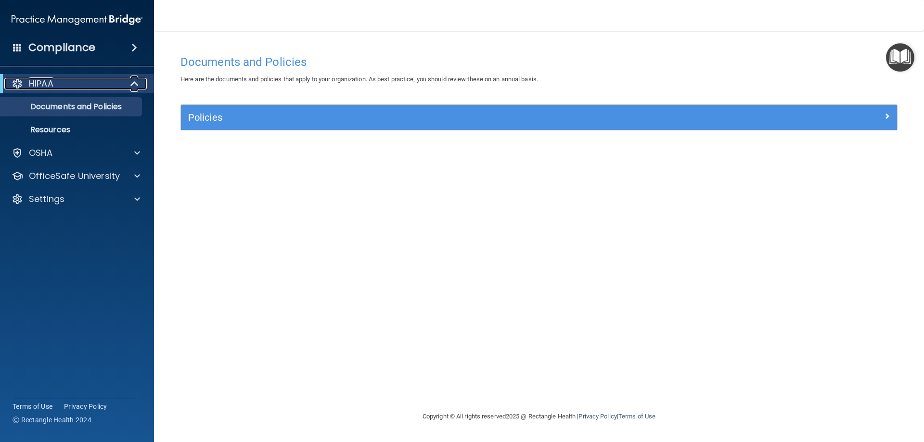
click at [78, 81] on div "HIPAA" at bounding box center [63, 84] width 119 height 12
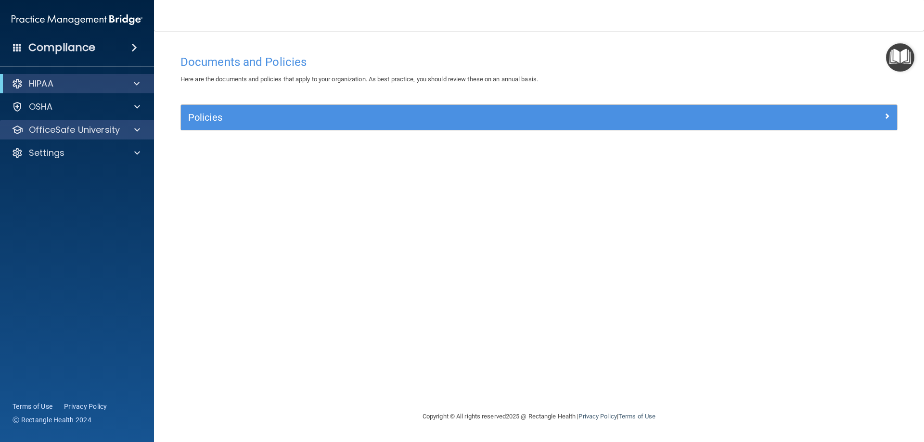
click at [70, 136] on div "OfficeSafe University" at bounding box center [77, 129] width 154 height 19
click at [74, 135] on p "OfficeSafe University" at bounding box center [74, 130] width 91 height 12
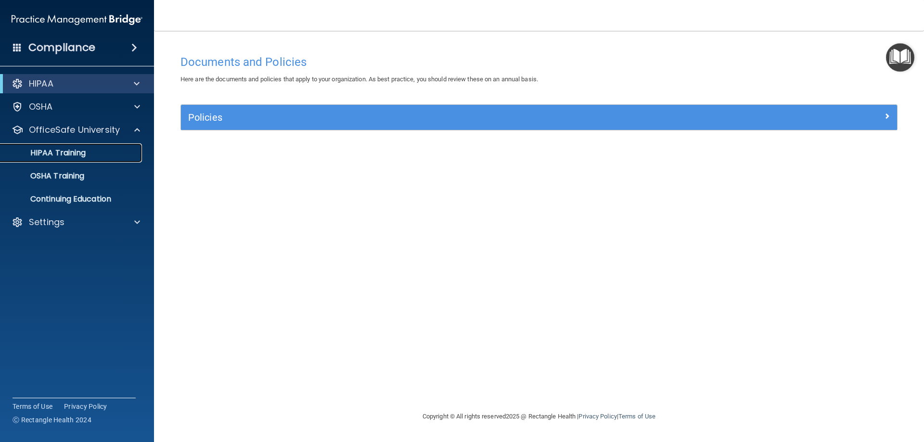
click at [76, 151] on p "HIPAA Training" at bounding box center [45, 153] width 79 height 10
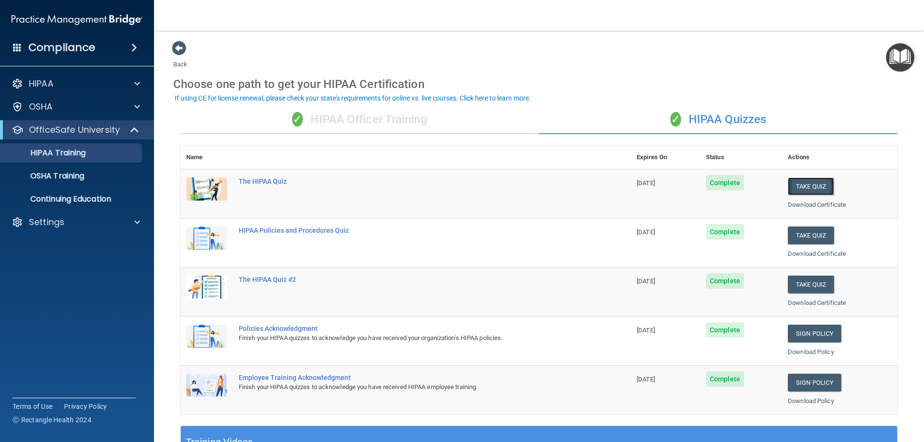
click at [817, 181] on button "Take Quiz" at bounding box center [811, 187] width 46 height 18
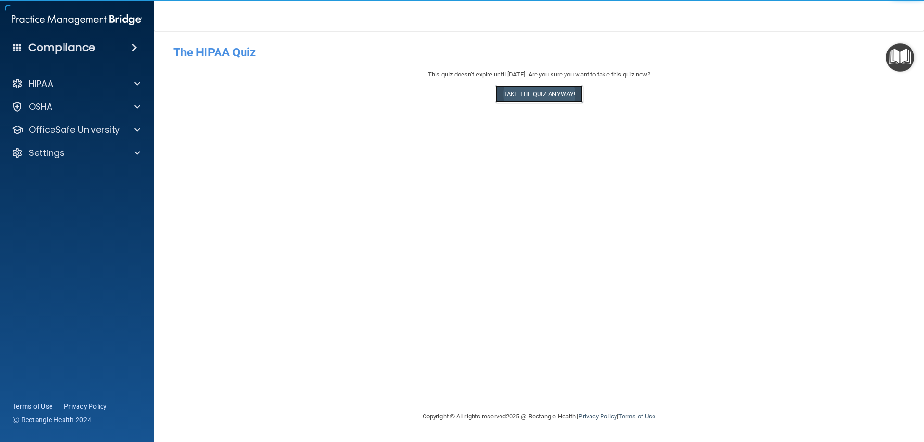
click at [552, 93] on button "Take the quiz anyway!" at bounding box center [539, 94] width 88 height 18
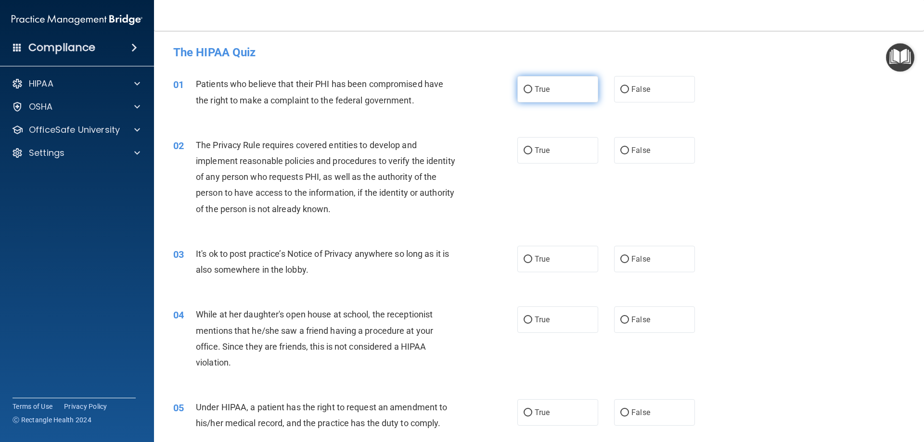
click at [543, 92] on span "True" at bounding box center [541, 89] width 15 height 9
click at [532, 92] on input "True" at bounding box center [527, 89] width 9 height 7
radio input "true"
click at [536, 153] on span "True" at bounding box center [541, 150] width 15 height 9
click at [532, 153] on input "True" at bounding box center [527, 150] width 9 height 7
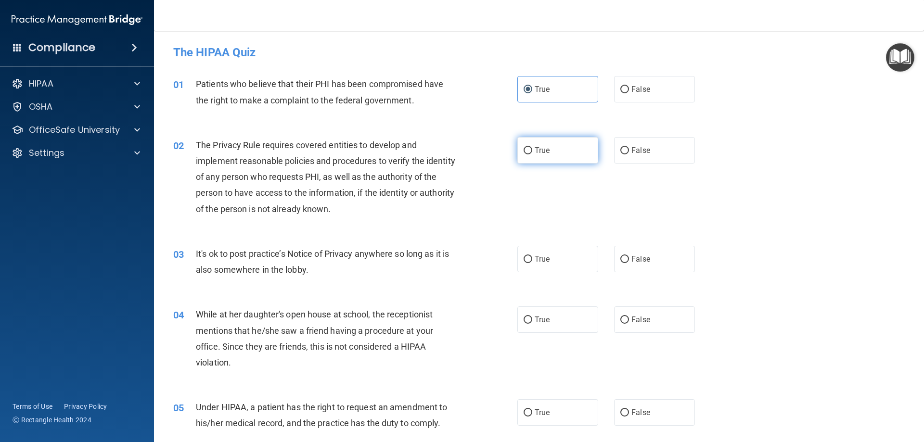
radio input "true"
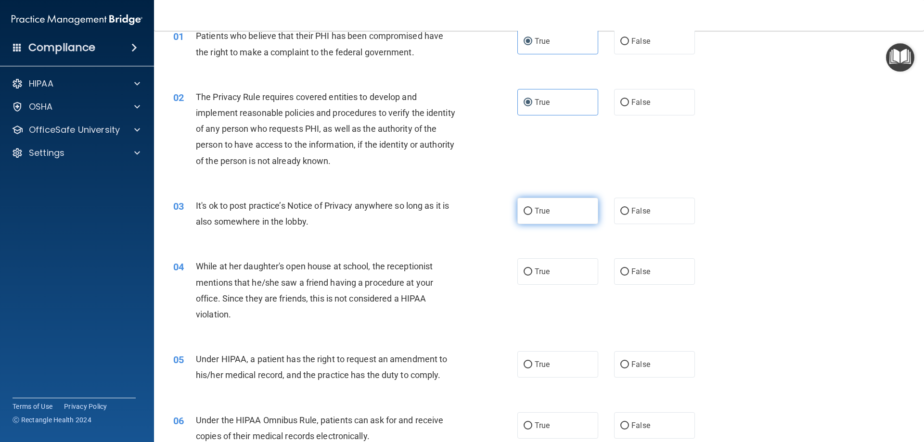
click at [541, 208] on span "True" at bounding box center [541, 210] width 15 height 9
click at [532, 208] on input "True" at bounding box center [527, 211] width 9 height 7
radio input "true"
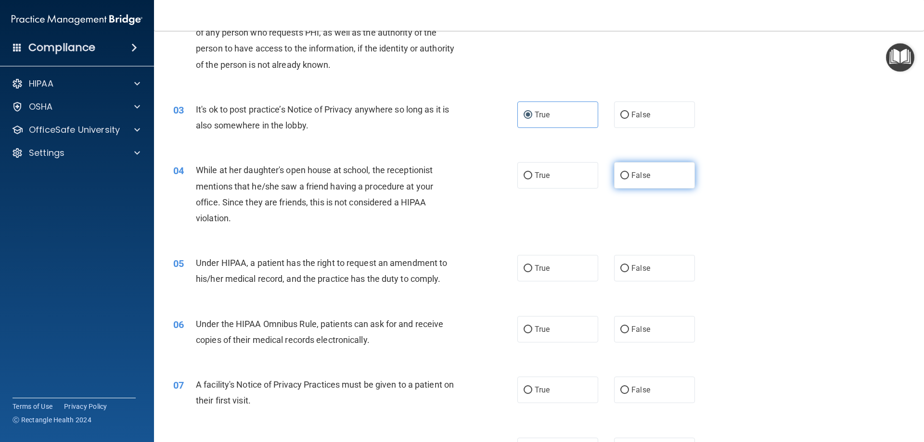
click at [642, 184] on label "False" at bounding box center [654, 175] width 81 height 26
click at [629, 179] on input "False" at bounding box center [624, 175] width 9 height 7
radio input "true"
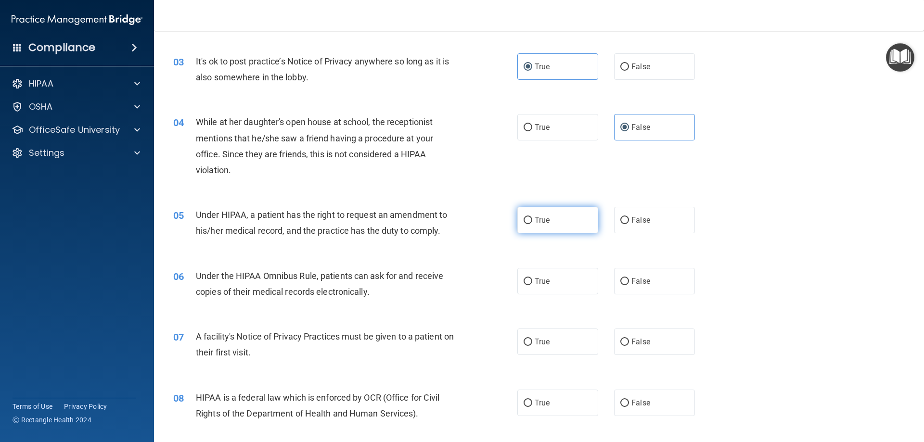
click at [542, 226] on label "True" at bounding box center [557, 220] width 81 height 26
click at [532, 224] on input "True" at bounding box center [527, 220] width 9 height 7
radio input "true"
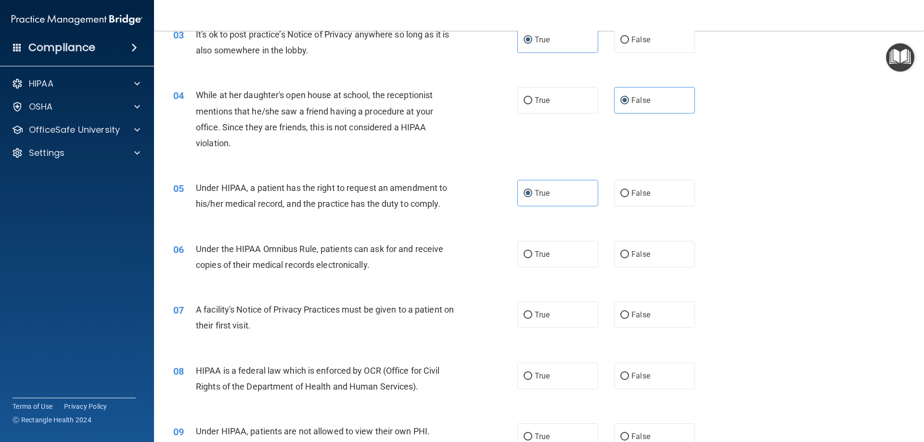
scroll to position [241, 0]
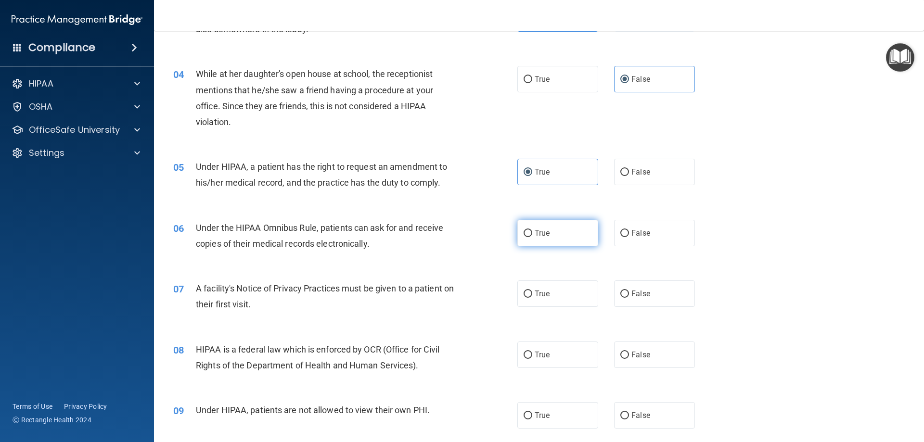
click at [539, 227] on label "True" at bounding box center [557, 233] width 81 height 26
click at [532, 230] on input "True" at bounding box center [527, 233] width 9 height 7
radio input "true"
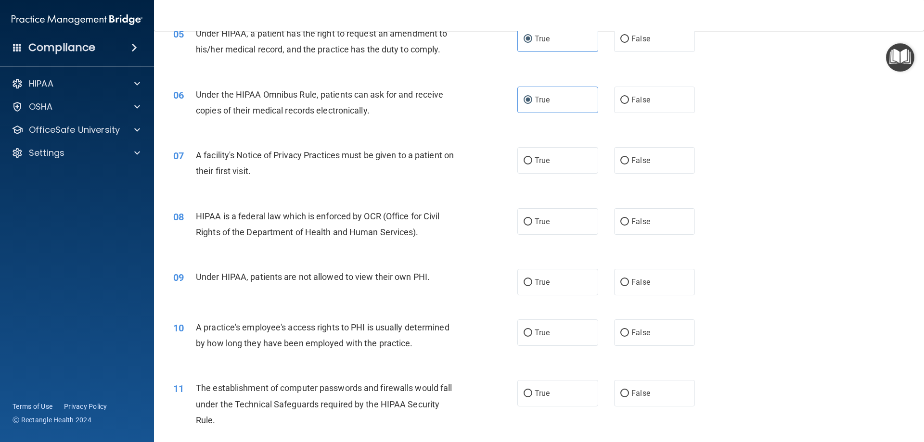
scroll to position [385, 0]
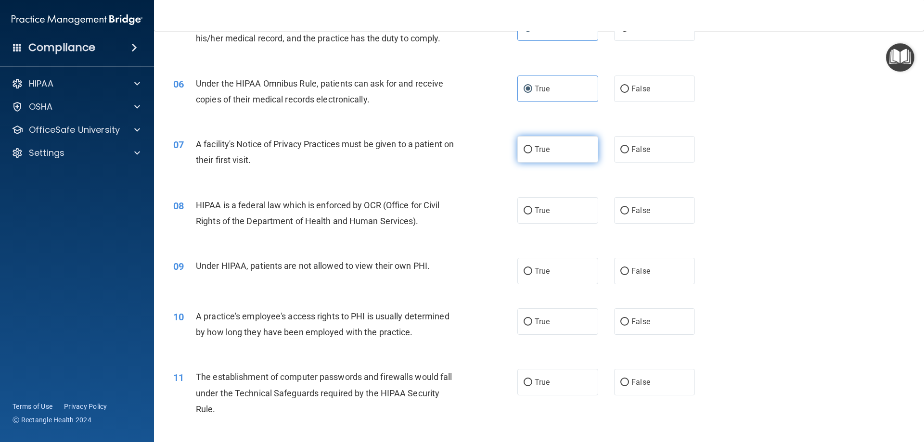
click at [564, 157] on label "True" at bounding box center [557, 149] width 81 height 26
click at [532, 153] on input "True" at bounding box center [527, 149] width 9 height 7
radio input "true"
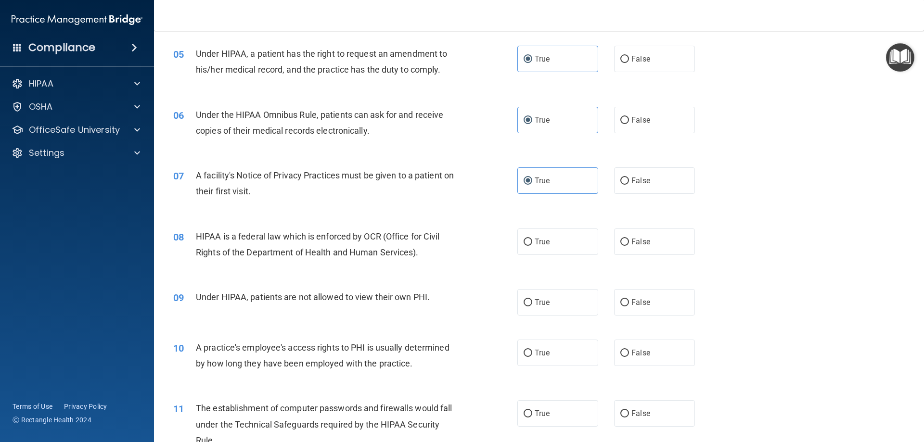
scroll to position [337, 0]
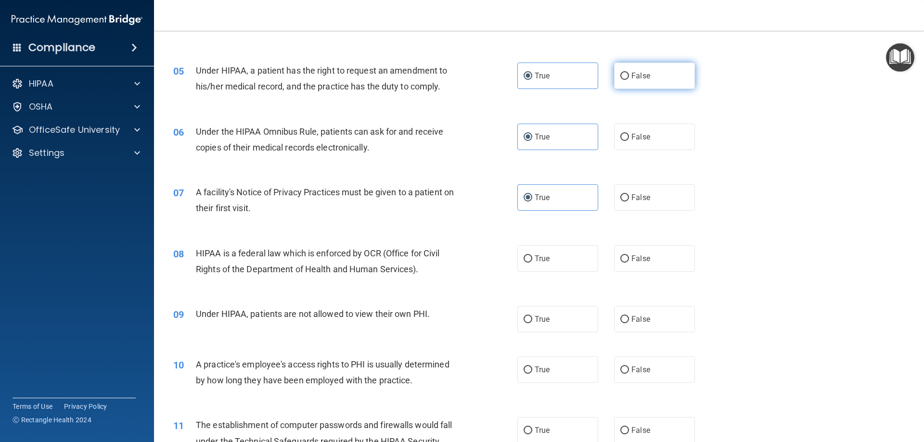
click at [614, 79] on label "False" at bounding box center [654, 76] width 81 height 26
click at [620, 79] on input "False" at bounding box center [624, 76] width 9 height 7
radio input "true"
radio input "false"
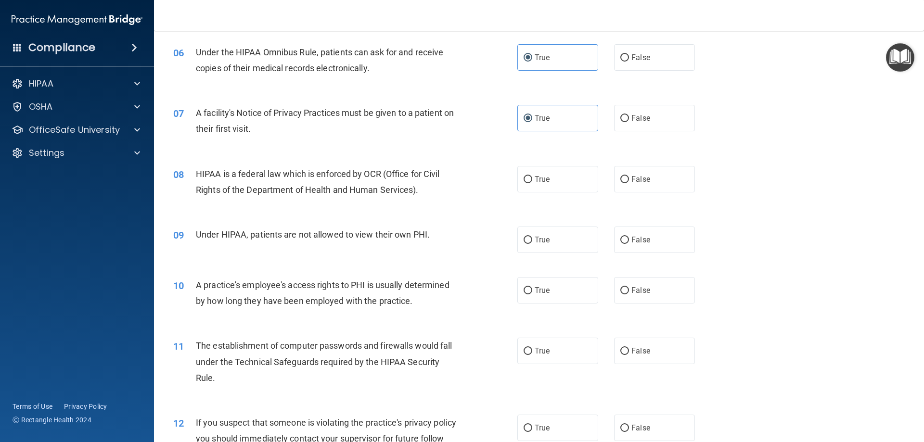
scroll to position [433, 0]
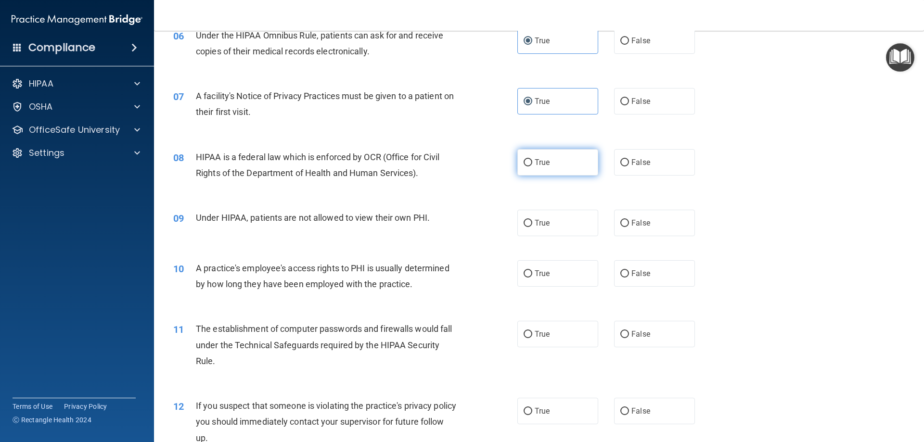
click at [541, 161] on span "True" at bounding box center [541, 162] width 15 height 9
click at [532, 161] on input "True" at bounding box center [527, 162] width 9 height 7
radio input "true"
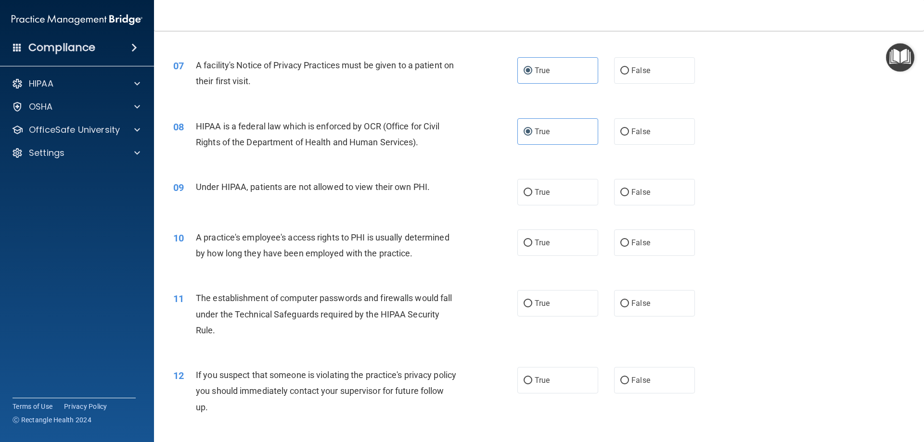
scroll to position [481, 0]
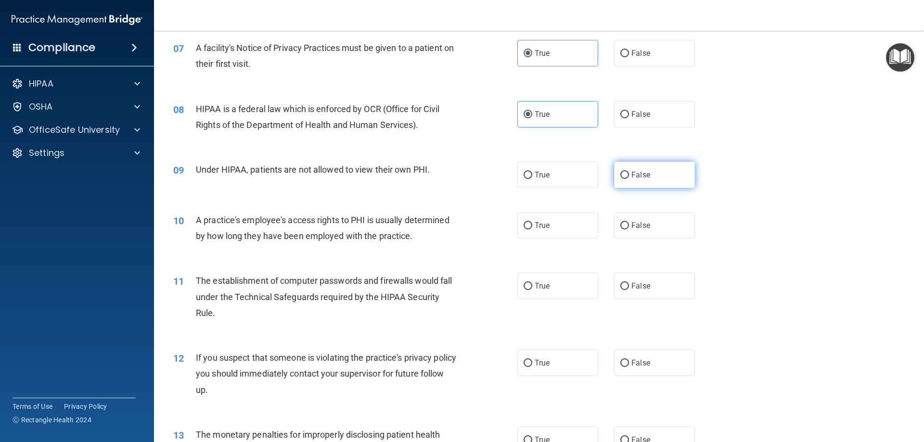
click at [631, 174] on span "False" at bounding box center [640, 174] width 19 height 9
click at [628, 174] on input "False" at bounding box center [624, 175] width 9 height 7
radio input "true"
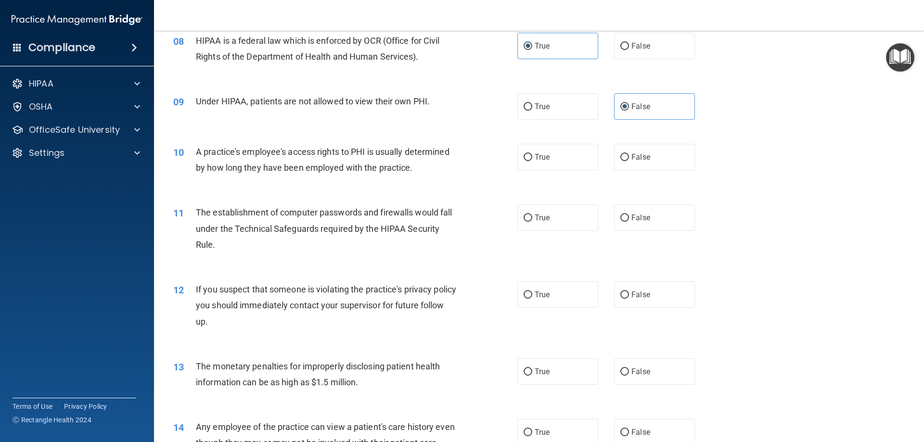
scroll to position [577, 0]
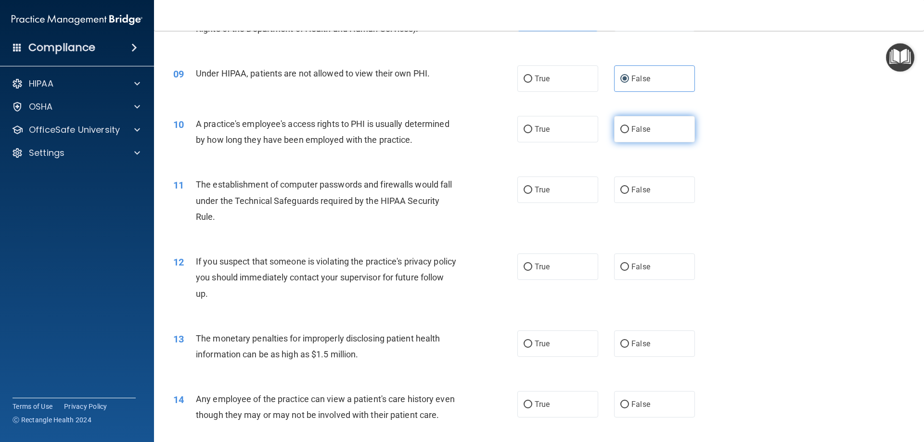
click at [638, 131] on span "False" at bounding box center [640, 129] width 19 height 9
click at [629, 131] on input "False" at bounding box center [624, 129] width 9 height 7
radio input "true"
click at [554, 194] on label "True" at bounding box center [557, 190] width 81 height 26
click at [532, 194] on input "True" at bounding box center [527, 190] width 9 height 7
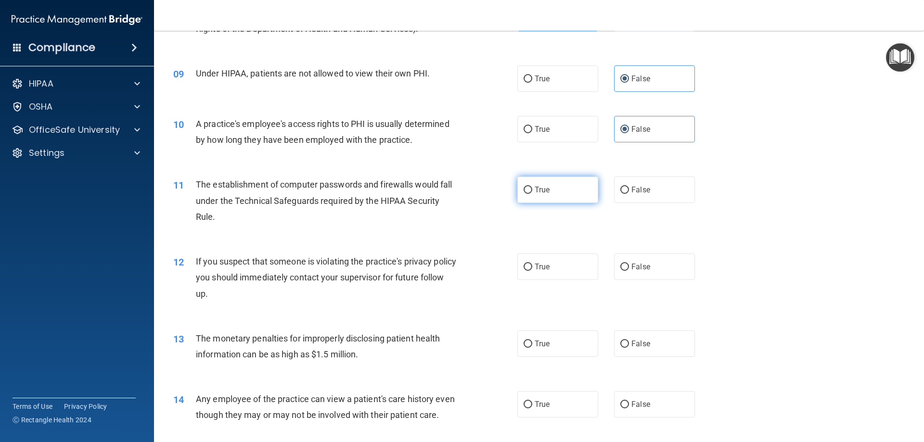
radio input "true"
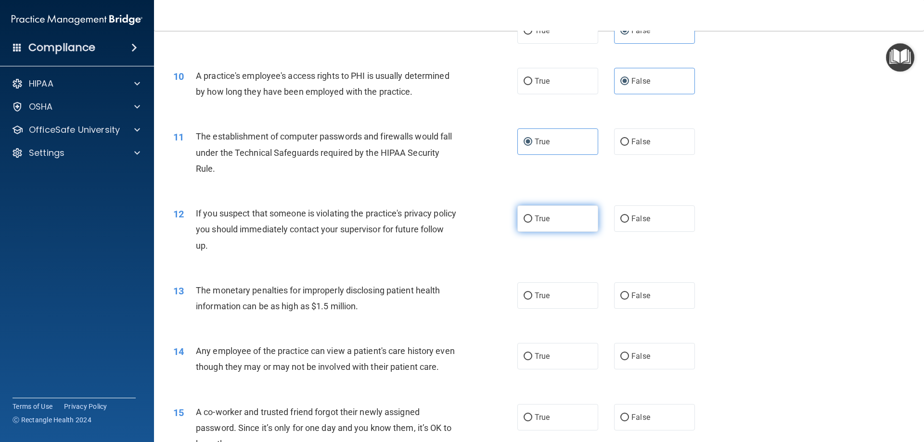
click at [534, 222] on span "True" at bounding box center [541, 218] width 15 height 9
click at [532, 222] on input "True" at bounding box center [527, 219] width 9 height 7
radio input "true"
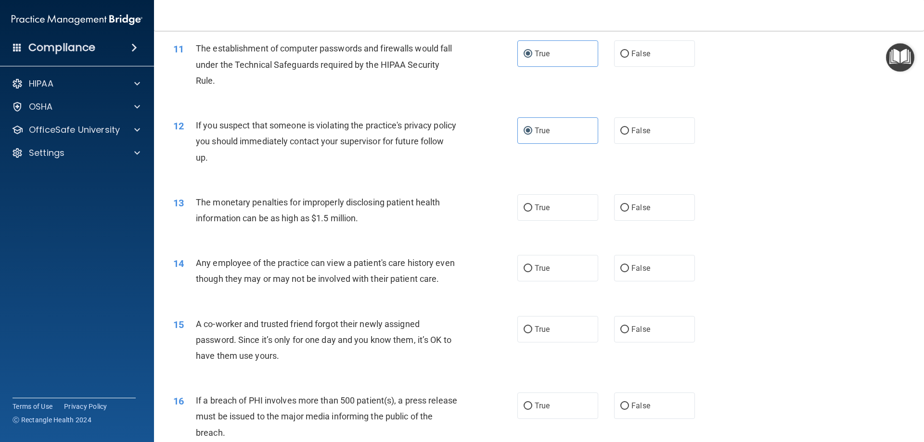
scroll to position [722, 0]
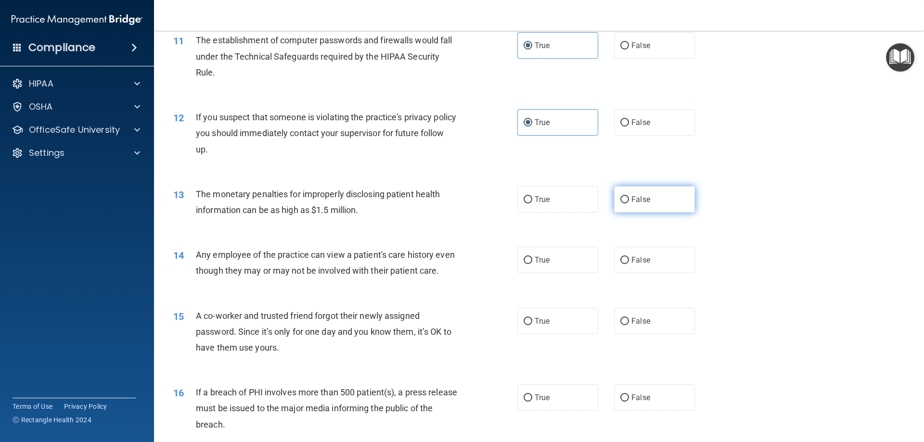
click at [623, 196] on input "False" at bounding box center [624, 199] width 9 height 7
radio input "true"
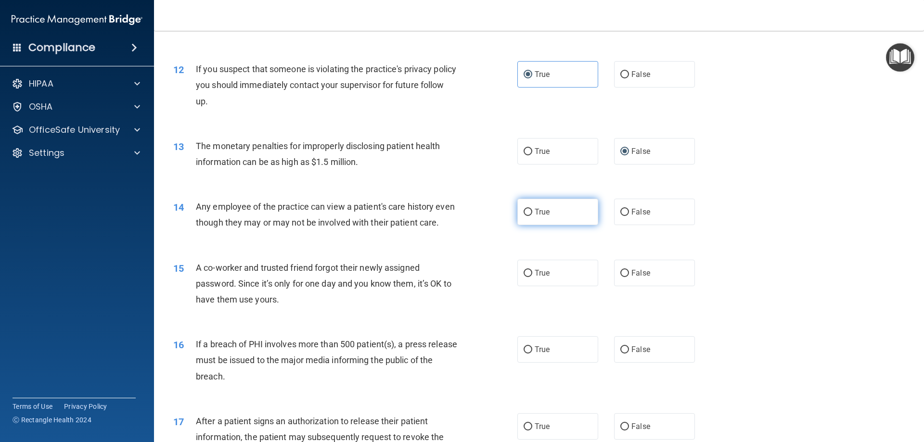
click at [537, 221] on label "True" at bounding box center [557, 212] width 81 height 26
click at [532, 216] on input "True" at bounding box center [527, 212] width 9 height 7
radio input "true"
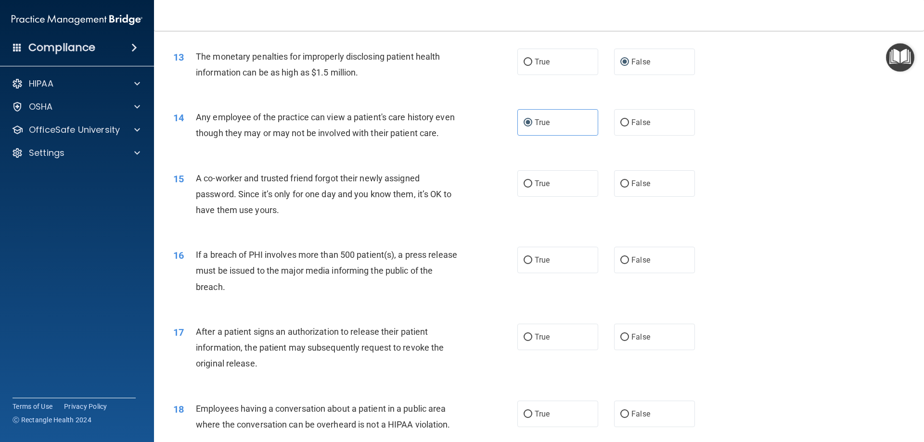
scroll to position [866, 0]
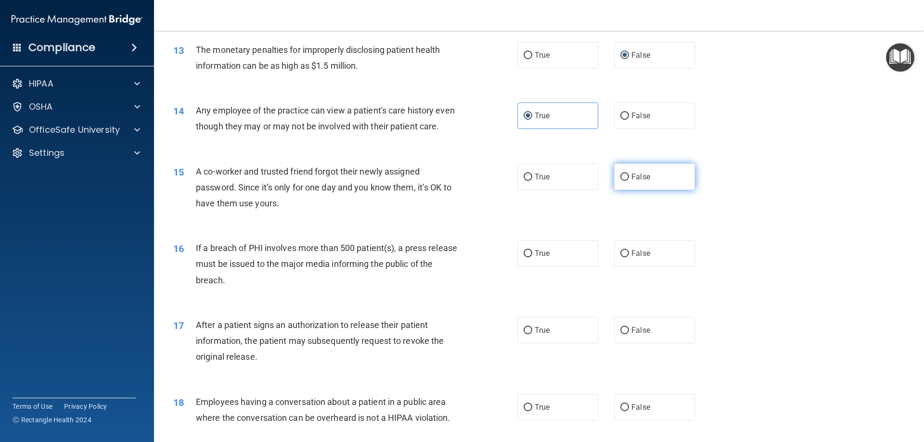
click at [638, 190] on label "False" at bounding box center [654, 177] width 81 height 26
click at [629, 181] on input "False" at bounding box center [624, 177] width 9 height 7
radio input "true"
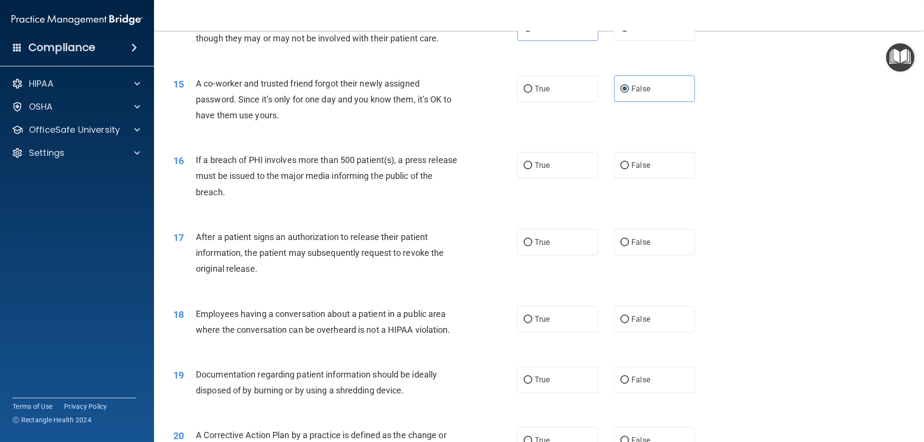
scroll to position [962, 0]
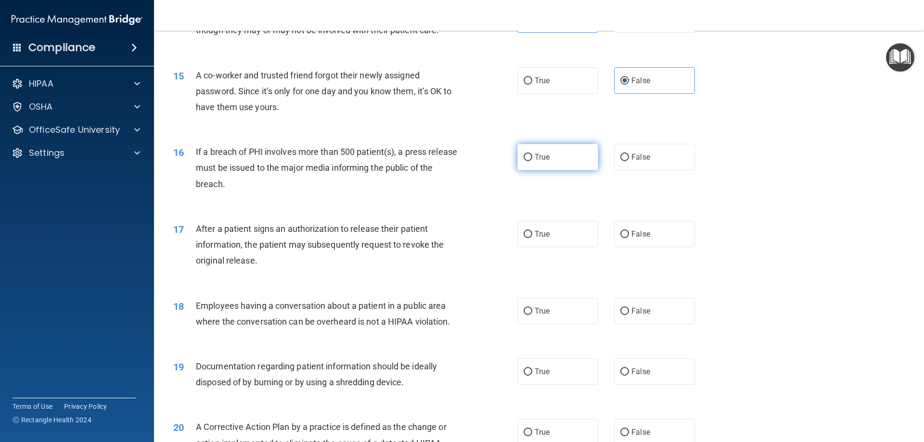
drag, startPoint x: 559, startPoint y: 177, endPoint x: 444, endPoint y: 205, distance: 118.1
click at [548, 170] on label "True" at bounding box center [557, 157] width 81 height 26
click at [532, 161] on input "True" at bounding box center [527, 157] width 9 height 7
radio input "true"
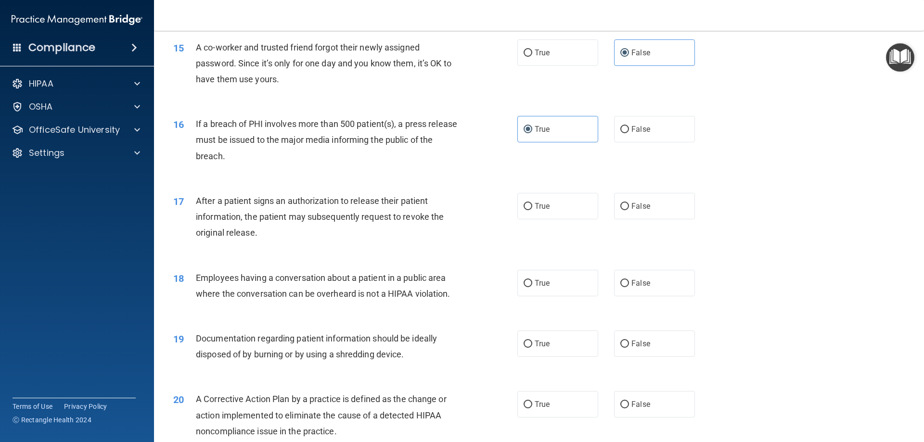
scroll to position [1010, 0]
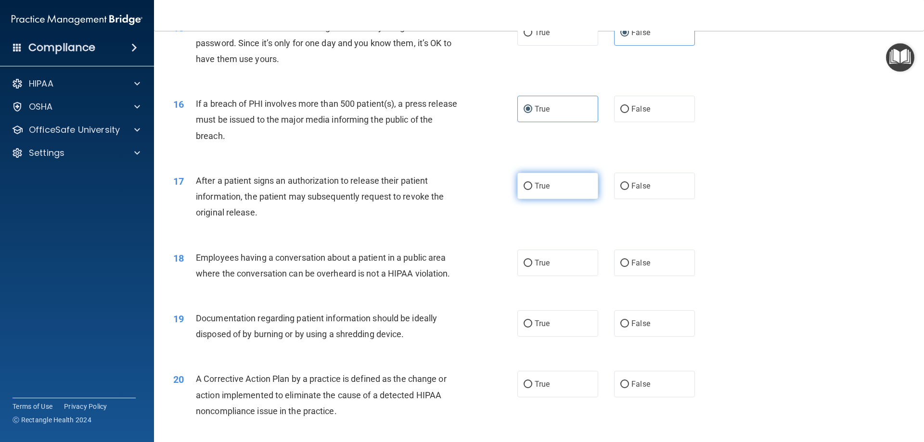
click at [588, 199] on label "True" at bounding box center [557, 186] width 81 height 26
click at [532, 190] on input "True" at bounding box center [527, 186] width 9 height 7
radio input "true"
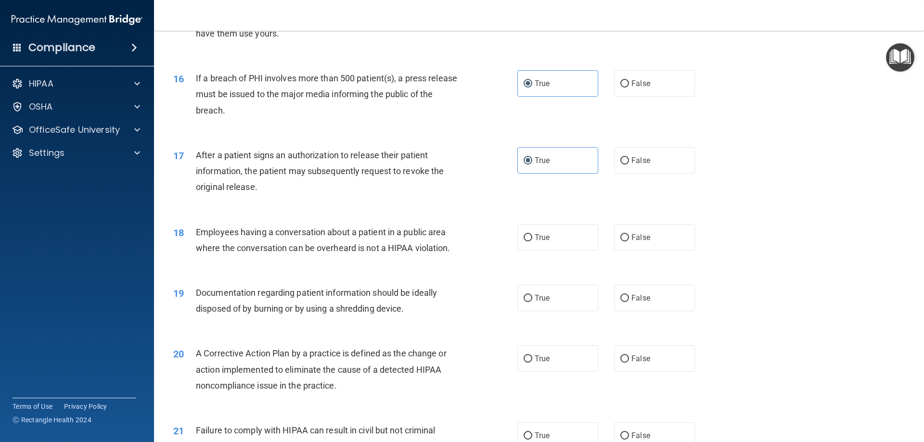
scroll to position [1058, 0]
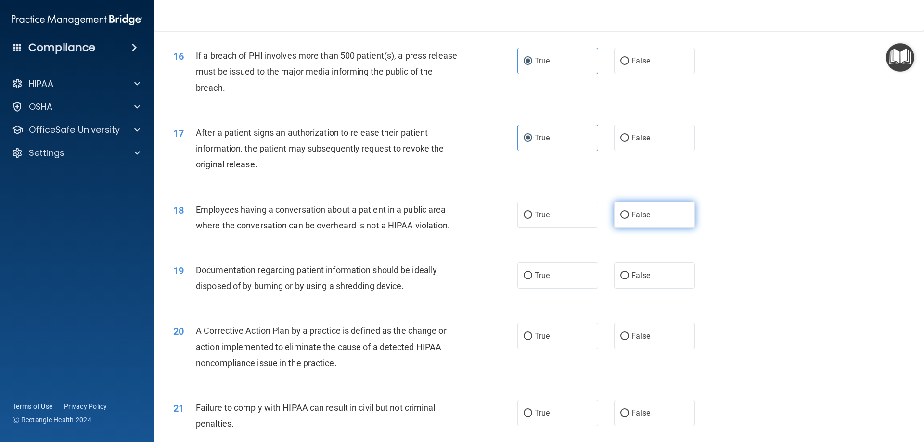
click at [631, 219] on span "False" at bounding box center [640, 214] width 19 height 9
click at [627, 219] on input "False" at bounding box center [624, 215] width 9 height 7
radio input "true"
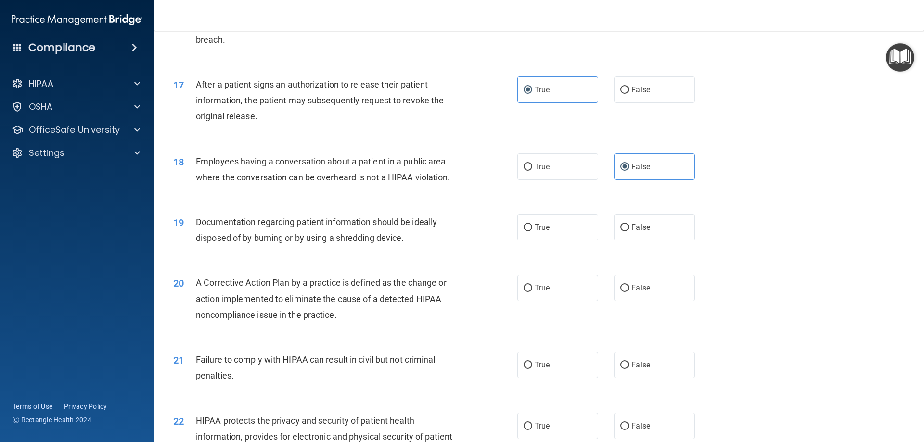
scroll to position [1155, 0]
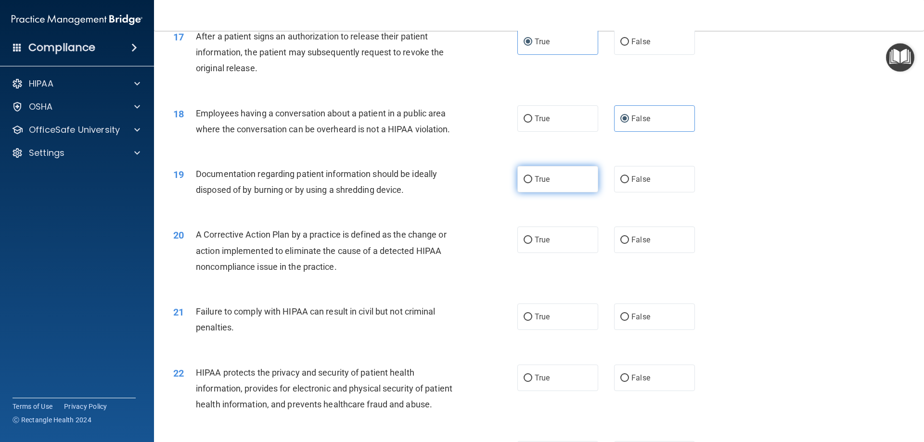
click at [554, 192] on label "True" at bounding box center [557, 179] width 81 height 26
click at [532, 183] on input "True" at bounding box center [527, 179] width 9 height 7
radio input "true"
click at [640, 184] on span "False" at bounding box center [640, 179] width 19 height 9
click at [629, 183] on input "False" at bounding box center [624, 179] width 9 height 7
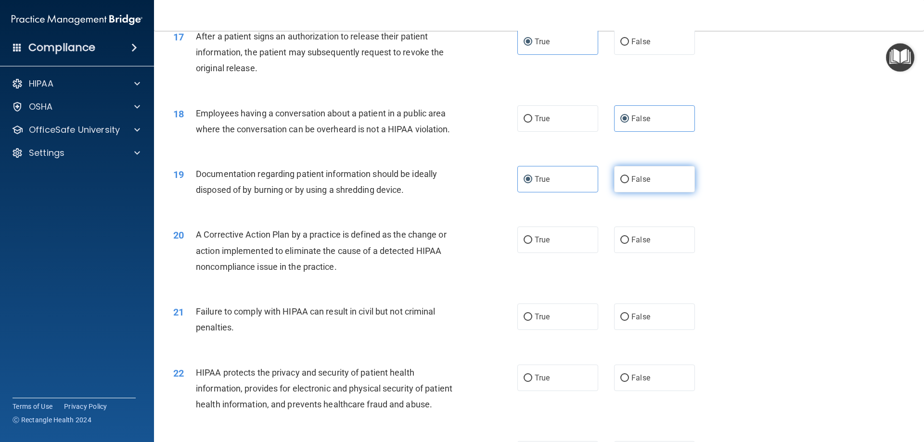
radio input "true"
click at [536, 192] on label "True" at bounding box center [557, 179] width 81 height 26
click at [532, 183] on input "True" at bounding box center [527, 179] width 9 height 7
radio input "true"
radio input "false"
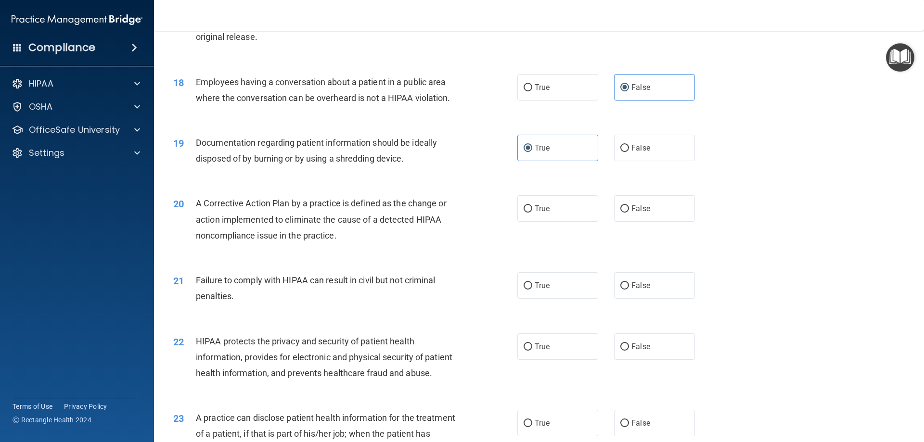
scroll to position [1203, 0]
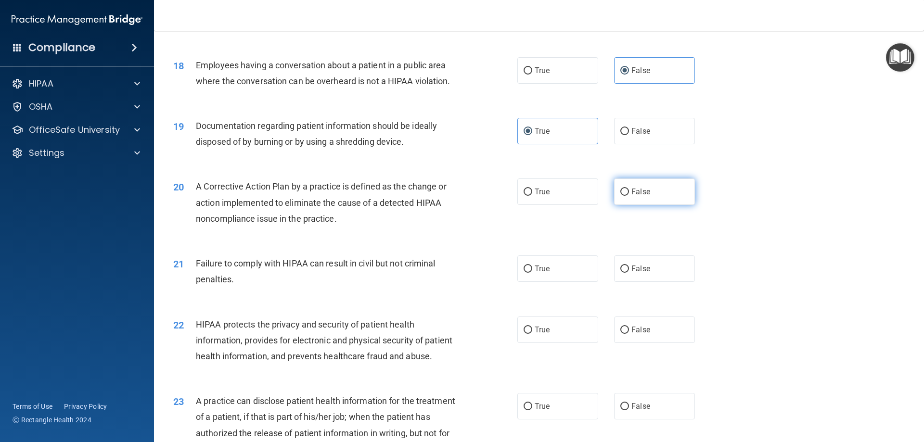
click at [631, 196] on span "False" at bounding box center [640, 191] width 19 height 9
click at [628, 196] on input "False" at bounding box center [624, 192] width 9 height 7
radio input "true"
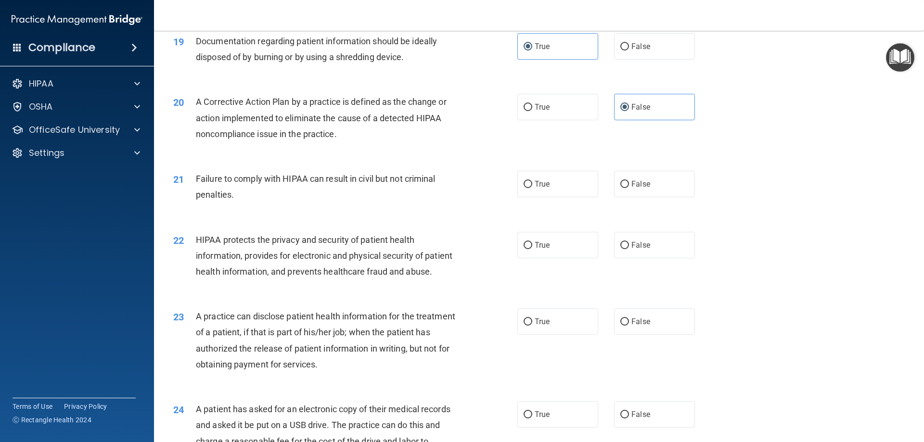
scroll to position [1299, 0]
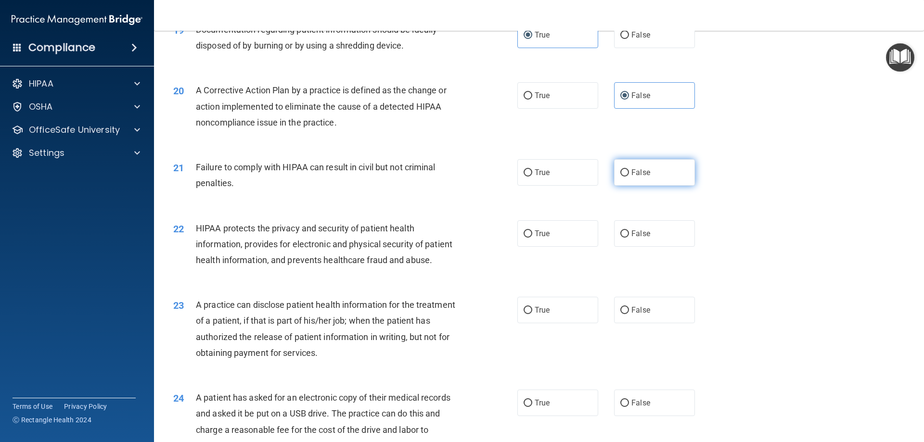
click at [668, 186] on label "False" at bounding box center [654, 172] width 81 height 26
click at [629, 177] on input "False" at bounding box center [624, 172] width 9 height 7
radio input "true"
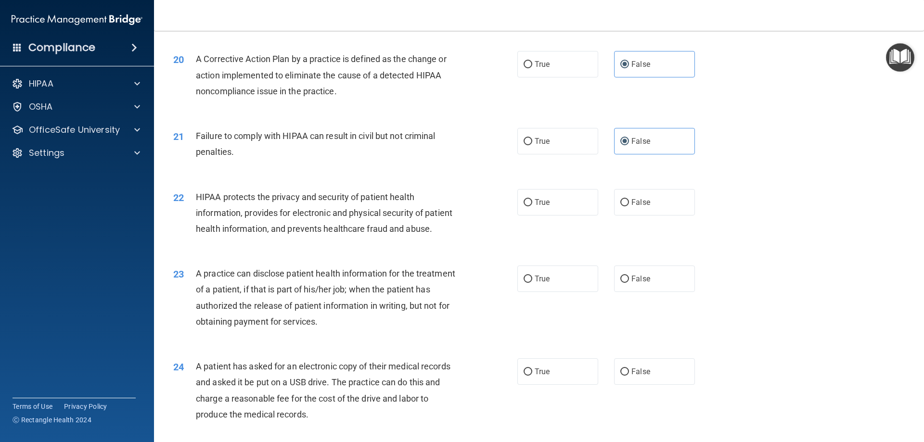
scroll to position [1347, 0]
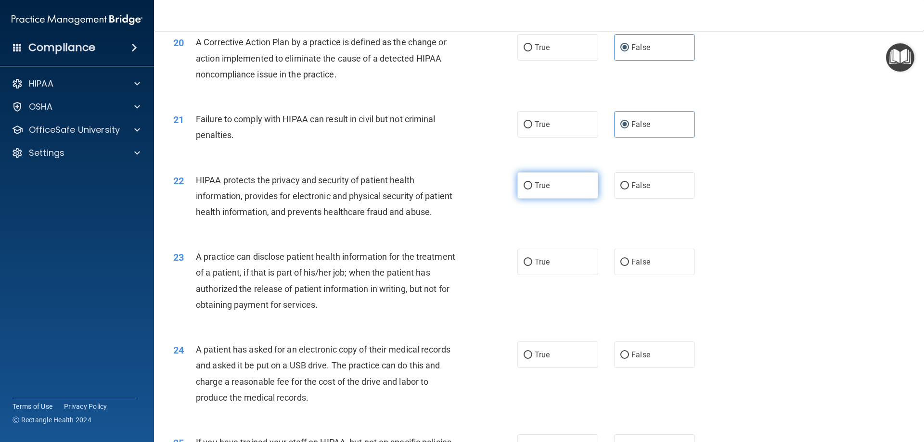
click at [544, 199] on label "True" at bounding box center [557, 185] width 81 height 26
click at [532, 190] on input "True" at bounding box center [527, 185] width 9 height 7
radio input "true"
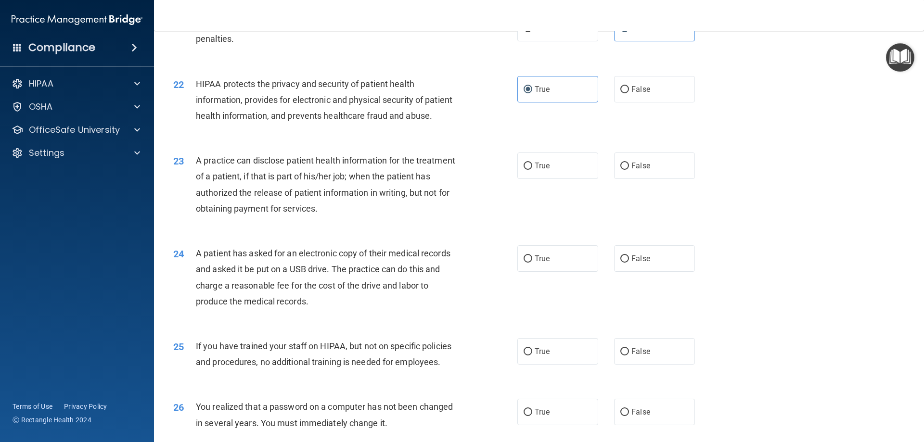
scroll to position [1491, 0]
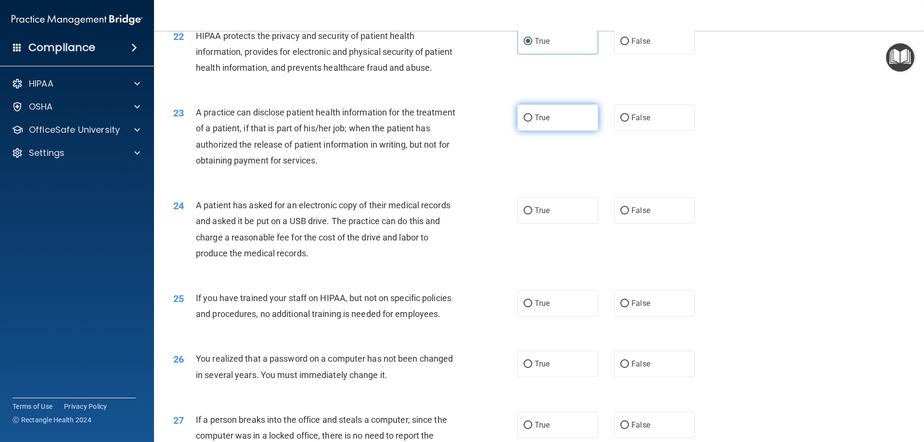
click at [542, 131] on label "True" at bounding box center [557, 117] width 81 height 26
click at [532, 122] on input "True" at bounding box center [527, 117] width 9 height 7
radio input "true"
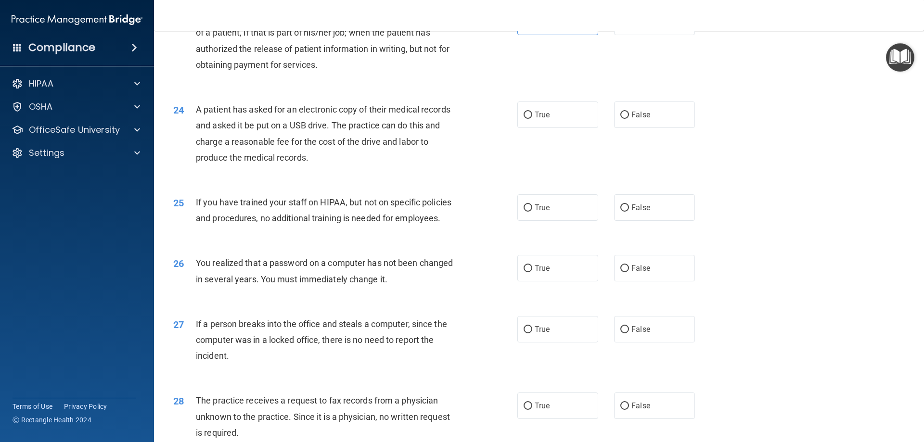
scroll to position [1588, 0]
click at [566, 127] on label "True" at bounding box center [557, 114] width 81 height 26
click at [532, 118] on input "True" at bounding box center [527, 114] width 9 height 7
radio input "true"
click at [645, 127] on label "False" at bounding box center [654, 114] width 81 height 26
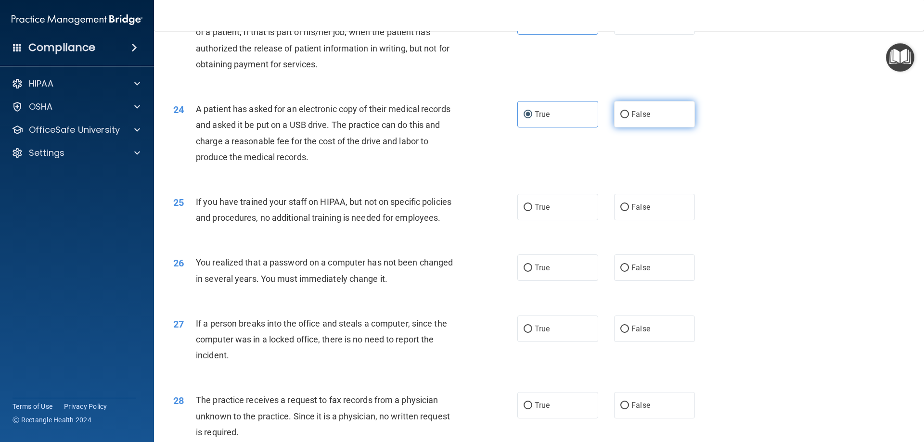
click at [629, 118] on input "False" at bounding box center [624, 114] width 9 height 7
radio input "true"
radio input "false"
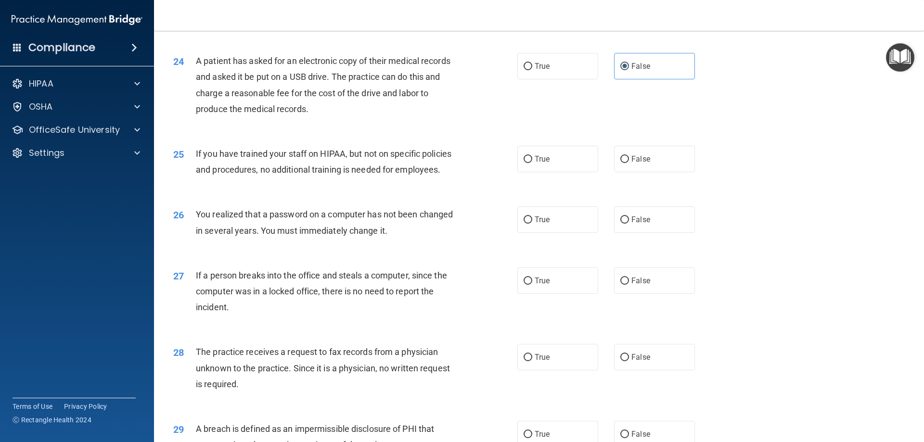
scroll to position [1684, 0]
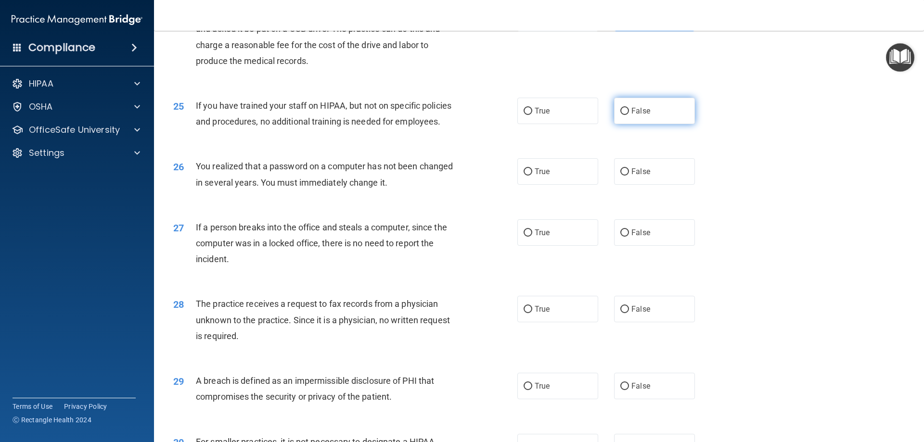
click at [615, 124] on label "False" at bounding box center [654, 111] width 81 height 26
click at [620, 115] on input "False" at bounding box center [624, 111] width 9 height 7
radio input "true"
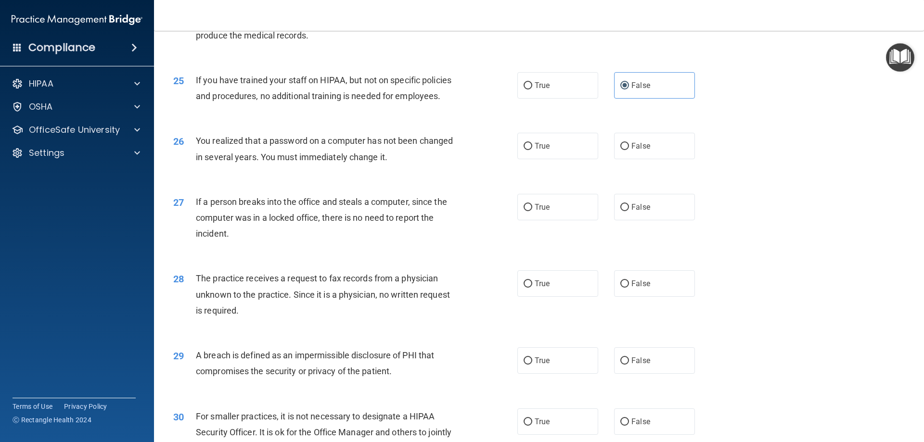
scroll to position [1732, 0]
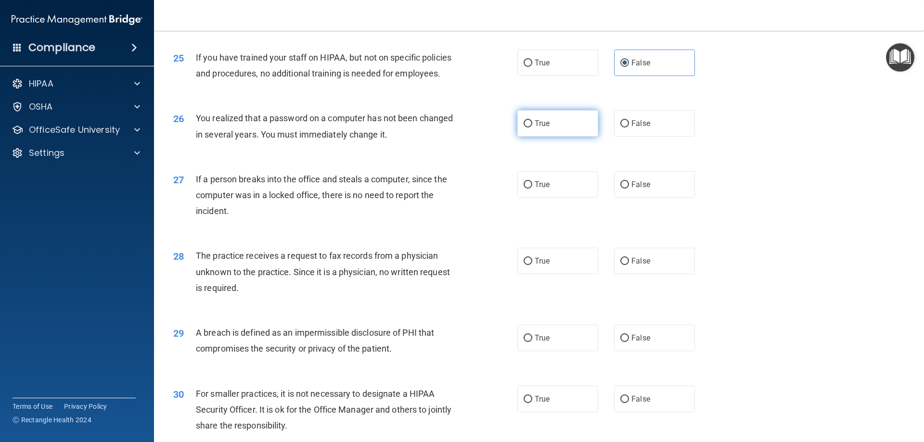
click at [524, 127] on input "True" at bounding box center [527, 123] width 9 height 7
radio input "true"
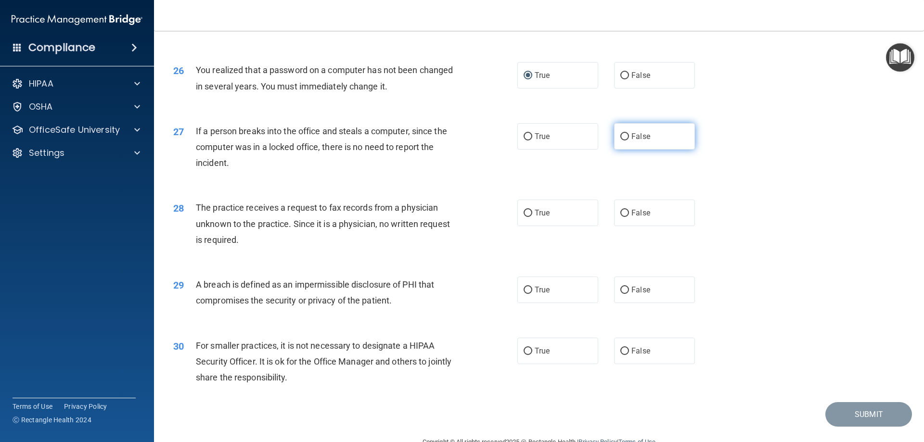
click at [622, 140] on input "False" at bounding box center [624, 136] width 9 height 7
radio input "true"
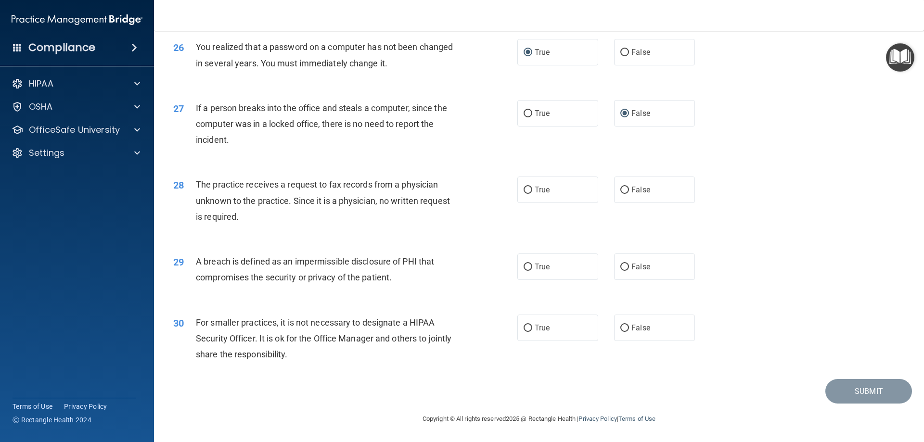
scroll to position [1835, 0]
click at [538, 197] on label "True" at bounding box center [557, 190] width 81 height 26
click at [532, 194] on input "True" at bounding box center [527, 190] width 9 height 7
radio input "true"
click at [529, 263] on label "True" at bounding box center [557, 267] width 81 height 26
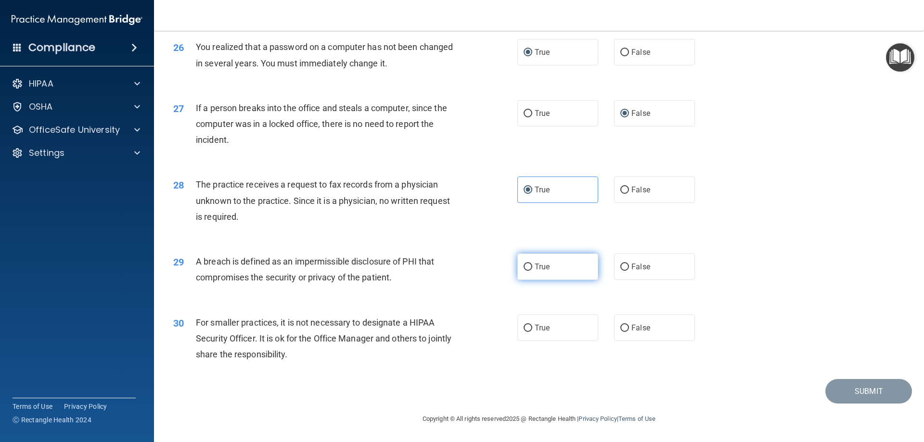
click at [529, 264] on input "True" at bounding box center [527, 267] width 9 height 7
radio input "true"
click at [645, 340] on label "False" at bounding box center [654, 328] width 81 height 26
click at [629, 332] on input "False" at bounding box center [624, 328] width 9 height 7
radio input "true"
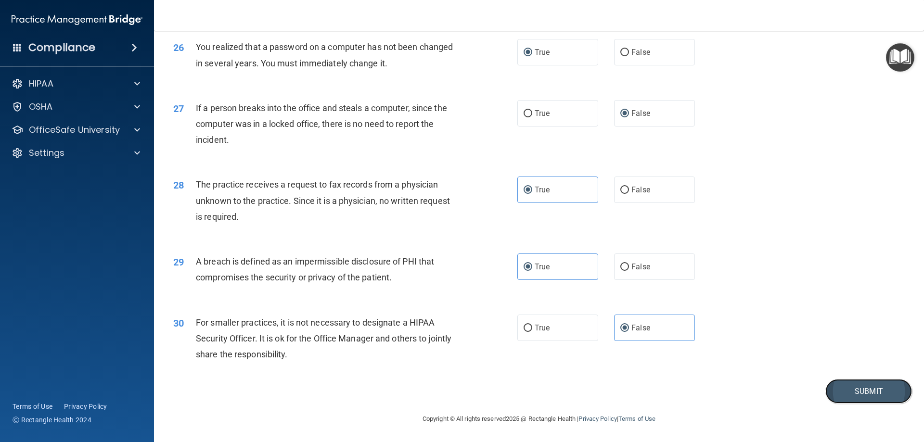
click at [875, 392] on button "Submit" at bounding box center [868, 391] width 87 height 25
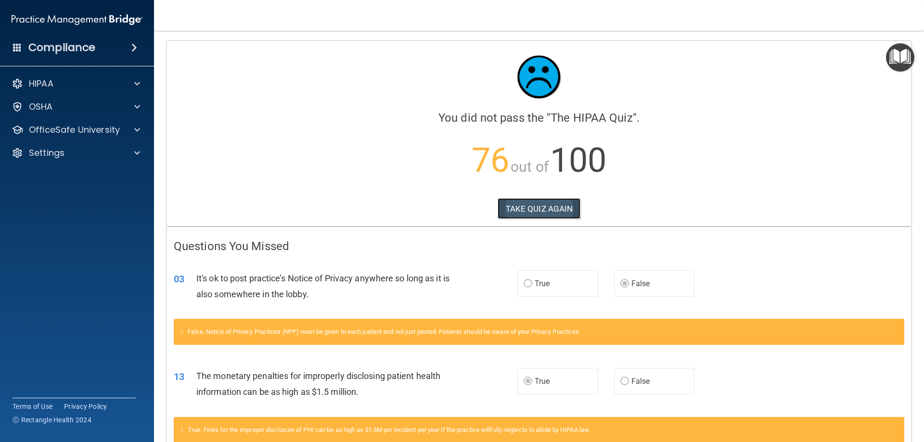
click at [522, 209] on button "TAKE QUIZ AGAIN" at bounding box center [538, 208] width 83 height 21
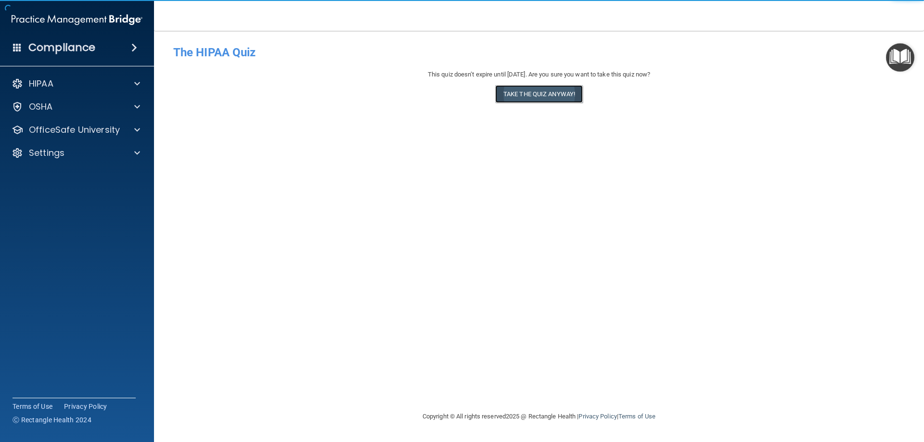
click at [545, 93] on button "Take the quiz anyway!" at bounding box center [539, 94] width 88 height 18
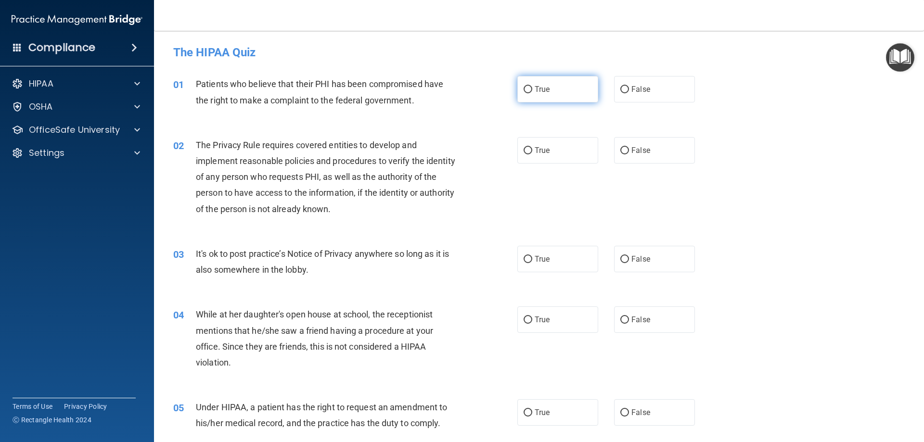
click at [559, 96] on label "True" at bounding box center [557, 89] width 81 height 26
click at [532, 93] on input "True" at bounding box center [527, 89] width 9 height 7
radio input "true"
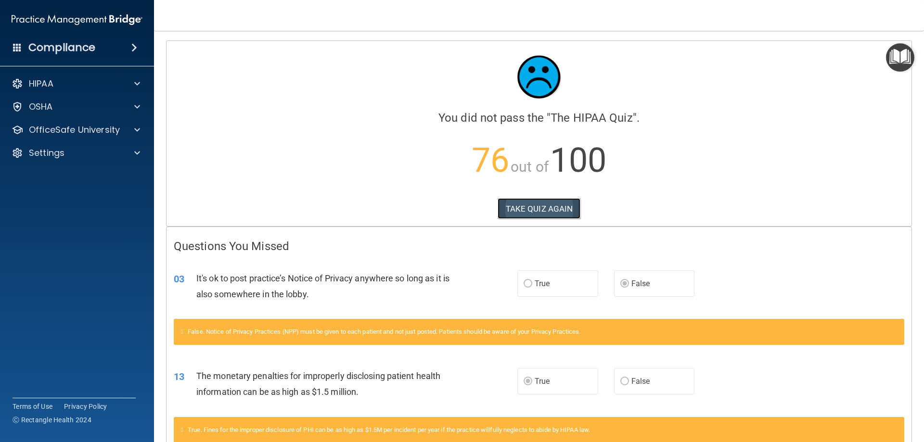
click at [548, 205] on button "TAKE QUIZ AGAIN" at bounding box center [538, 208] width 83 height 21
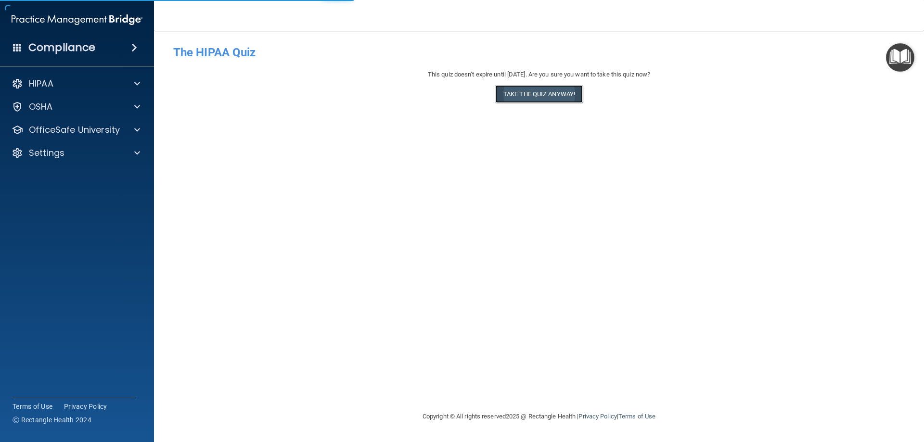
click at [568, 91] on button "Take the quiz anyway!" at bounding box center [539, 94] width 88 height 18
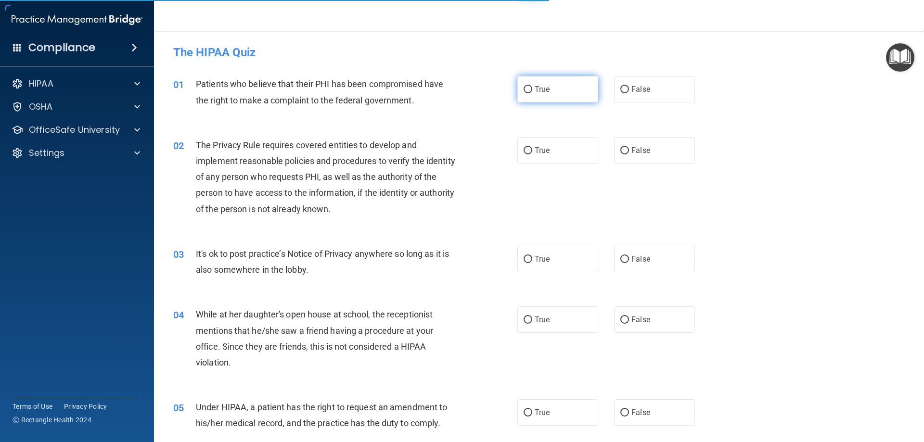
click at [548, 92] on label "True" at bounding box center [557, 89] width 81 height 26
click at [532, 92] on input "True" at bounding box center [527, 89] width 9 height 7
radio input "true"
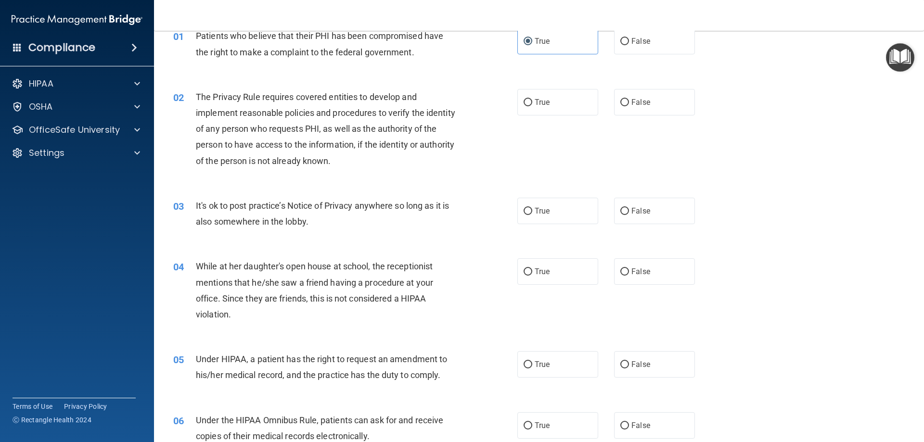
click at [586, 120] on div "02 The Privacy Rule requires covered entities to develop and implement reasonab…" at bounding box center [539, 131] width 746 height 109
click at [576, 105] on label "True" at bounding box center [557, 102] width 81 height 26
click at [532, 105] on input "True" at bounding box center [527, 102] width 9 height 7
radio input "true"
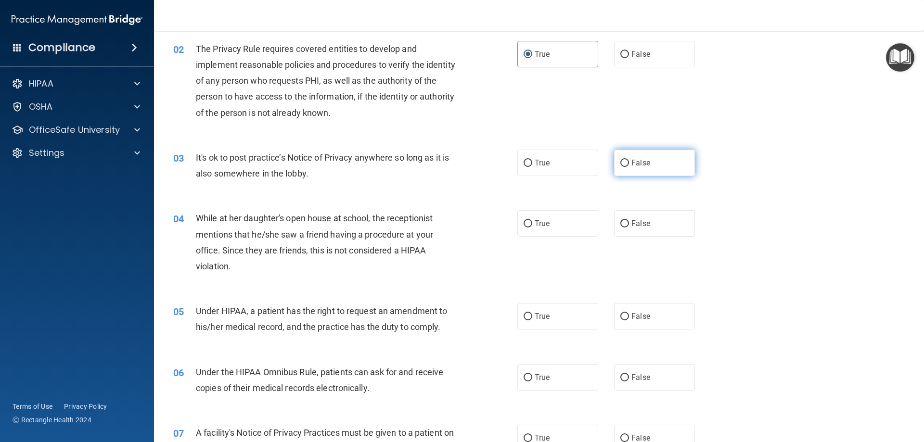
click at [638, 165] on span "False" at bounding box center [640, 162] width 19 height 9
click at [629, 165] on input "False" at bounding box center [624, 163] width 9 height 7
radio input "true"
click at [638, 224] on span "False" at bounding box center [640, 223] width 19 height 9
click at [629, 224] on input "False" at bounding box center [624, 223] width 9 height 7
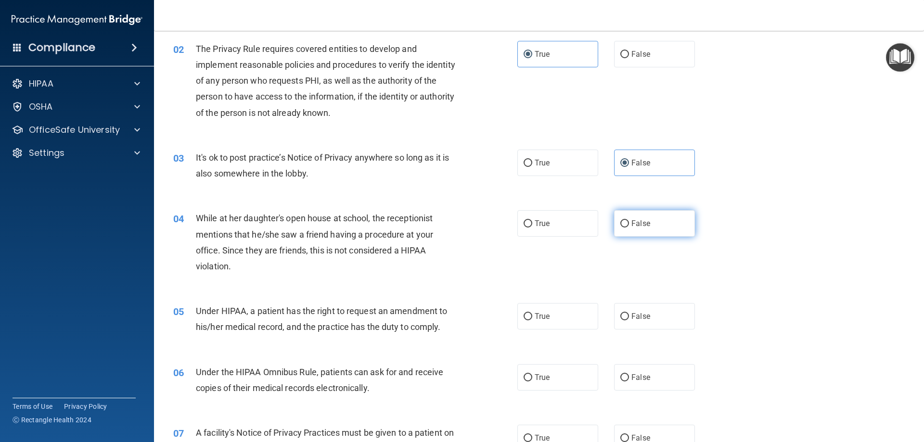
radio input "true"
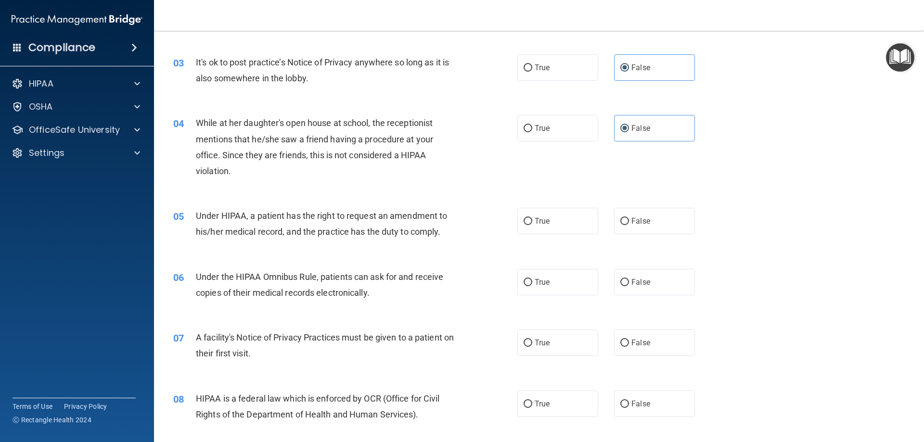
scroll to position [192, 0]
click at [535, 233] on label "True" at bounding box center [557, 220] width 81 height 26
click at [532, 224] on input "True" at bounding box center [527, 220] width 9 height 7
radio input "true"
click at [570, 283] on label "True" at bounding box center [557, 281] width 81 height 26
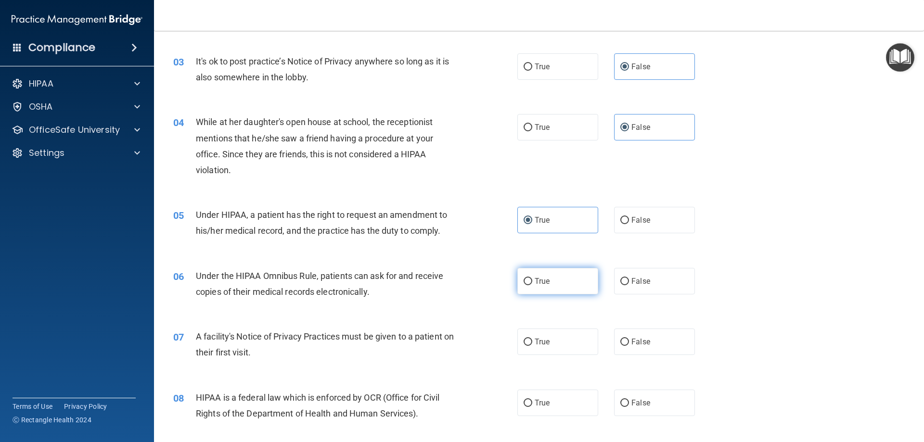
click at [532, 283] on input "True" at bounding box center [527, 281] width 9 height 7
radio input "true"
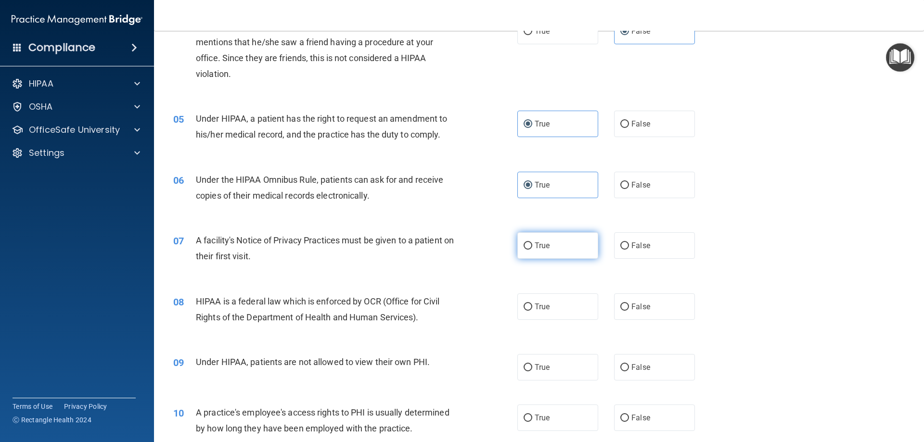
click at [562, 246] on label "True" at bounding box center [557, 245] width 81 height 26
click at [532, 246] on input "True" at bounding box center [527, 245] width 9 height 7
radio input "true"
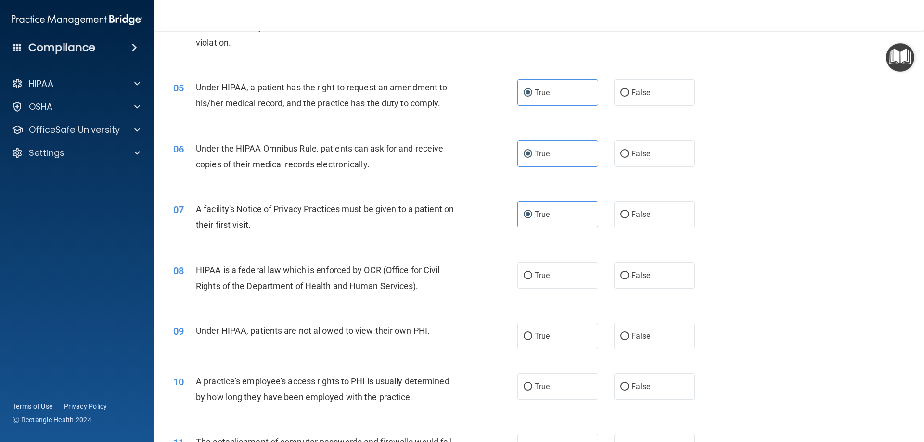
scroll to position [385, 0]
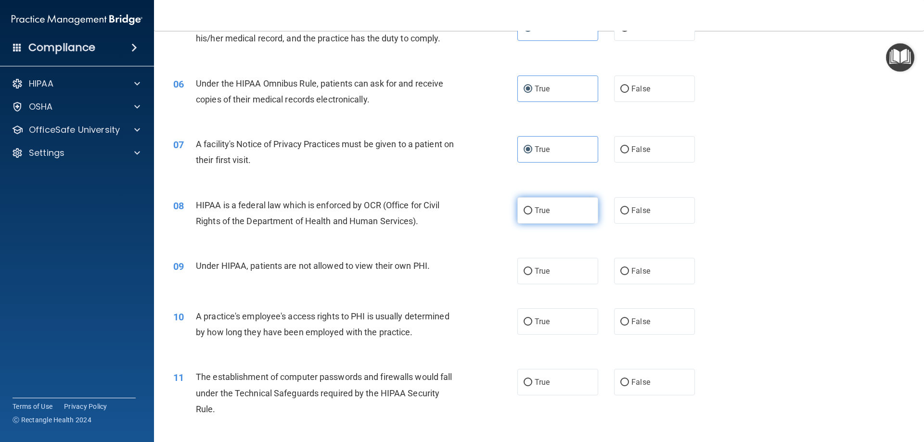
click at [535, 216] on label "True" at bounding box center [557, 210] width 81 height 26
click at [532, 215] on input "True" at bounding box center [527, 210] width 9 height 7
radio input "true"
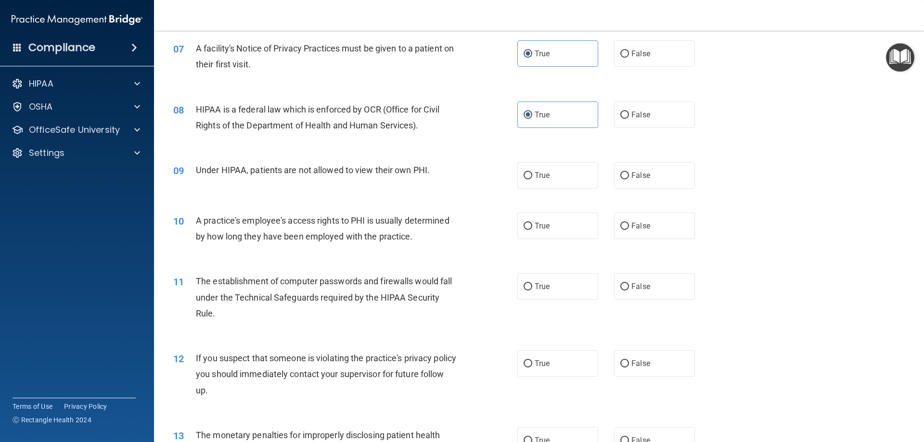
scroll to position [481, 0]
click at [639, 181] on label "False" at bounding box center [654, 175] width 81 height 26
click at [629, 179] on input "False" at bounding box center [624, 175] width 9 height 7
radio input "true"
click at [631, 235] on label "False" at bounding box center [654, 225] width 81 height 26
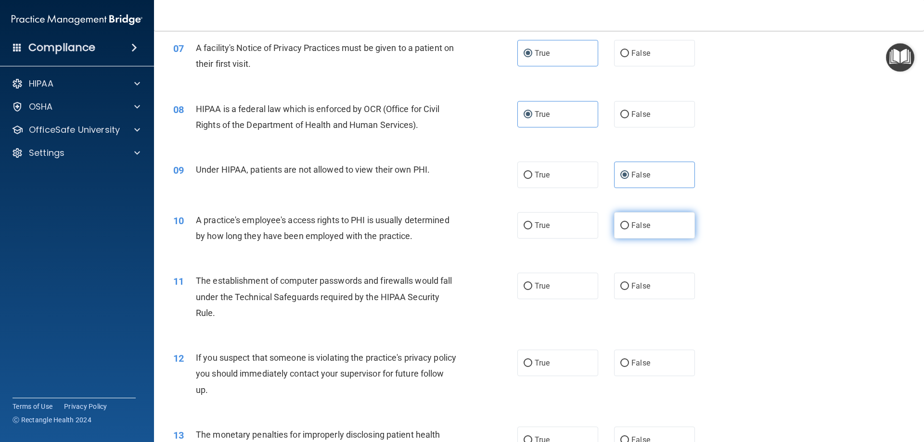
click at [629, 229] on input "False" at bounding box center [624, 225] width 9 height 7
radio input "true"
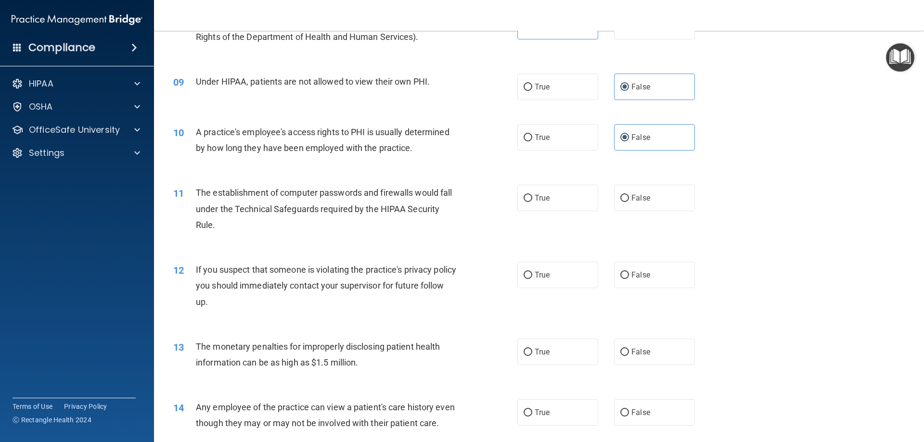
scroll to position [577, 0]
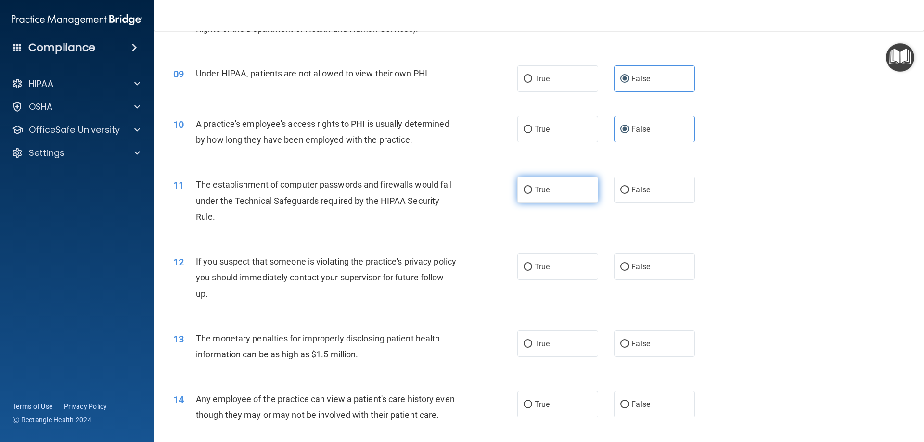
click at [575, 191] on label "True" at bounding box center [557, 190] width 81 height 26
click at [532, 191] on input "True" at bounding box center [527, 190] width 9 height 7
radio input "true"
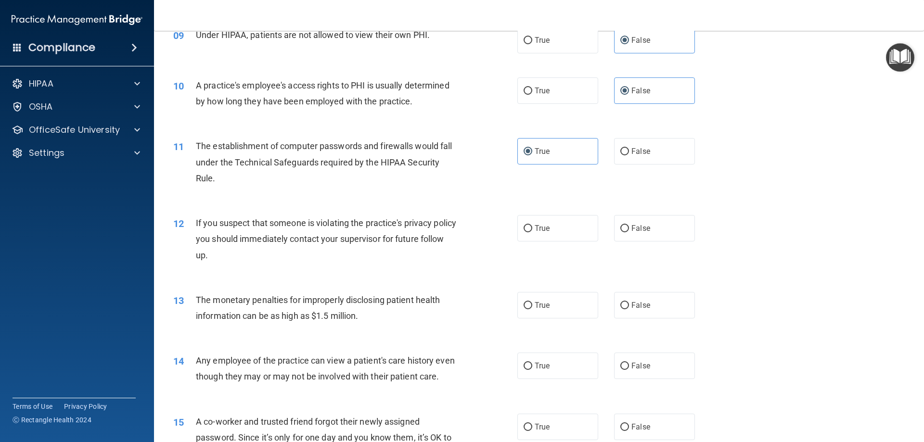
scroll to position [673, 0]
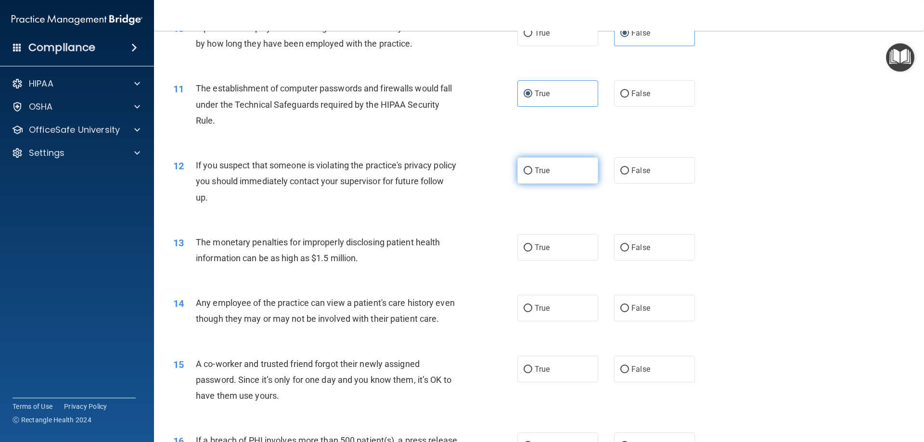
click at [549, 174] on label "True" at bounding box center [557, 170] width 81 height 26
click at [532, 174] on input "True" at bounding box center [527, 170] width 9 height 7
radio input "true"
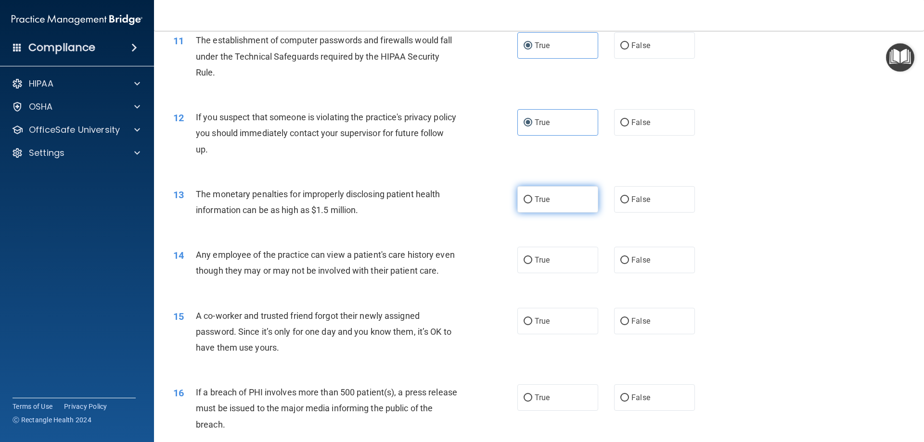
click at [572, 194] on label "True" at bounding box center [557, 199] width 81 height 26
click at [532, 196] on input "True" at bounding box center [527, 199] width 9 height 7
radio input "true"
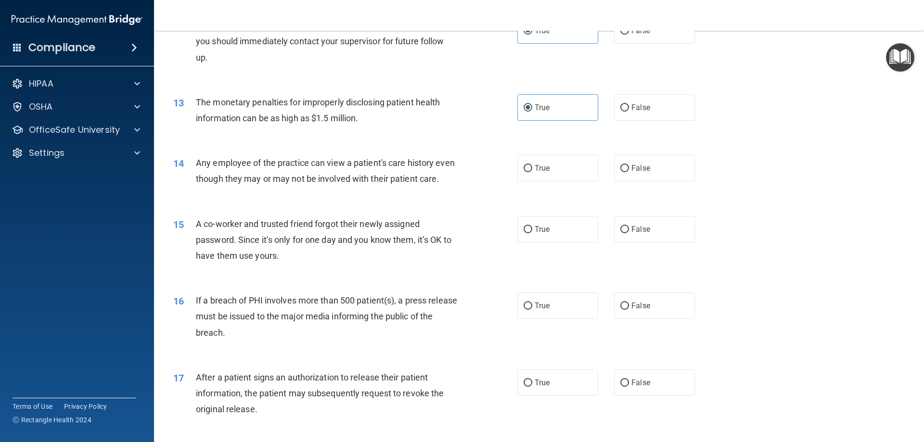
scroll to position [818, 0]
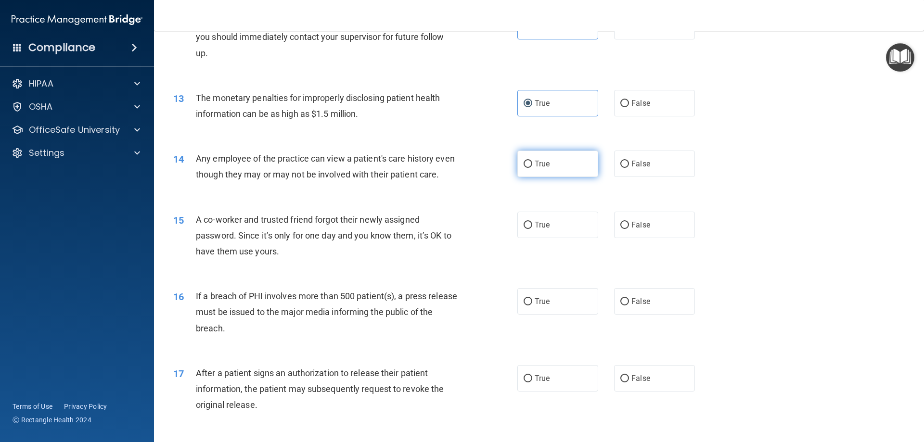
click at [545, 167] on span "True" at bounding box center [541, 163] width 15 height 9
click at [532, 167] on input "True" at bounding box center [527, 164] width 9 height 7
radio input "true"
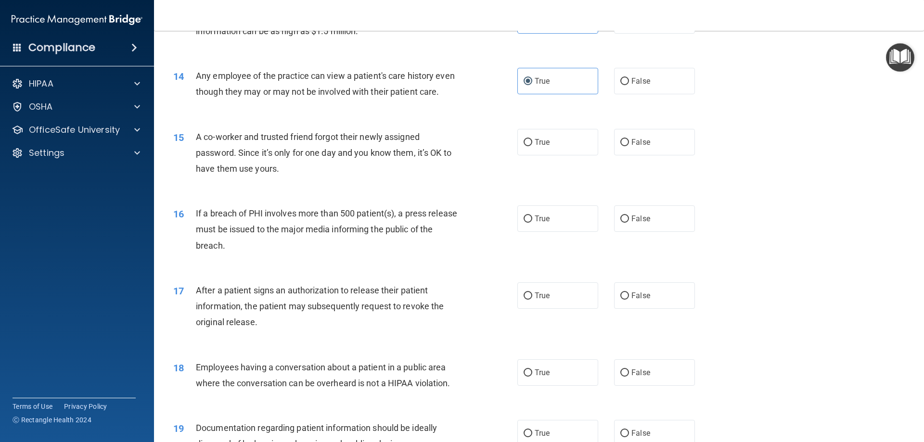
scroll to position [914, 0]
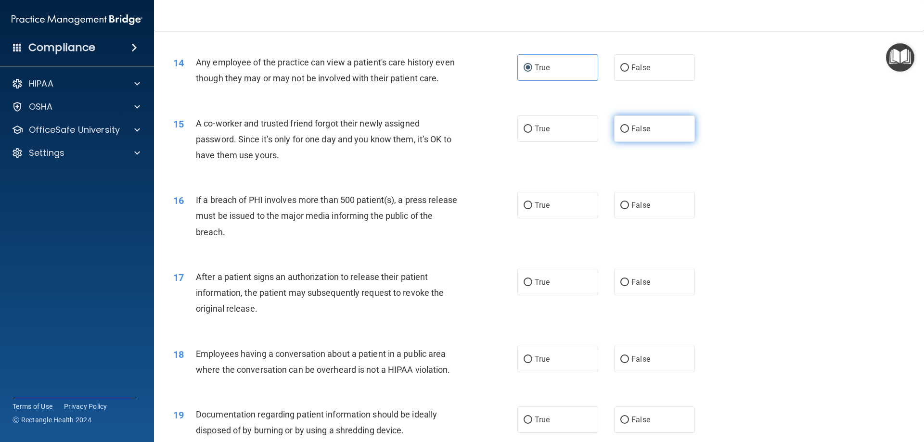
click at [676, 138] on label "False" at bounding box center [654, 128] width 81 height 26
click at [629, 133] on input "False" at bounding box center [624, 129] width 9 height 7
radio input "true"
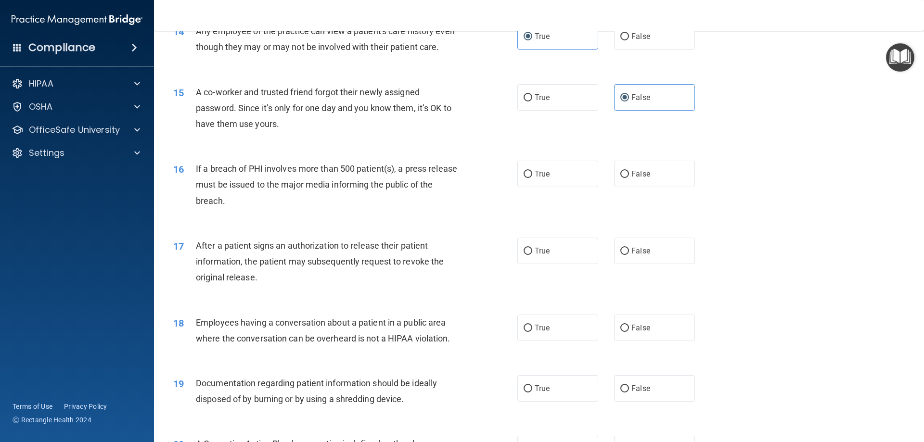
scroll to position [962, 0]
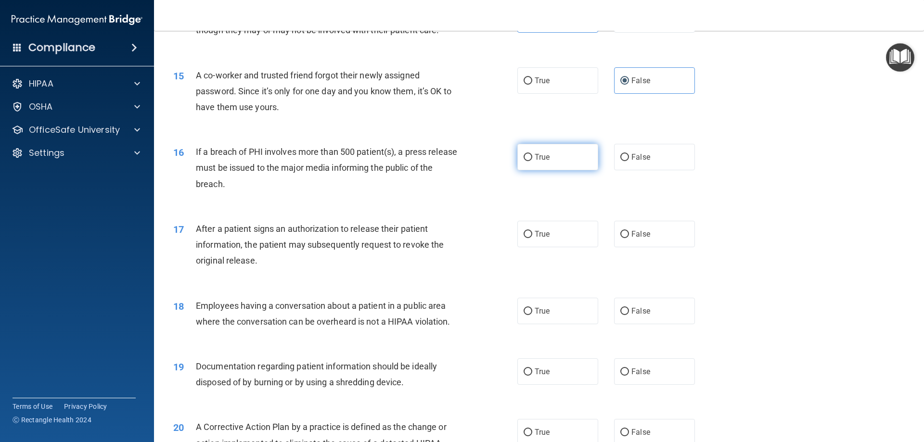
click at [547, 170] on label "True" at bounding box center [557, 157] width 81 height 26
click at [532, 161] on input "True" at bounding box center [527, 157] width 9 height 7
radio input "true"
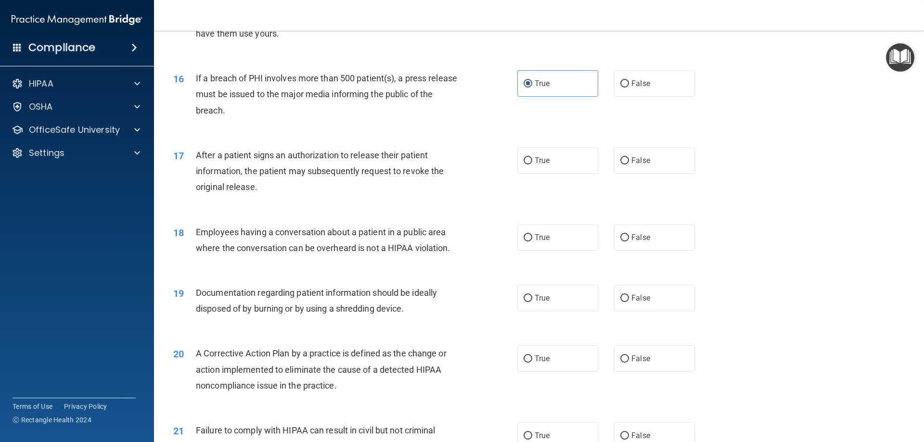
scroll to position [1058, 0]
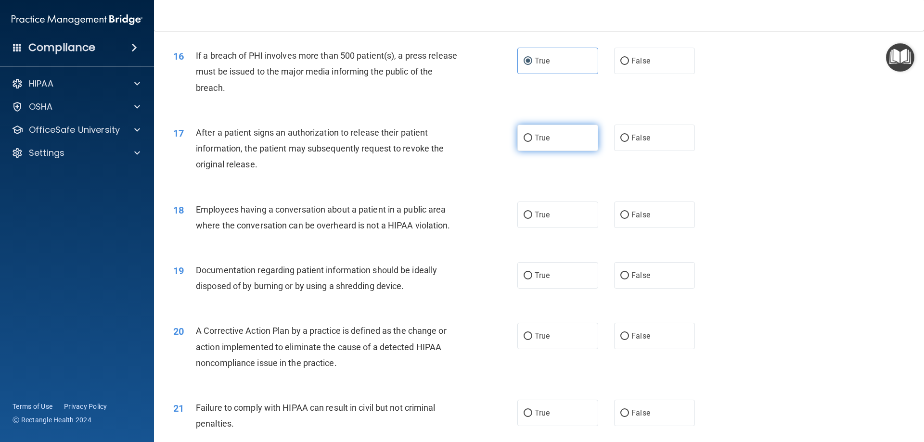
click at [540, 142] on span "True" at bounding box center [541, 137] width 15 height 9
click at [532, 142] on input "True" at bounding box center [527, 138] width 9 height 7
radio input "true"
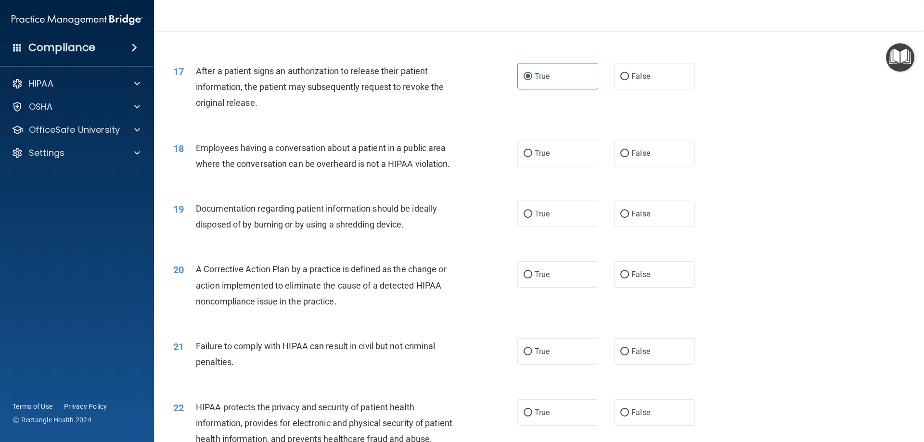
scroll to position [1155, 0]
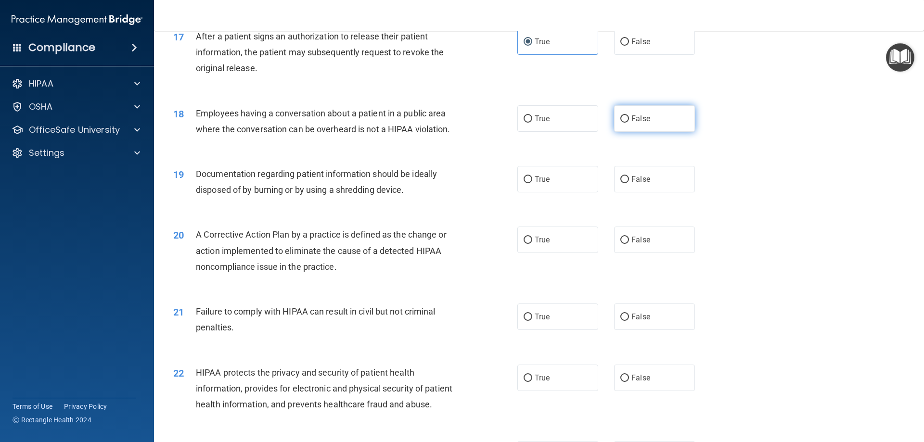
click at [617, 132] on label "False" at bounding box center [654, 118] width 81 height 26
click at [620, 123] on input "False" at bounding box center [624, 118] width 9 height 7
radio input "true"
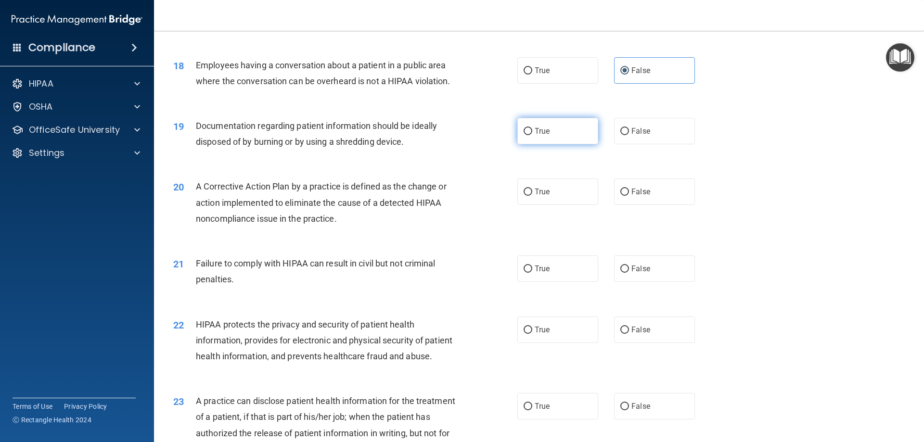
click at [547, 144] on label "True" at bounding box center [557, 131] width 81 height 26
click at [532, 135] on input "True" at bounding box center [527, 131] width 9 height 7
radio input "true"
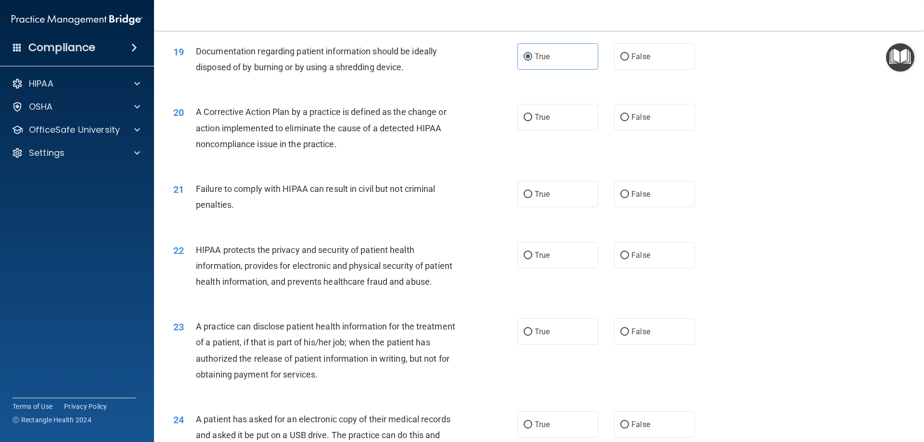
scroll to position [1299, 0]
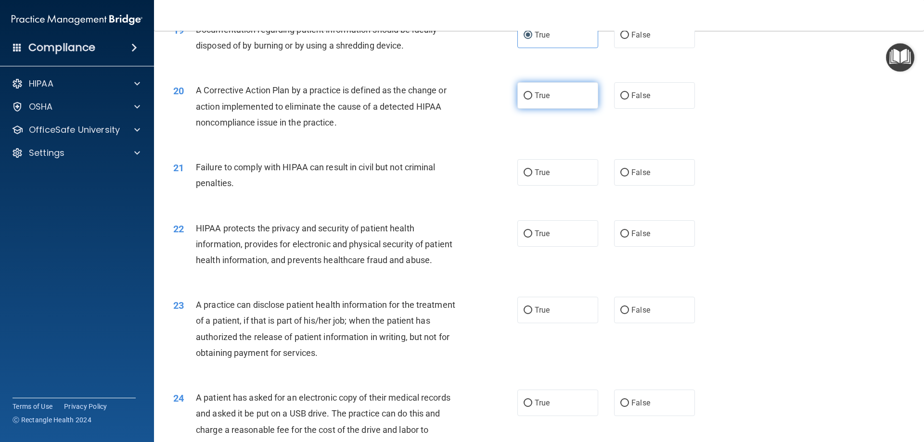
click at [534, 109] on label "True" at bounding box center [557, 95] width 81 height 26
click at [532, 100] on input "True" at bounding box center [527, 95] width 9 height 7
radio input "true"
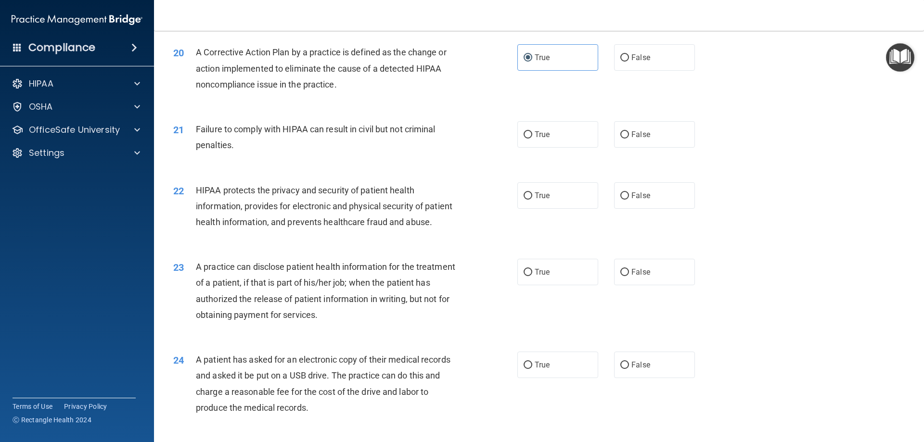
scroll to position [1395, 0]
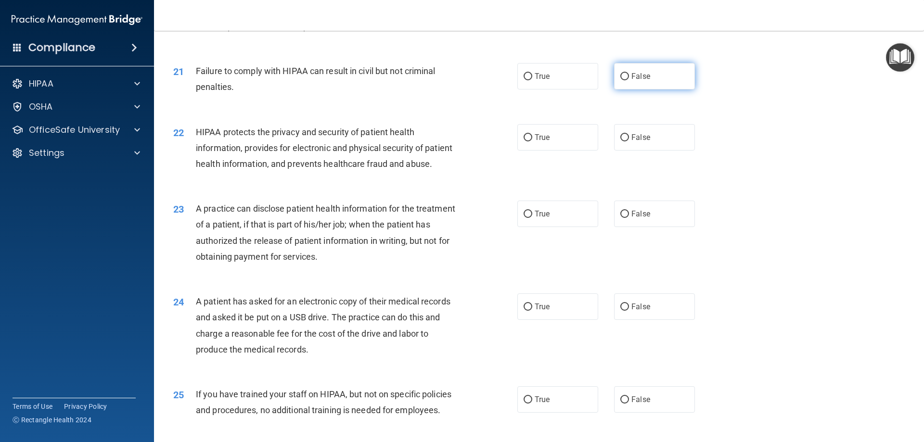
click at [644, 89] on label "False" at bounding box center [654, 76] width 81 height 26
click at [629, 80] on input "False" at bounding box center [624, 76] width 9 height 7
radio input "true"
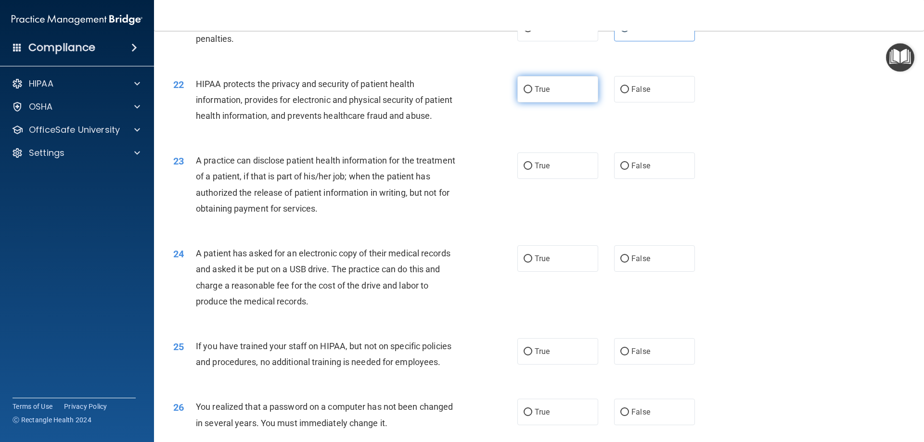
click at [559, 102] on label "True" at bounding box center [557, 89] width 81 height 26
click at [532, 93] on input "True" at bounding box center [527, 89] width 9 height 7
radio input "true"
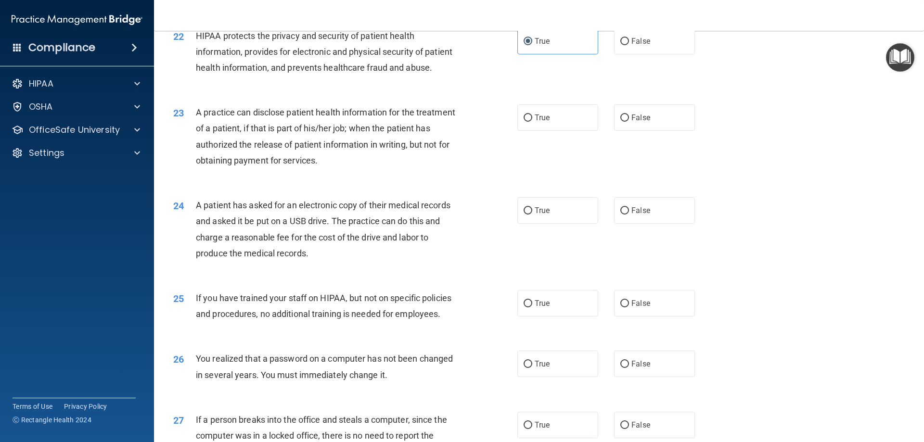
scroll to position [1539, 0]
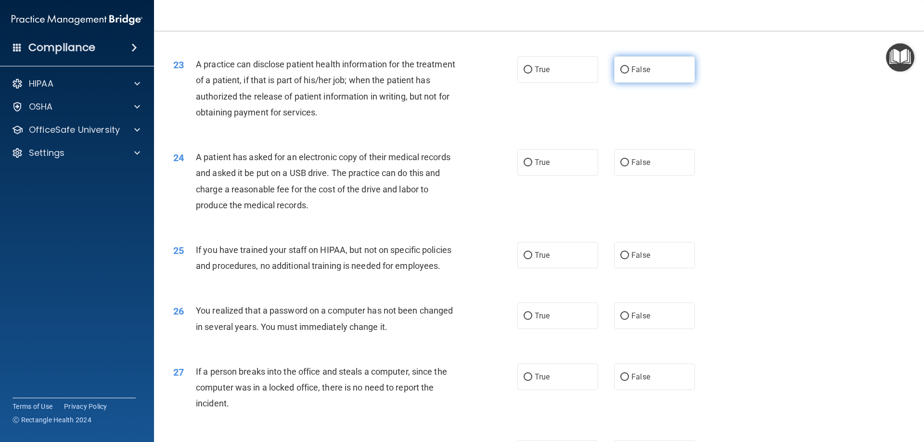
click at [641, 74] on span "False" at bounding box center [640, 69] width 19 height 9
click at [629, 74] on input "False" at bounding box center [624, 69] width 9 height 7
radio input "true"
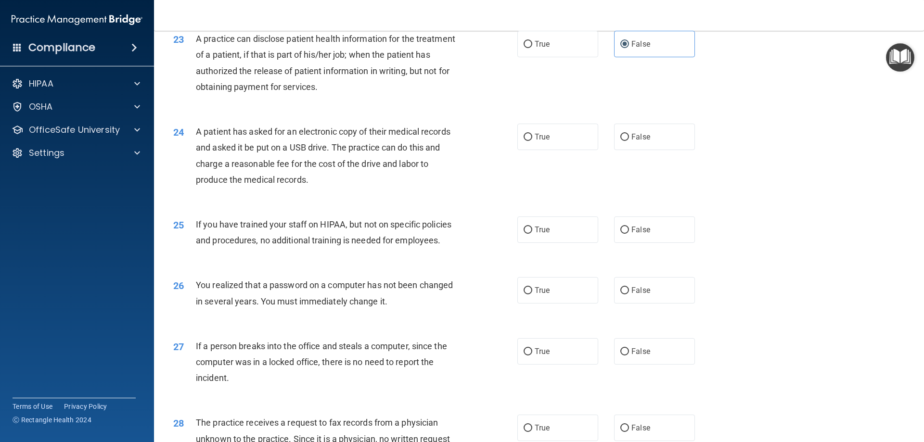
scroll to position [1588, 0]
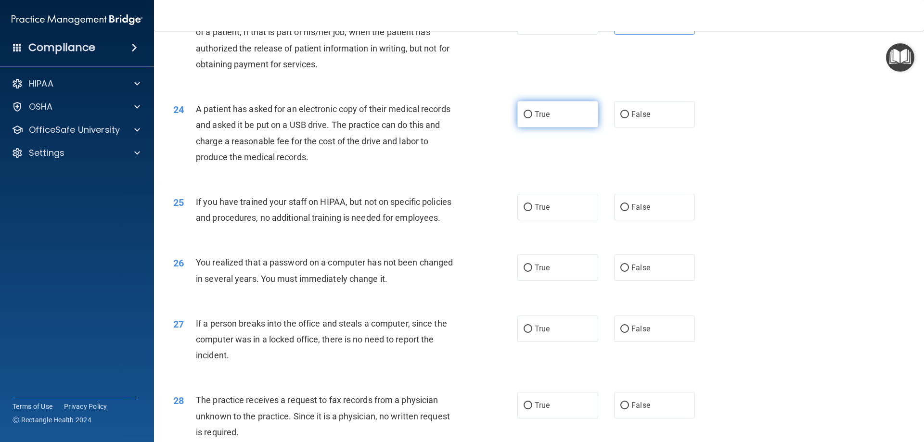
click at [531, 127] on label "True" at bounding box center [557, 114] width 81 height 26
click at [531, 118] on input "True" at bounding box center [527, 114] width 9 height 7
radio input "true"
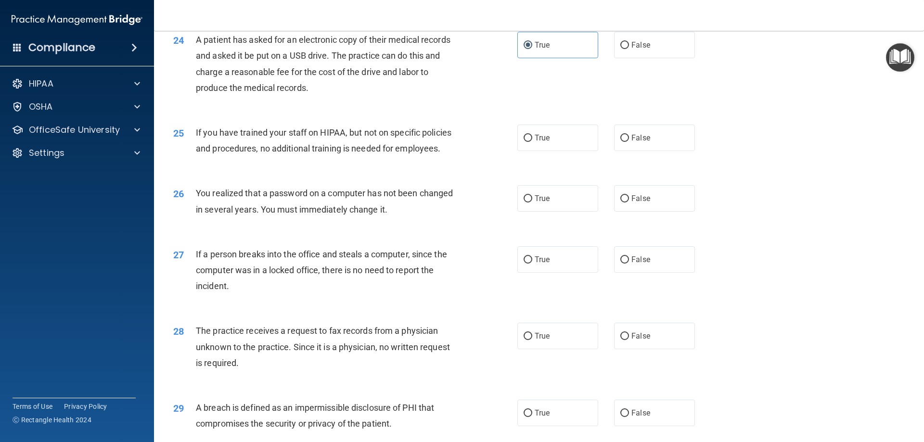
scroll to position [1684, 0]
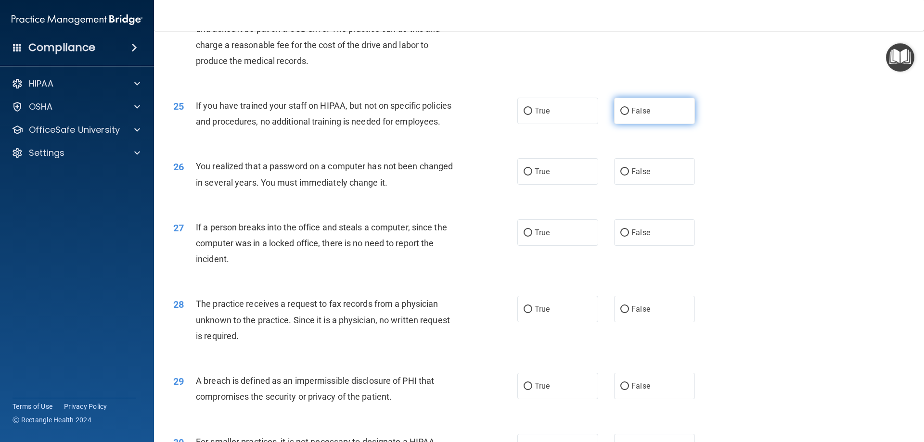
click at [655, 124] on label "False" at bounding box center [654, 111] width 81 height 26
click at [629, 115] on input "False" at bounding box center [624, 111] width 9 height 7
radio input "true"
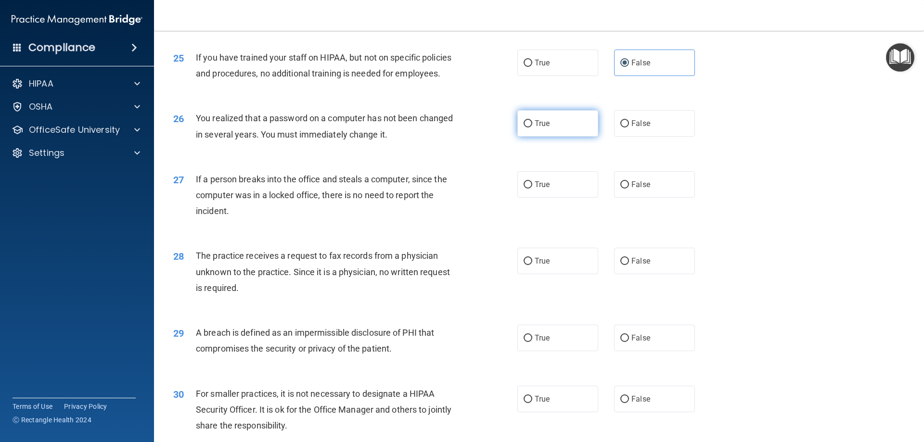
click at [546, 137] on label "True" at bounding box center [557, 123] width 81 height 26
click at [532, 127] on input "True" at bounding box center [527, 123] width 9 height 7
radio input "true"
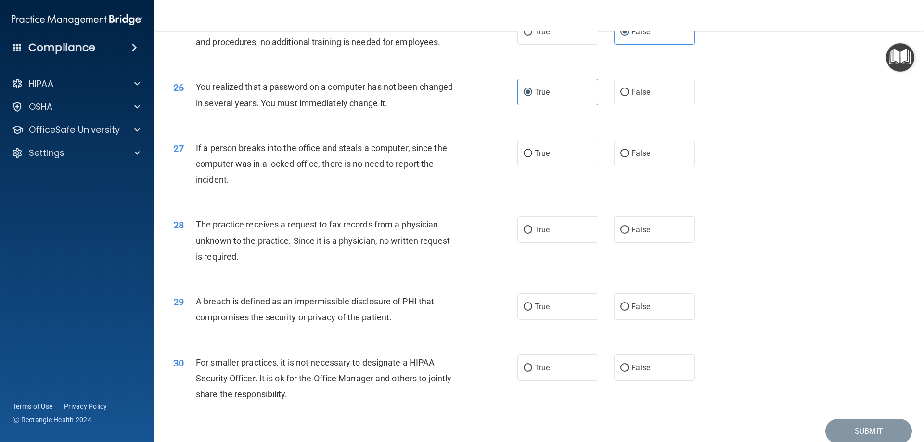
scroll to position [1780, 0]
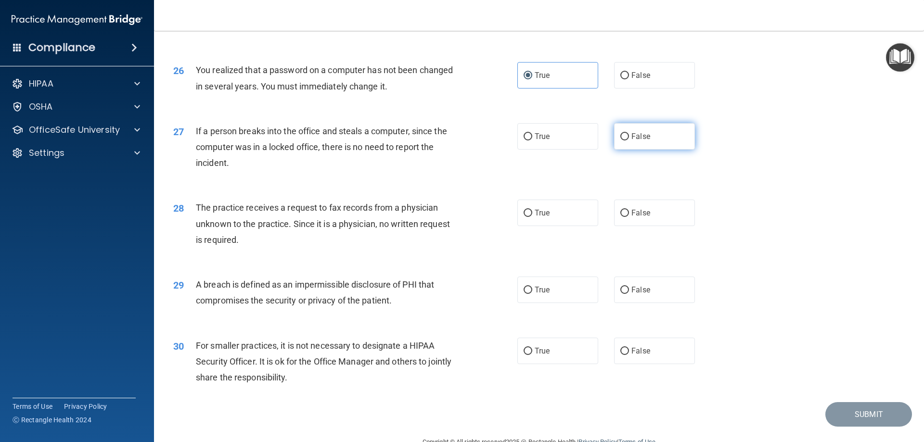
click at [615, 150] on label "False" at bounding box center [654, 136] width 81 height 26
click at [620, 140] on input "False" at bounding box center [624, 136] width 9 height 7
radio input "true"
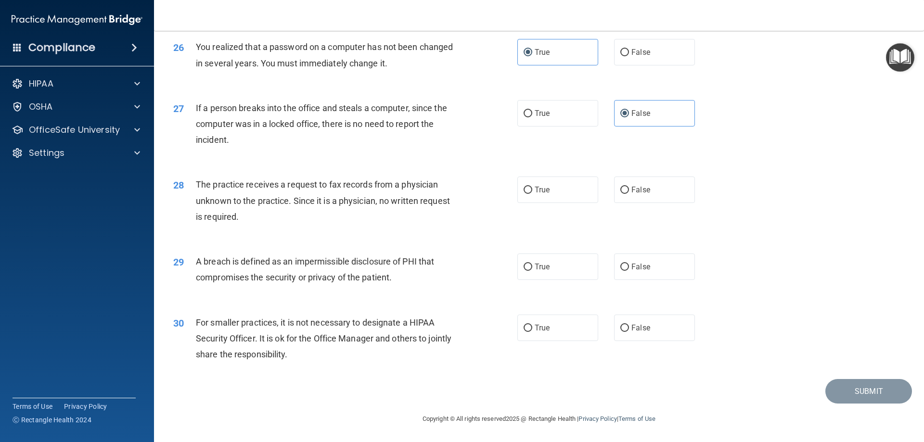
scroll to position [1835, 0]
click at [651, 191] on label "False" at bounding box center [654, 190] width 81 height 26
click at [629, 191] on input "False" at bounding box center [624, 190] width 9 height 7
radio input "true"
click at [556, 278] on label "True" at bounding box center [557, 267] width 81 height 26
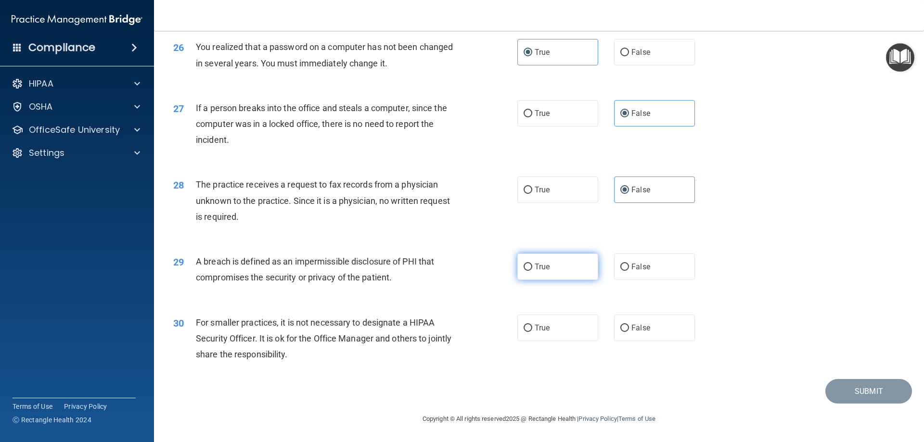
click at [532, 271] on input "True" at bounding box center [527, 267] width 9 height 7
radio input "true"
click at [637, 329] on span "False" at bounding box center [640, 327] width 19 height 9
click at [629, 329] on input "False" at bounding box center [624, 328] width 9 height 7
radio input "true"
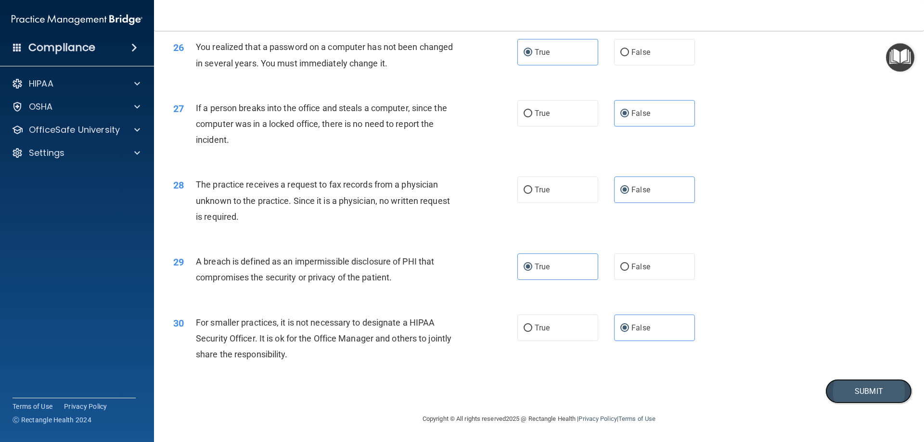
click at [852, 391] on button "Submit" at bounding box center [868, 391] width 87 height 25
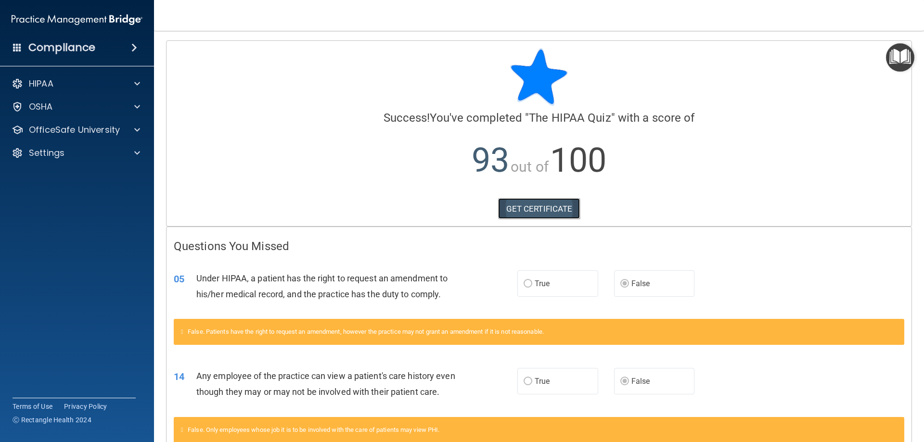
click at [536, 206] on link "GET CERTIFICATE" at bounding box center [539, 208] width 82 height 21
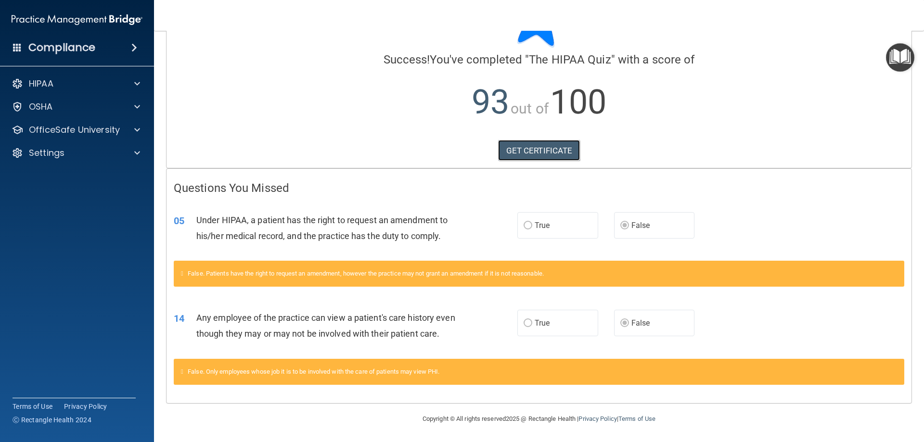
scroll to position [74, 0]
click at [73, 121] on div "OfficeSafe University" at bounding box center [77, 129] width 154 height 19
click at [83, 133] on p "OfficeSafe University" at bounding box center [74, 130] width 91 height 12
click at [84, 153] on p "HIPAA Training" at bounding box center [45, 153] width 79 height 10
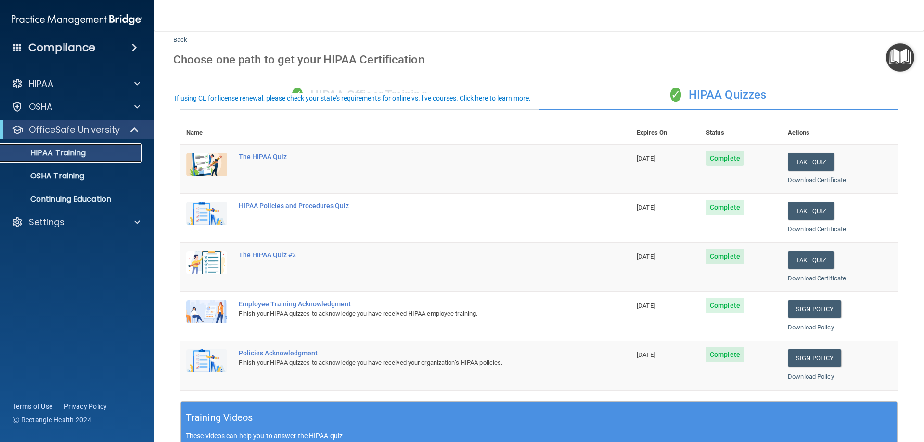
scroll to position [48, 0]
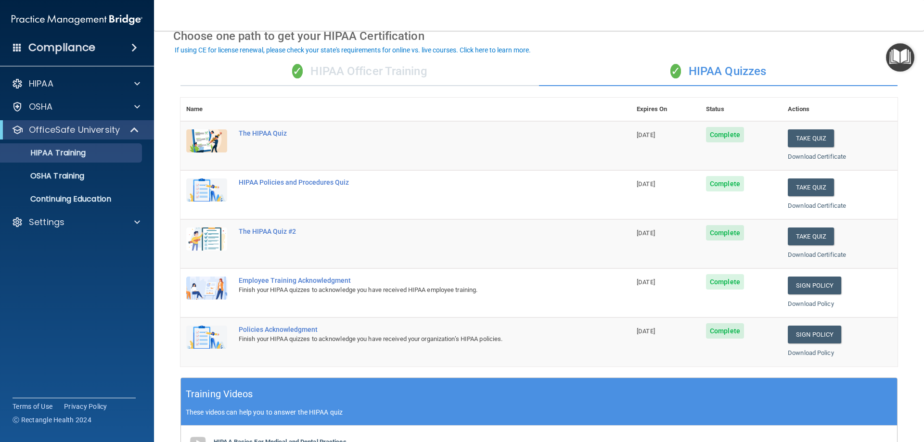
click at [373, 77] on div "✓ HIPAA Officer Training" at bounding box center [359, 71] width 358 height 29
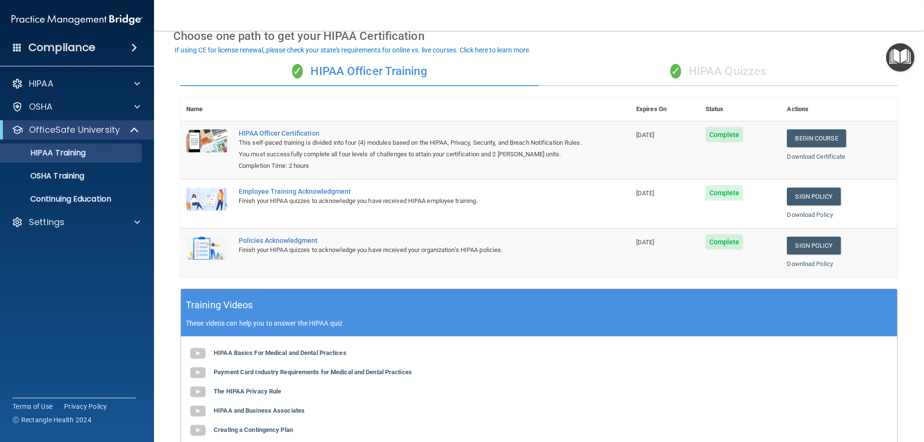
click at [681, 75] on div "✓ HIPAA Quizzes" at bounding box center [718, 71] width 358 height 29
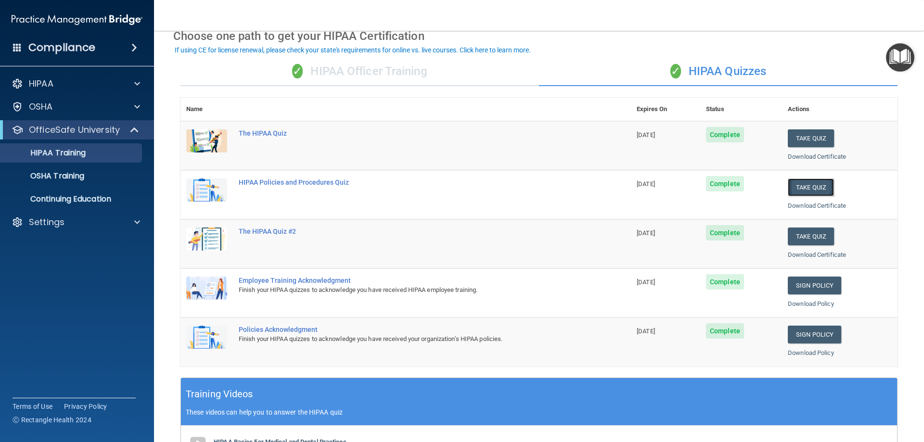
click at [799, 193] on button "Take Quiz" at bounding box center [811, 187] width 46 height 18
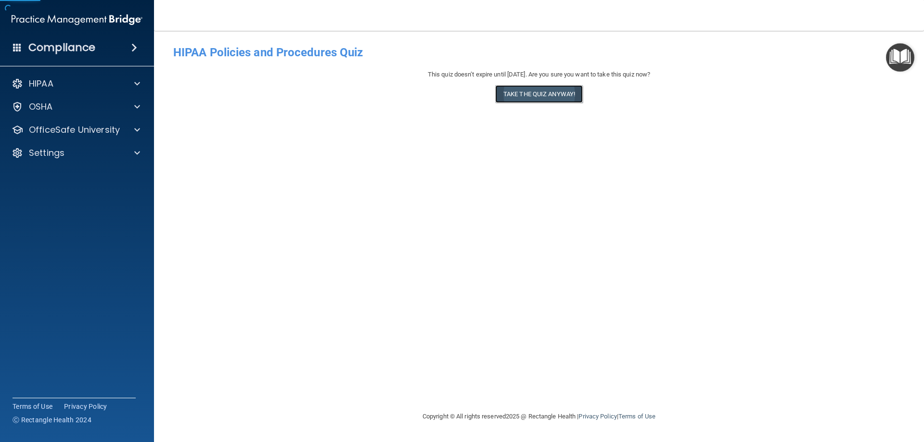
click at [560, 90] on button "Take the quiz anyway!" at bounding box center [539, 94] width 88 height 18
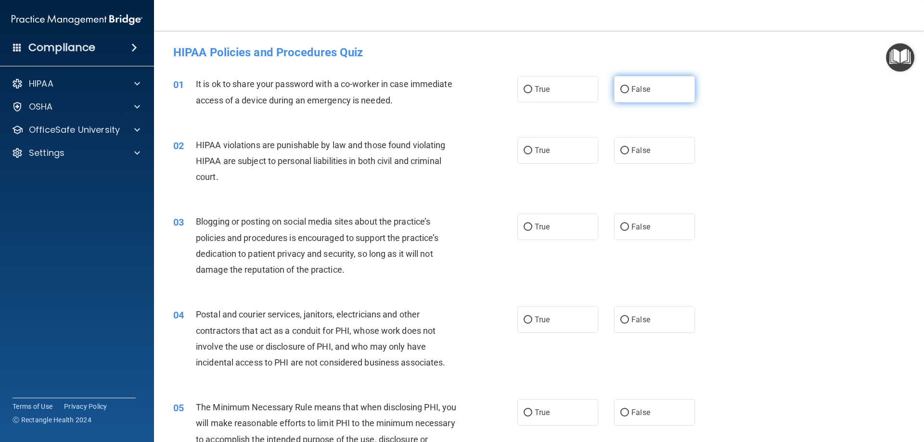
click at [615, 99] on label "False" at bounding box center [654, 89] width 81 height 26
click at [620, 93] on input "False" at bounding box center [624, 89] width 9 height 7
radio input "true"
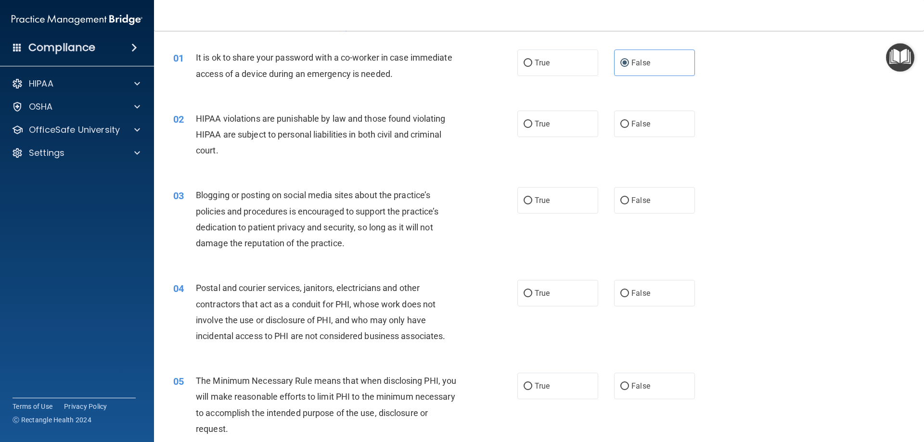
scroll to position [48, 0]
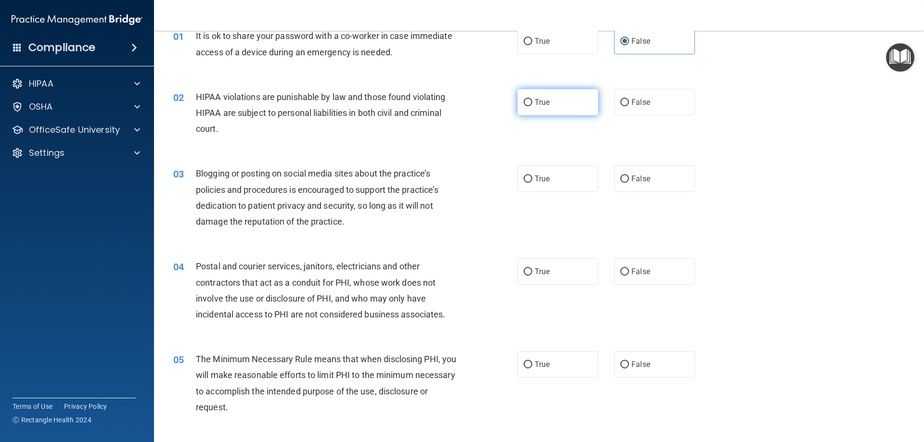
click at [543, 107] on label "True" at bounding box center [557, 102] width 81 height 26
click at [532, 106] on input "True" at bounding box center [527, 102] width 9 height 7
radio input "true"
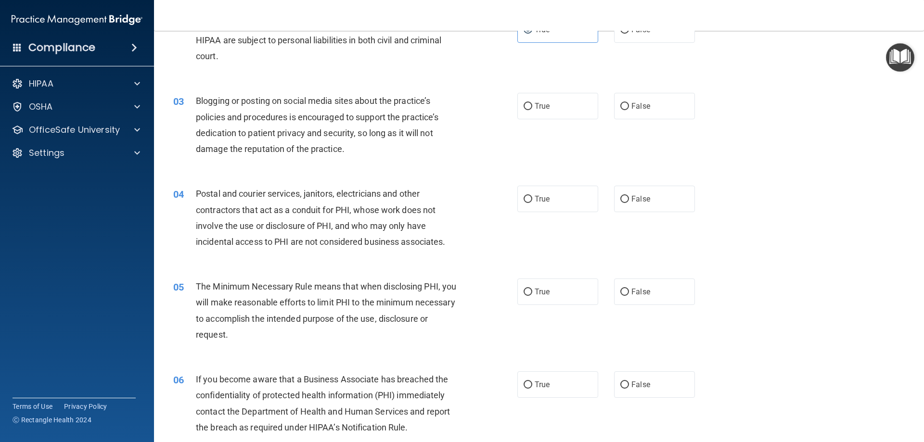
scroll to position [144, 0]
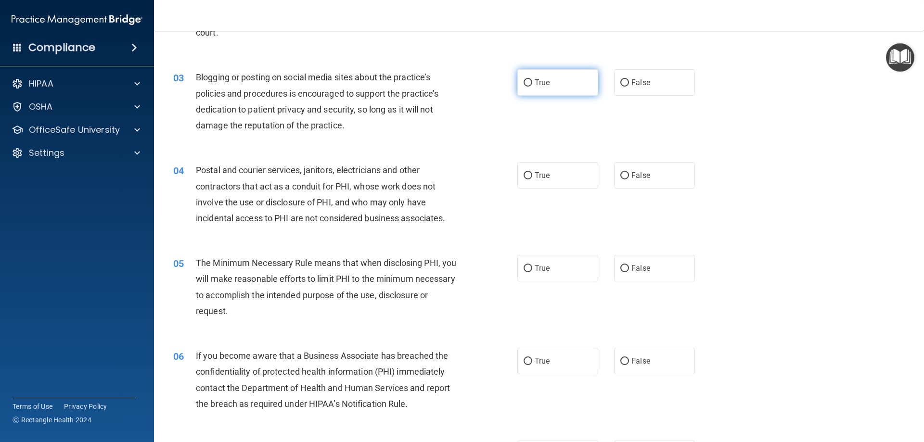
click at [542, 91] on label "True" at bounding box center [557, 82] width 81 height 26
click at [532, 87] on input "True" at bounding box center [527, 82] width 9 height 7
radio input "true"
drag, startPoint x: 658, startPoint y: 88, endPoint x: 641, endPoint y: 99, distance: 19.5
click at [658, 88] on label "False" at bounding box center [654, 82] width 81 height 26
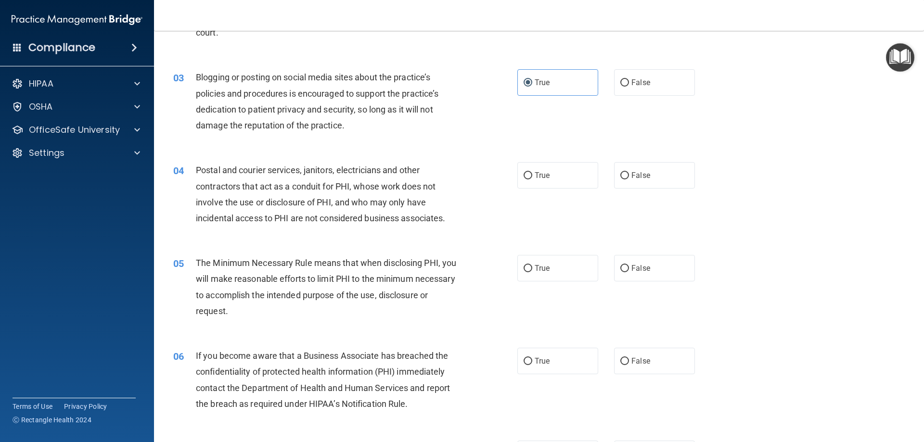
click at [629, 87] on input "False" at bounding box center [624, 82] width 9 height 7
radio input "true"
radio input "false"
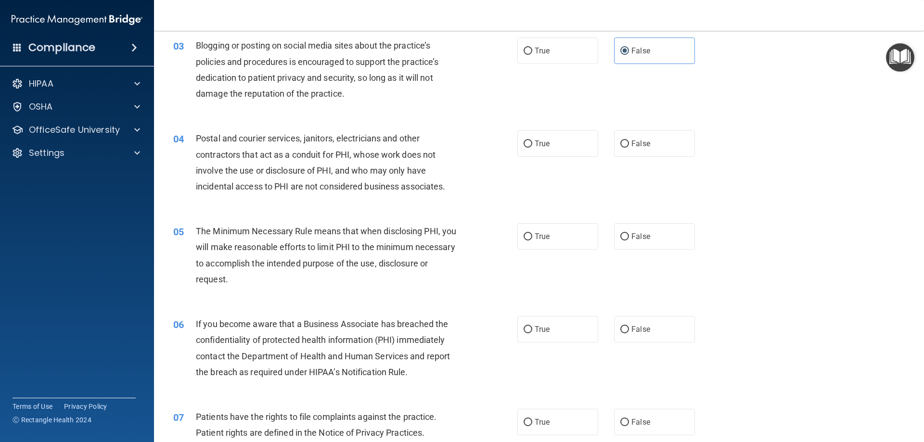
scroll to position [192, 0]
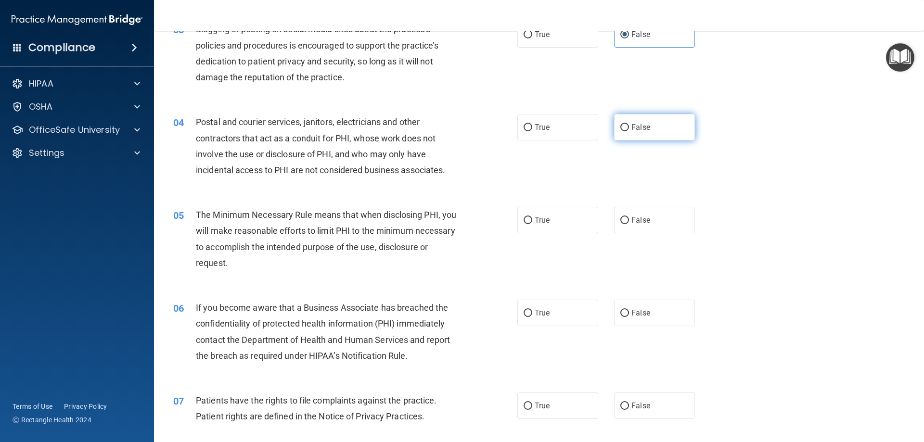
click at [668, 131] on label "False" at bounding box center [654, 127] width 81 height 26
click at [629, 131] on input "False" at bounding box center [624, 127] width 9 height 7
radio input "true"
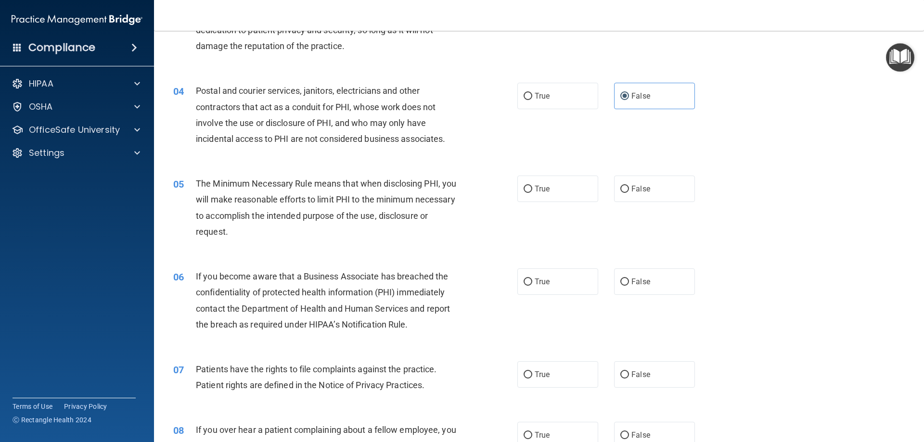
scroll to position [241, 0]
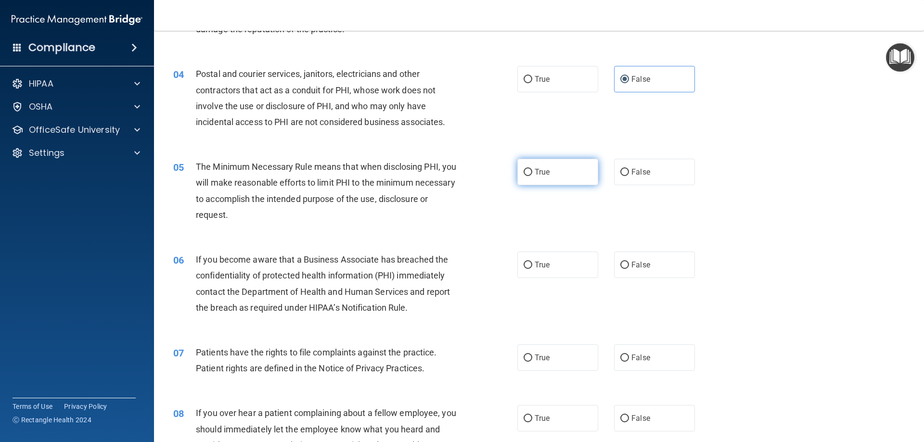
click at [534, 180] on label "True" at bounding box center [557, 172] width 81 height 26
click at [532, 176] on input "True" at bounding box center [527, 172] width 9 height 7
radio input "true"
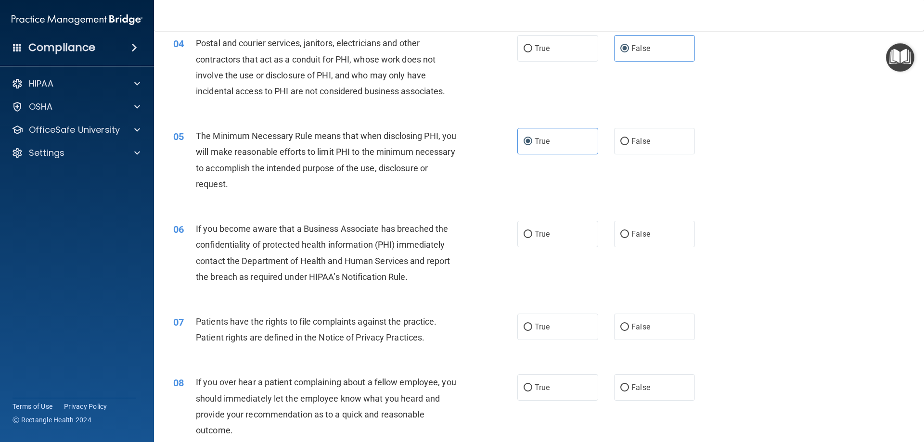
scroll to position [289, 0]
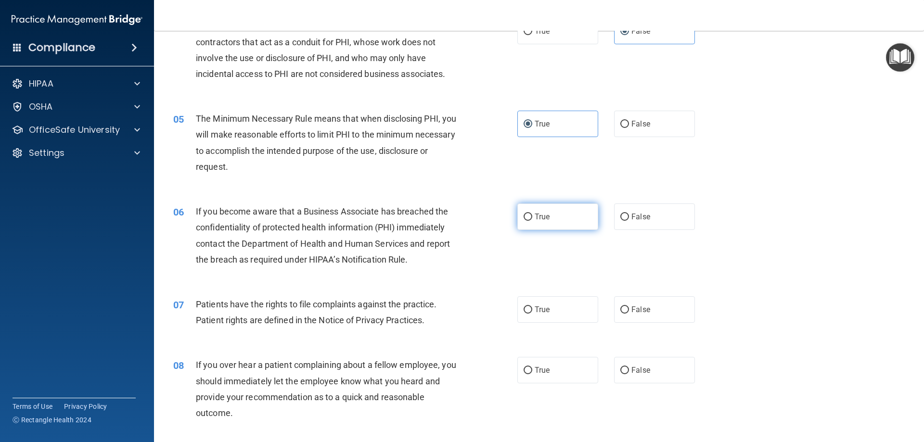
click at [552, 214] on label "True" at bounding box center [557, 216] width 81 height 26
click at [532, 214] on input "True" at bounding box center [527, 217] width 9 height 7
radio input "true"
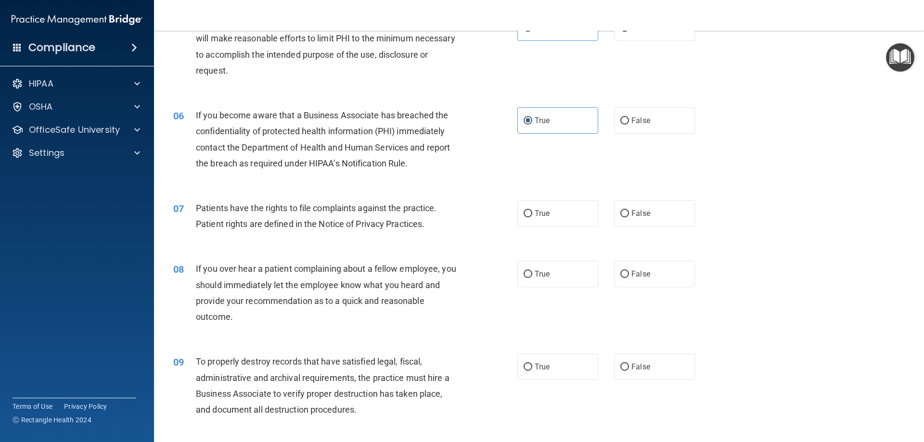
scroll to position [433, 0]
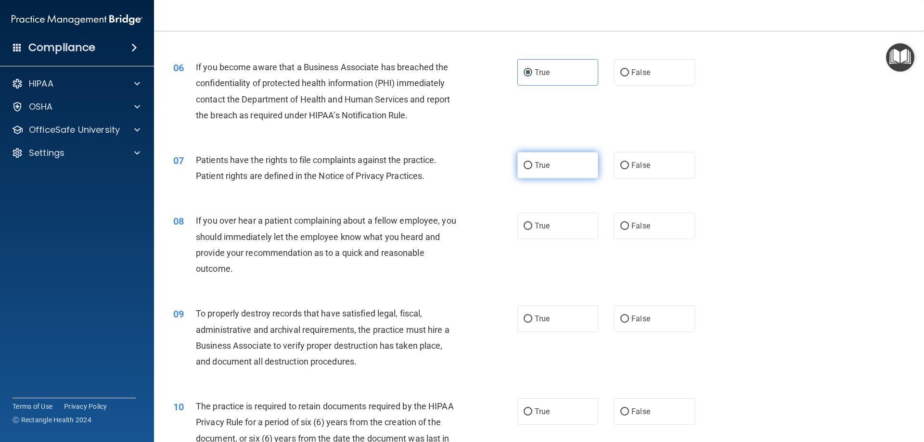
click at [536, 169] on span "True" at bounding box center [541, 165] width 15 height 9
click at [532, 169] on input "True" at bounding box center [527, 165] width 9 height 7
radio input "true"
click at [637, 231] on label "False" at bounding box center [654, 226] width 81 height 26
click at [629, 230] on input "False" at bounding box center [624, 226] width 9 height 7
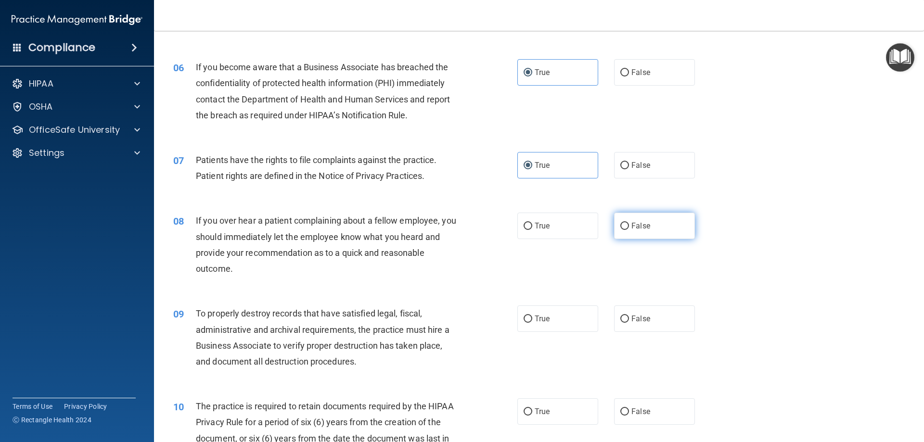
radio input "true"
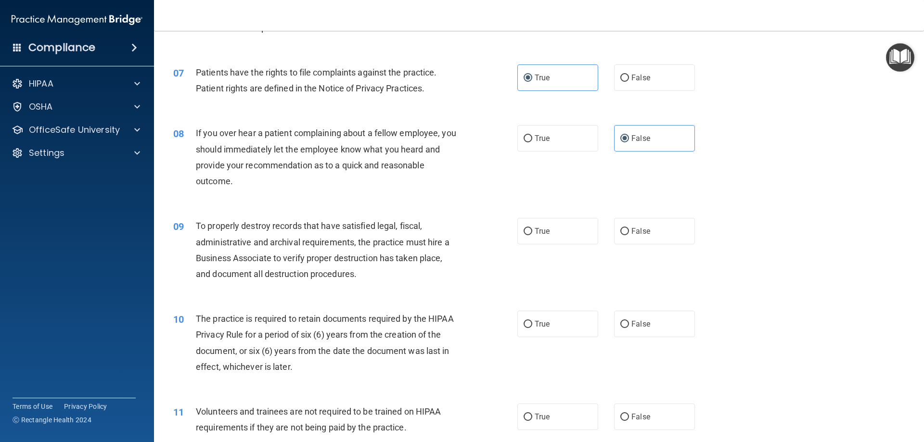
scroll to position [529, 0]
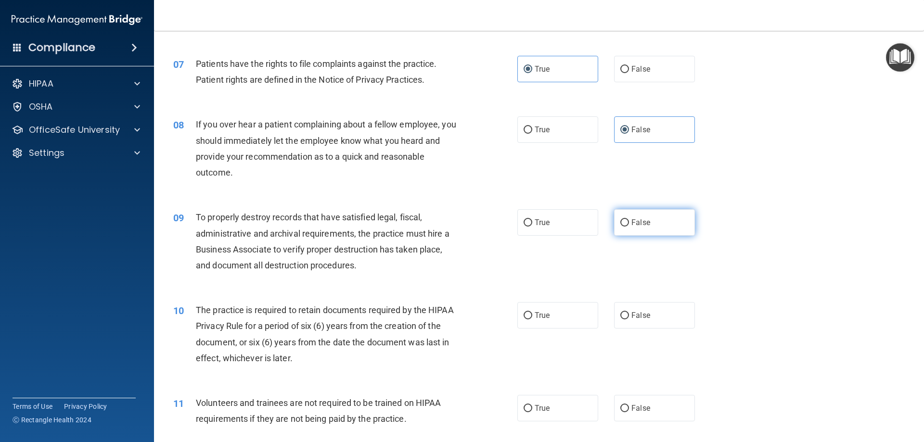
click at [640, 229] on label "False" at bounding box center [654, 222] width 81 height 26
click at [629, 227] on input "False" at bounding box center [624, 222] width 9 height 7
radio input "true"
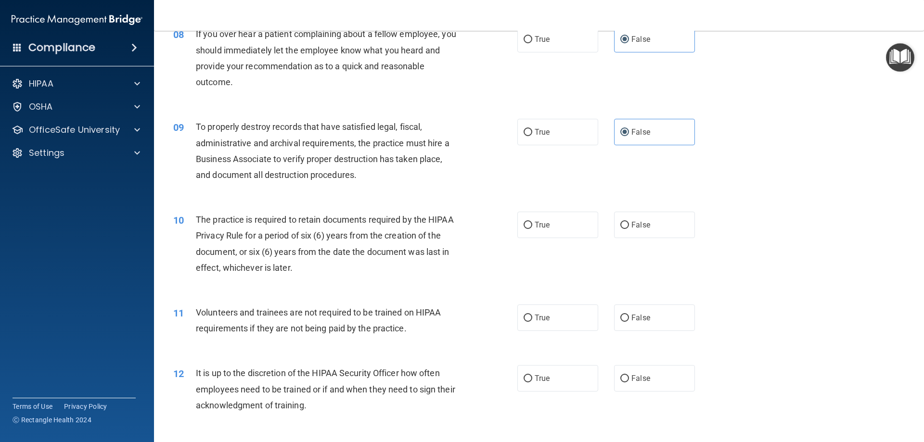
scroll to position [625, 0]
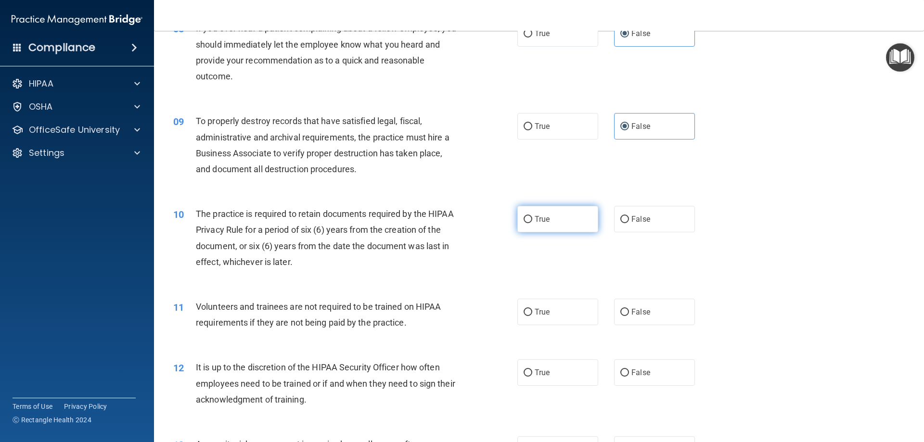
click at [553, 217] on label "True" at bounding box center [557, 219] width 81 height 26
click at [532, 217] on input "True" at bounding box center [527, 219] width 9 height 7
radio input "true"
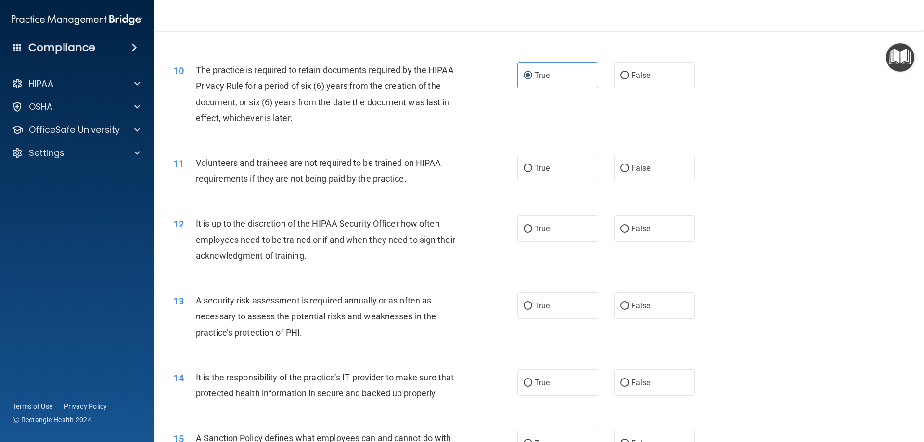
scroll to position [770, 0]
click at [620, 170] on input "False" at bounding box center [624, 168] width 9 height 7
radio input "true"
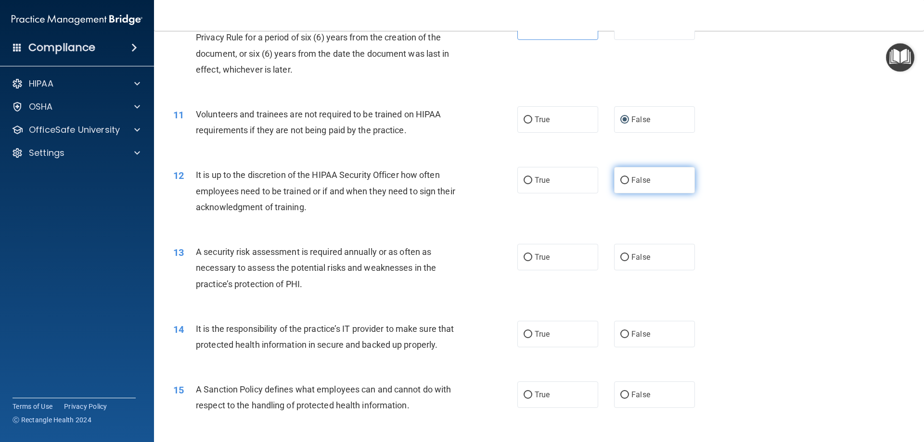
click at [663, 182] on label "False" at bounding box center [654, 180] width 81 height 26
click at [629, 182] on input "False" at bounding box center [624, 180] width 9 height 7
radio input "true"
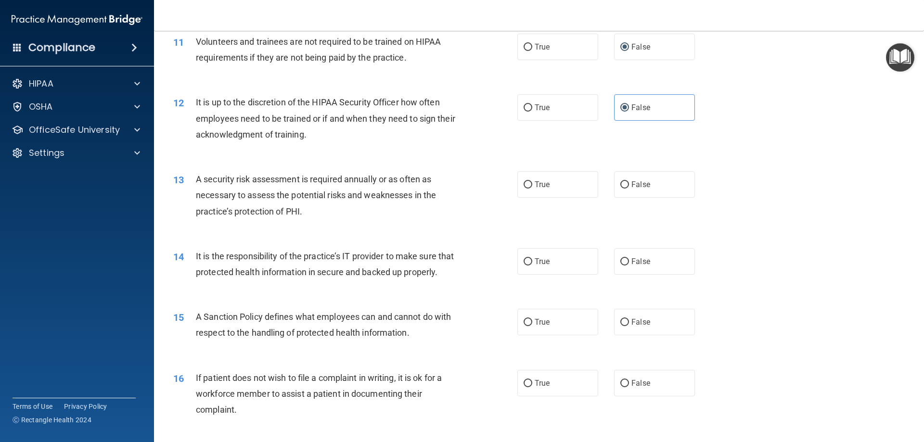
scroll to position [914, 0]
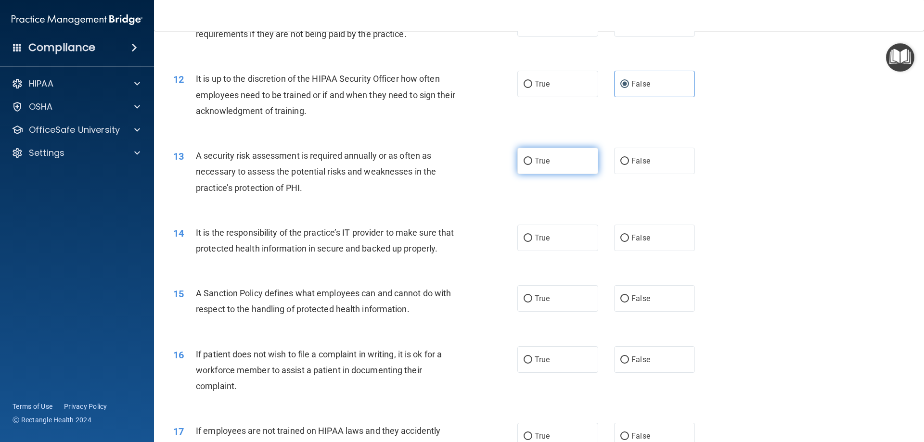
click at [543, 169] on label "True" at bounding box center [557, 161] width 81 height 26
click at [532, 165] on input "True" at bounding box center [527, 161] width 9 height 7
radio input "true"
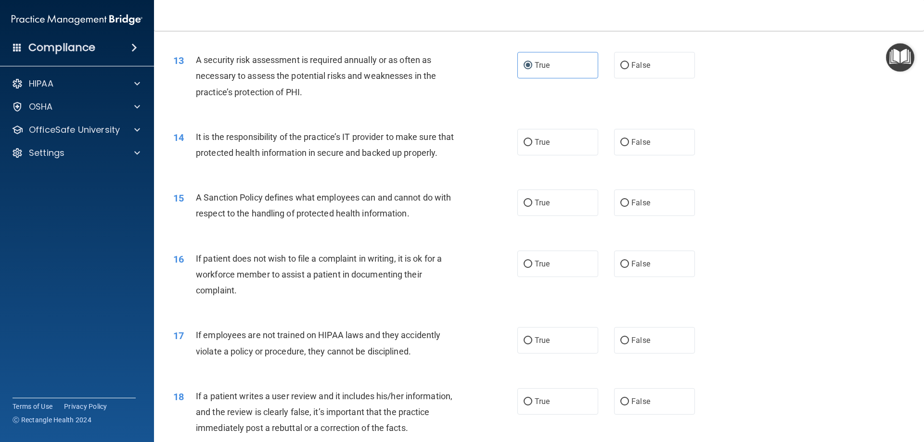
scroll to position [1010, 0]
click at [645, 142] on span "False" at bounding box center [640, 141] width 19 height 9
click at [629, 142] on input "False" at bounding box center [624, 142] width 9 height 7
radio input "true"
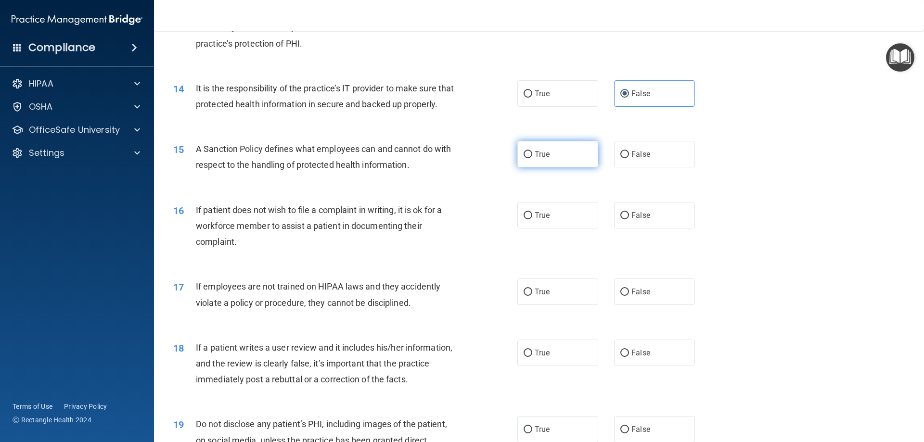
click at [537, 167] on label "True" at bounding box center [557, 154] width 81 height 26
click at [532, 158] on input "True" at bounding box center [527, 154] width 9 height 7
radio input "true"
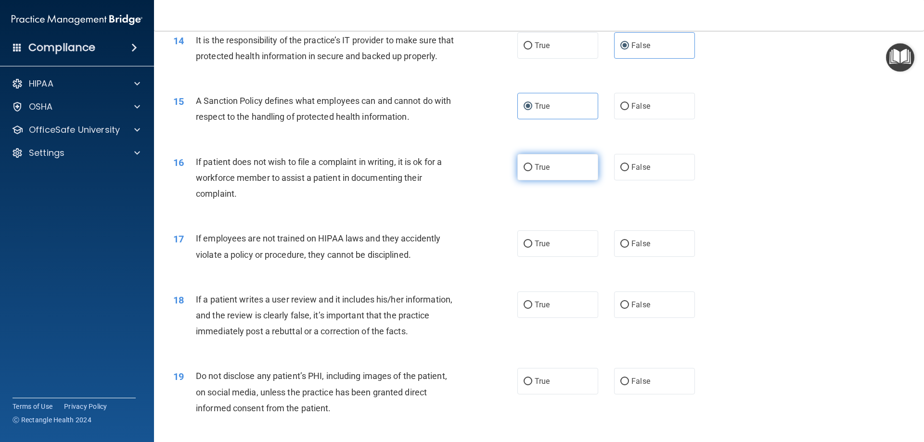
click at [555, 175] on label "True" at bounding box center [557, 167] width 81 height 26
click at [532, 171] on input "True" at bounding box center [527, 167] width 9 height 7
radio input "true"
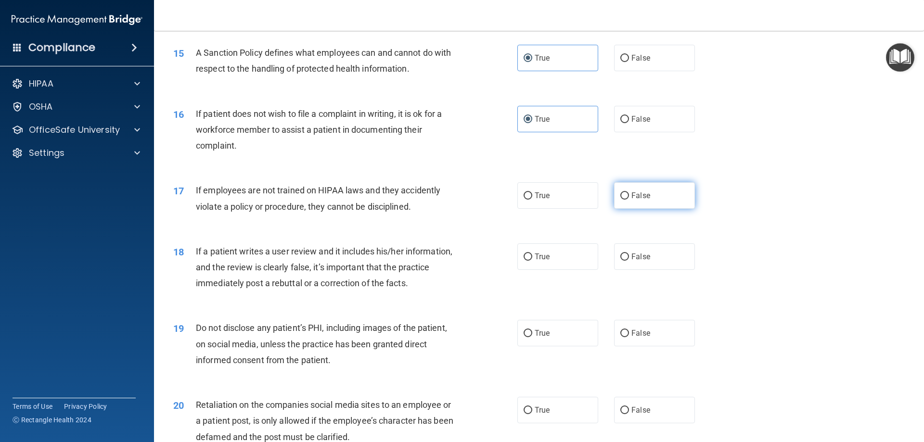
click at [614, 209] on label "False" at bounding box center [654, 195] width 81 height 26
click at [620, 200] on input "False" at bounding box center [624, 195] width 9 height 7
radio input "true"
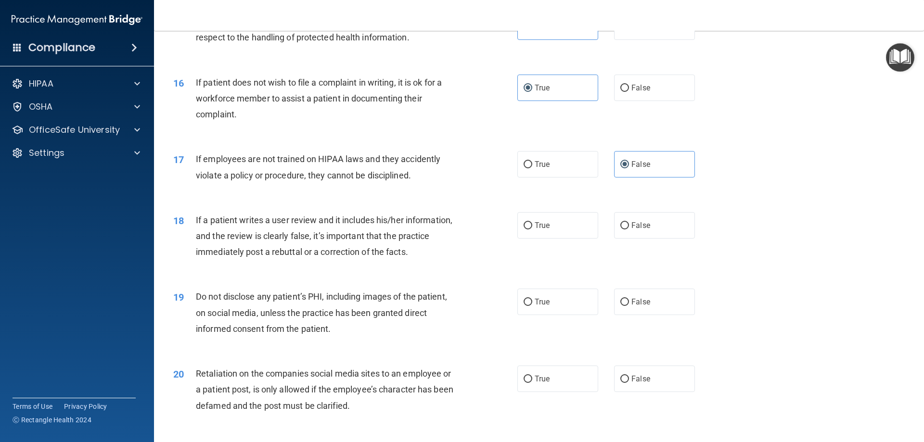
scroll to position [1203, 0]
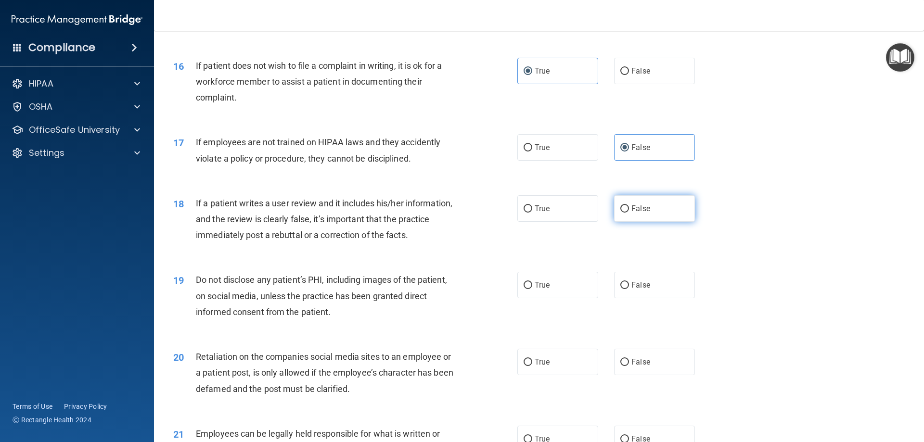
click at [642, 213] on span "False" at bounding box center [640, 208] width 19 height 9
click at [629, 213] on input "False" at bounding box center [624, 208] width 9 height 7
radio input "true"
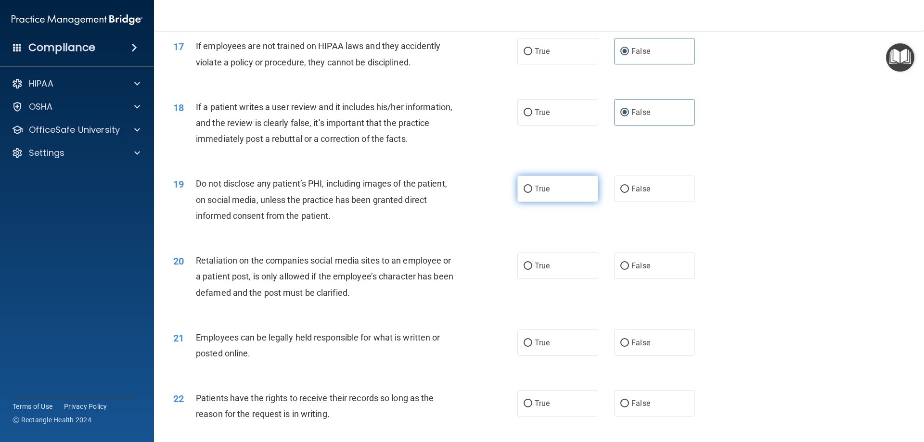
click at [556, 202] on label "True" at bounding box center [557, 189] width 81 height 26
click at [532, 193] on input "True" at bounding box center [527, 189] width 9 height 7
radio input "true"
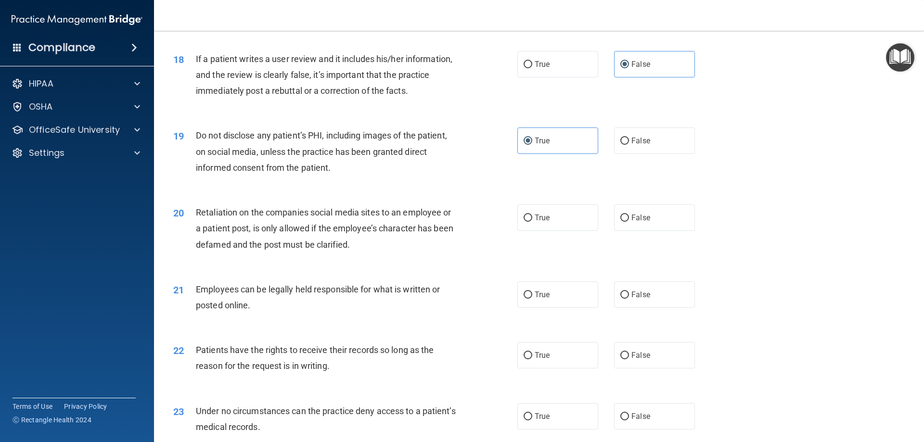
scroll to position [1395, 0]
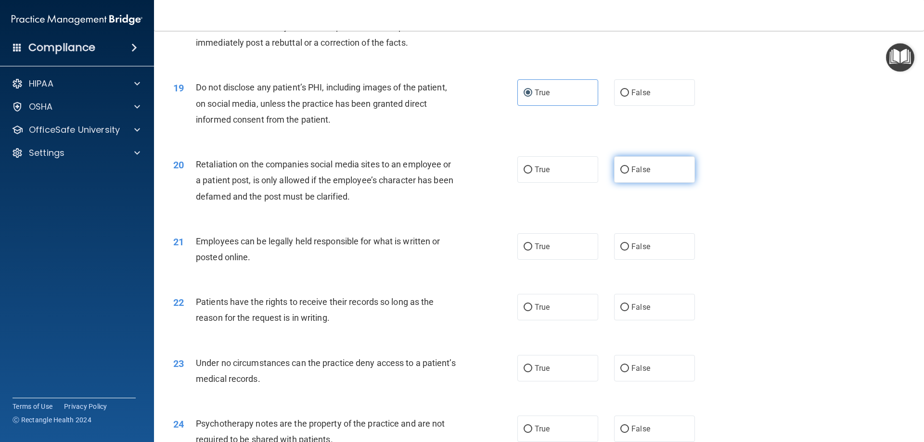
click at [655, 183] on label "False" at bounding box center [654, 169] width 81 height 26
click at [629, 174] on input "False" at bounding box center [624, 169] width 9 height 7
radio input "true"
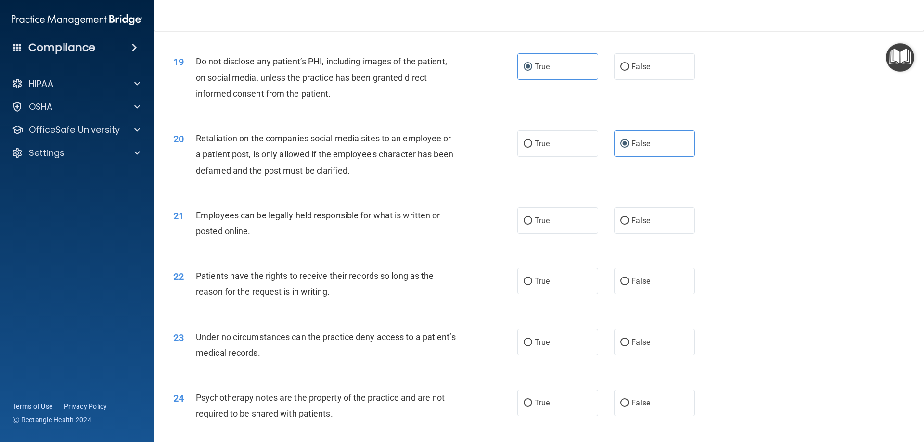
scroll to position [1443, 0]
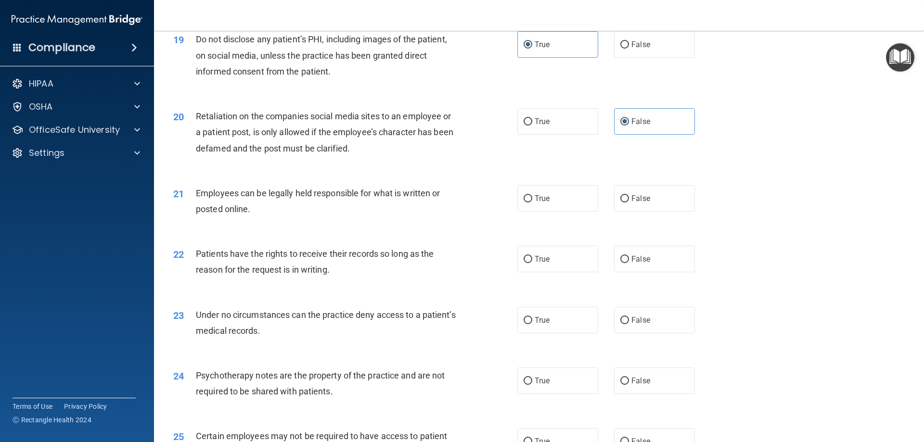
click at [532, 231] on div "21 Employees can be legally held responsible for what is written or posted onli…" at bounding box center [539, 203] width 746 height 61
click at [536, 212] on label "True" at bounding box center [557, 198] width 81 height 26
click at [532, 203] on input "True" at bounding box center [527, 198] width 9 height 7
radio input "true"
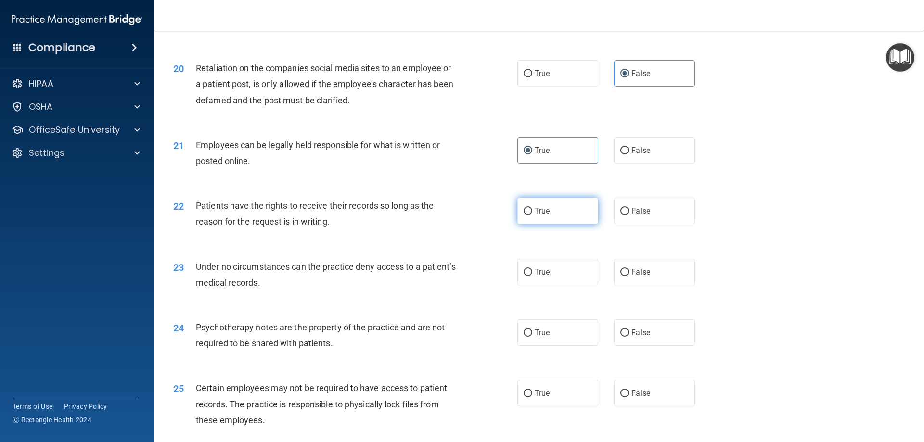
click at [561, 224] on label "True" at bounding box center [557, 211] width 81 height 26
click at [532, 215] on input "True" at bounding box center [527, 211] width 9 height 7
radio input "true"
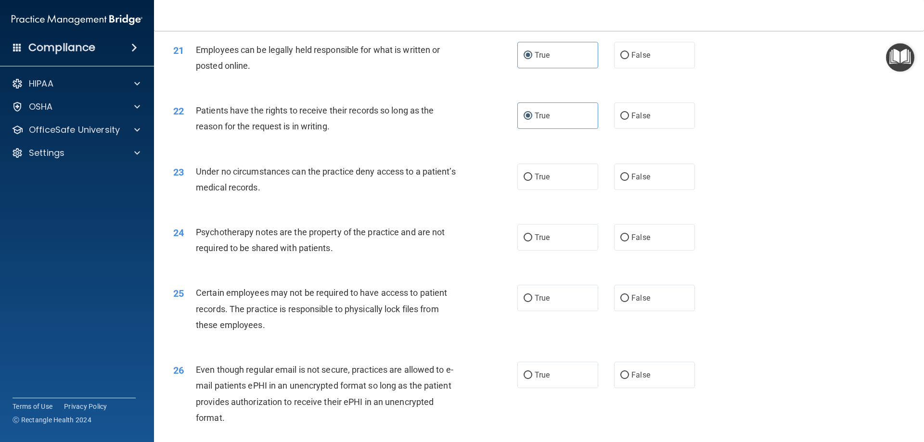
scroll to position [1588, 0]
click at [557, 189] on label "True" at bounding box center [557, 176] width 81 height 26
click at [532, 180] on input "True" at bounding box center [527, 176] width 9 height 7
radio input "true"
click at [650, 189] on label "False" at bounding box center [654, 176] width 81 height 26
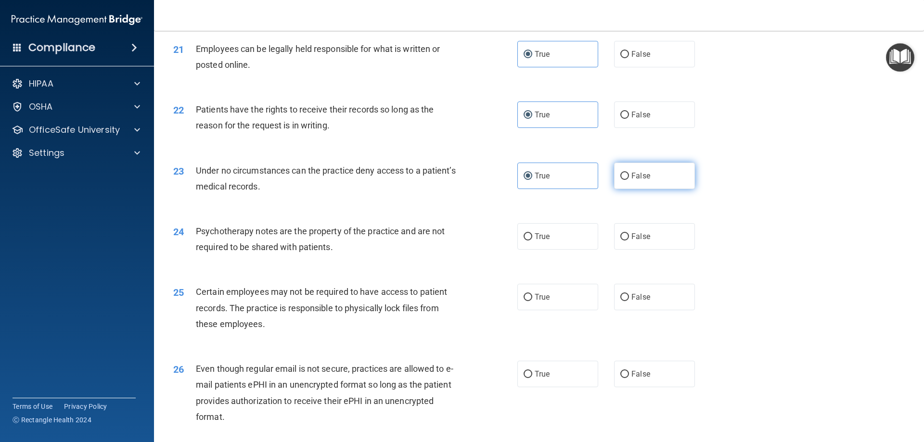
click at [629, 180] on input "False" at bounding box center [624, 176] width 9 height 7
radio input "true"
radio input "false"
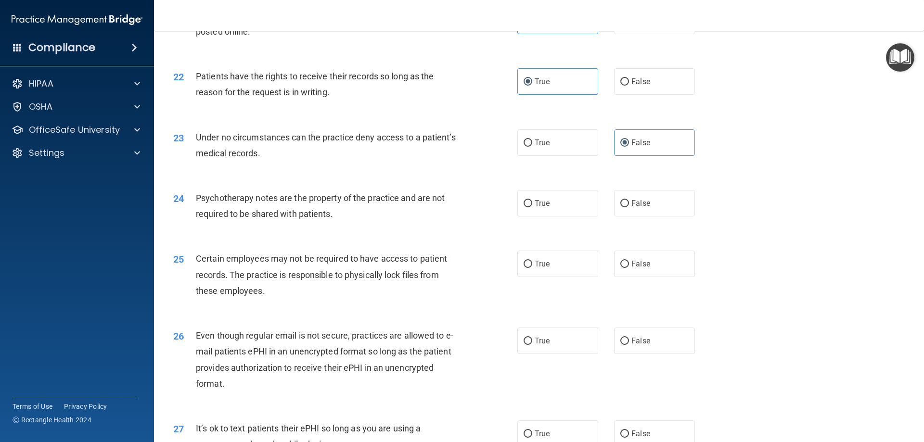
scroll to position [1636, 0]
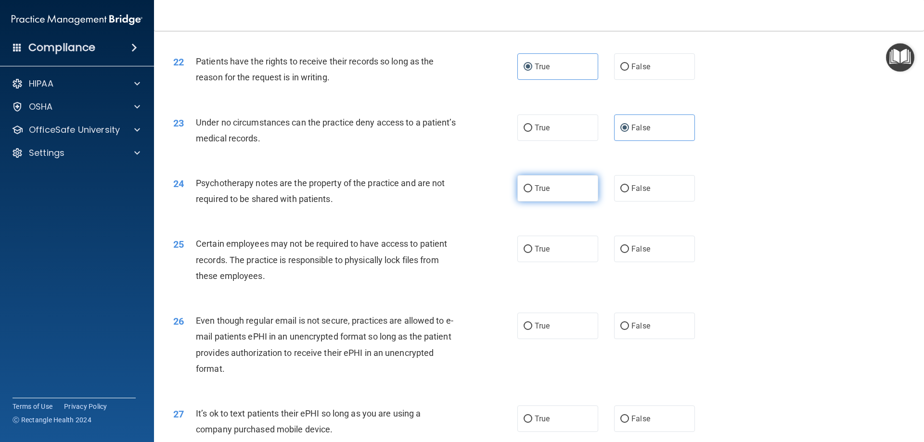
click at [545, 202] on label "True" at bounding box center [557, 188] width 81 height 26
click at [532, 192] on input "True" at bounding box center [527, 188] width 9 height 7
radio input "true"
click at [564, 262] on label "True" at bounding box center [557, 249] width 81 height 26
click at [532, 253] on input "True" at bounding box center [527, 249] width 9 height 7
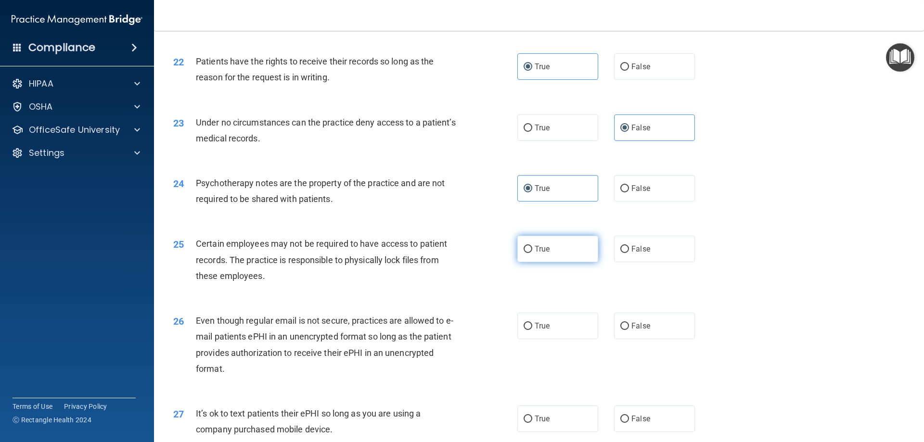
radio input "true"
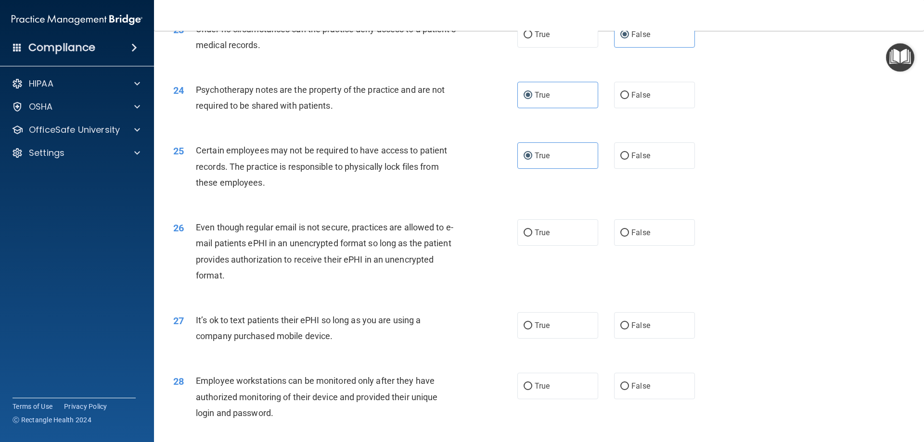
scroll to position [1732, 0]
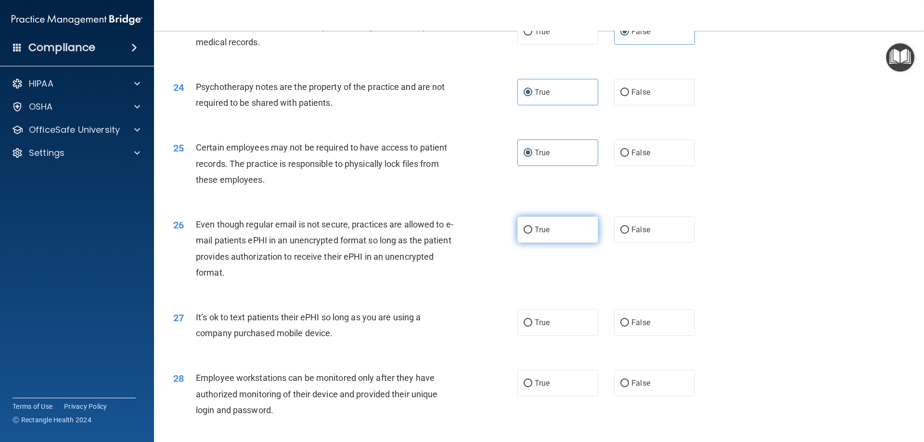
click at [526, 234] on input "True" at bounding box center [527, 230] width 9 height 7
radio input "true"
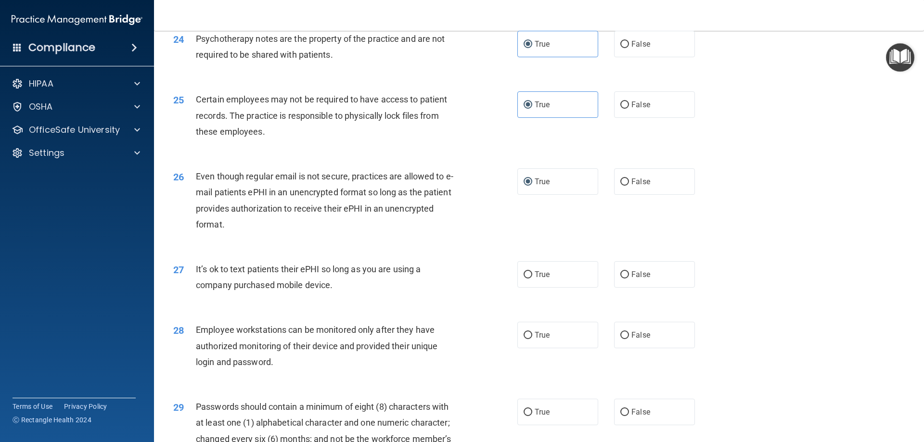
scroll to position [1828, 0]
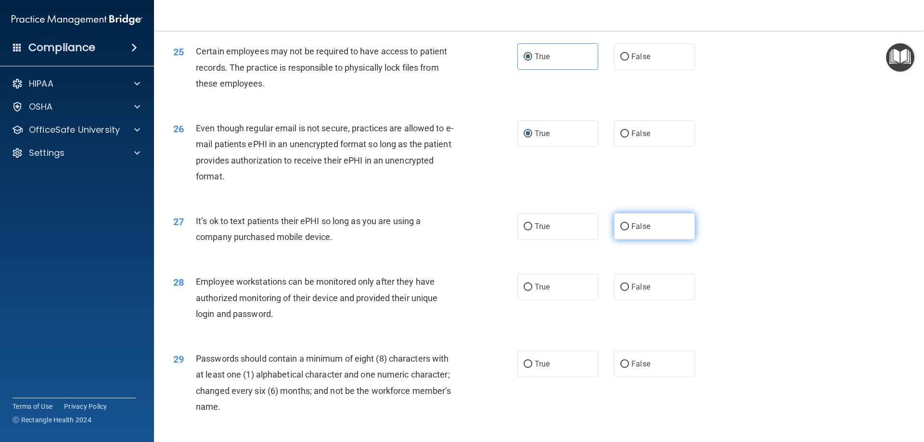
click at [679, 240] on label "False" at bounding box center [654, 226] width 81 height 26
click at [629, 230] on input "False" at bounding box center [624, 226] width 9 height 7
radio input "true"
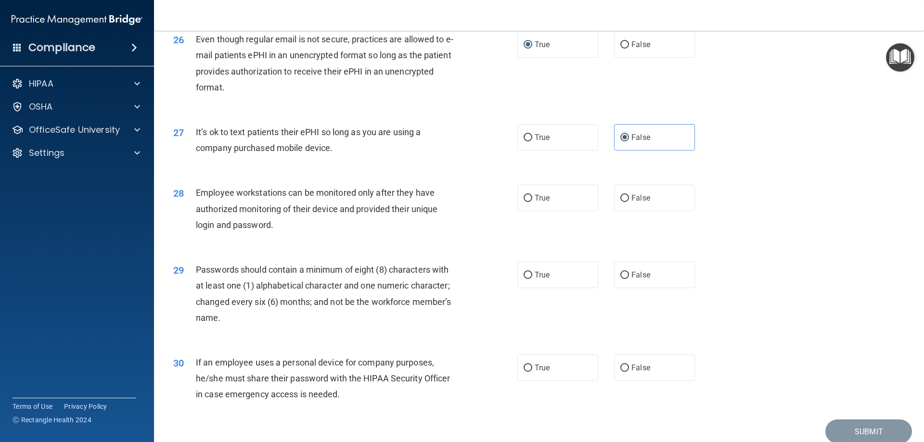
scroll to position [1924, 0]
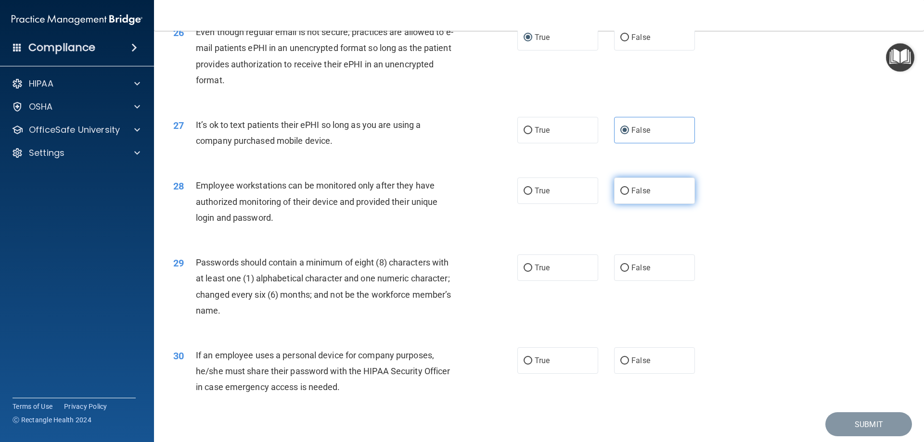
click at [628, 204] on label "False" at bounding box center [654, 191] width 81 height 26
click at [628, 195] on input "False" at bounding box center [624, 191] width 9 height 7
radio input "true"
click at [564, 204] on label "True" at bounding box center [557, 191] width 81 height 26
click at [532, 195] on input "True" at bounding box center [527, 191] width 9 height 7
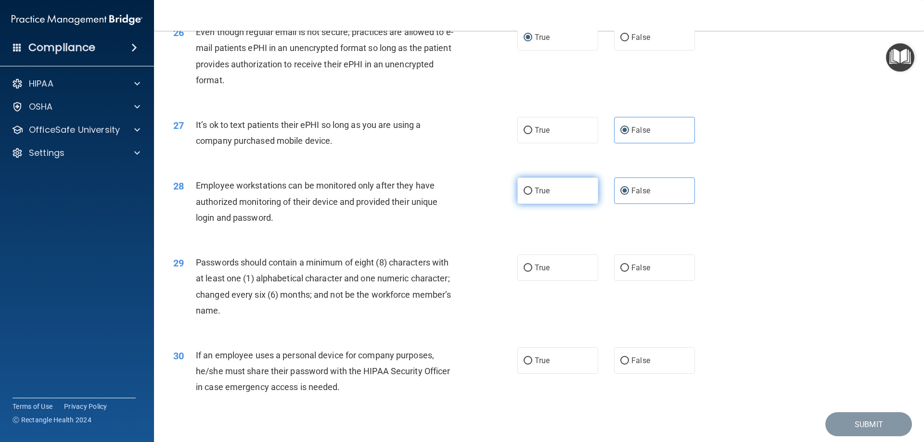
radio input "true"
radio input "false"
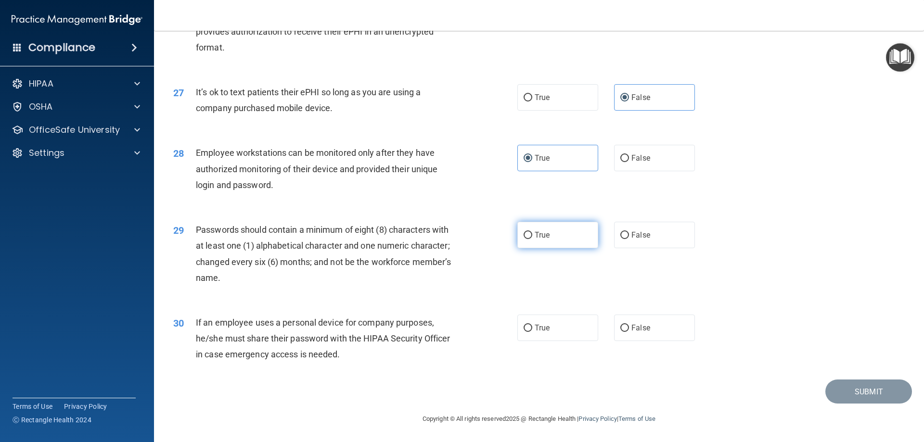
click at [534, 232] on span "True" at bounding box center [541, 234] width 15 height 9
click at [532, 232] on input "True" at bounding box center [527, 235] width 9 height 7
radio input "true"
click at [635, 334] on label "False" at bounding box center [654, 328] width 81 height 26
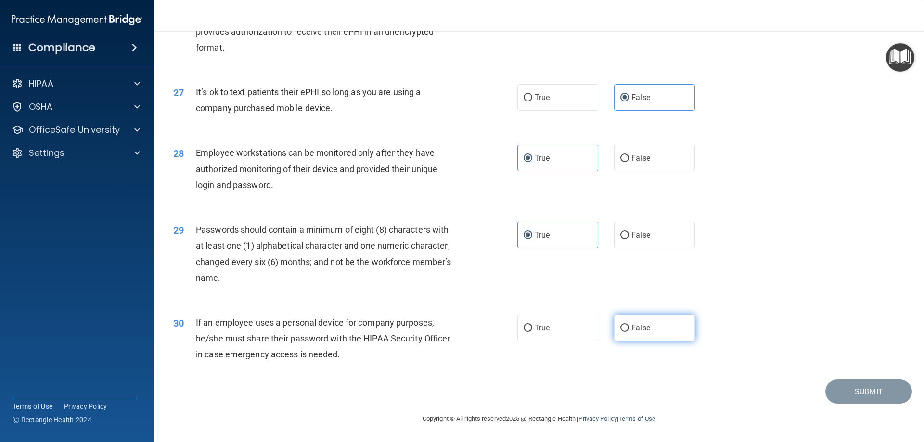
click at [629, 332] on input "False" at bounding box center [624, 328] width 9 height 7
radio input "true"
click at [839, 392] on button "Submit" at bounding box center [868, 392] width 87 height 25
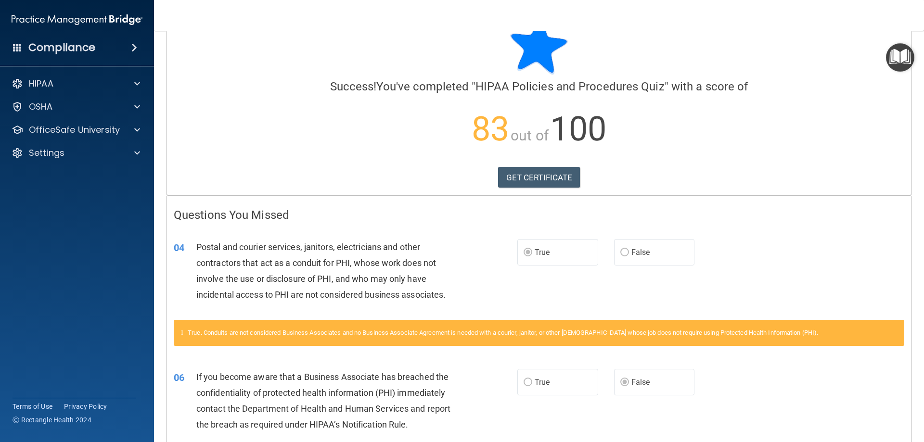
scroll to position [48, 0]
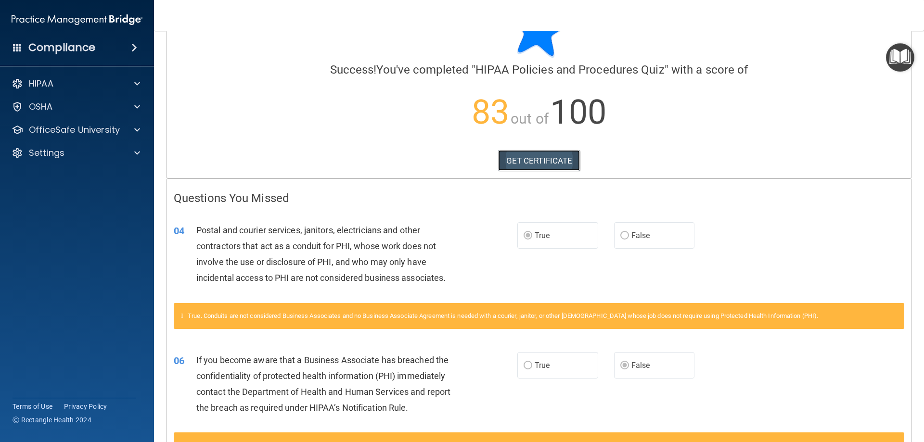
click at [543, 164] on link "GET CERTIFICATE" at bounding box center [539, 160] width 82 height 21
click at [64, 126] on p "OfficeSafe University" at bounding box center [74, 130] width 91 height 12
click at [75, 161] on link "HIPAA Training" at bounding box center [66, 152] width 152 height 19
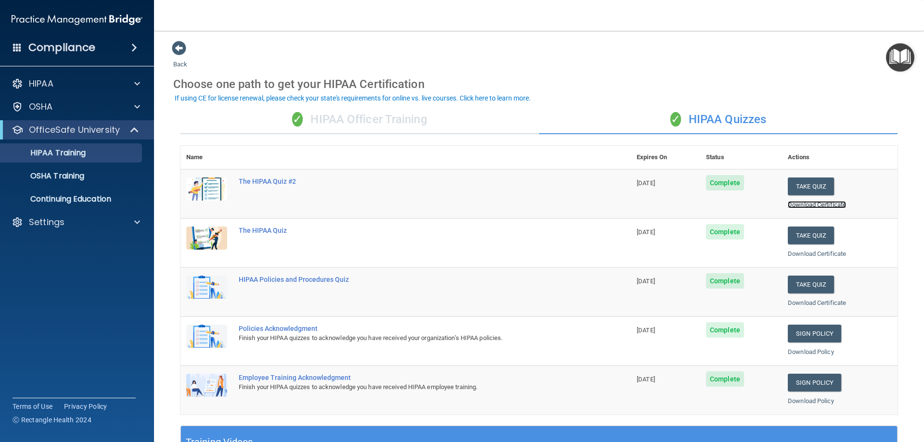
click at [794, 204] on link "Download Certificate" at bounding box center [817, 204] width 58 height 7
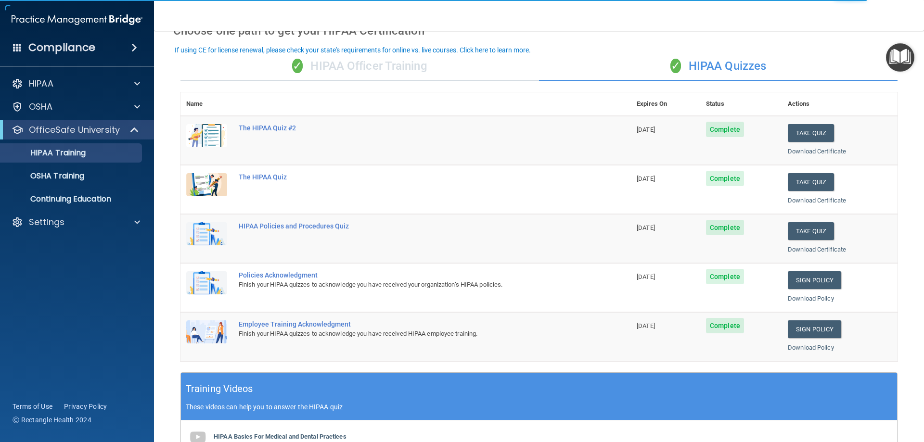
scroll to position [48, 0]
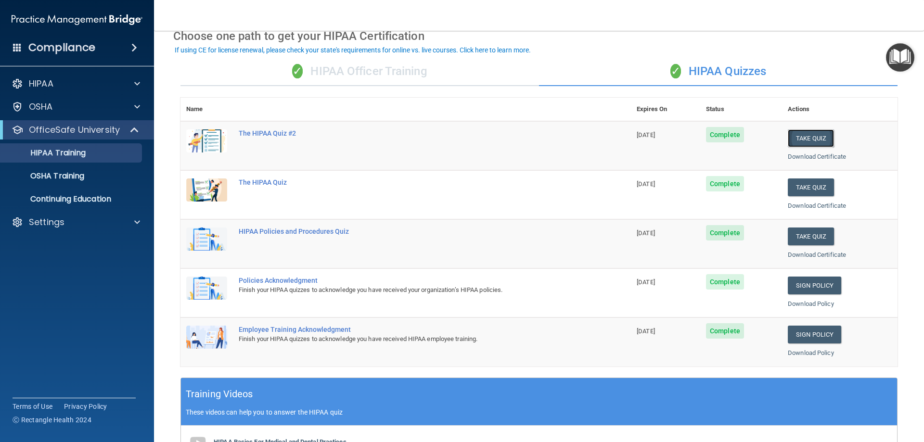
click at [805, 136] on button "Take Quiz" at bounding box center [811, 138] width 46 height 18
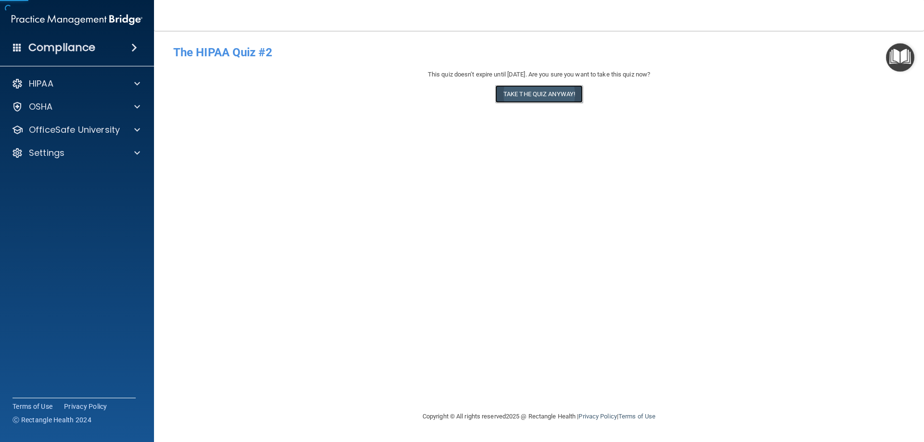
click at [530, 89] on button "Take the quiz anyway!" at bounding box center [539, 94] width 88 height 18
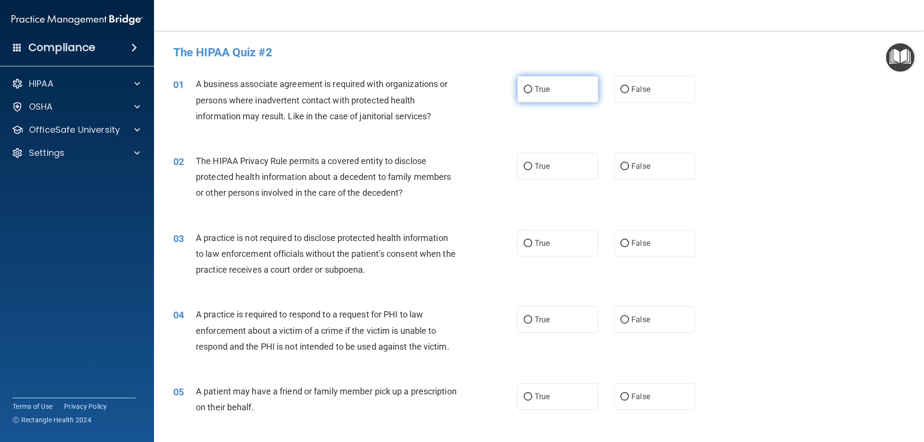
click at [560, 96] on label "True" at bounding box center [557, 89] width 81 height 26
click at [532, 93] on input "True" at bounding box center [527, 89] width 9 height 7
radio input "true"
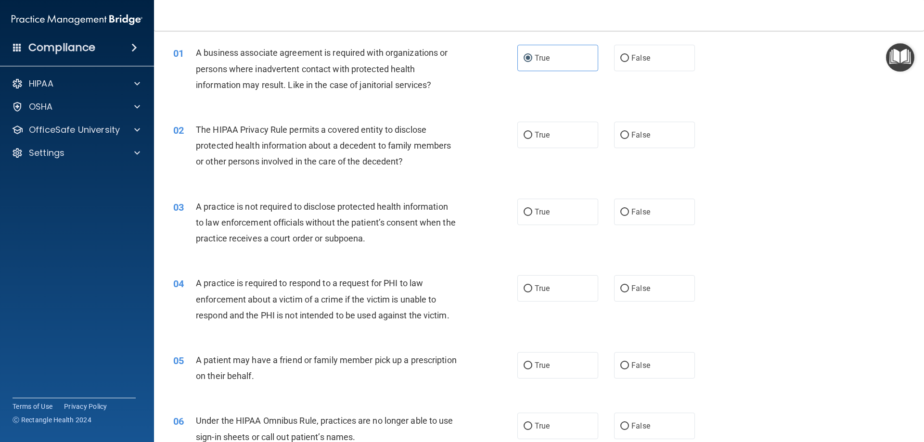
scroll to position [48, 0]
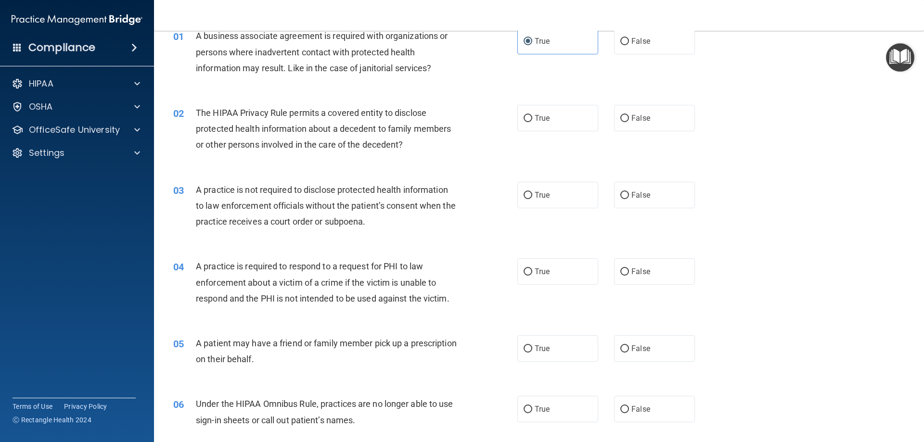
click at [637, 132] on div "02 The HIPAA Privacy Rule permits a covered entity to disclose protected health…" at bounding box center [539, 131] width 746 height 77
click at [627, 127] on label "False" at bounding box center [654, 118] width 81 height 26
click at [627, 122] on input "False" at bounding box center [624, 118] width 9 height 7
radio input "true"
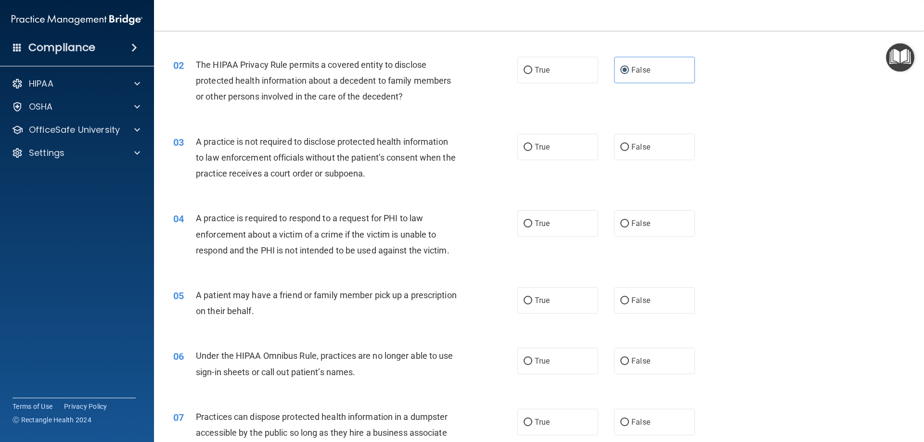
click at [558, 48] on div "02 The HIPAA Privacy Rule permits a covered entity to disclose protected health…" at bounding box center [539, 83] width 746 height 77
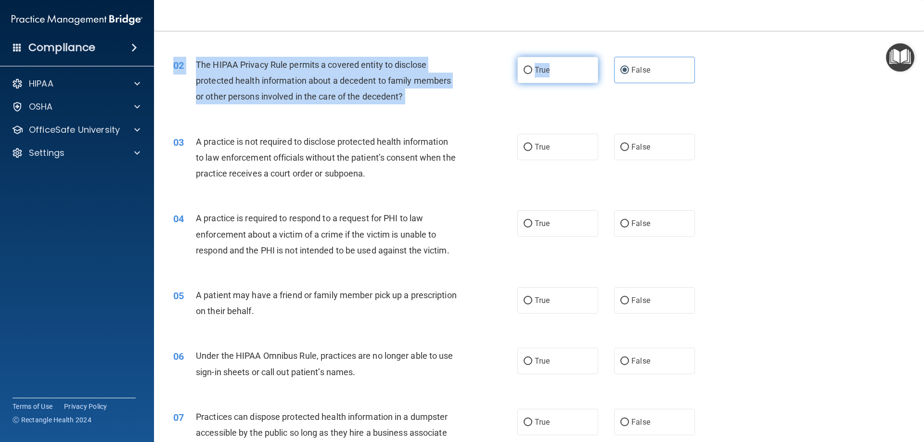
drag, startPoint x: 551, startPoint y: 56, endPoint x: 546, endPoint y: 64, distance: 9.3
click at [550, 58] on div "02 The HIPAA Privacy Rule permits a covered entity to disclose protected health…" at bounding box center [539, 83] width 746 height 77
click at [551, 75] on label "True" at bounding box center [557, 70] width 81 height 26
click at [532, 74] on input "True" at bounding box center [527, 70] width 9 height 7
radio input "true"
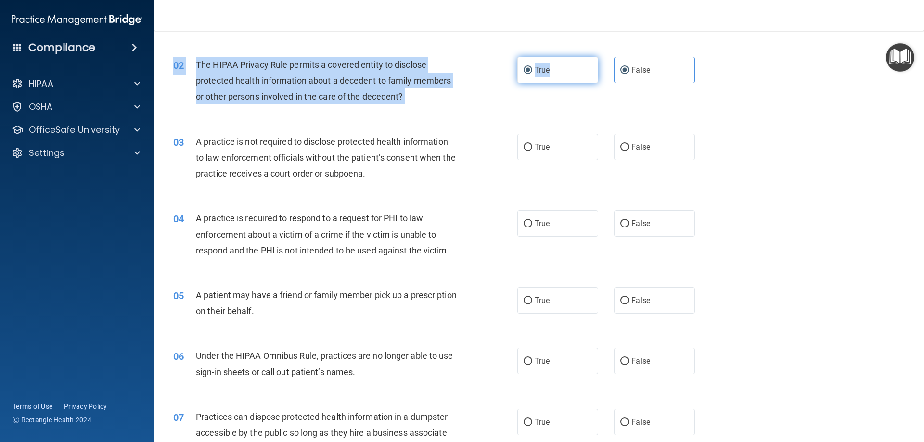
radio input "false"
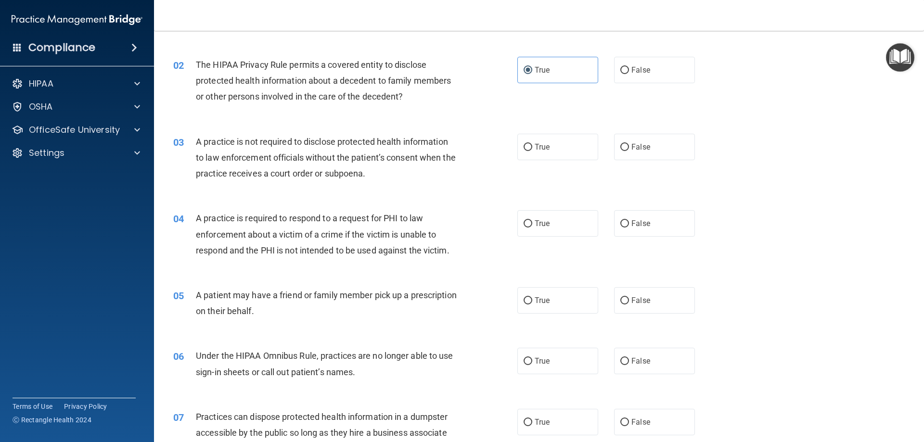
click at [507, 122] on div "03 A practice is not required to disclose protected health information to law e…" at bounding box center [539, 160] width 746 height 77
click at [631, 156] on label "False" at bounding box center [654, 147] width 81 height 26
click at [629, 151] on input "False" at bounding box center [624, 147] width 9 height 7
radio input "true"
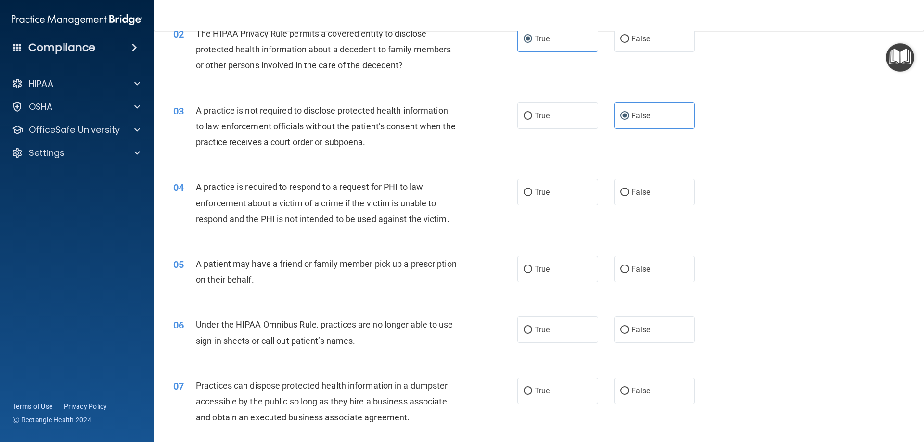
scroll to position [144, 0]
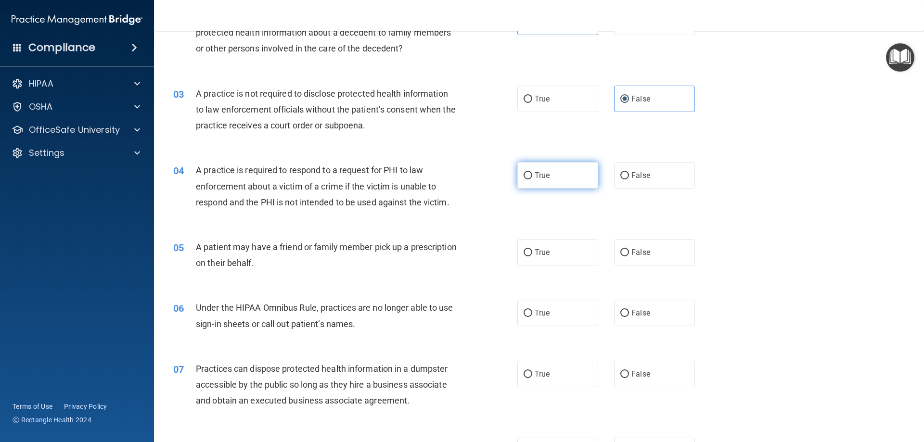
click at [523, 164] on label "True" at bounding box center [557, 175] width 81 height 26
click at [523, 172] on input "True" at bounding box center [527, 175] width 9 height 7
radio input "true"
click at [535, 262] on label "True" at bounding box center [557, 252] width 81 height 26
click at [532, 256] on input "True" at bounding box center [527, 252] width 9 height 7
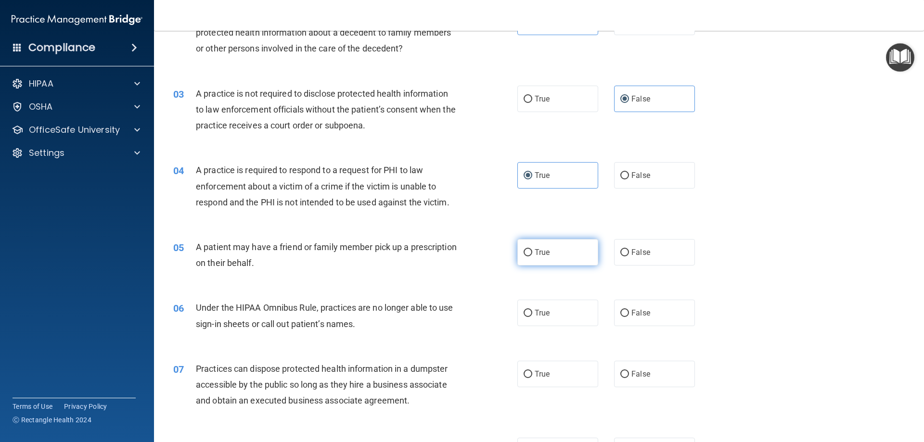
radio input "true"
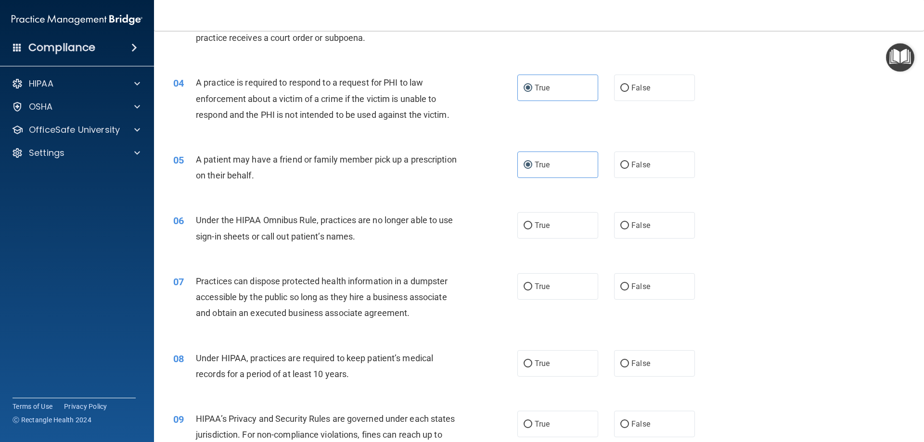
scroll to position [241, 0]
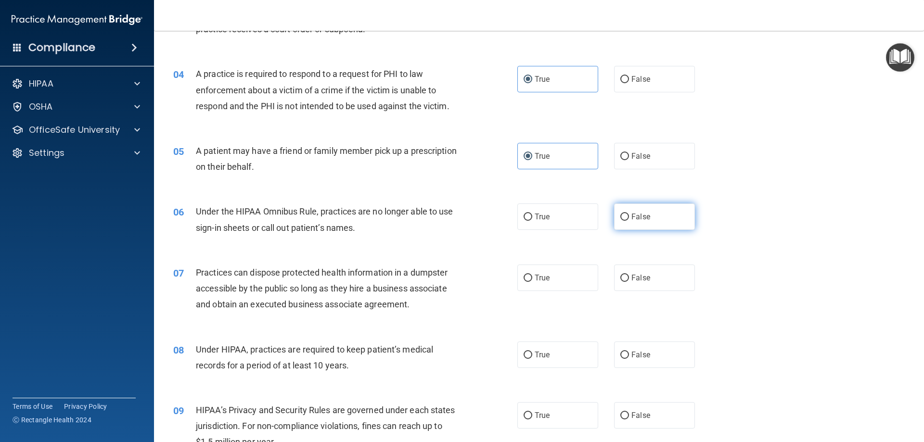
click at [662, 224] on label "False" at bounding box center [654, 216] width 81 height 26
click at [629, 221] on input "False" at bounding box center [624, 217] width 9 height 7
radio input "true"
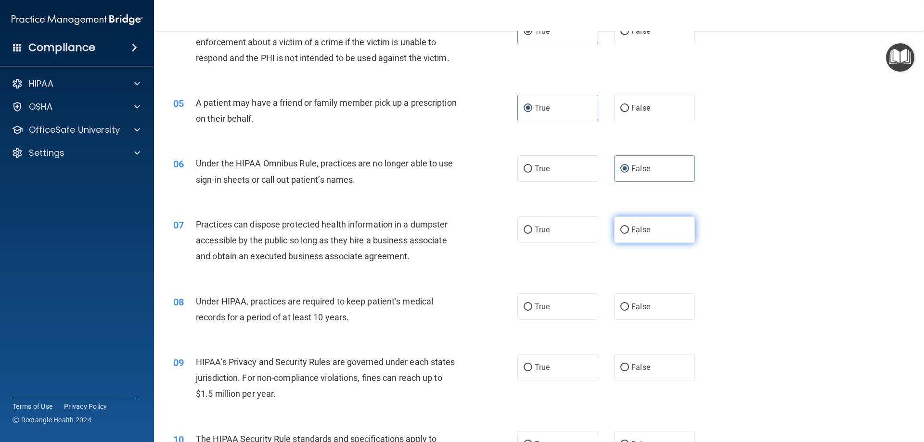
click at [614, 233] on label "False" at bounding box center [654, 229] width 81 height 26
click at [620, 233] on input "False" at bounding box center [624, 230] width 9 height 7
radio input "true"
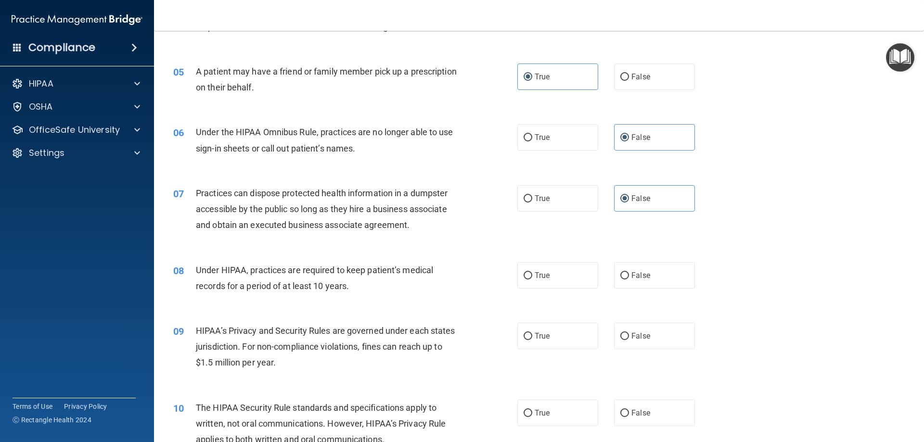
scroll to position [337, 0]
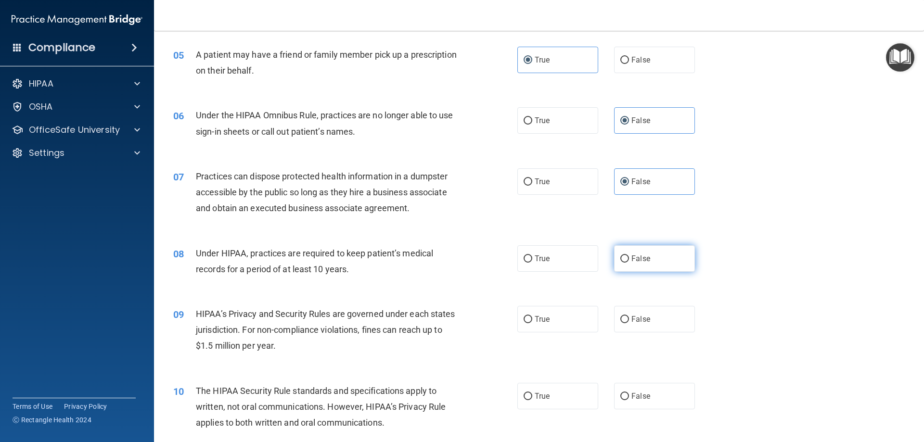
click at [631, 262] on span "False" at bounding box center [640, 258] width 19 height 9
click at [627, 262] on input "False" at bounding box center [624, 258] width 9 height 7
radio input "true"
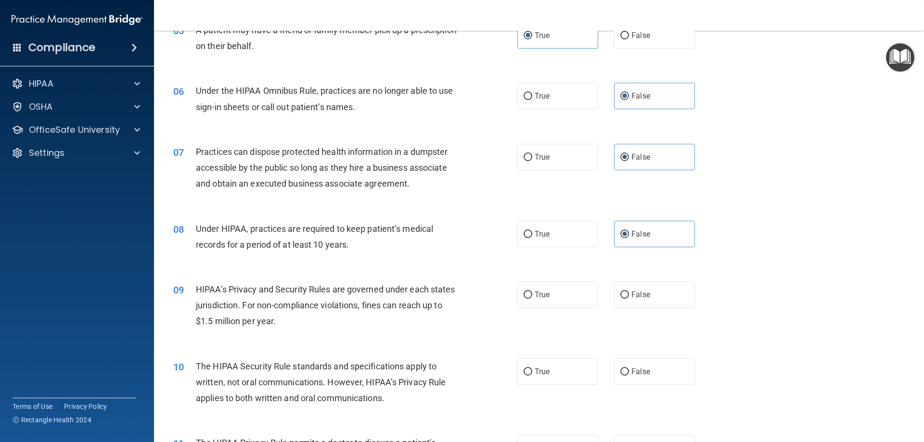
scroll to position [385, 0]
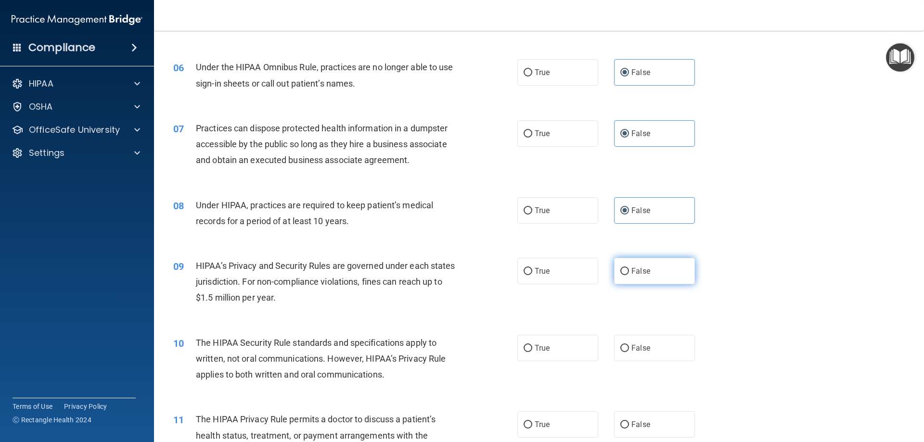
click at [649, 272] on label "False" at bounding box center [654, 271] width 81 height 26
click at [629, 272] on input "False" at bounding box center [624, 271] width 9 height 7
radio input "true"
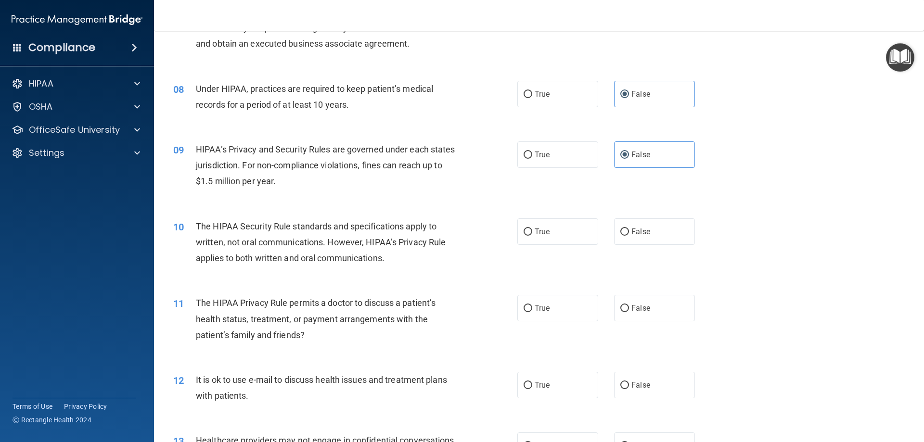
scroll to position [529, 0]
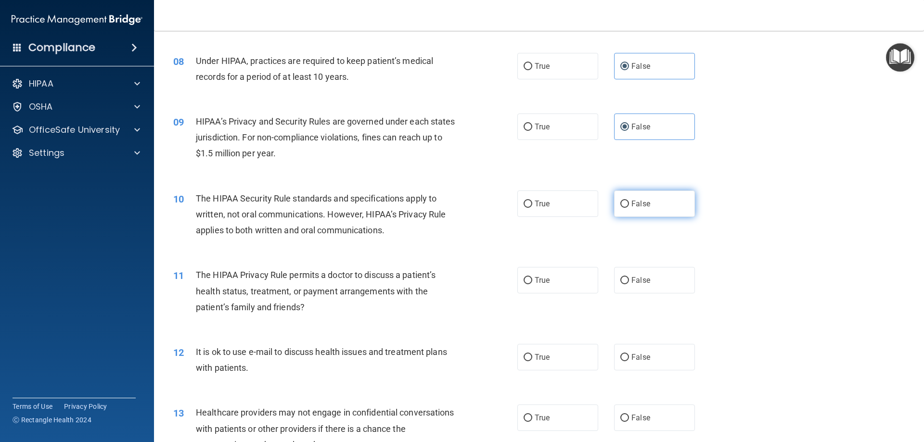
click at [682, 210] on label "False" at bounding box center [654, 204] width 81 height 26
click at [629, 208] on input "False" at bounding box center [624, 204] width 9 height 7
radio input "true"
click at [640, 277] on span "False" at bounding box center [640, 280] width 19 height 9
click at [629, 277] on input "False" at bounding box center [624, 280] width 9 height 7
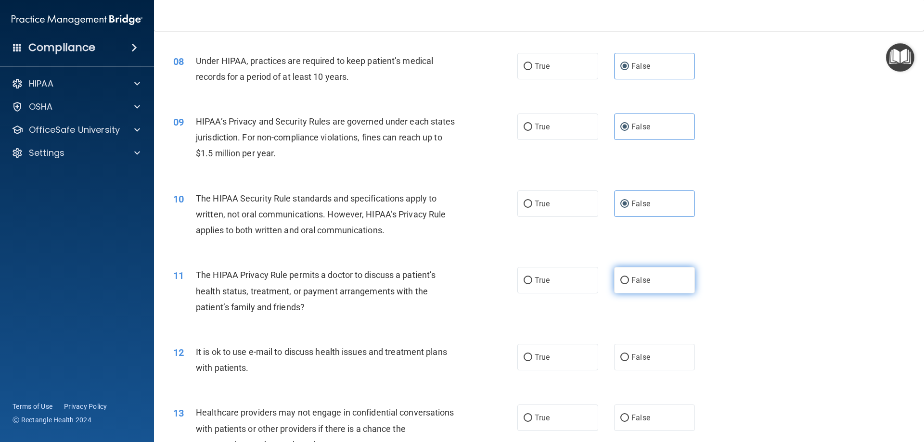
radio input "true"
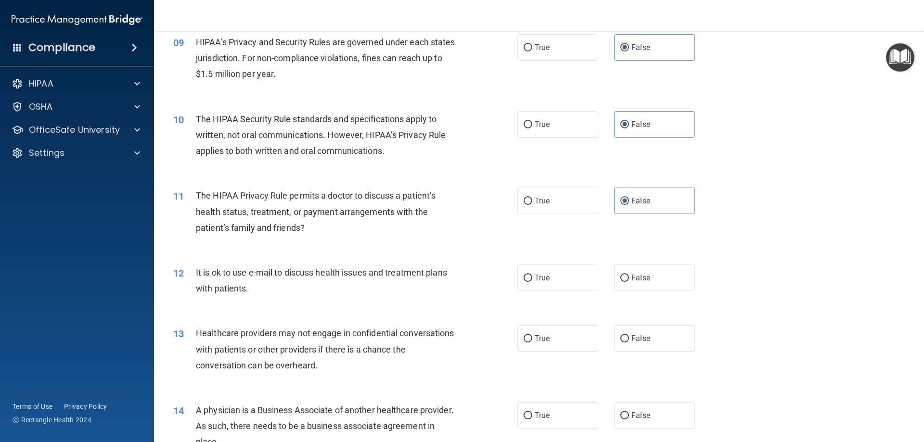
scroll to position [625, 0]
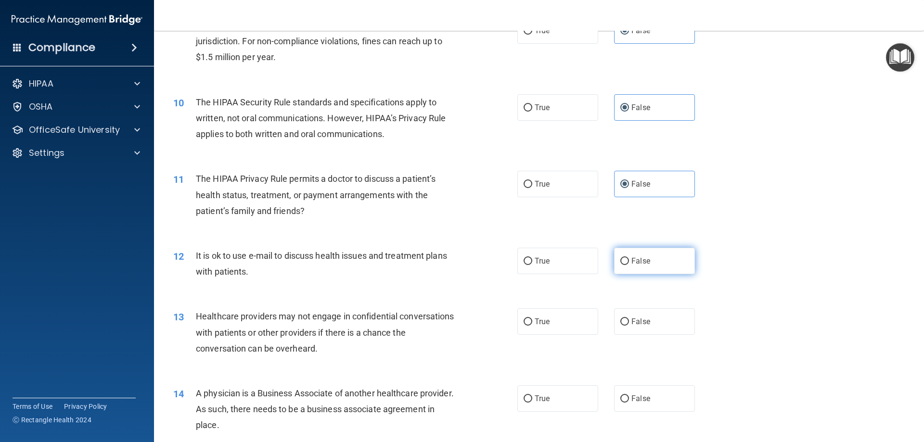
click at [635, 268] on label "False" at bounding box center [654, 261] width 81 height 26
click at [629, 265] on input "False" at bounding box center [624, 261] width 9 height 7
radio input "true"
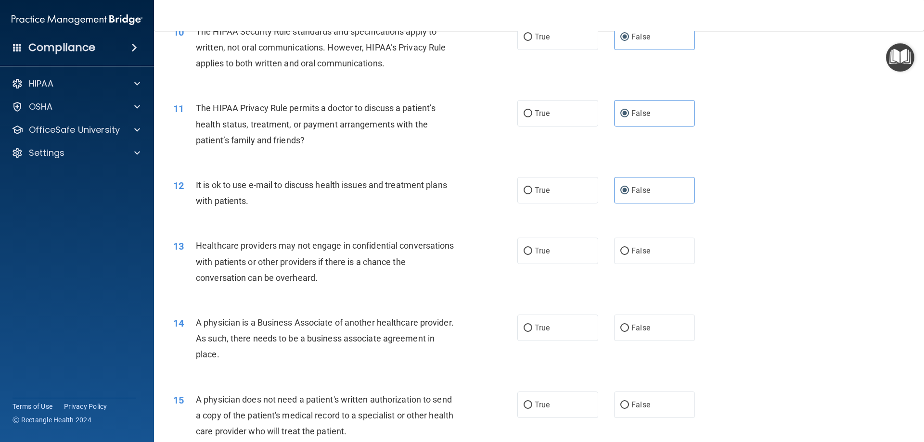
scroll to position [722, 0]
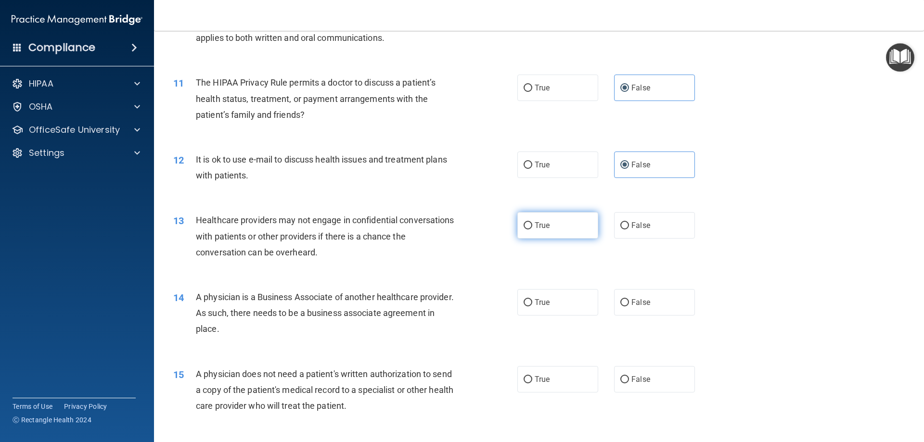
click at [556, 227] on label "True" at bounding box center [557, 225] width 81 height 26
click at [532, 227] on input "True" at bounding box center [527, 225] width 9 height 7
radio input "true"
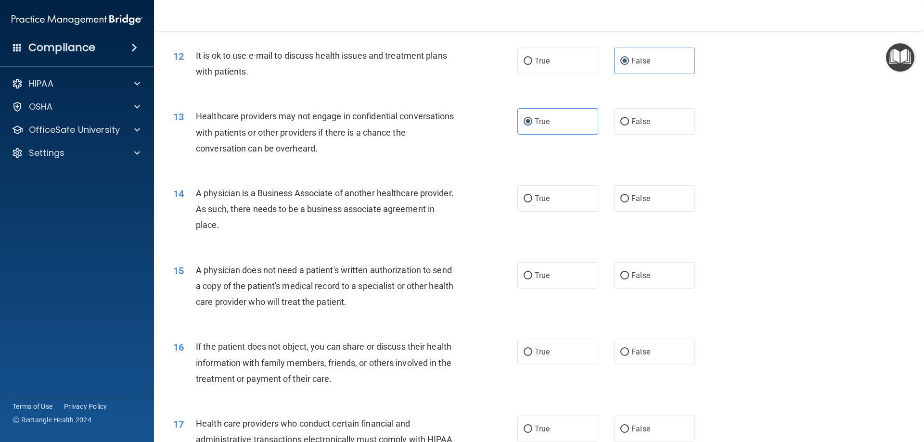
scroll to position [866, 0]
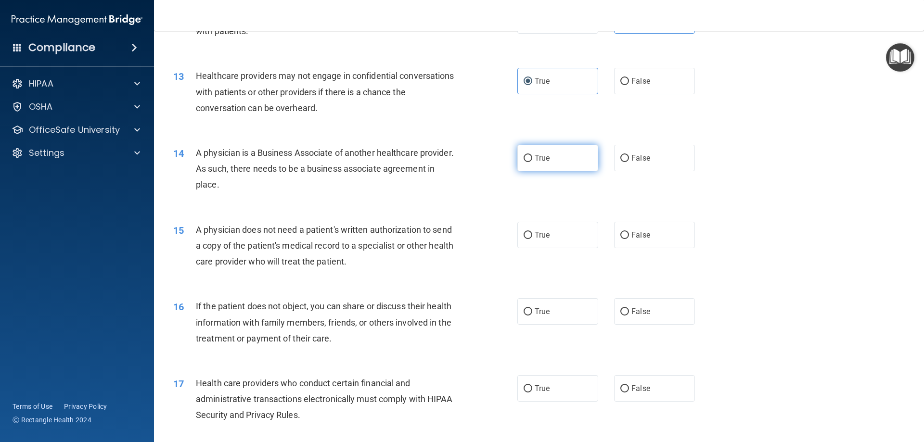
click at [590, 168] on label "True" at bounding box center [557, 158] width 81 height 26
click at [532, 162] on input "True" at bounding box center [527, 158] width 9 height 7
radio input "true"
click at [552, 237] on label "True" at bounding box center [557, 235] width 81 height 26
click at [532, 237] on input "True" at bounding box center [527, 235] width 9 height 7
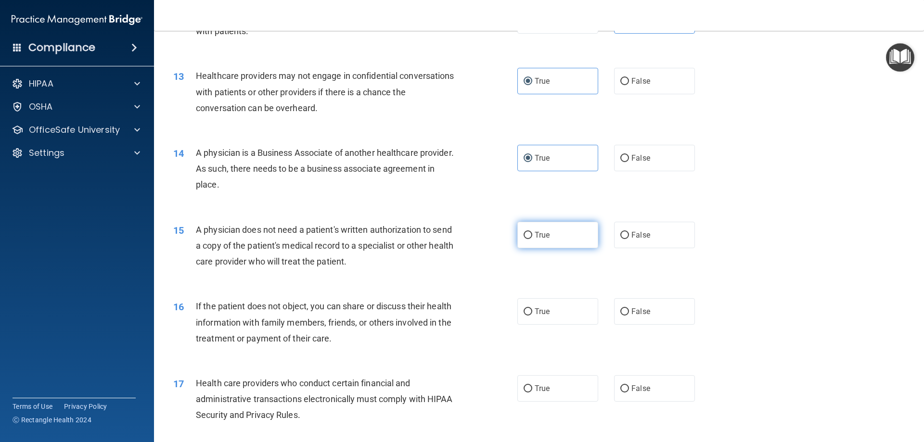
radio input "true"
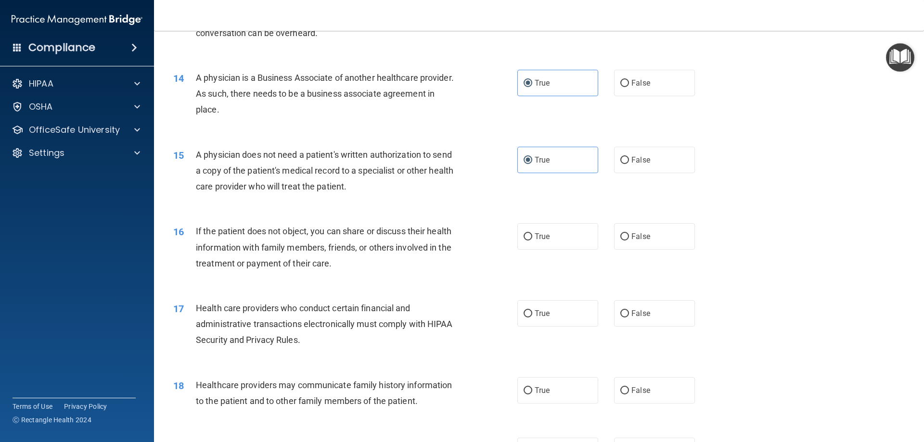
scroll to position [962, 0]
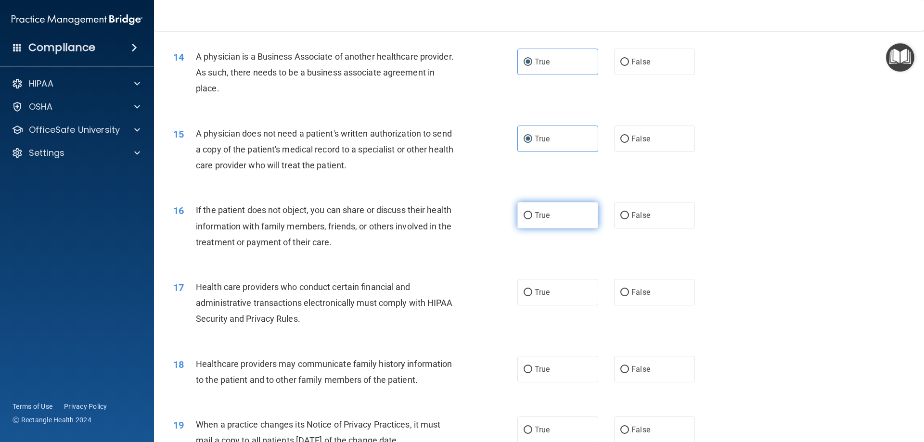
click at [564, 224] on label "True" at bounding box center [557, 215] width 81 height 26
click at [532, 219] on input "True" at bounding box center [527, 215] width 9 height 7
radio input "true"
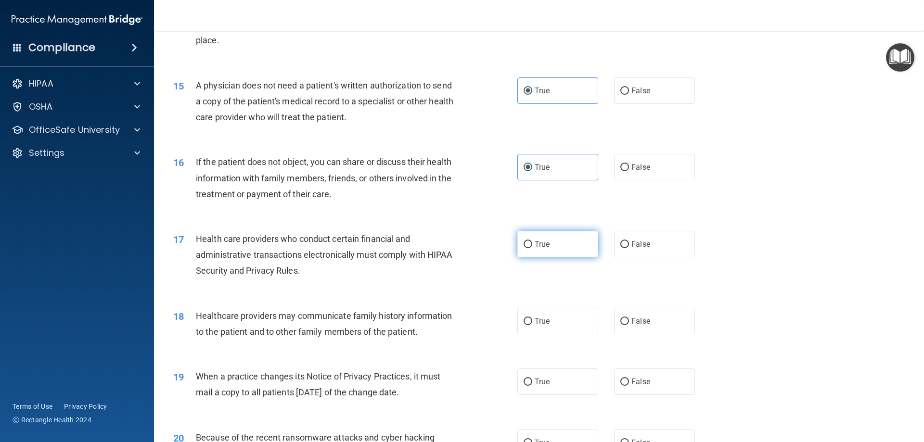
click at [526, 250] on label "True" at bounding box center [557, 244] width 81 height 26
click at [526, 248] on input "True" at bounding box center [527, 244] width 9 height 7
radio input "true"
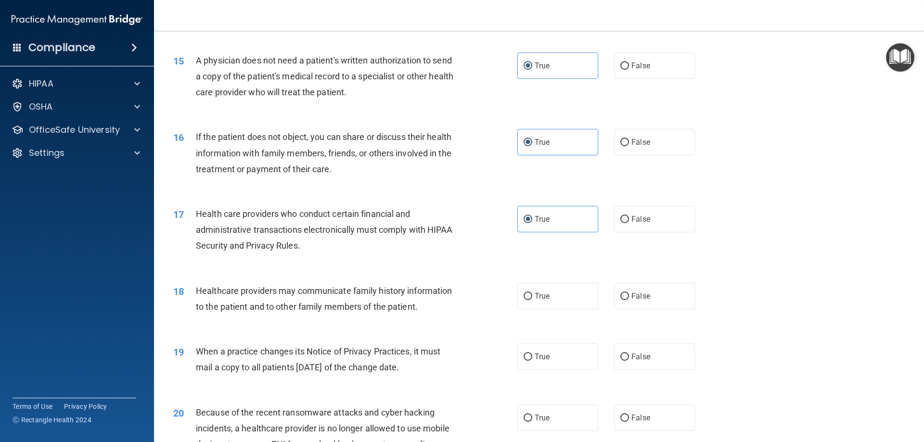
scroll to position [1058, 0]
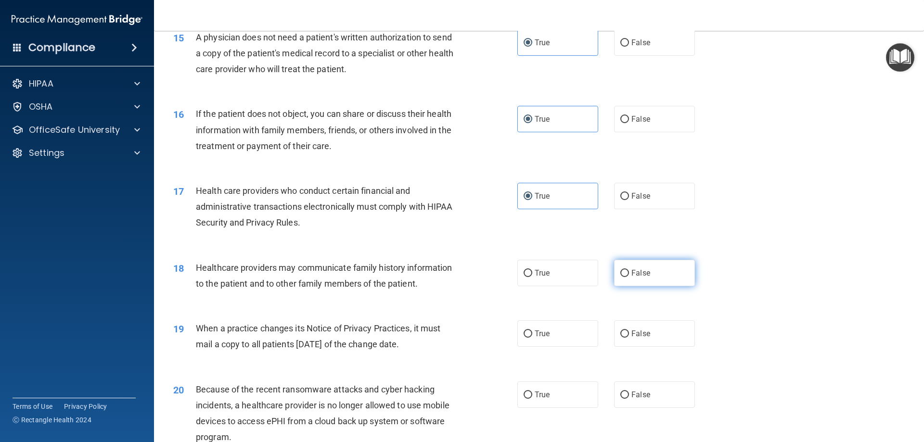
click at [635, 285] on label "False" at bounding box center [654, 273] width 81 height 26
click at [629, 277] on input "False" at bounding box center [624, 273] width 9 height 7
radio input "true"
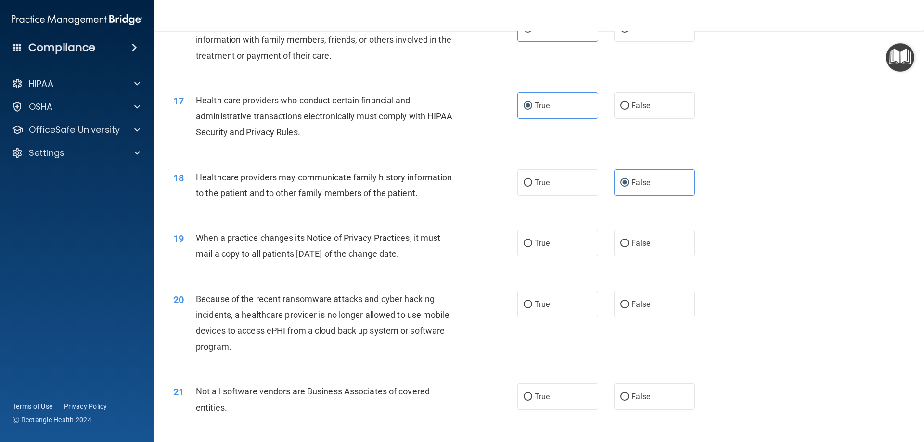
scroll to position [1155, 0]
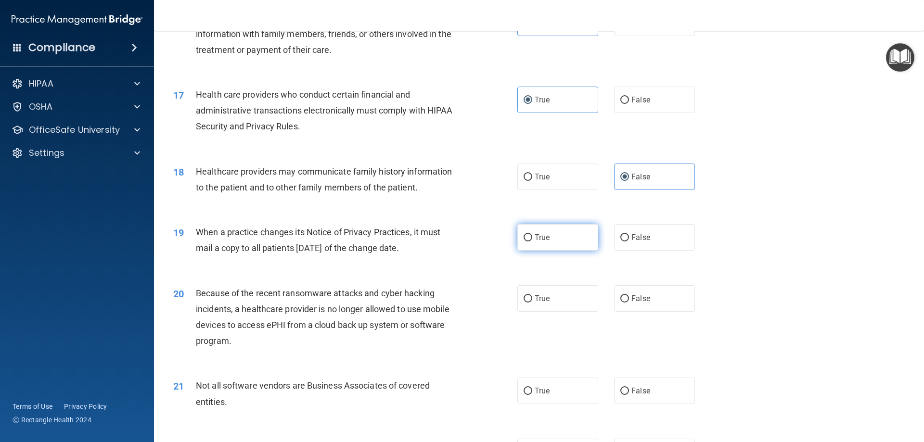
click at [555, 240] on label "True" at bounding box center [557, 237] width 81 height 26
click at [532, 240] on input "True" at bounding box center [527, 237] width 9 height 7
radio input "true"
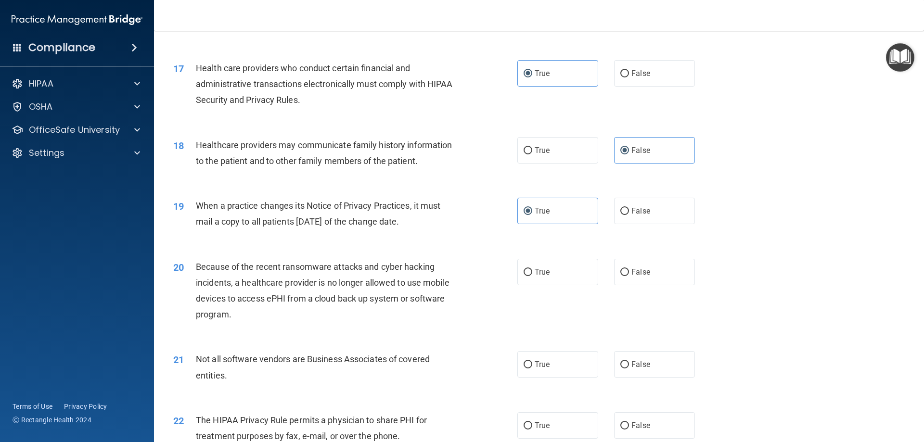
scroll to position [1203, 0]
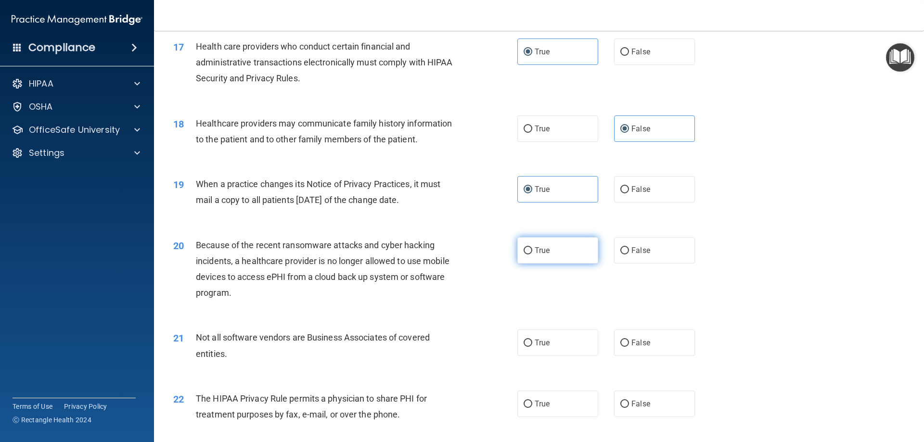
click at [537, 255] on label "True" at bounding box center [557, 250] width 81 height 26
click at [532, 254] on input "True" at bounding box center [527, 250] width 9 height 7
radio input "true"
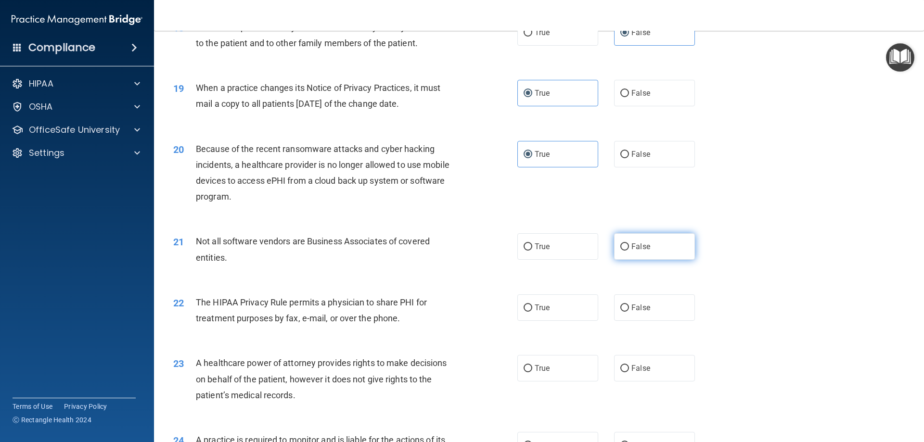
click at [633, 245] on span "False" at bounding box center [640, 246] width 19 height 9
click at [629, 245] on input "False" at bounding box center [624, 246] width 9 height 7
radio input "true"
click at [560, 248] on label "True" at bounding box center [557, 246] width 81 height 26
click at [532, 248] on input "True" at bounding box center [527, 246] width 9 height 7
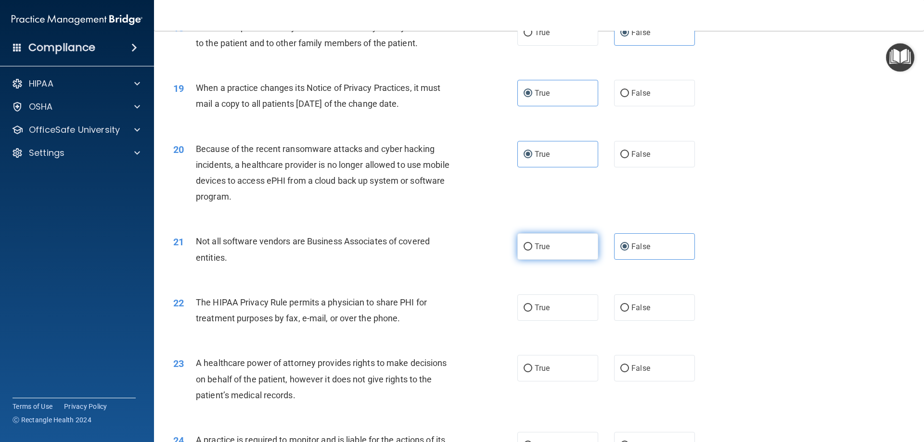
radio input "true"
radio input "false"
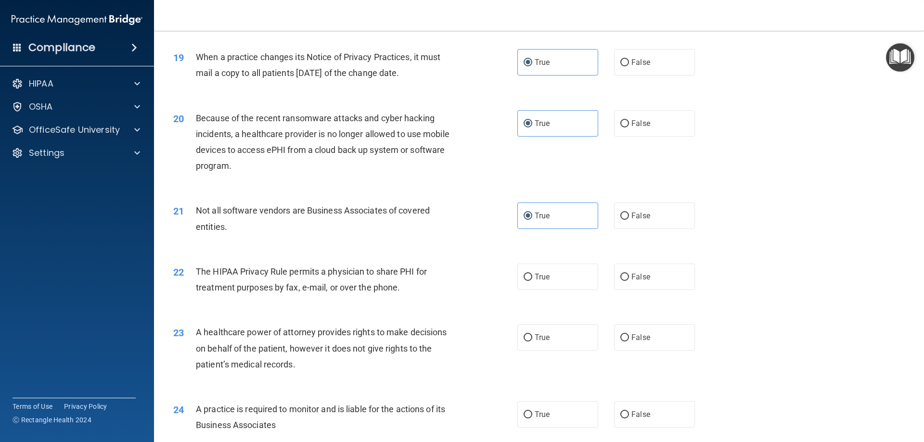
scroll to position [1347, 0]
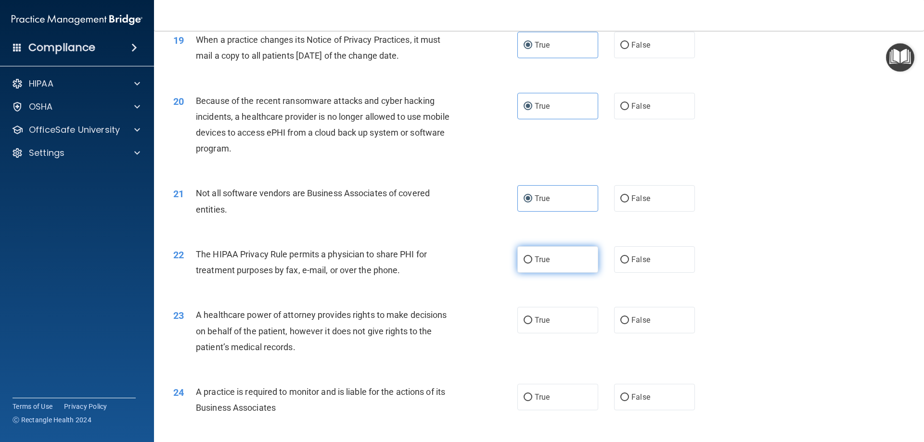
click at [568, 271] on label "True" at bounding box center [557, 259] width 81 height 26
click at [532, 264] on input "True" at bounding box center [527, 259] width 9 height 7
radio input "true"
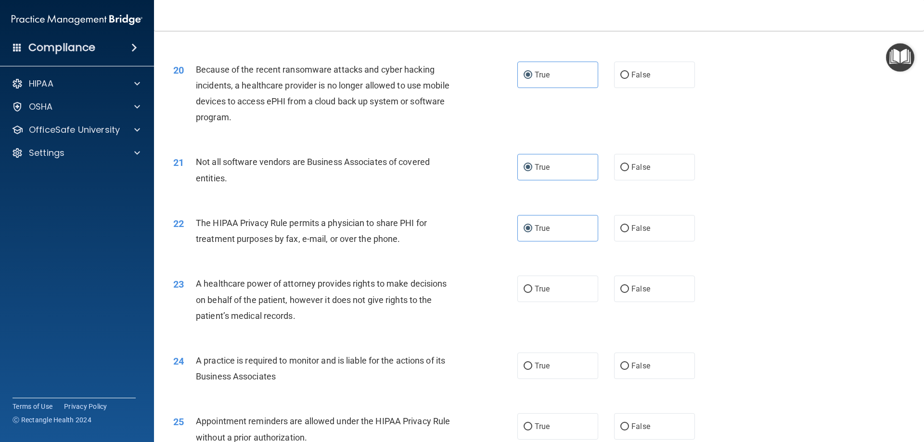
scroll to position [1395, 0]
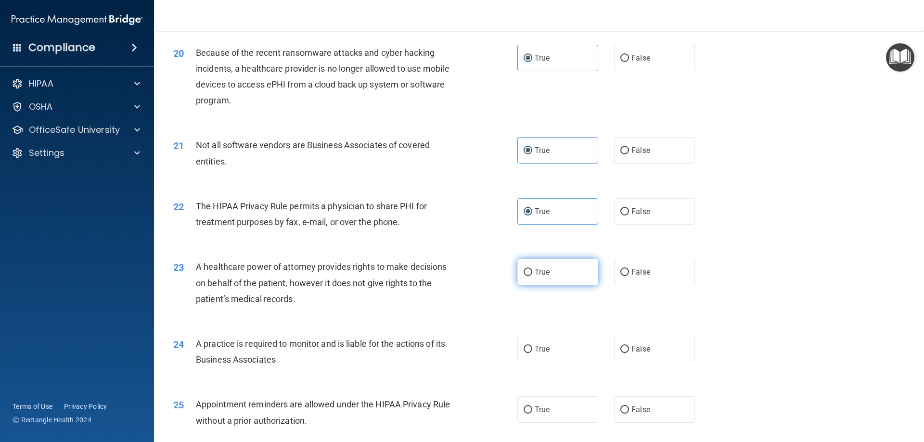
click at [533, 277] on label "True" at bounding box center [557, 272] width 81 height 26
click at [532, 276] on input "True" at bounding box center [527, 272] width 9 height 7
radio input "true"
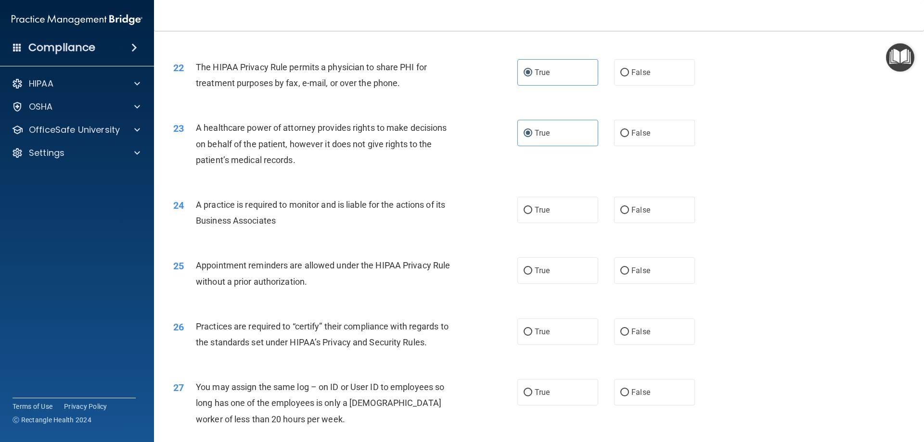
scroll to position [1539, 0]
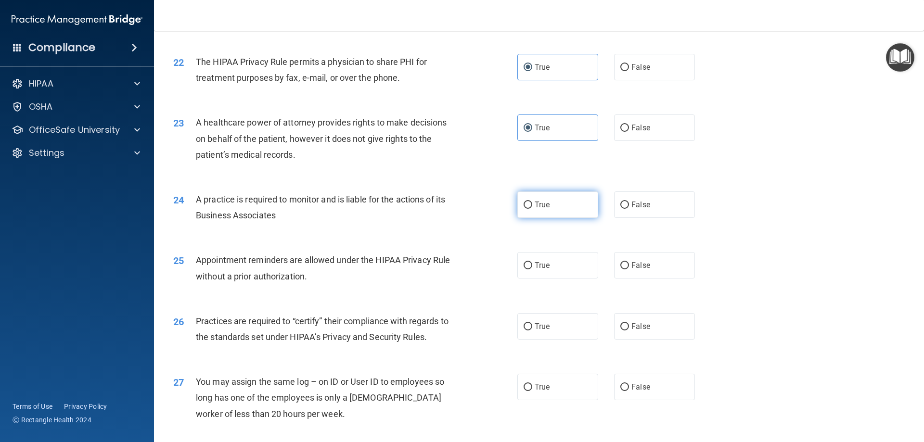
click at [544, 216] on label "True" at bounding box center [557, 204] width 81 height 26
click at [532, 209] on input "True" at bounding box center [527, 205] width 9 height 7
radio input "true"
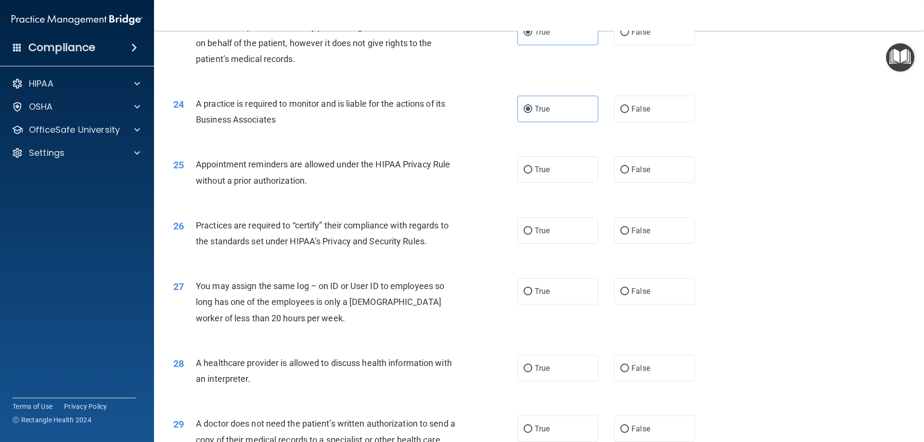
scroll to position [1636, 0]
click at [561, 165] on label "True" at bounding box center [557, 169] width 81 height 26
click at [532, 166] on input "True" at bounding box center [527, 169] width 9 height 7
radio input "true"
click at [521, 242] on label "True" at bounding box center [557, 230] width 81 height 26
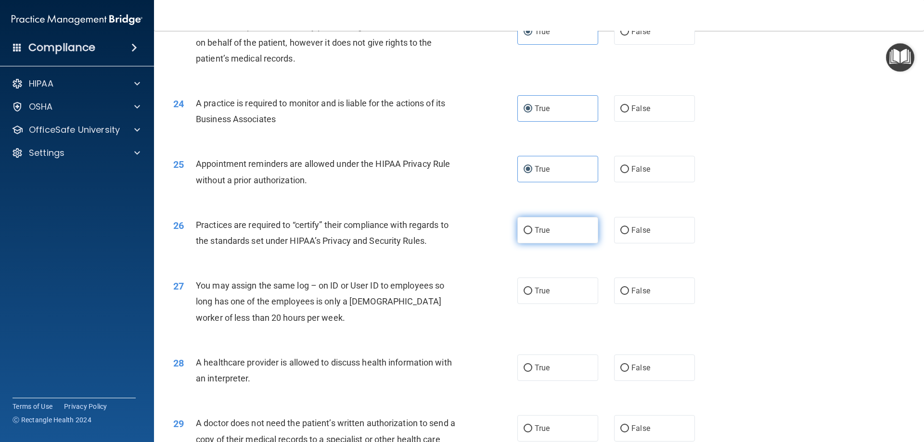
click at [523, 234] on input "True" at bounding box center [527, 230] width 9 height 7
radio input "true"
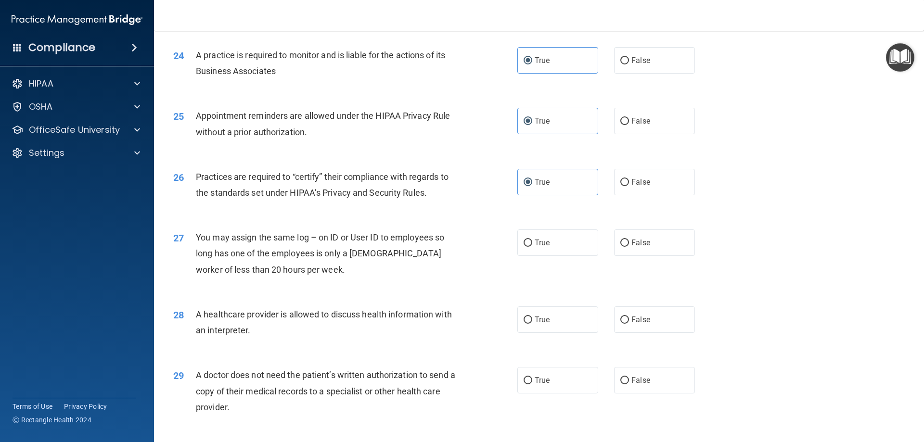
click at [606, 244] on div "True False" at bounding box center [614, 242] width 194 height 26
click at [620, 242] on input "False" at bounding box center [624, 243] width 9 height 7
radio input "true"
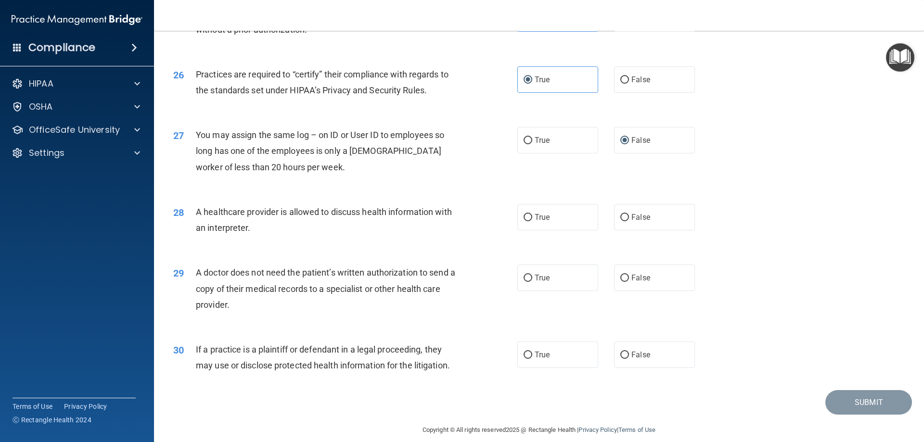
scroll to position [1797, 0]
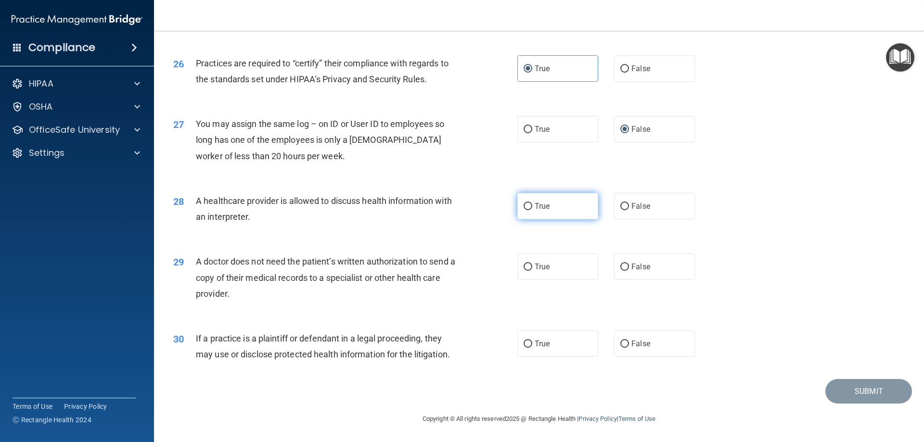
click at [565, 216] on label "True" at bounding box center [557, 206] width 81 height 26
click at [532, 210] on input "True" at bounding box center [527, 206] width 9 height 7
radio input "true"
click at [523, 277] on label "True" at bounding box center [557, 267] width 81 height 26
click at [523, 271] on input "True" at bounding box center [527, 267] width 9 height 7
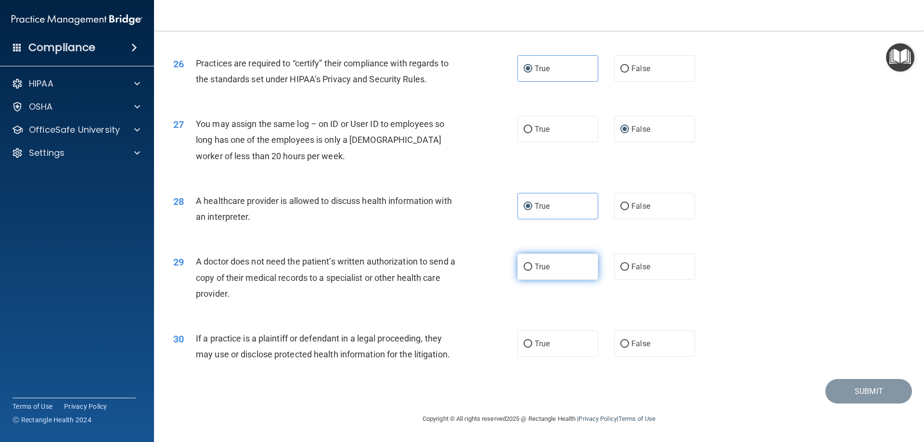
radio input "true"
click at [527, 342] on input "True" at bounding box center [527, 344] width 9 height 7
radio input "true"
click at [840, 394] on button "Submit" at bounding box center [868, 391] width 87 height 25
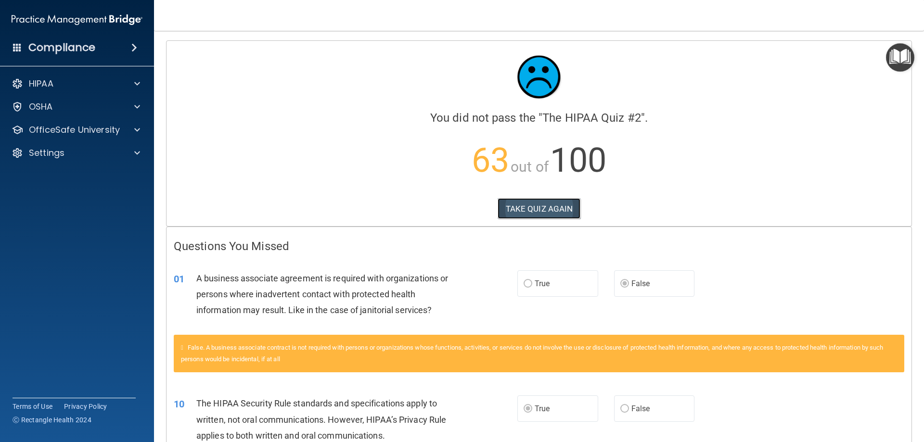
click at [516, 206] on button "TAKE QUIZ AGAIN" at bounding box center [538, 208] width 83 height 21
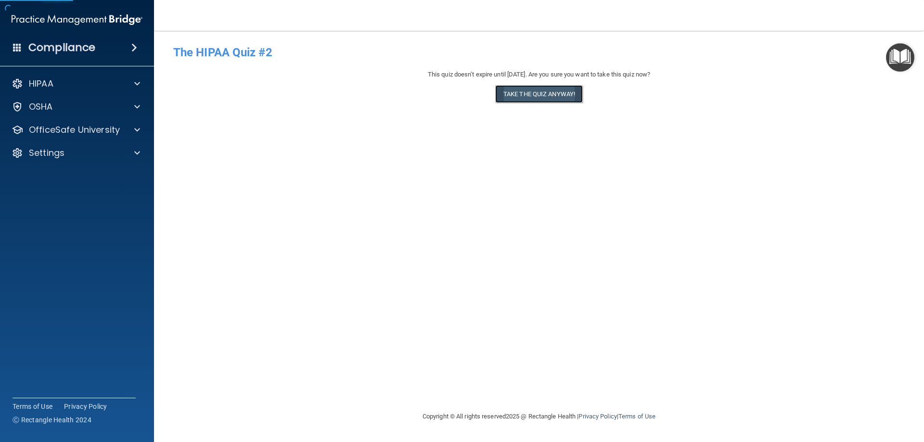
click at [541, 100] on button "Take the quiz anyway!" at bounding box center [539, 94] width 88 height 18
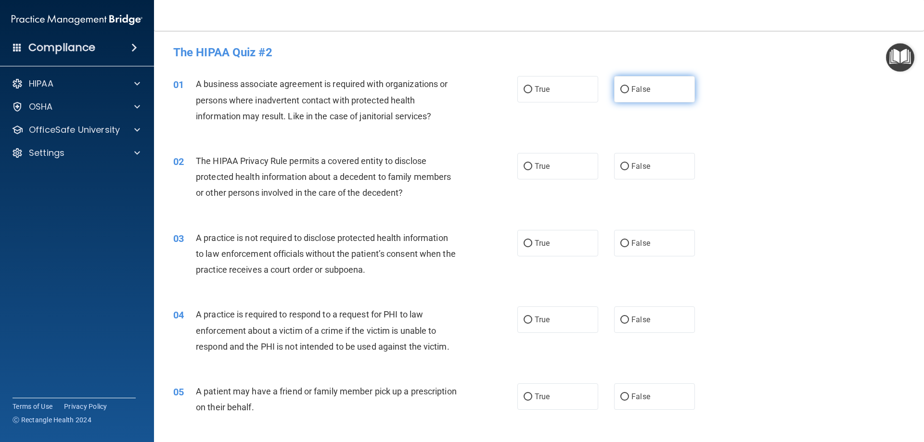
click at [656, 87] on label "False" at bounding box center [654, 89] width 81 height 26
click at [629, 87] on input "False" at bounding box center [624, 89] width 9 height 7
radio input "true"
click at [527, 166] on input "True" at bounding box center [527, 166] width 9 height 7
radio input "true"
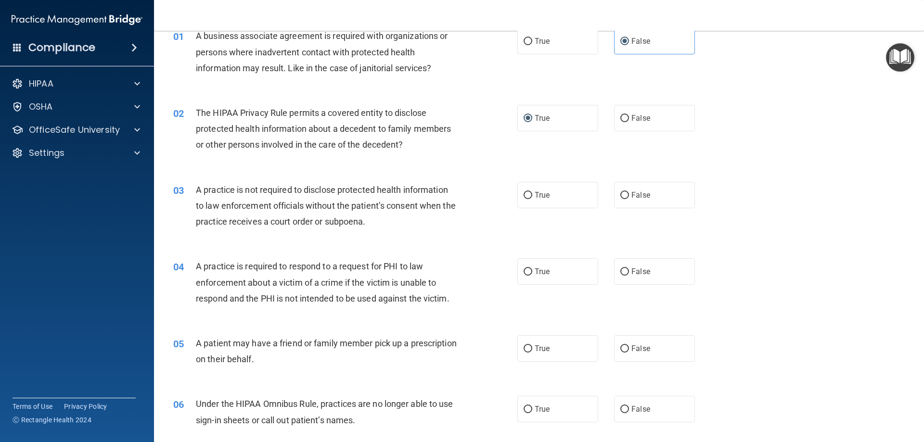
scroll to position [96, 0]
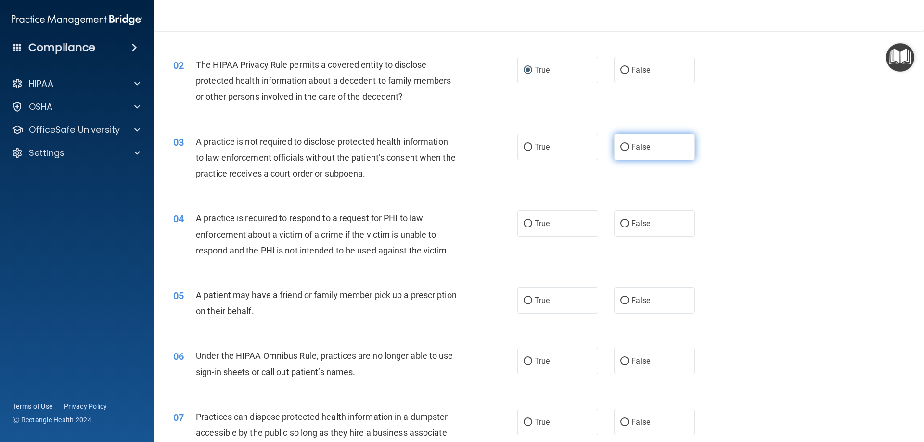
click at [635, 153] on label "False" at bounding box center [654, 147] width 81 height 26
click at [629, 151] on input "False" at bounding box center [624, 147] width 9 height 7
radio input "true"
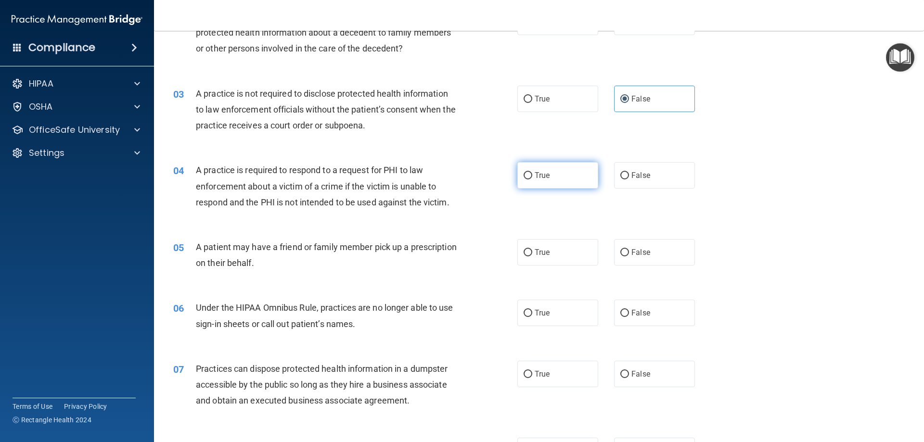
click at [541, 182] on label "True" at bounding box center [557, 175] width 81 height 26
click at [532, 179] on input "True" at bounding box center [527, 175] width 9 height 7
radio input "true"
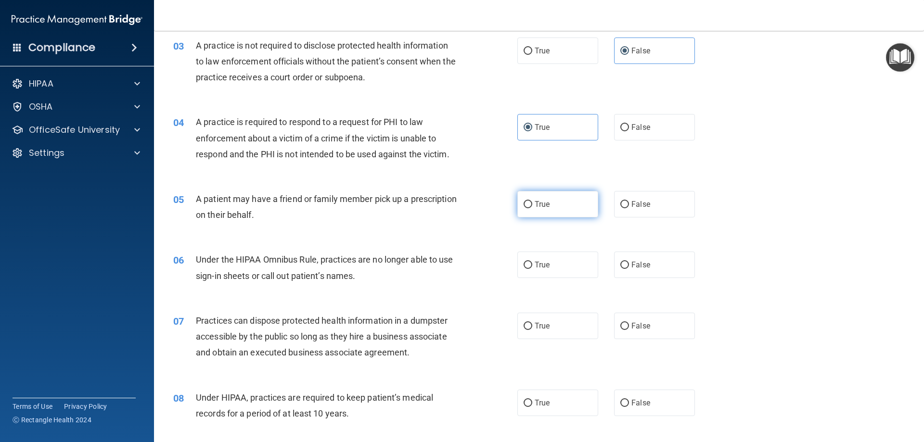
click at [530, 210] on label "True" at bounding box center [557, 204] width 81 height 26
click at [530, 208] on input "True" at bounding box center [527, 204] width 9 height 7
radio input "true"
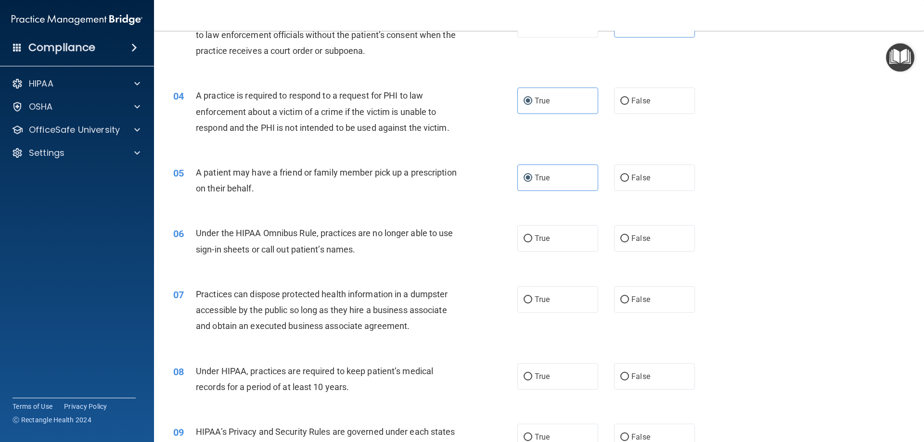
scroll to position [241, 0]
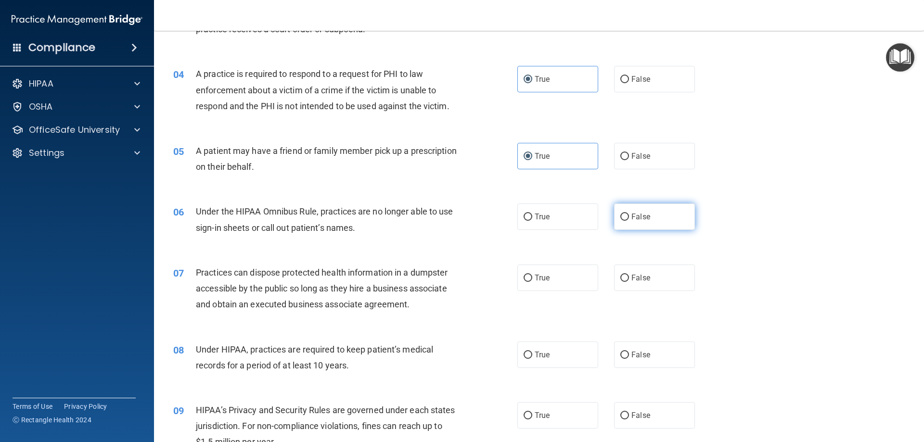
click at [620, 218] on input "False" at bounding box center [624, 217] width 9 height 7
radio input "true"
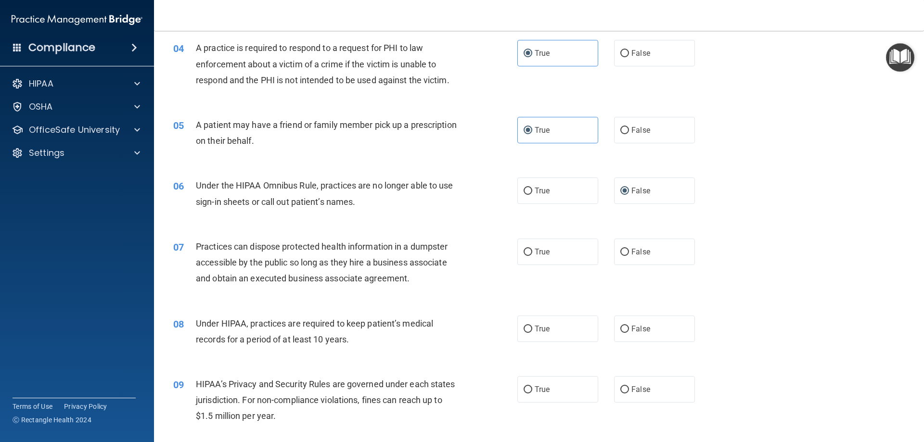
scroll to position [289, 0]
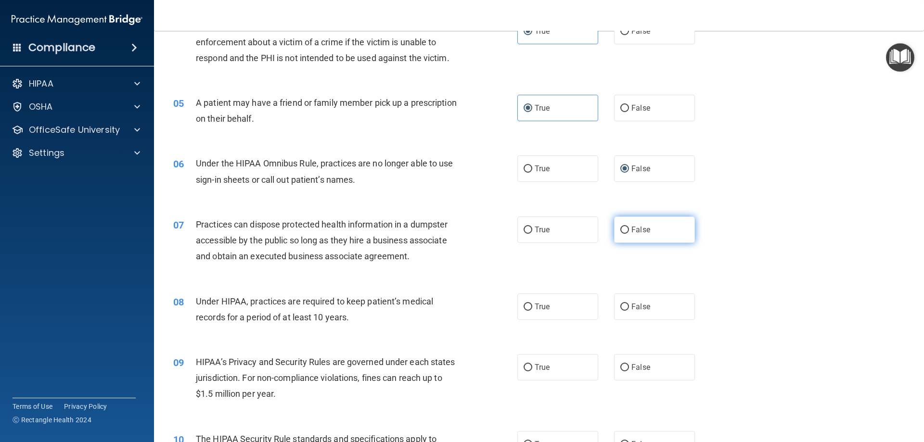
click at [623, 227] on input "False" at bounding box center [624, 230] width 9 height 7
radio input "true"
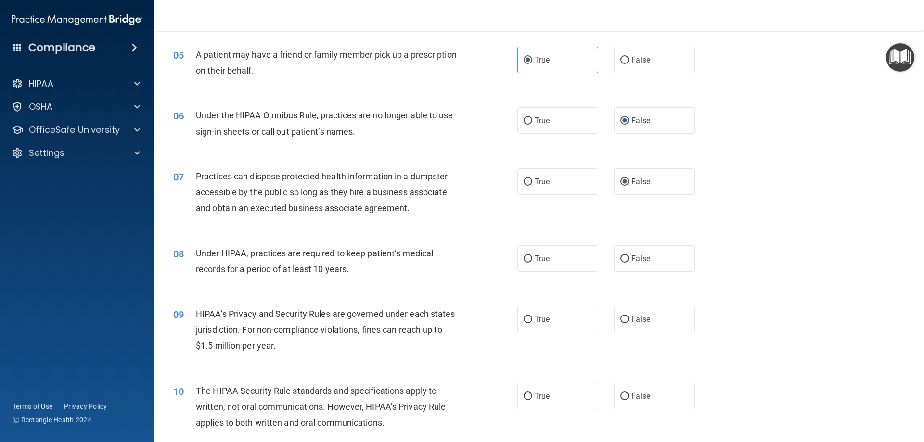
scroll to position [385, 0]
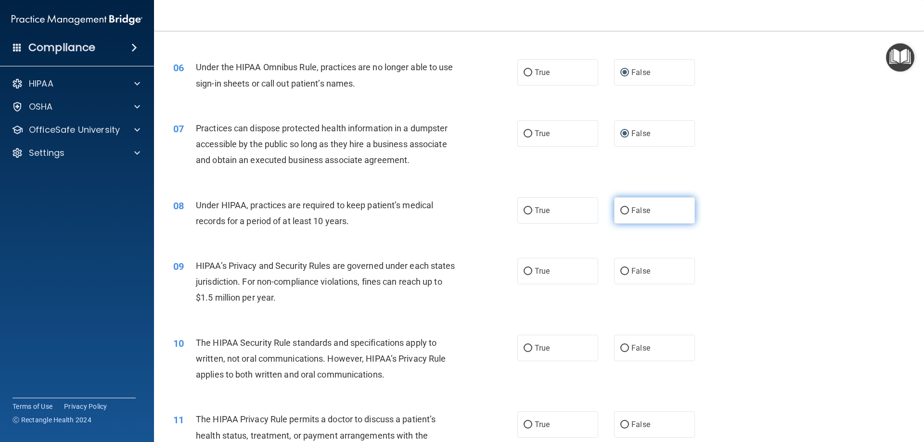
click at [624, 211] on input "False" at bounding box center [624, 210] width 9 height 7
radio input "true"
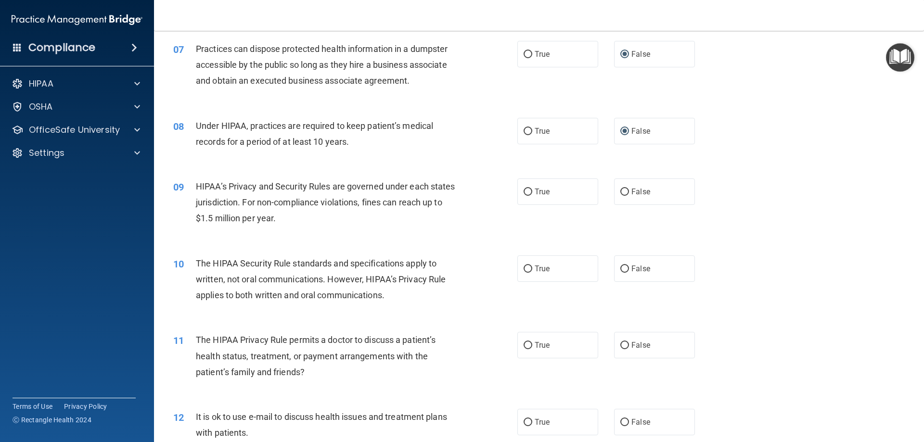
scroll to position [481, 0]
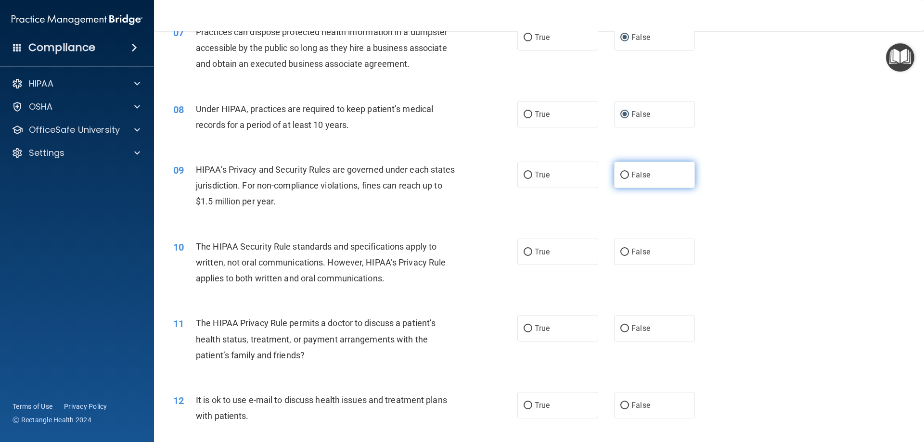
click at [641, 174] on span "False" at bounding box center [640, 174] width 19 height 9
click at [629, 174] on input "False" at bounding box center [624, 175] width 9 height 7
radio input "true"
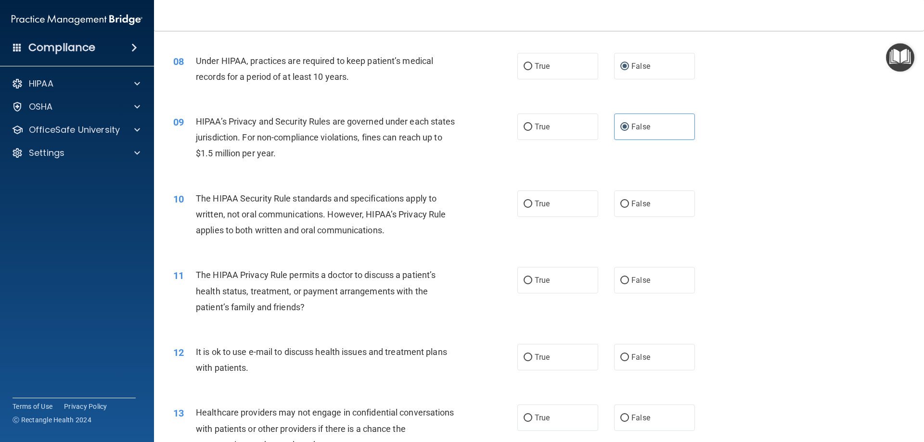
scroll to position [577, 0]
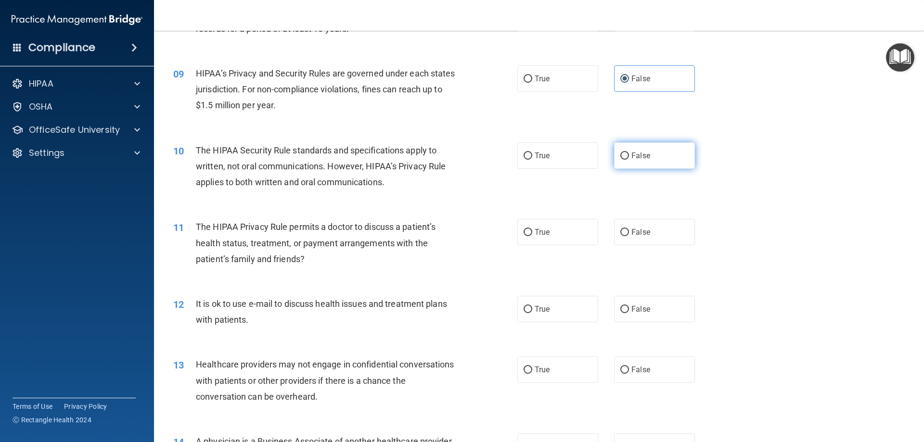
click at [656, 164] on label "False" at bounding box center [654, 155] width 81 height 26
click at [629, 160] on input "False" at bounding box center [624, 155] width 9 height 7
radio input "true"
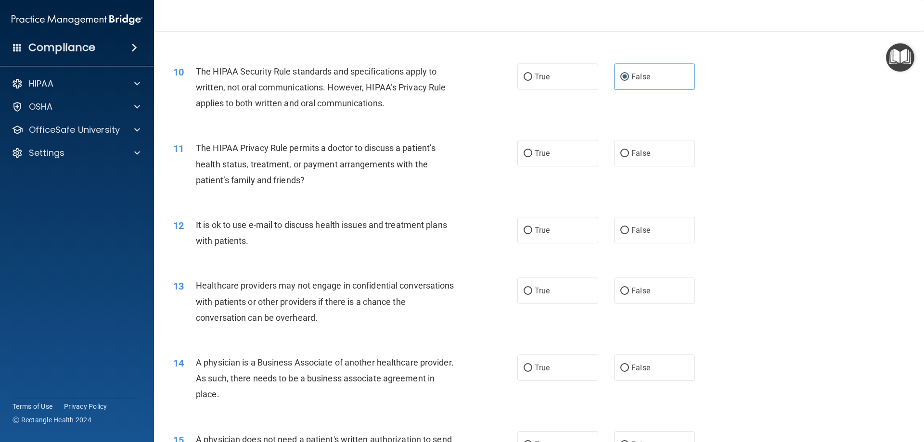
scroll to position [673, 0]
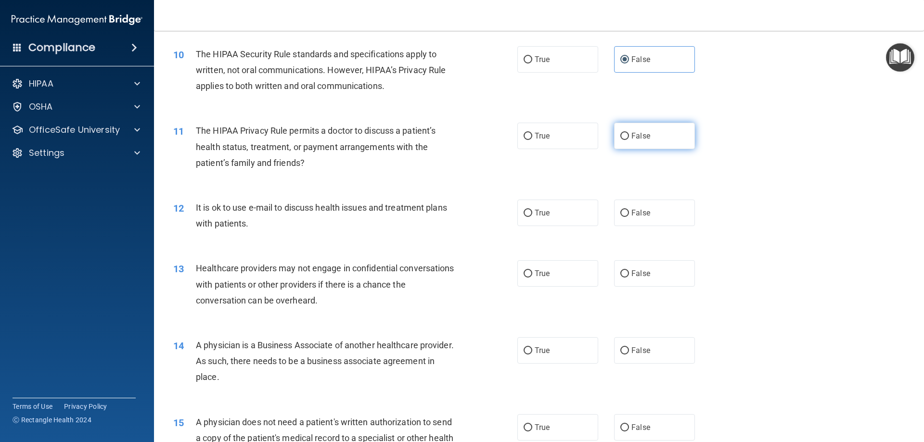
click at [631, 137] on span "False" at bounding box center [640, 135] width 19 height 9
click at [629, 137] on input "False" at bounding box center [624, 136] width 9 height 7
radio input "true"
click at [660, 224] on label "False" at bounding box center [654, 213] width 81 height 26
click at [629, 217] on input "False" at bounding box center [624, 213] width 9 height 7
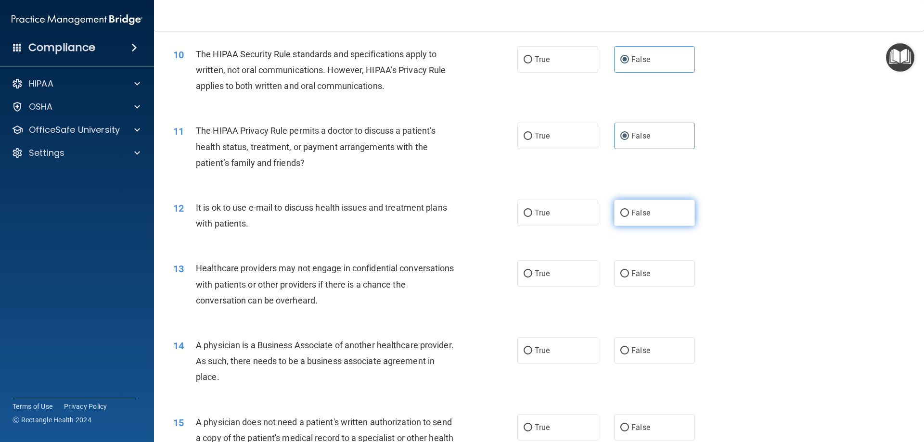
radio input "true"
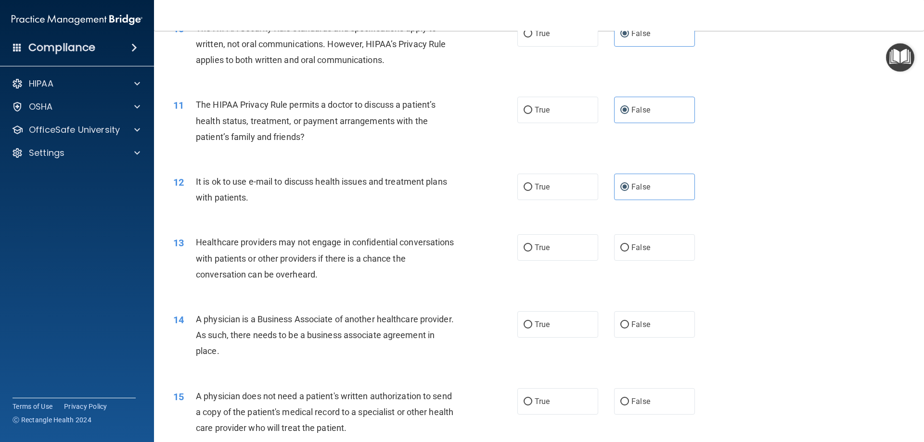
scroll to position [722, 0]
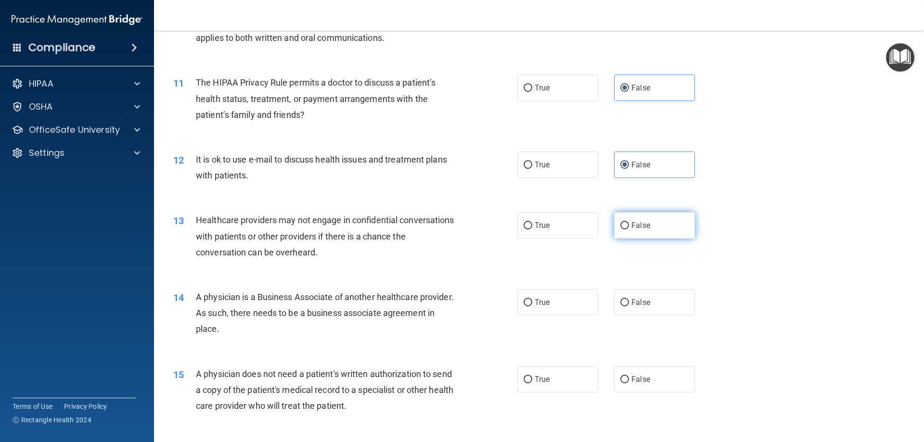
click at [650, 235] on label "False" at bounding box center [654, 225] width 81 height 26
click at [629, 229] on input "False" at bounding box center [624, 225] width 9 height 7
radio input "true"
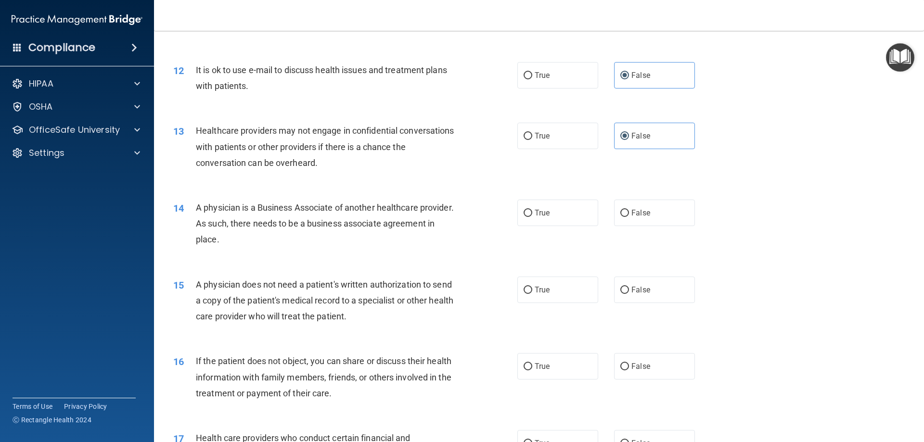
scroll to position [818, 0]
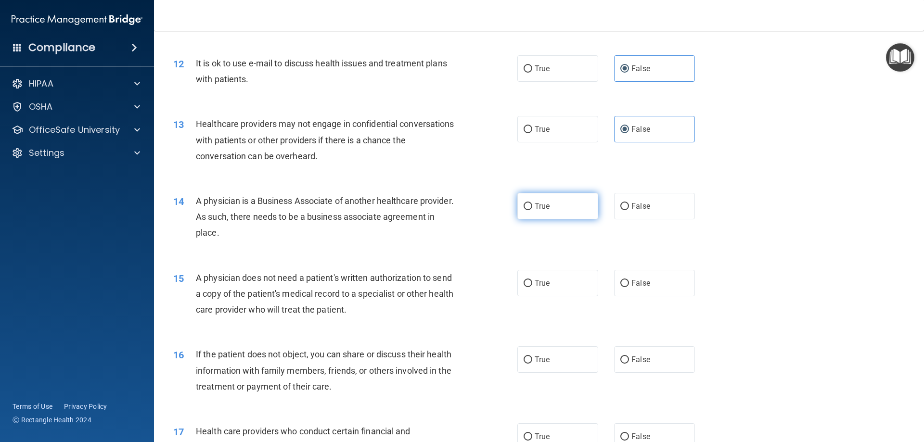
click at [534, 213] on label "True" at bounding box center [557, 206] width 81 height 26
click at [532, 210] on input "True" at bounding box center [527, 206] width 9 height 7
radio input "true"
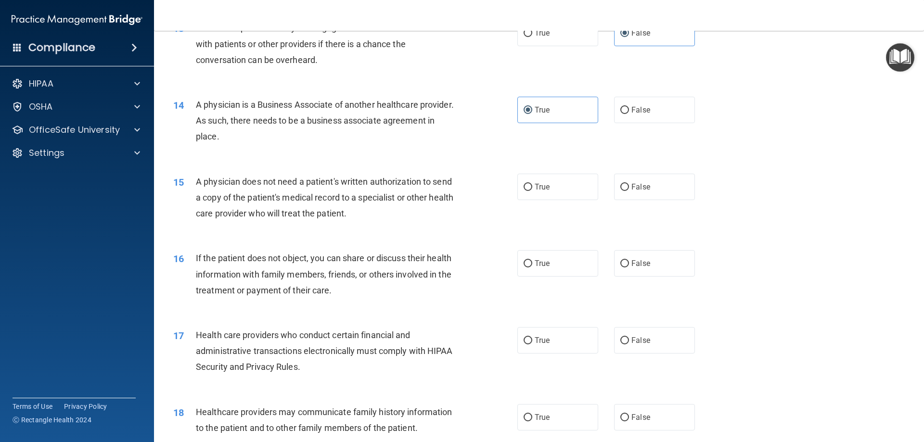
scroll to position [962, 0]
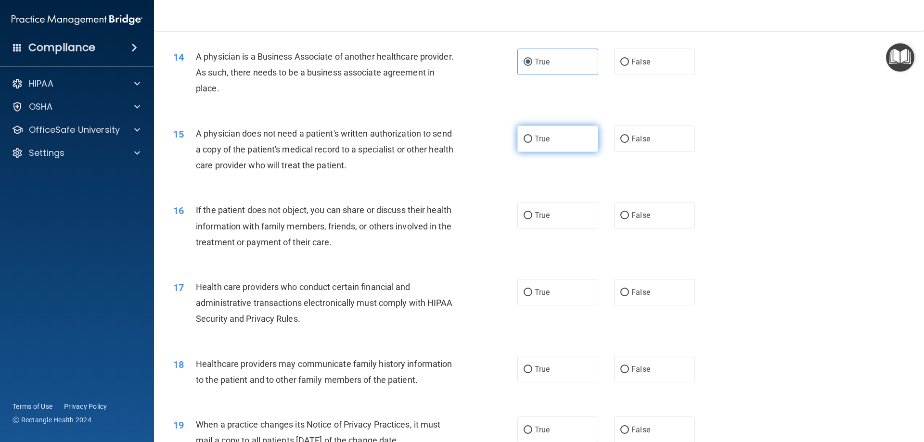
click at [556, 139] on label "True" at bounding box center [557, 139] width 81 height 26
click at [532, 139] on input "True" at bounding box center [527, 139] width 9 height 7
radio input "true"
click at [526, 220] on label "True" at bounding box center [557, 215] width 81 height 26
click at [526, 219] on input "True" at bounding box center [527, 215] width 9 height 7
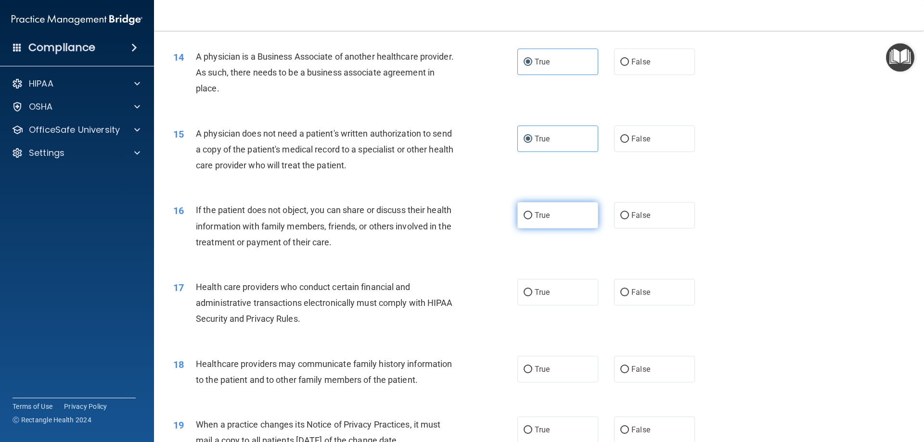
radio input "true"
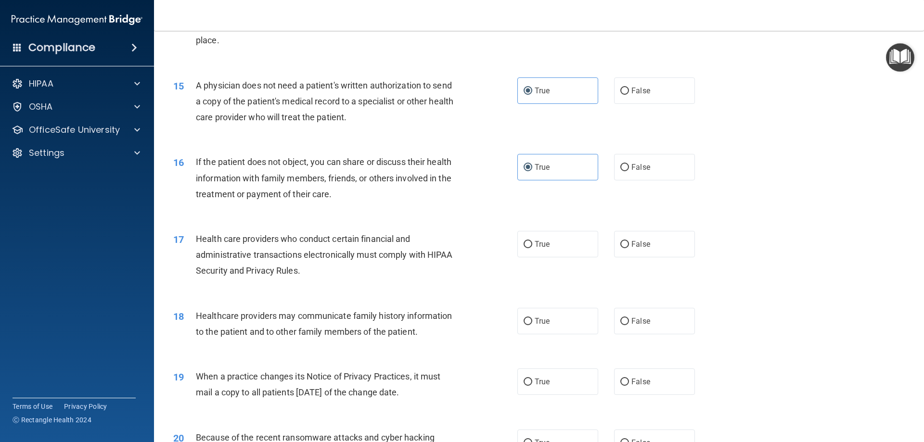
scroll to position [1058, 0]
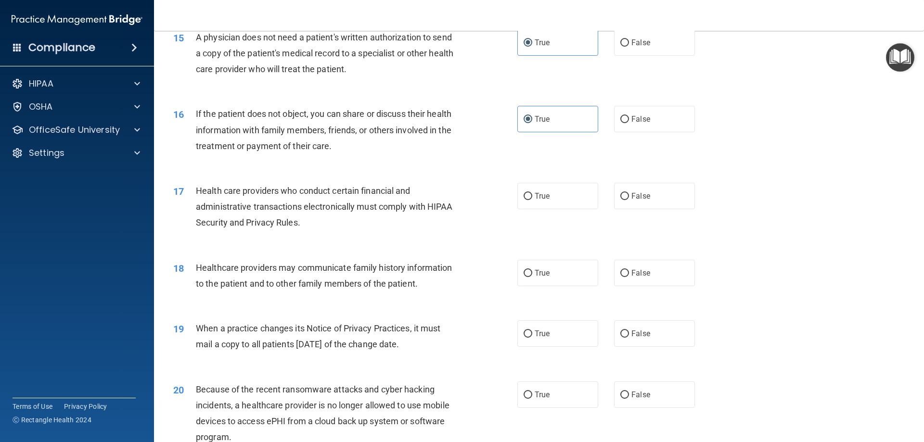
drag, startPoint x: 638, startPoint y: 121, endPoint x: 532, endPoint y: 182, distance: 123.0
click at [638, 121] on span "False" at bounding box center [640, 118] width 19 height 9
click at [629, 121] on input "False" at bounding box center [624, 119] width 9 height 7
radio input "true"
radio input "false"
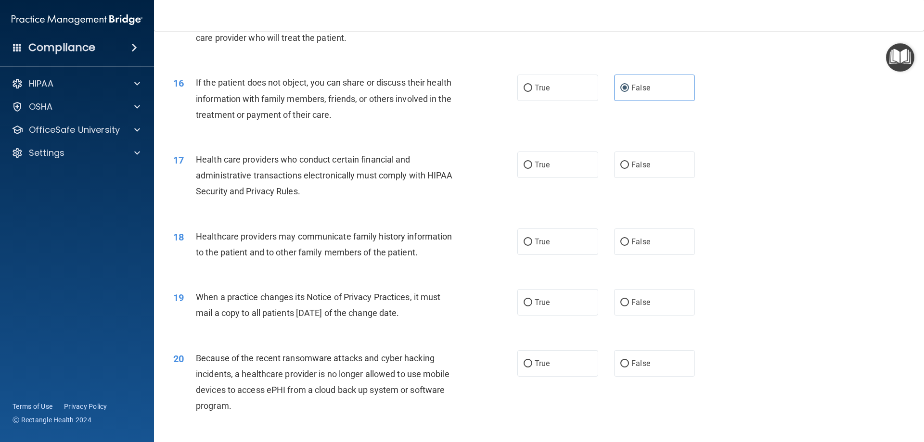
scroll to position [1106, 0]
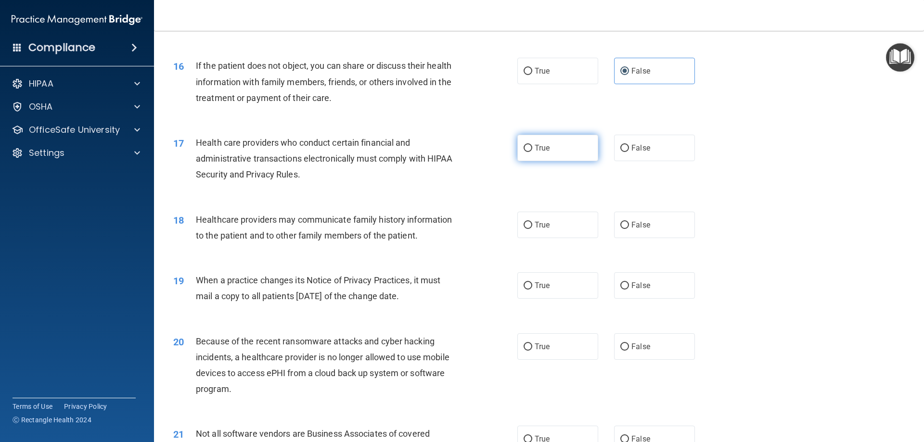
drag, startPoint x: 544, startPoint y: 167, endPoint x: 545, endPoint y: 159, distance: 8.2
click at [544, 167] on div "17 Health care providers who conduct certain financial and administrative trans…" at bounding box center [539, 161] width 746 height 77
click at [546, 155] on label "True" at bounding box center [557, 148] width 81 height 26
click at [532, 152] on input "True" at bounding box center [527, 148] width 9 height 7
radio input "true"
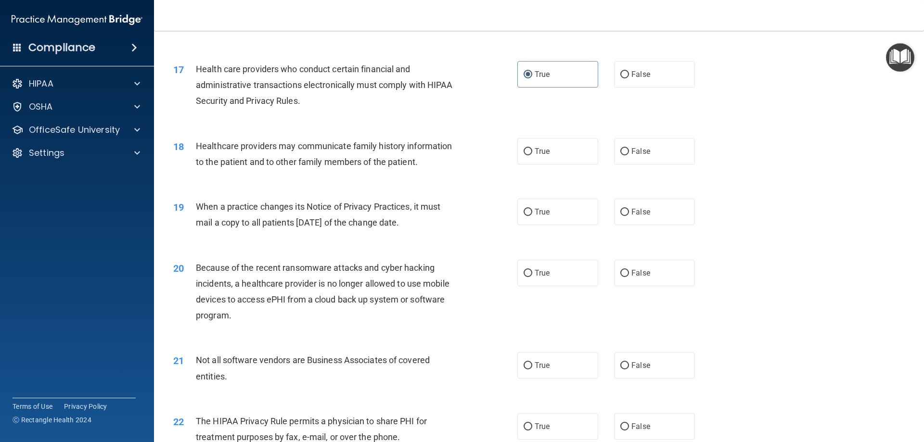
scroll to position [1203, 0]
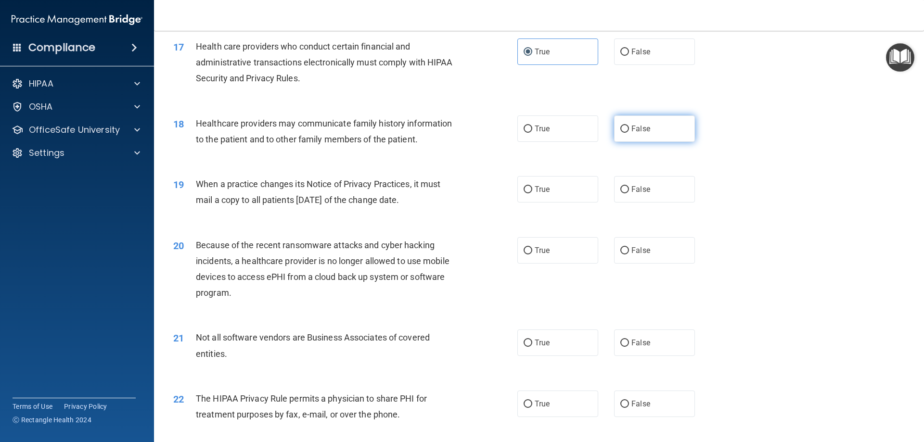
click at [673, 121] on label "False" at bounding box center [654, 128] width 81 height 26
click at [629, 126] on input "False" at bounding box center [624, 129] width 9 height 7
radio input "true"
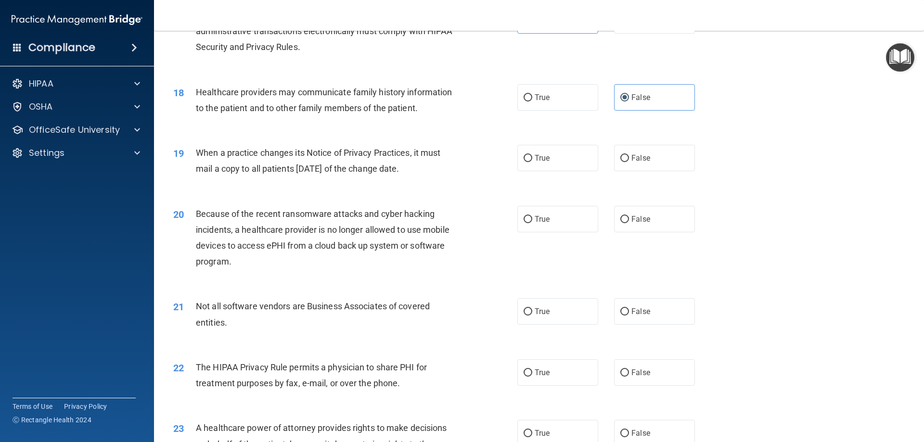
scroll to position [1251, 0]
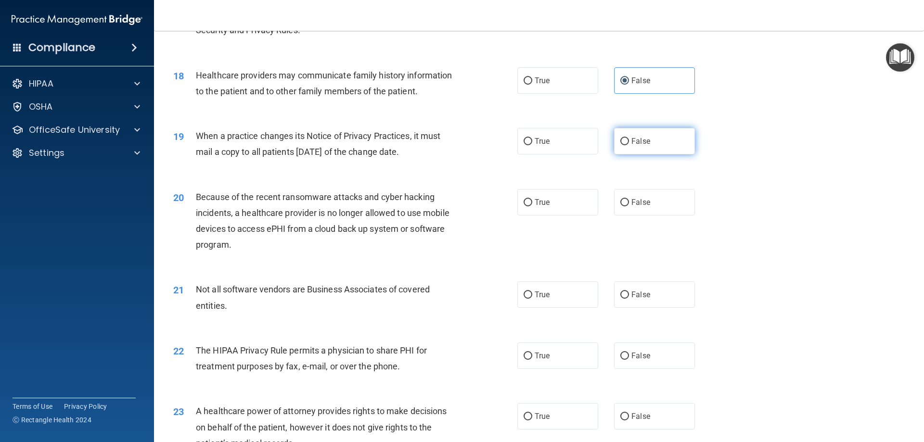
click at [642, 145] on span "False" at bounding box center [640, 141] width 19 height 9
click at [629, 145] on input "False" at bounding box center [624, 141] width 9 height 7
radio input "true"
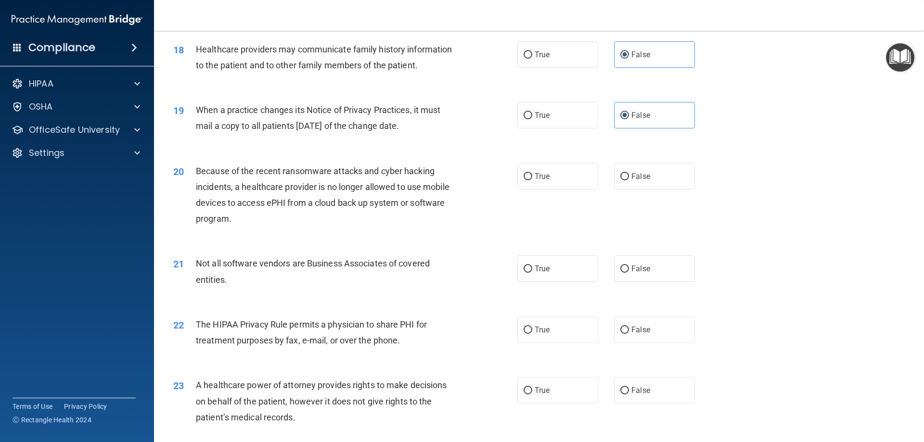
scroll to position [1299, 0]
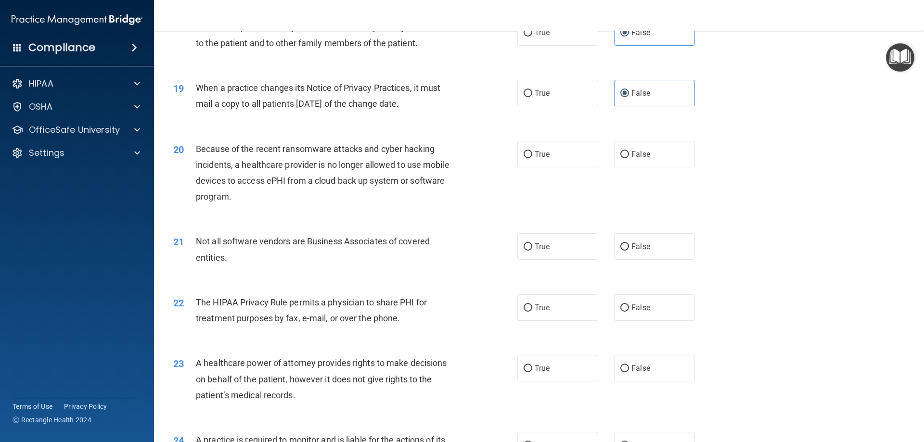
click at [622, 174] on div "20 Because of the recent ransomware attacks and cyber hacking incidents, a heal…" at bounding box center [539, 175] width 746 height 93
click at [626, 164] on label "False" at bounding box center [654, 154] width 81 height 26
click at [626, 158] on input "False" at bounding box center [624, 154] width 9 height 7
radio input "true"
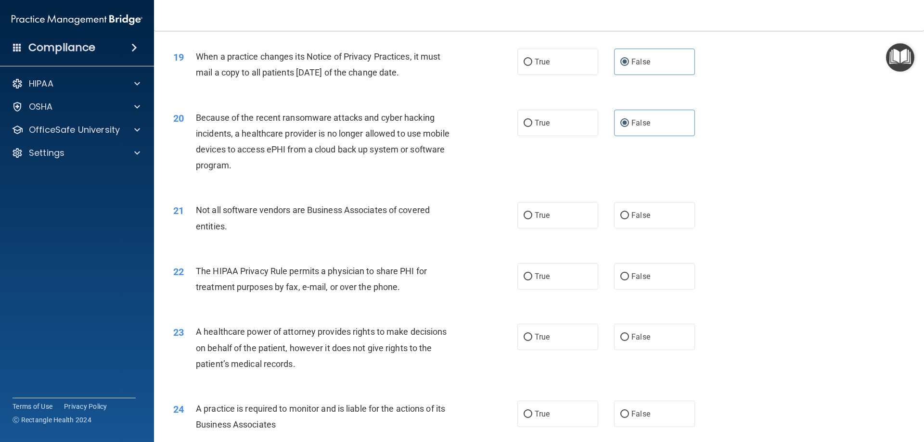
scroll to position [1347, 0]
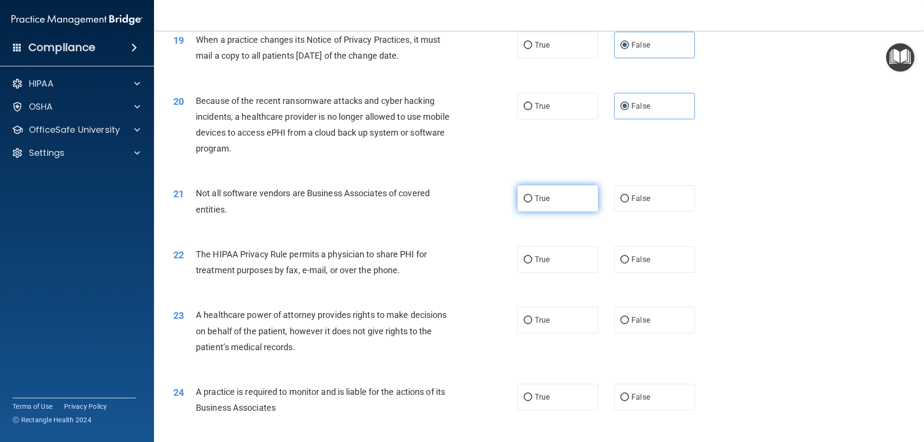
click at [555, 198] on label "True" at bounding box center [557, 198] width 81 height 26
click at [532, 198] on input "True" at bounding box center [527, 198] width 9 height 7
radio input "true"
click at [567, 263] on label "True" at bounding box center [557, 259] width 81 height 26
click at [532, 263] on input "True" at bounding box center [527, 259] width 9 height 7
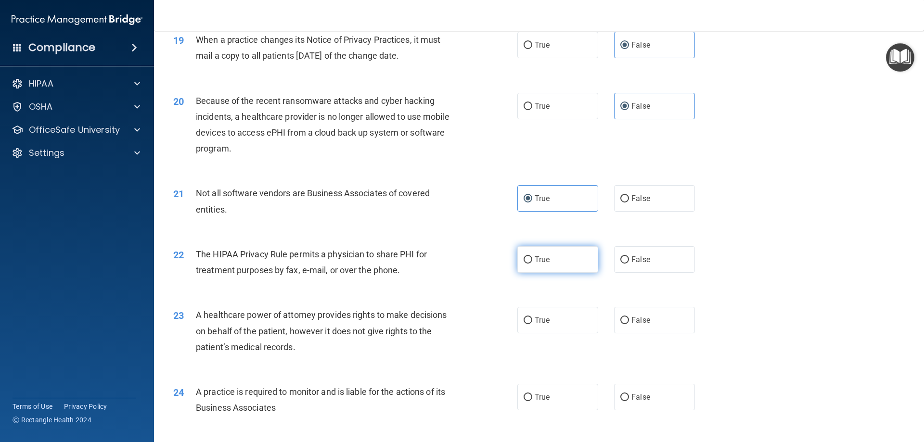
radio input "true"
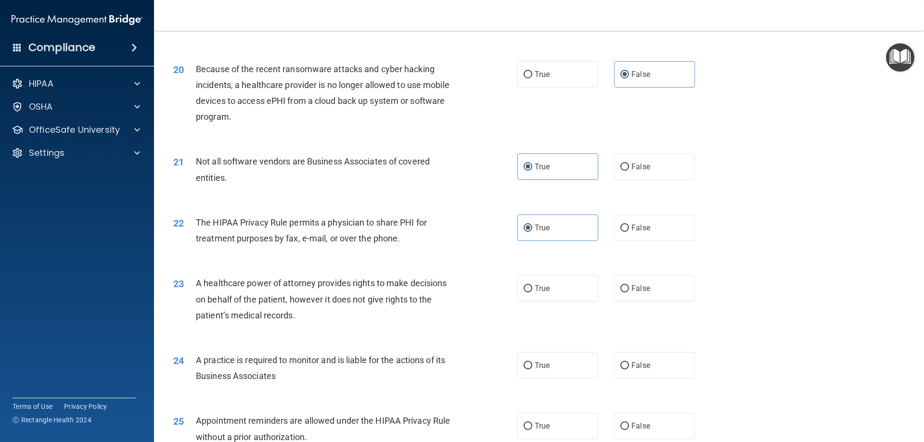
scroll to position [1443, 0]
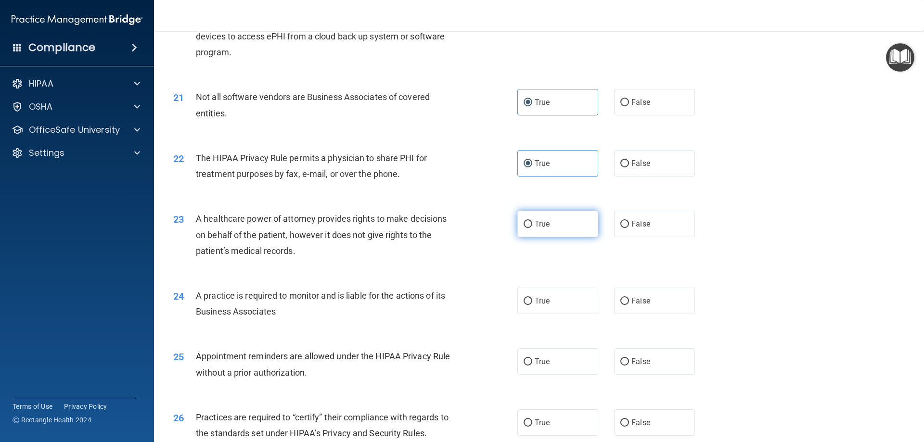
click at [554, 220] on label "True" at bounding box center [557, 224] width 81 height 26
click at [532, 221] on input "True" at bounding box center [527, 224] width 9 height 7
radio input "true"
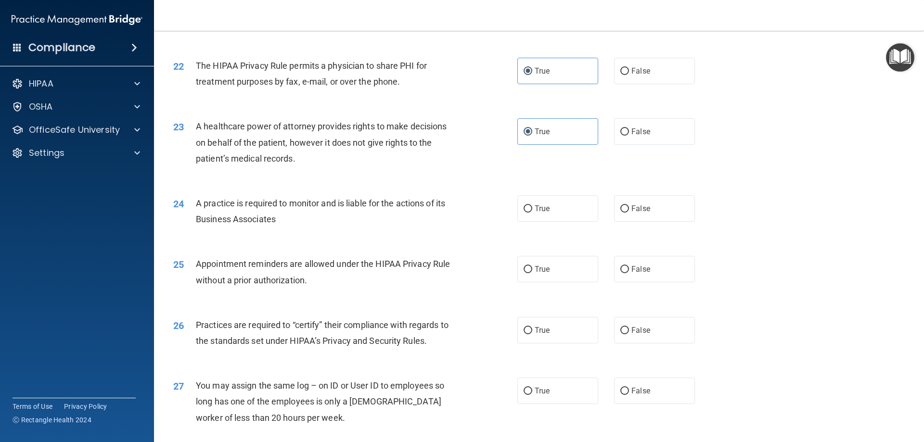
scroll to position [1539, 0]
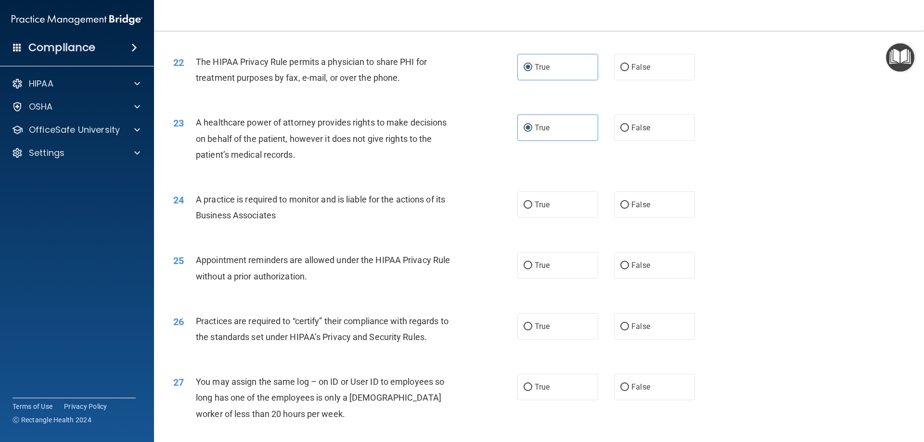
click at [551, 218] on div "24 A practice is required to monitor and is liable for the actions of its Busin…" at bounding box center [539, 209] width 746 height 61
click at [535, 205] on span "True" at bounding box center [541, 204] width 15 height 9
click at [532, 205] on input "True" at bounding box center [527, 205] width 9 height 7
radio input "true"
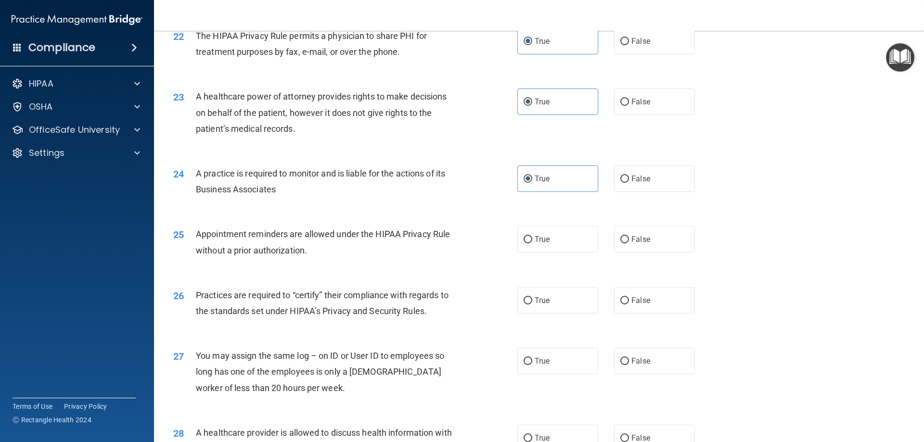
scroll to position [1588, 0]
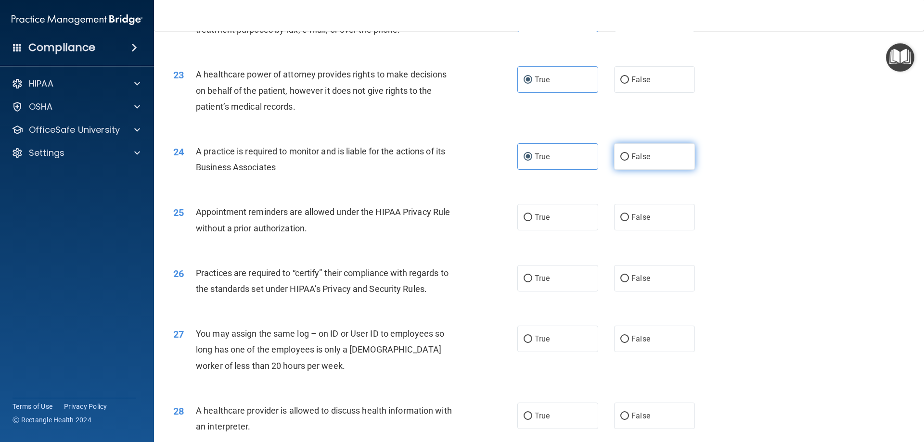
click at [631, 159] on span "False" at bounding box center [640, 156] width 19 height 9
click at [629, 159] on input "False" at bounding box center [624, 156] width 9 height 7
radio input "true"
radio input "false"
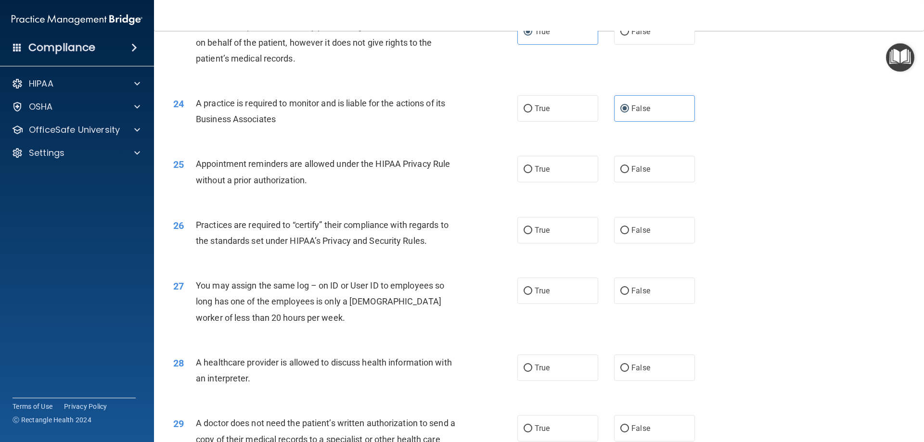
click at [534, 151] on div "25 Appointment reminders are allowed under the HIPAA Privacy Rule without a pri…" at bounding box center [539, 174] width 746 height 61
click at [530, 166] on label "True" at bounding box center [557, 169] width 81 height 26
click at [530, 166] on input "True" at bounding box center [527, 169] width 9 height 7
radio input "true"
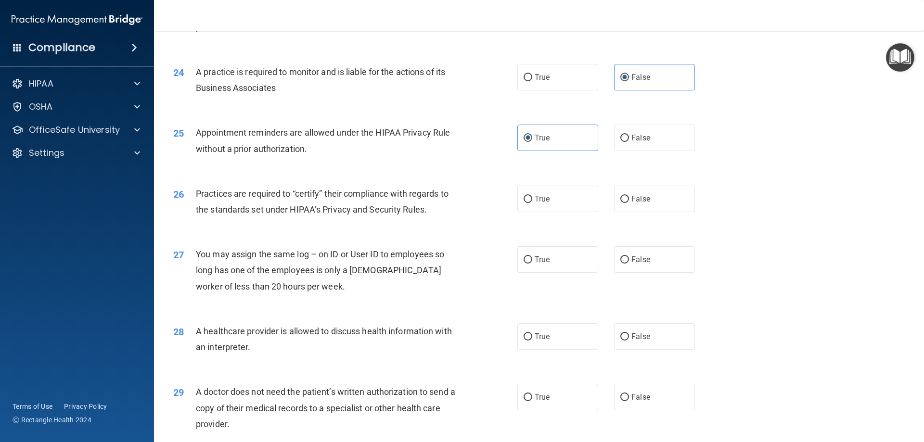
scroll to position [1684, 0]
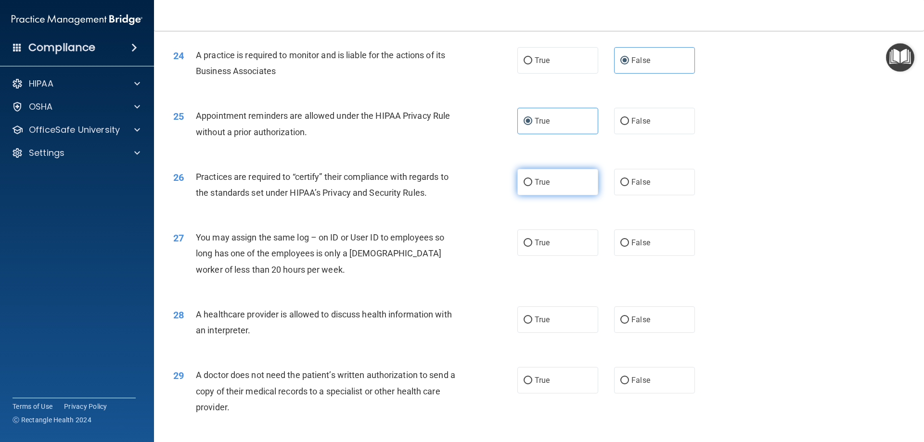
click at [559, 172] on label "True" at bounding box center [557, 182] width 81 height 26
click at [532, 179] on input "True" at bounding box center [527, 182] width 9 height 7
radio input "true"
click at [662, 242] on label "False" at bounding box center [654, 242] width 81 height 26
click at [629, 242] on input "False" at bounding box center [624, 243] width 9 height 7
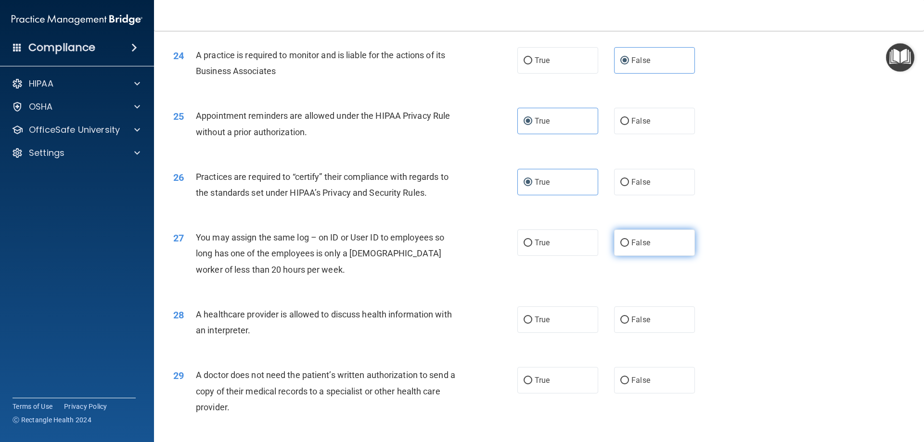
radio input "true"
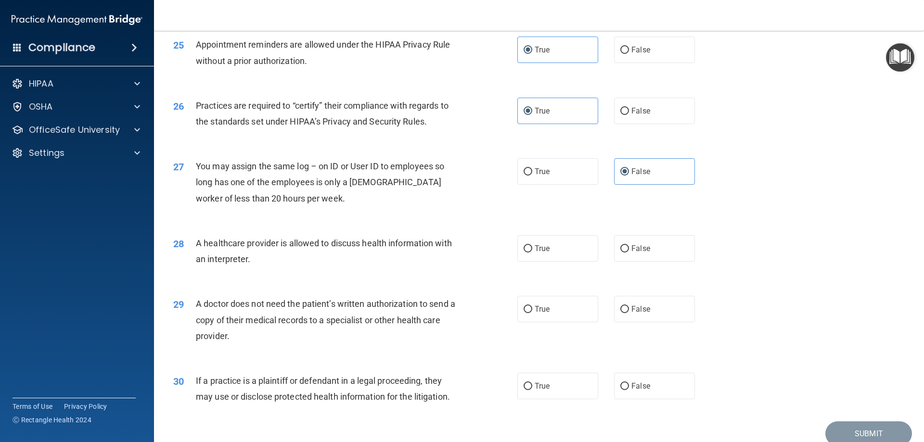
scroll to position [1780, 0]
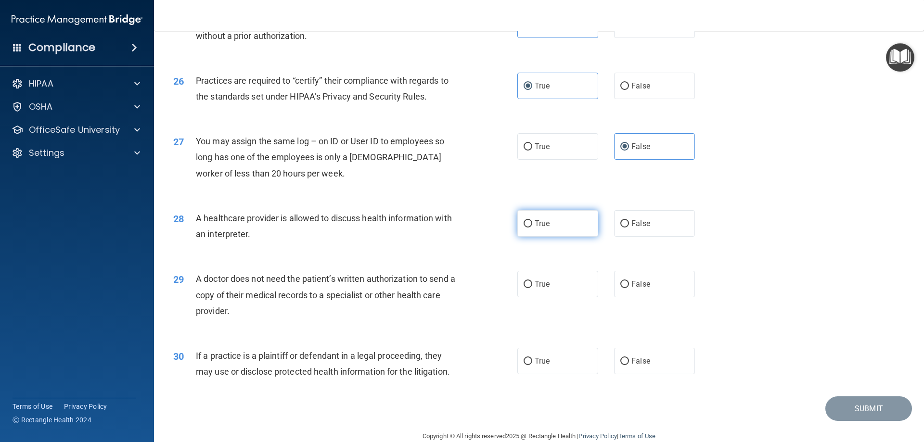
click at [566, 228] on label "True" at bounding box center [557, 223] width 81 height 26
click at [532, 228] on input "True" at bounding box center [527, 223] width 9 height 7
radio input "true"
click at [529, 287] on label "True" at bounding box center [557, 284] width 81 height 26
click at [529, 287] on input "True" at bounding box center [527, 284] width 9 height 7
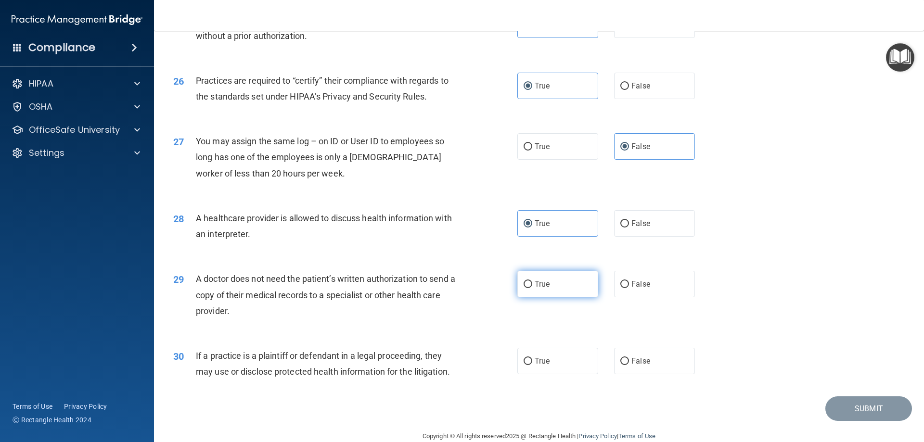
radio input "true"
click at [620, 282] on input "False" at bounding box center [624, 284] width 9 height 7
radio input "true"
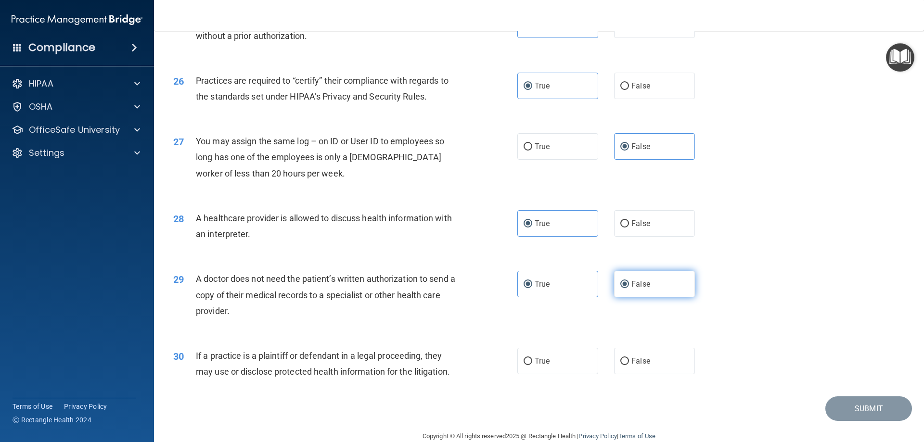
radio input "false"
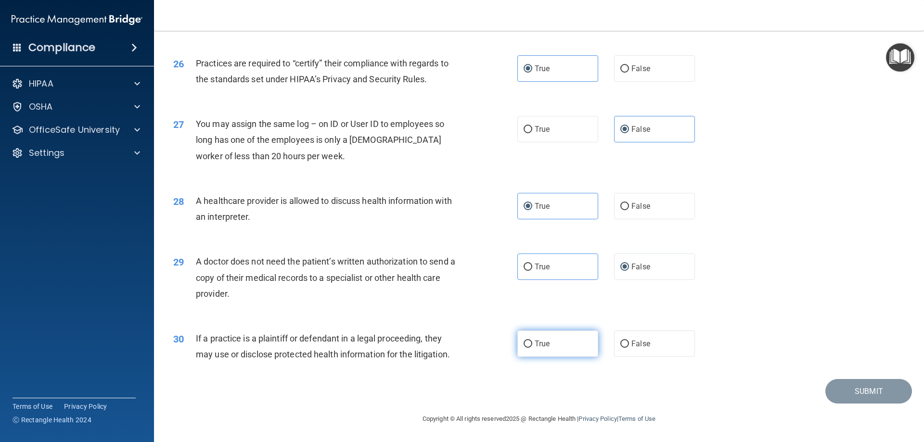
click at [537, 344] on span "True" at bounding box center [541, 343] width 15 height 9
click at [532, 344] on input "True" at bounding box center [527, 344] width 9 height 7
radio input "true"
click at [873, 397] on button "Submit" at bounding box center [868, 391] width 87 height 25
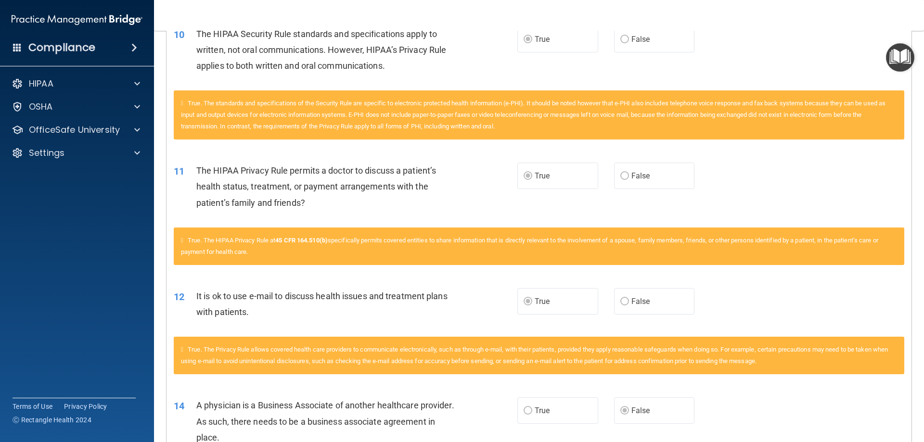
scroll to position [4, 0]
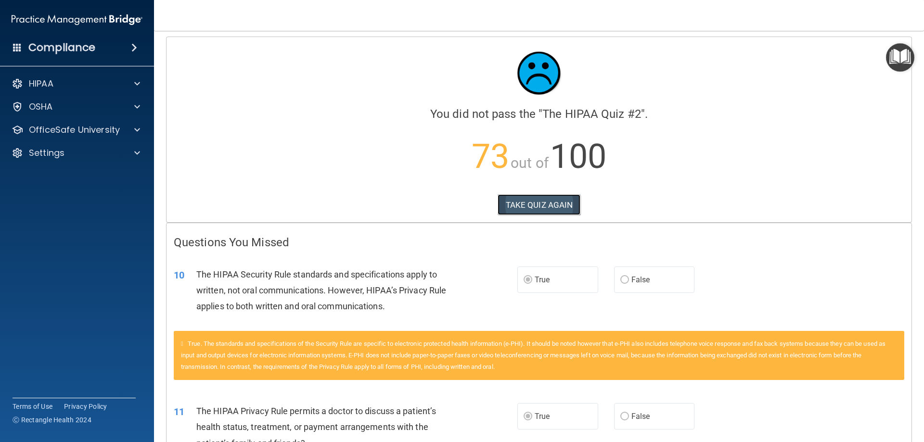
click at [527, 202] on button "TAKE QUIZ AGAIN" at bounding box center [538, 204] width 83 height 21
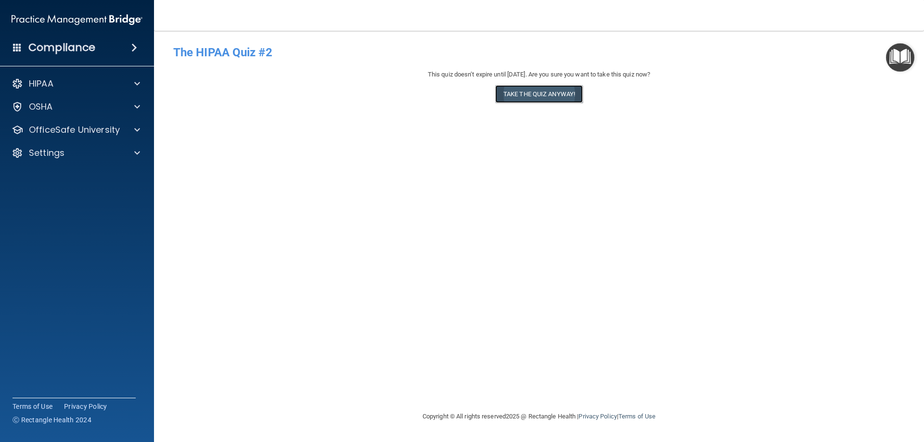
click at [532, 94] on button "Take the quiz anyway!" at bounding box center [539, 94] width 88 height 18
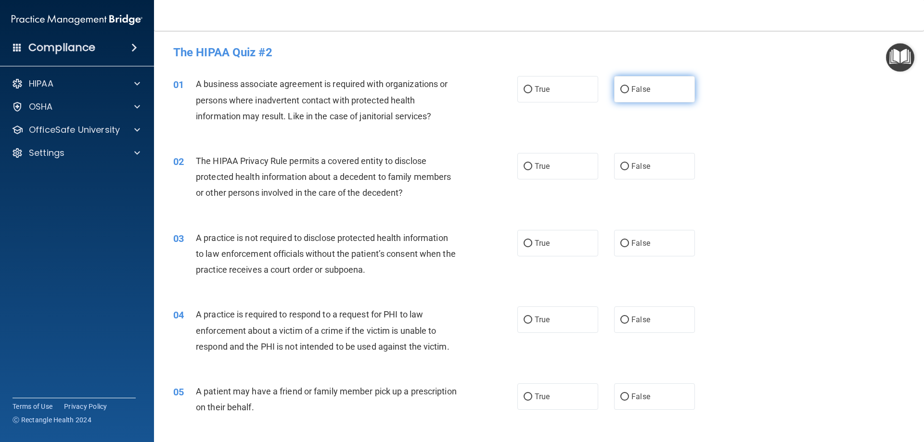
click at [644, 86] on span "False" at bounding box center [640, 89] width 19 height 9
click at [629, 86] on input "False" at bounding box center [624, 89] width 9 height 7
radio input "true"
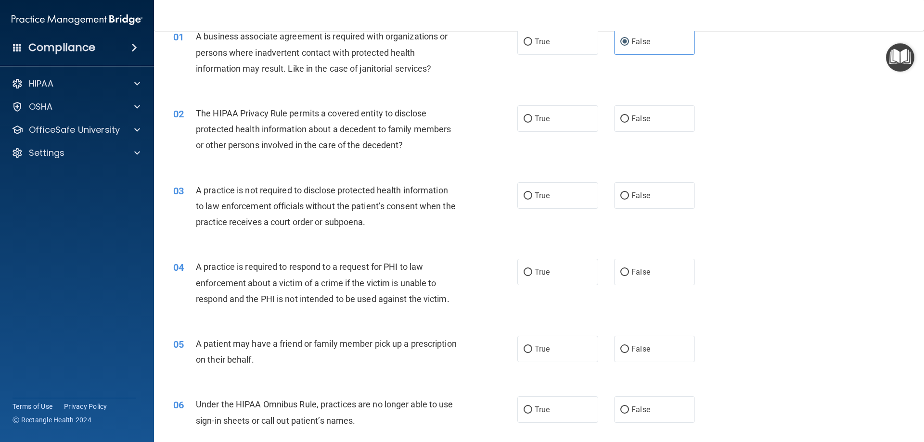
scroll to position [48, 0]
click at [546, 123] on label "True" at bounding box center [557, 118] width 81 height 26
click at [532, 122] on input "True" at bounding box center [527, 118] width 9 height 7
radio input "true"
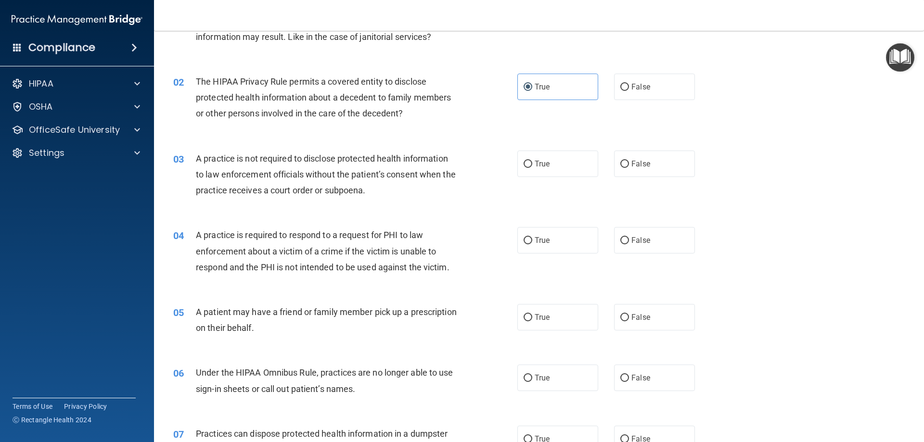
scroll to position [96, 0]
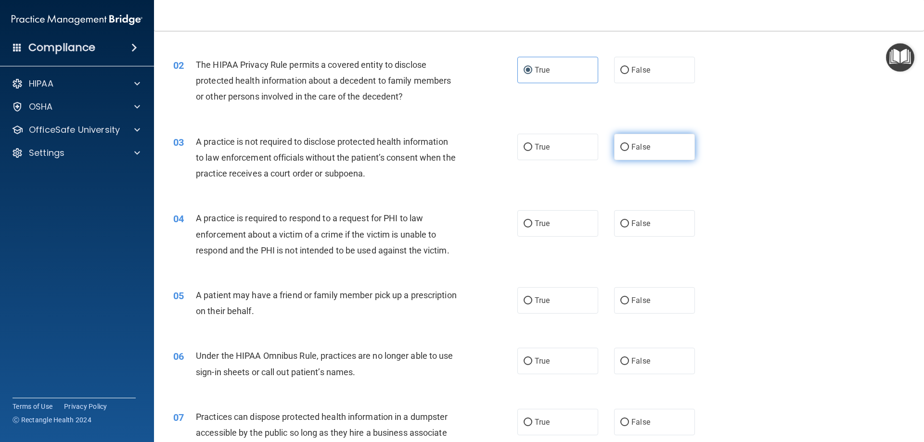
click at [635, 150] on span "False" at bounding box center [640, 146] width 19 height 9
click at [629, 150] on input "False" at bounding box center [624, 147] width 9 height 7
radio input "true"
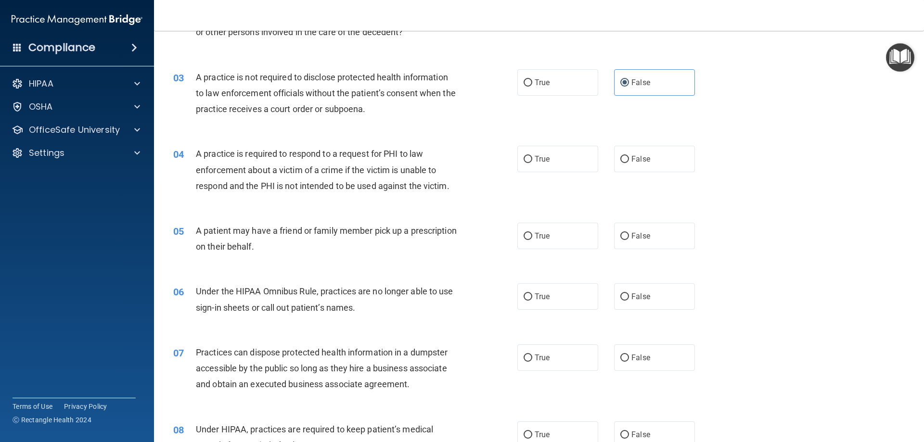
scroll to position [192, 0]
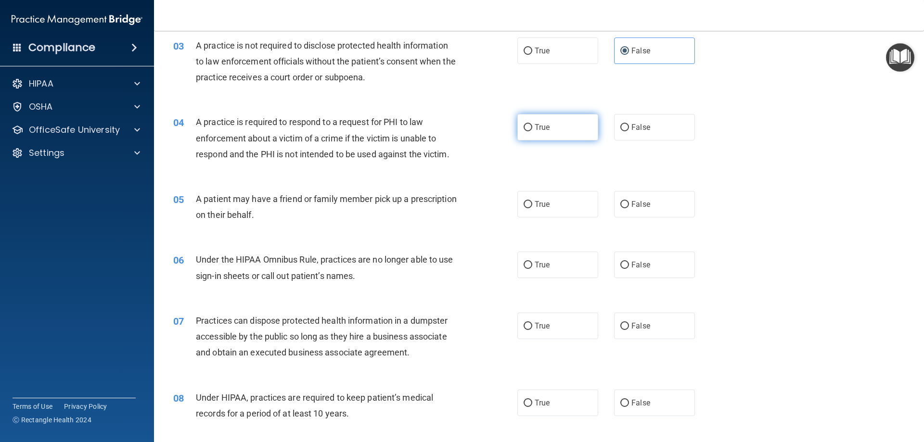
click at [539, 137] on label "True" at bounding box center [557, 127] width 81 height 26
click at [532, 131] on input "True" at bounding box center [527, 127] width 9 height 7
radio input "true"
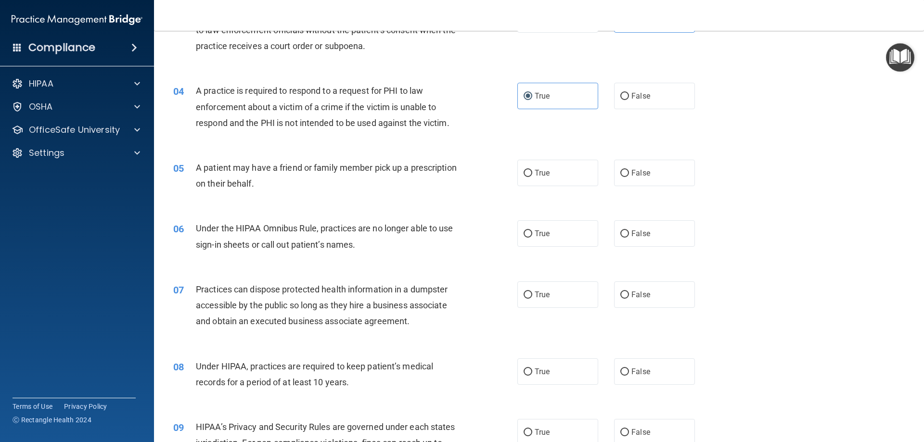
scroll to position [241, 0]
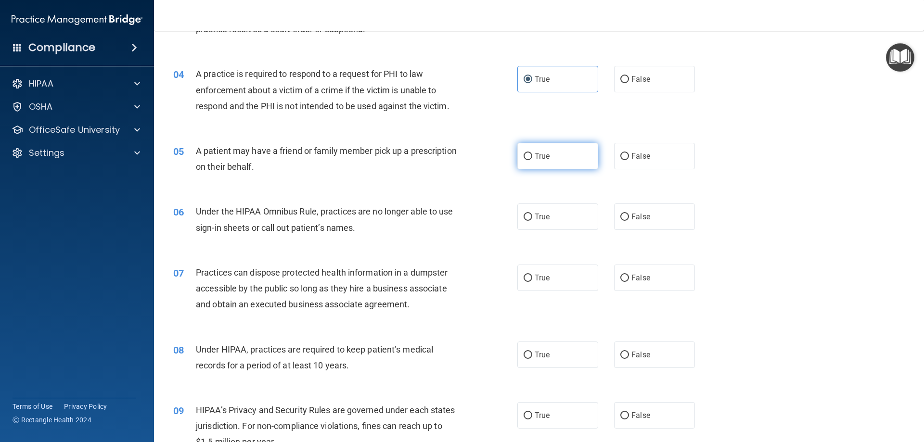
drag, startPoint x: 569, startPoint y: 148, endPoint x: 557, endPoint y: 154, distance: 13.8
click at [569, 148] on label "True" at bounding box center [557, 156] width 81 height 26
click at [532, 153] on input "True" at bounding box center [527, 156] width 9 height 7
radio input "true"
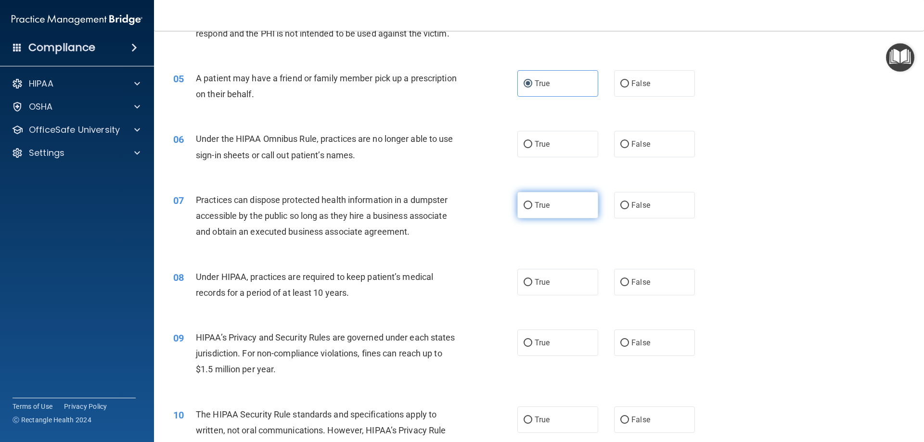
scroll to position [337, 0]
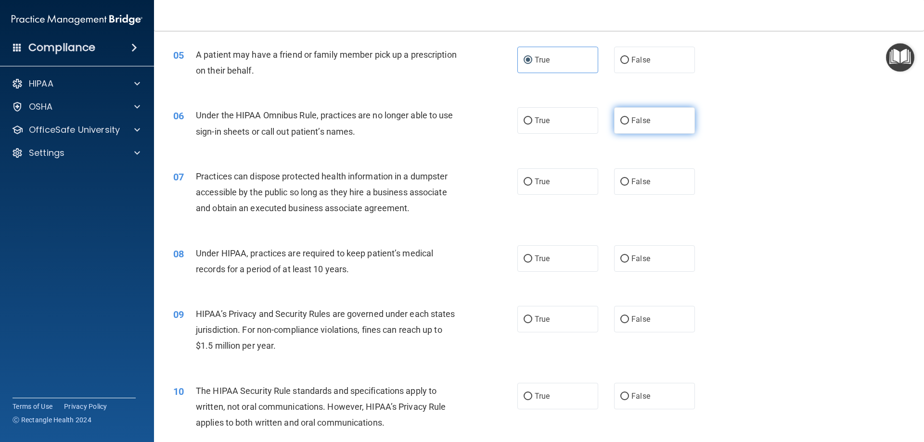
click at [629, 130] on label "False" at bounding box center [654, 120] width 81 height 26
click at [629, 125] on input "False" at bounding box center [624, 120] width 9 height 7
radio input "true"
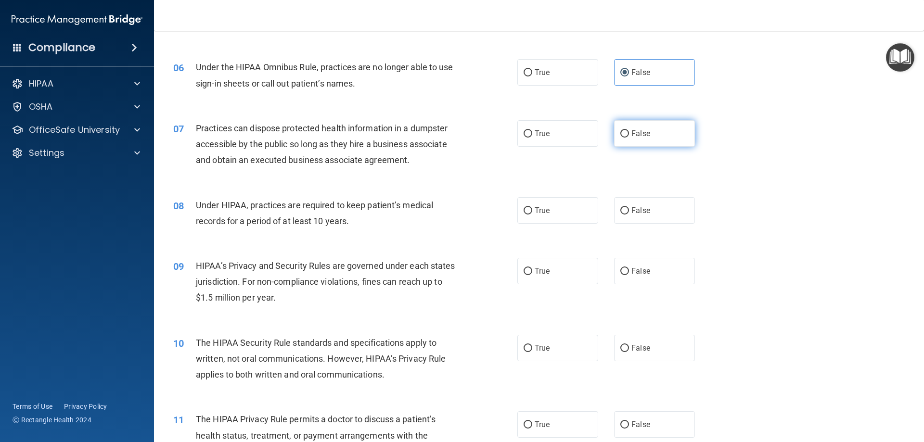
click at [668, 135] on label "False" at bounding box center [654, 133] width 81 height 26
click at [629, 135] on input "False" at bounding box center [624, 133] width 9 height 7
radio input "true"
click at [648, 204] on label "False" at bounding box center [654, 210] width 81 height 26
click at [629, 207] on input "False" at bounding box center [624, 210] width 9 height 7
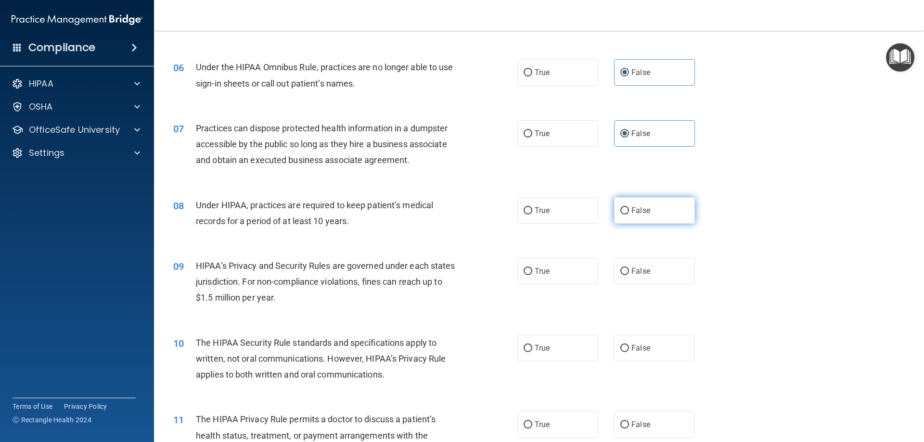
radio input "true"
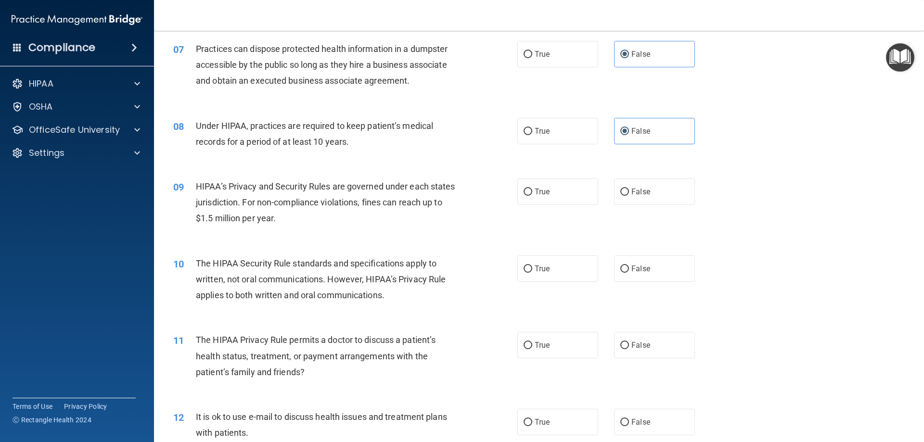
scroll to position [481, 0]
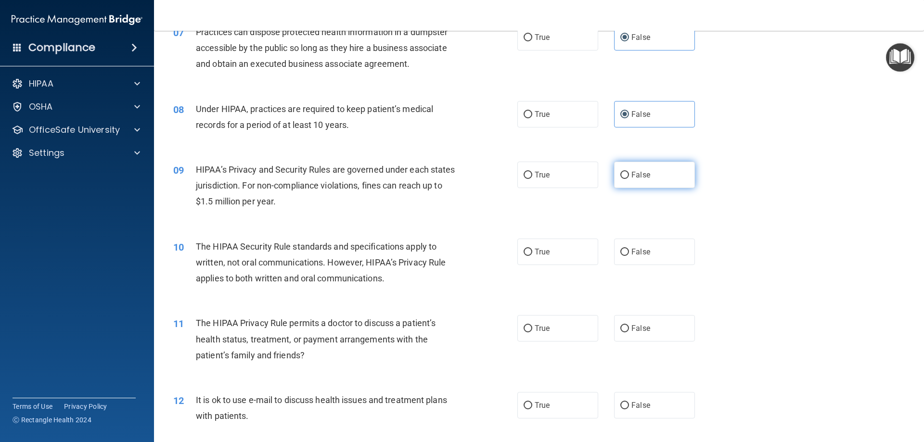
click at [656, 186] on label "False" at bounding box center [654, 175] width 81 height 26
click at [629, 179] on input "False" at bounding box center [624, 175] width 9 height 7
radio input "true"
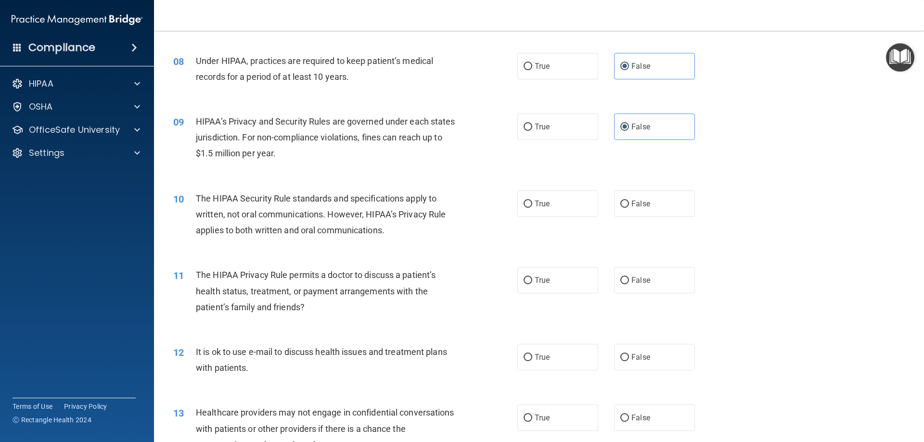
scroll to position [577, 0]
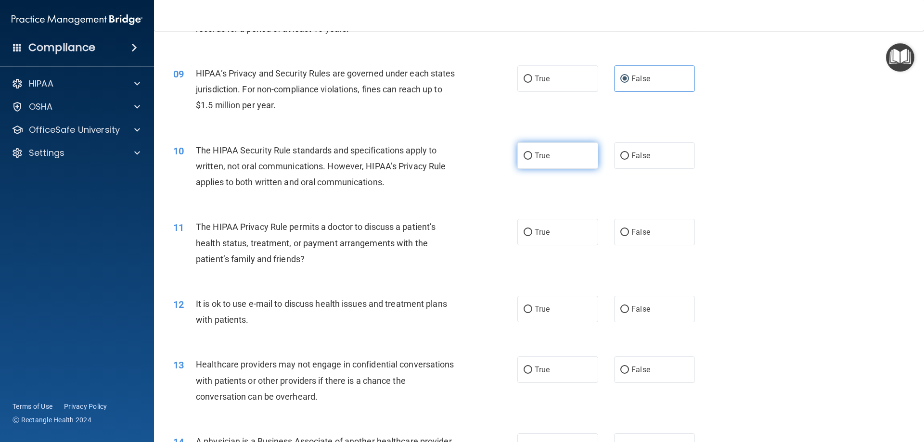
click at [546, 166] on label "True" at bounding box center [557, 155] width 81 height 26
click at [532, 160] on input "True" at bounding box center [527, 155] width 9 height 7
radio input "true"
click at [583, 229] on label "True" at bounding box center [557, 232] width 81 height 26
click at [532, 229] on input "True" at bounding box center [527, 232] width 9 height 7
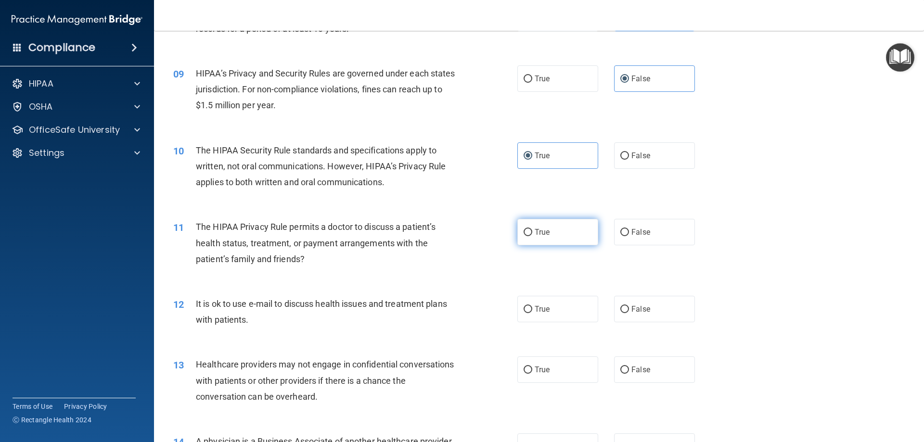
radio input "true"
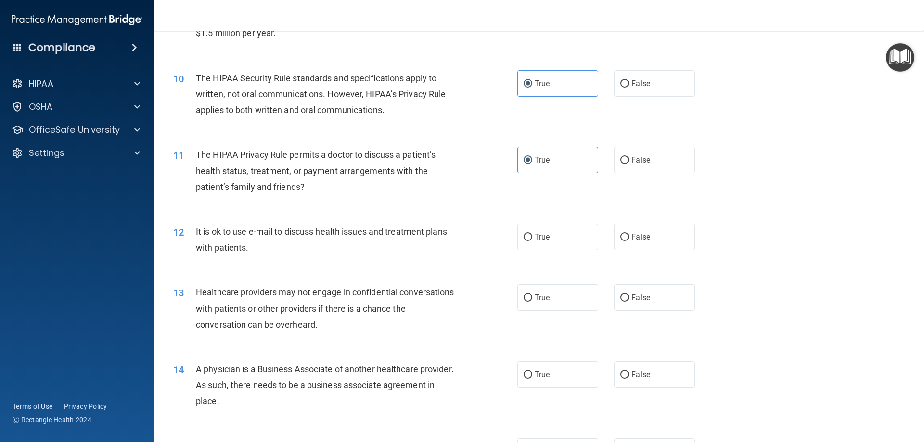
scroll to position [673, 0]
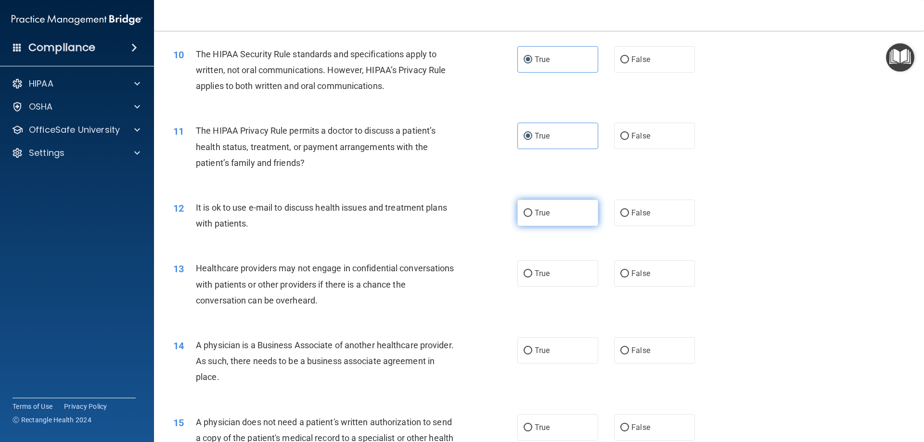
click at [548, 216] on label "True" at bounding box center [557, 213] width 81 height 26
click at [532, 216] on input "True" at bounding box center [527, 213] width 9 height 7
radio input "true"
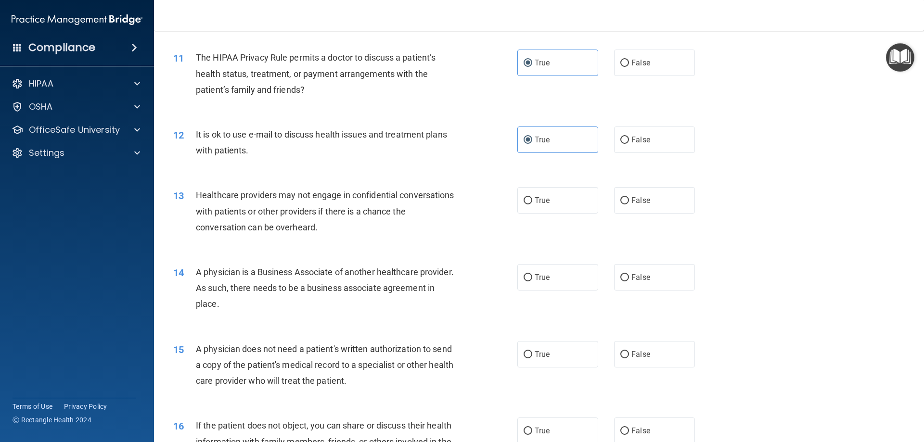
scroll to position [770, 0]
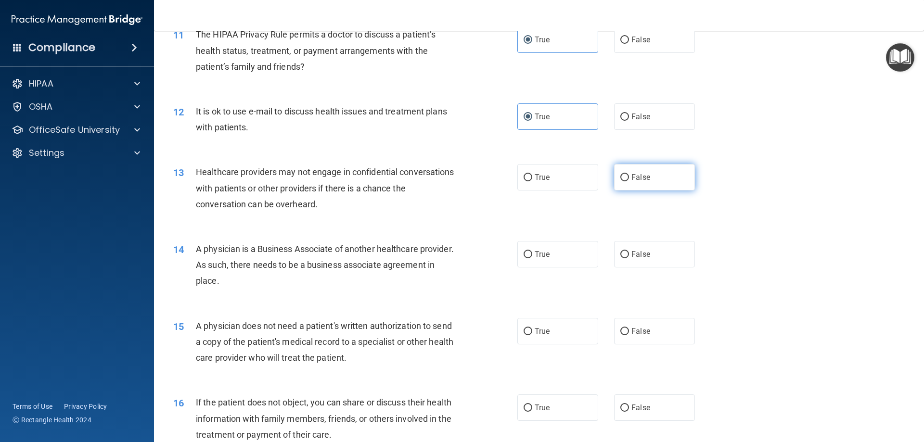
click at [614, 180] on label "False" at bounding box center [654, 177] width 81 height 26
click at [620, 180] on input "False" at bounding box center [624, 177] width 9 height 7
radio input "true"
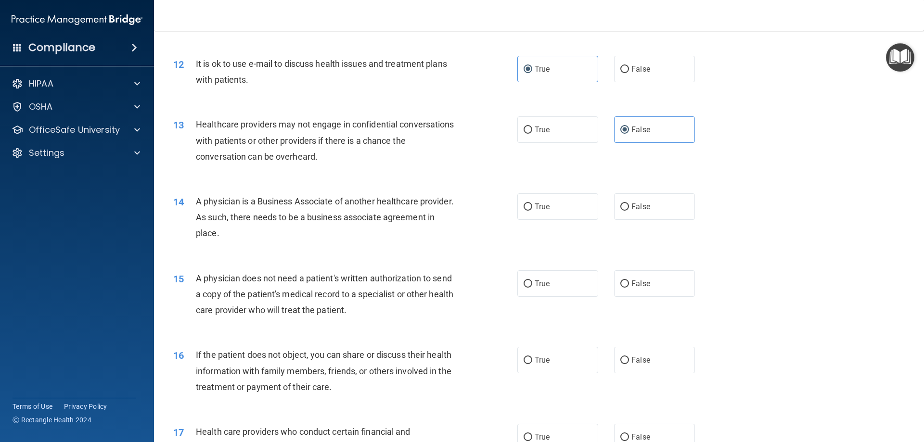
scroll to position [818, 0]
click at [646, 205] on label "False" at bounding box center [654, 206] width 81 height 26
click at [629, 205] on input "False" at bounding box center [624, 206] width 9 height 7
radio input "true"
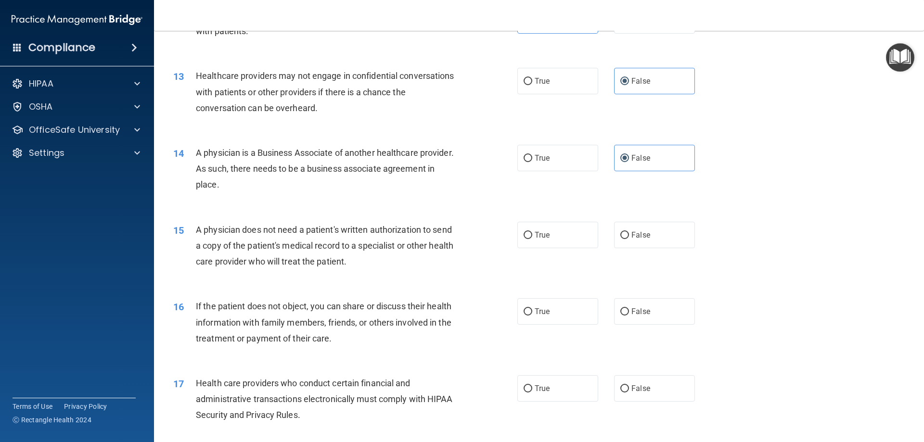
scroll to position [914, 0]
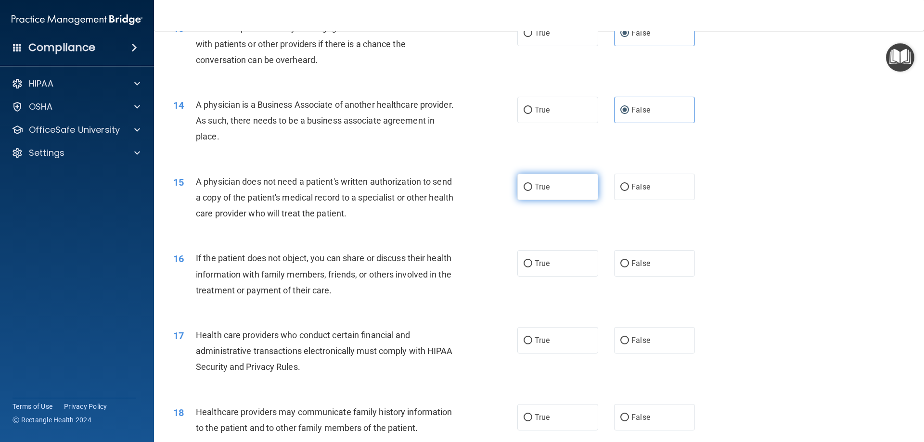
click at [538, 188] on span "True" at bounding box center [541, 186] width 15 height 9
click at [532, 188] on input "True" at bounding box center [527, 187] width 9 height 7
radio input "true"
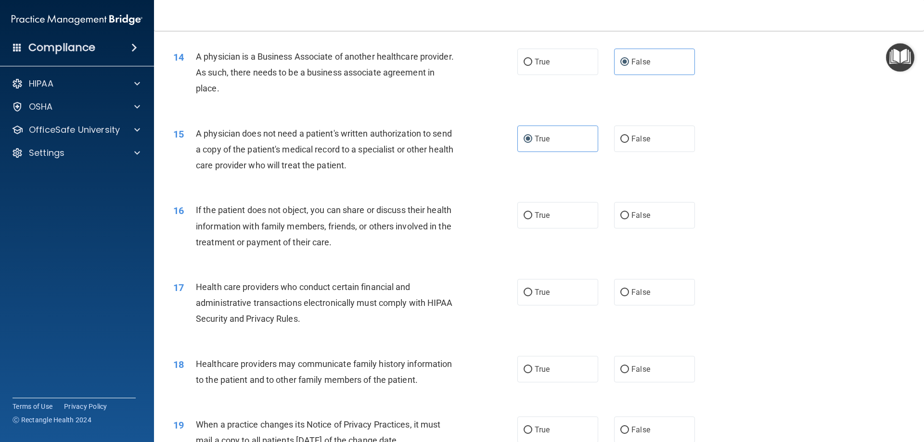
scroll to position [1010, 0]
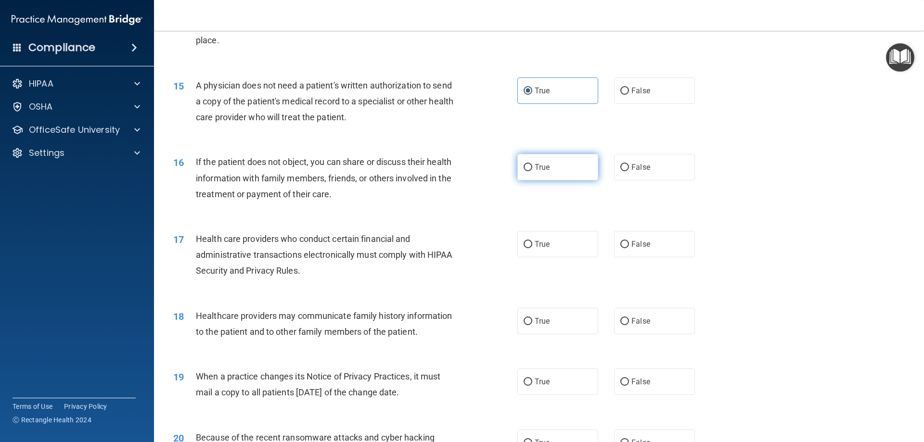
click at [526, 165] on input "True" at bounding box center [527, 167] width 9 height 7
radio input "true"
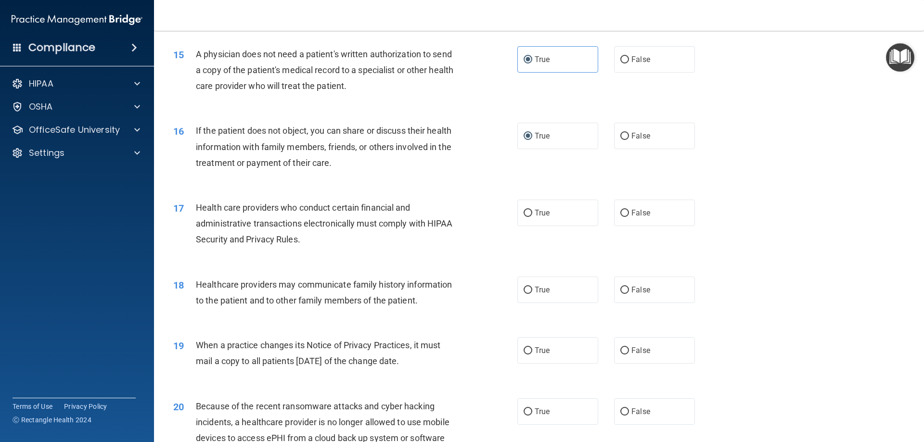
scroll to position [1058, 0]
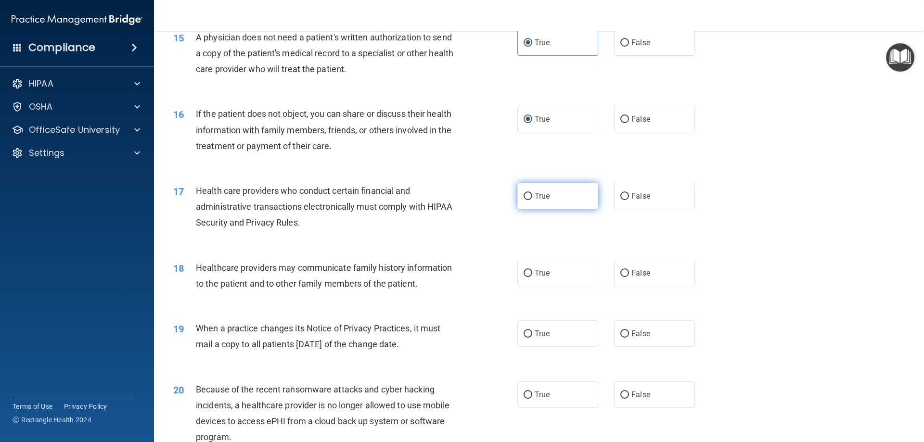
click at [564, 191] on label "True" at bounding box center [557, 196] width 81 height 26
click at [532, 193] on input "True" at bounding box center [527, 196] width 9 height 7
radio input "true"
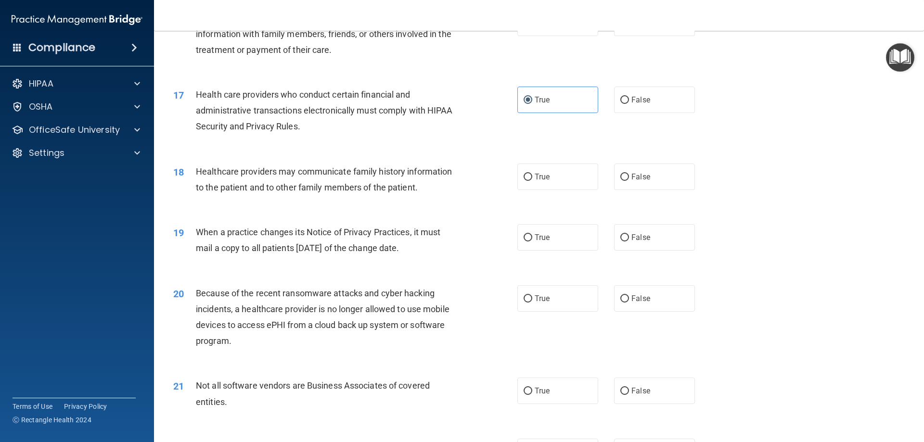
scroll to position [1203, 0]
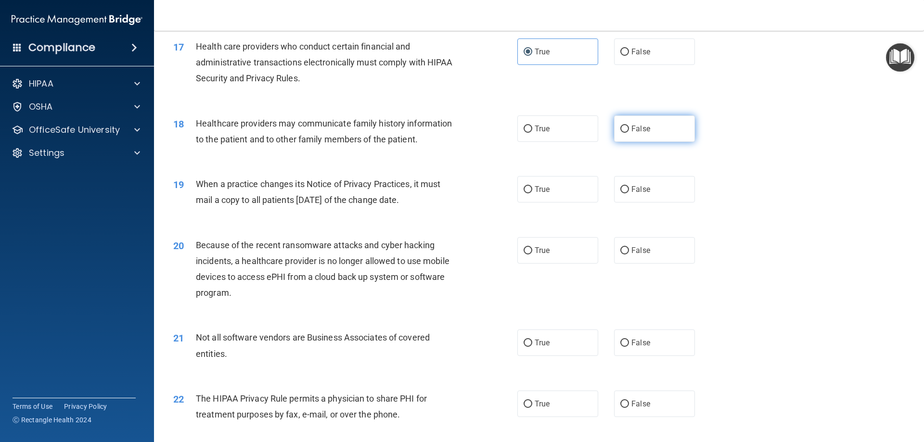
click at [634, 136] on label "False" at bounding box center [654, 128] width 81 height 26
click at [629, 133] on input "False" at bounding box center [624, 129] width 9 height 7
radio input "true"
click at [626, 196] on label "False" at bounding box center [654, 189] width 81 height 26
click at [626, 193] on input "False" at bounding box center [624, 189] width 9 height 7
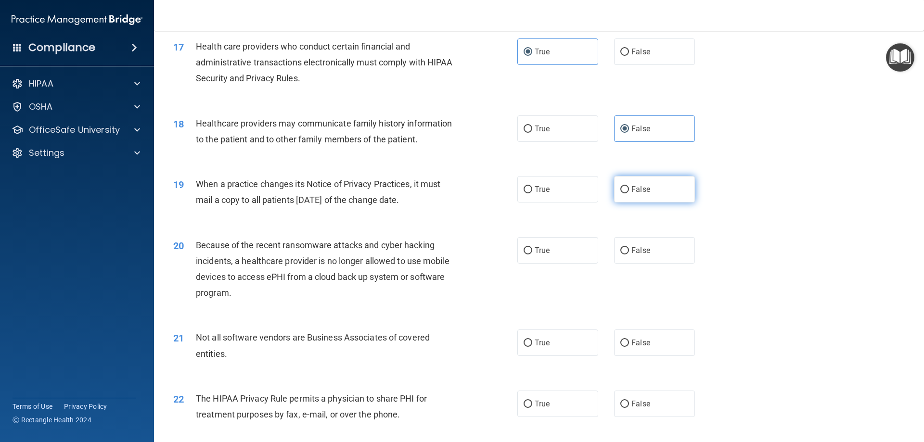
radio input "true"
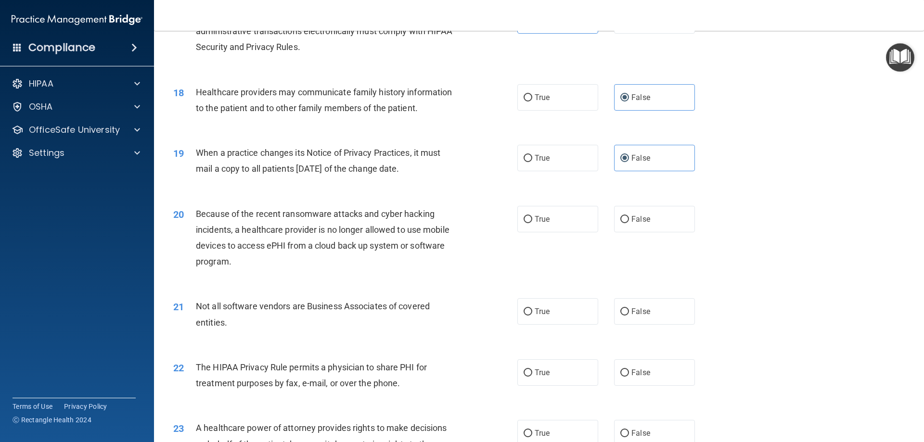
scroll to position [1251, 0]
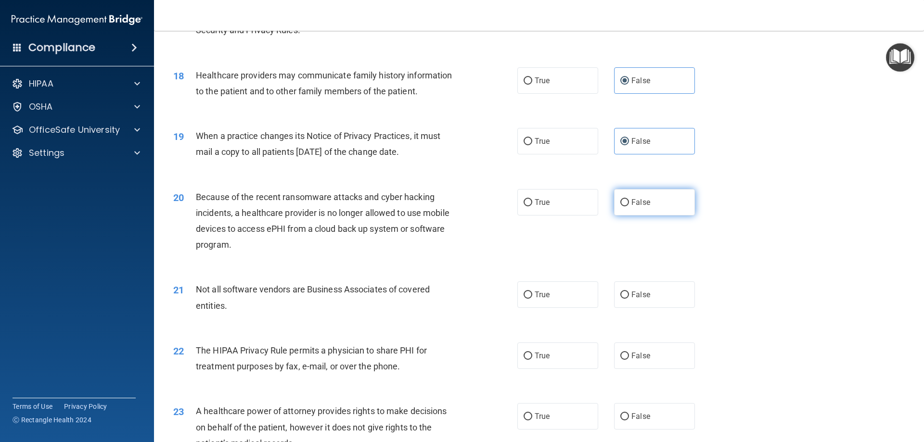
click at [681, 207] on label "False" at bounding box center [654, 202] width 81 height 26
click at [629, 206] on input "False" at bounding box center [624, 202] width 9 height 7
radio input "true"
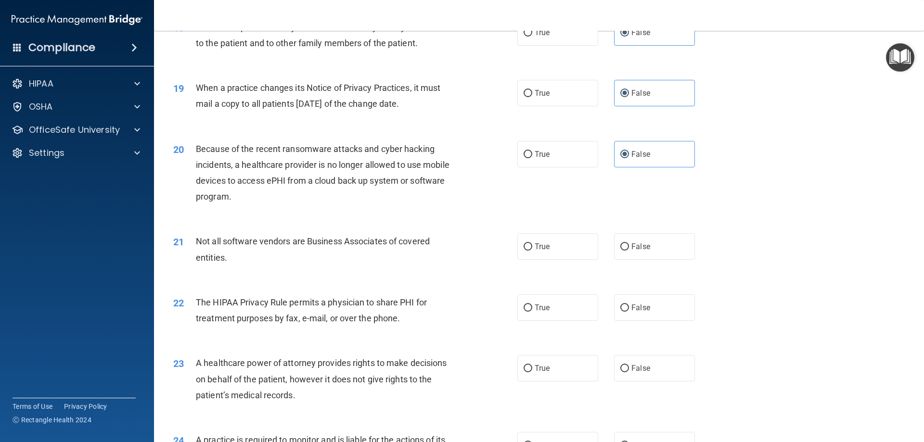
scroll to position [1347, 0]
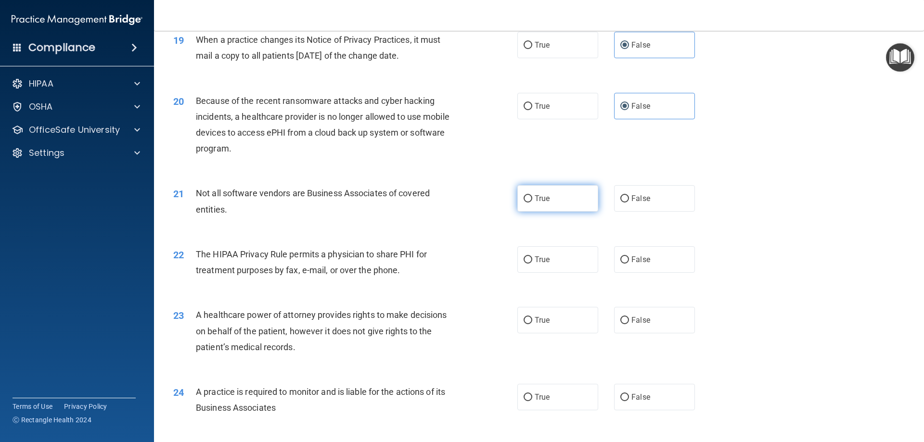
click at [552, 188] on label "True" at bounding box center [557, 198] width 81 height 26
click at [532, 195] on input "True" at bounding box center [527, 198] width 9 height 7
radio input "true"
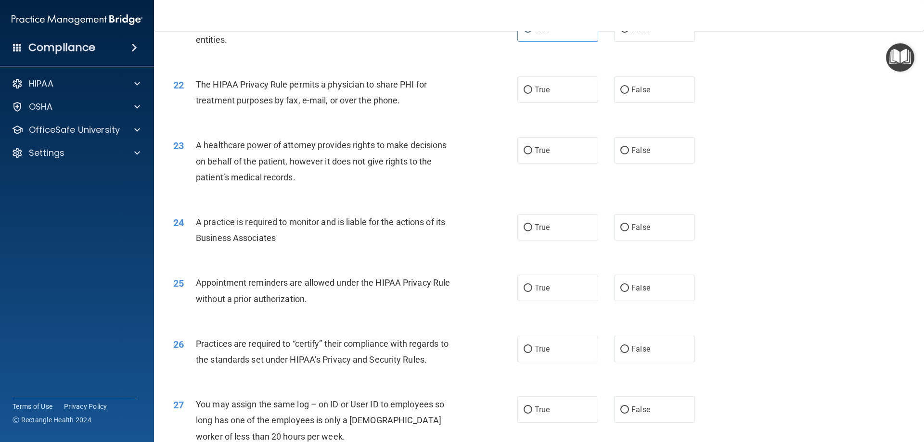
scroll to position [1539, 0]
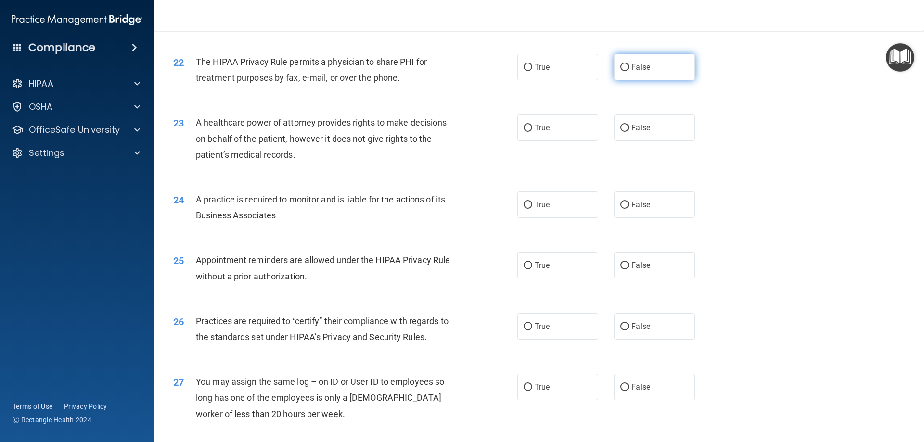
click at [624, 61] on label "False" at bounding box center [654, 67] width 81 height 26
click at [624, 64] on input "False" at bounding box center [624, 67] width 9 height 7
radio input "true"
click at [534, 65] on span "True" at bounding box center [541, 67] width 15 height 9
click at [532, 65] on input "True" at bounding box center [527, 67] width 9 height 7
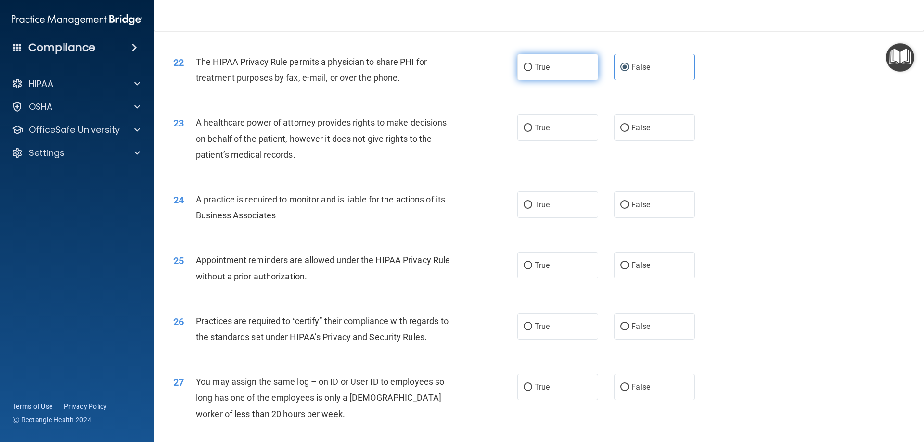
radio input "true"
radio input "false"
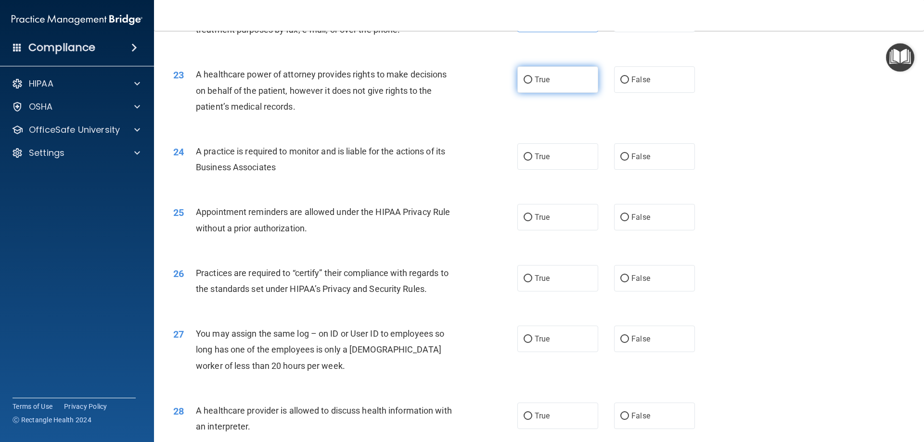
click at [541, 85] on label "True" at bounding box center [557, 79] width 81 height 26
click at [532, 84] on input "True" at bounding box center [527, 79] width 9 height 7
radio input "true"
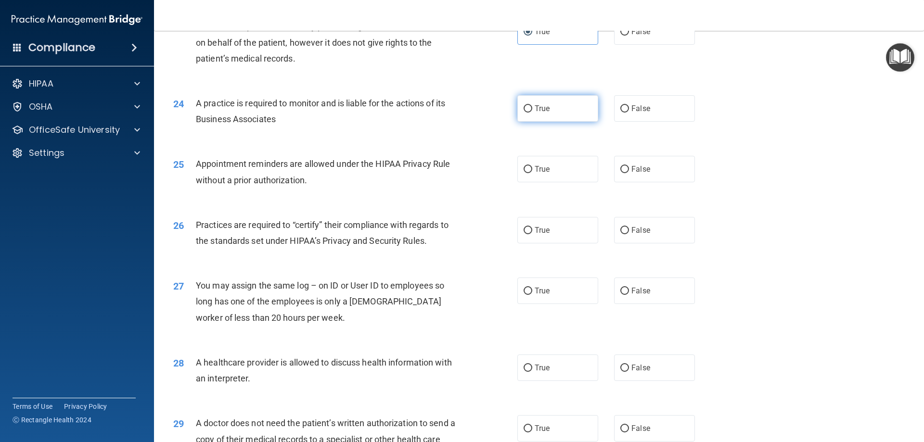
click at [559, 109] on label "True" at bounding box center [557, 108] width 81 height 26
click at [532, 109] on input "True" at bounding box center [527, 108] width 9 height 7
radio input "true"
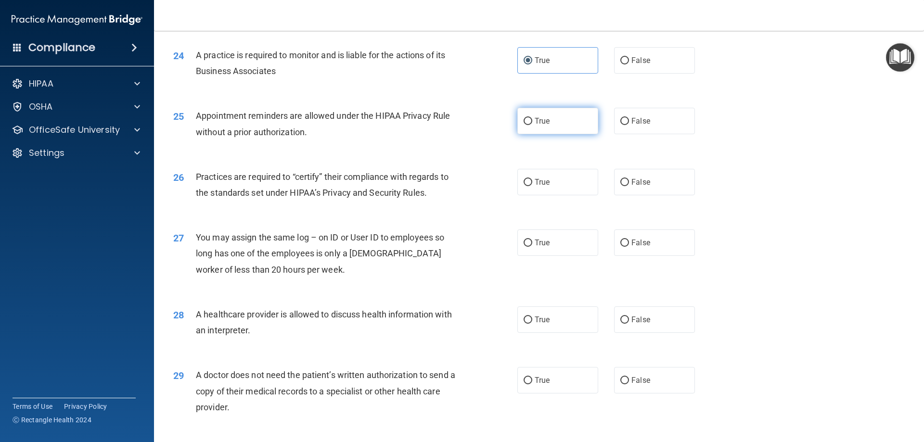
click at [548, 127] on label "True" at bounding box center [557, 121] width 81 height 26
click at [532, 125] on input "True" at bounding box center [527, 121] width 9 height 7
radio input "true"
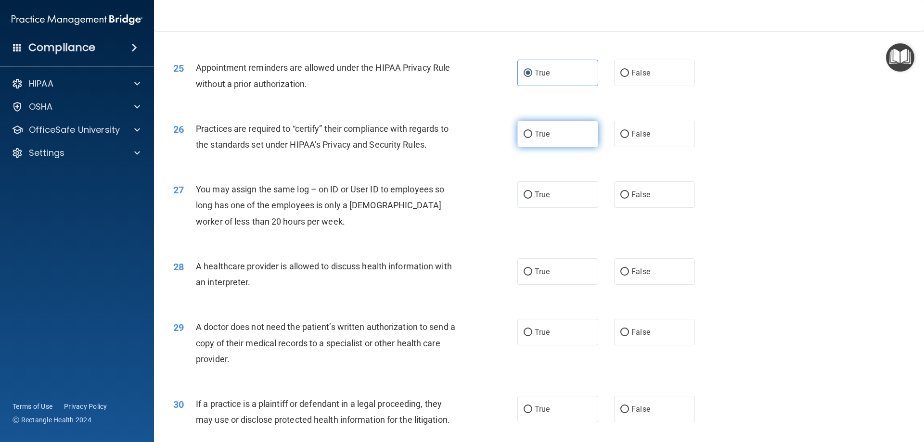
click at [553, 141] on label "True" at bounding box center [557, 134] width 81 height 26
click at [532, 138] on input "True" at bounding box center [527, 134] width 9 height 7
radio input "true"
click at [644, 199] on span "False" at bounding box center [640, 194] width 19 height 9
click at [629, 199] on input "False" at bounding box center [624, 194] width 9 height 7
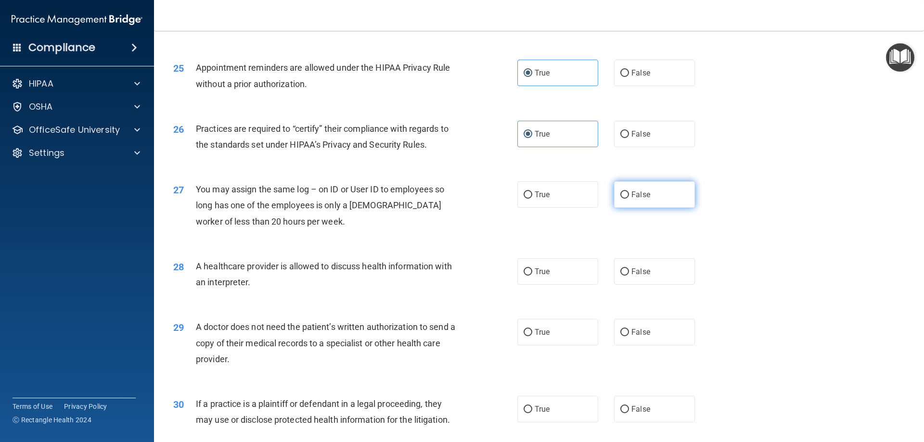
radio input "true"
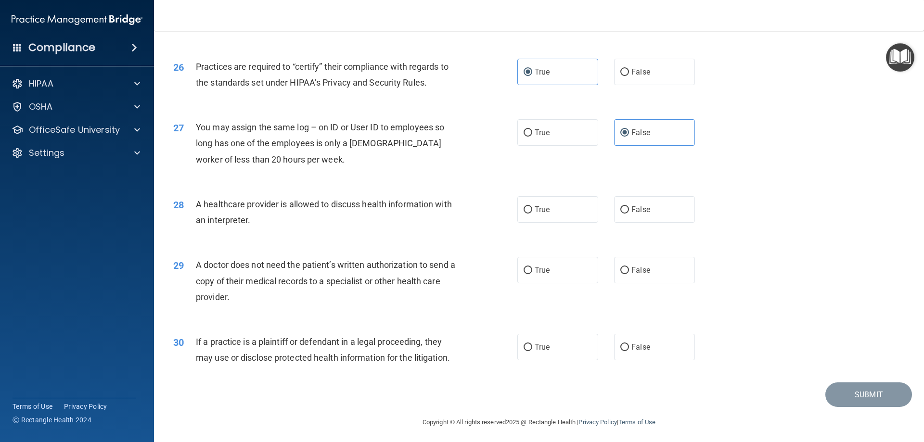
scroll to position [1797, 0]
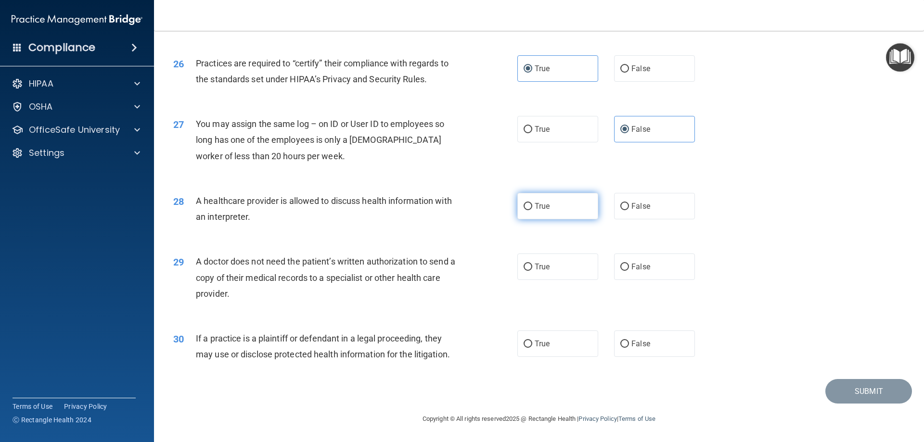
click at [567, 193] on label "True" at bounding box center [557, 206] width 81 height 26
click at [532, 203] on input "True" at bounding box center [527, 206] width 9 height 7
radio input "true"
click at [565, 195] on label "True" at bounding box center [557, 206] width 81 height 26
click at [532, 203] on input "True" at bounding box center [527, 206] width 9 height 7
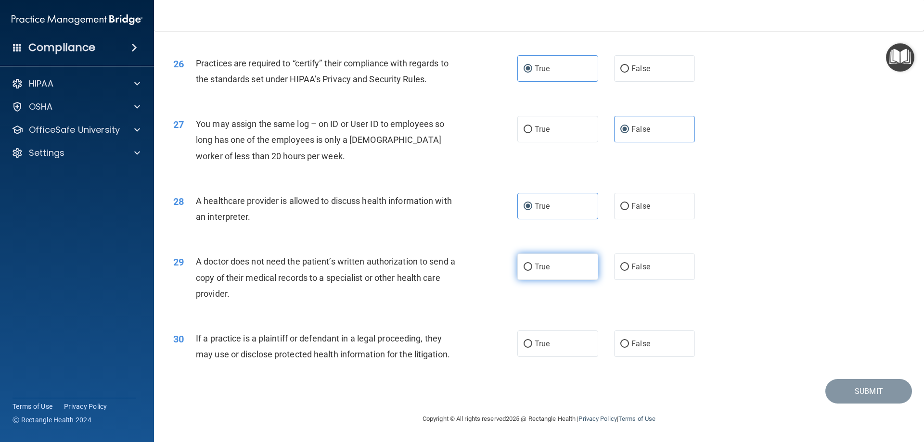
click at [542, 272] on label "True" at bounding box center [557, 267] width 81 height 26
click at [532, 271] on input "True" at bounding box center [527, 267] width 9 height 7
radio input "true"
click at [577, 356] on label "True" at bounding box center [557, 343] width 81 height 26
click at [532, 348] on input "True" at bounding box center [527, 344] width 9 height 7
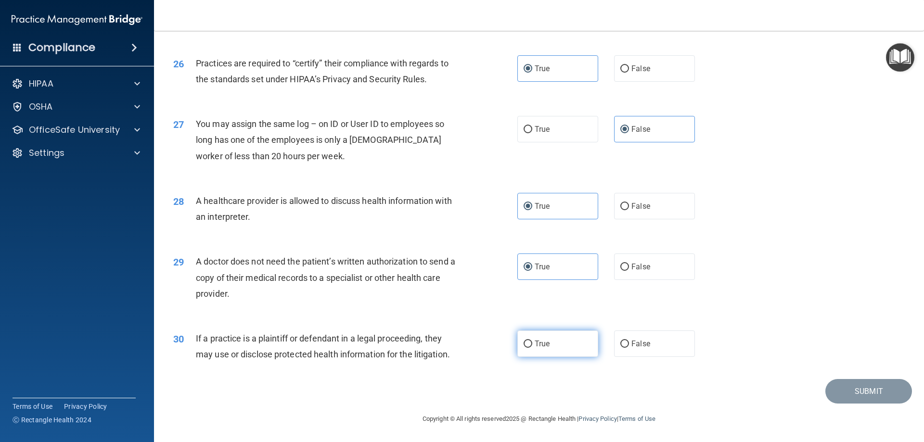
radio input "true"
click at [847, 389] on button "Submit" at bounding box center [868, 391] width 87 height 25
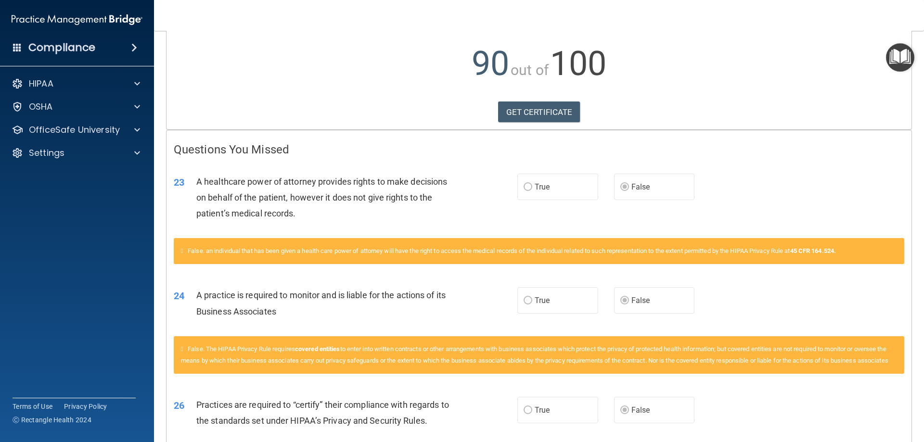
scroll to position [62, 0]
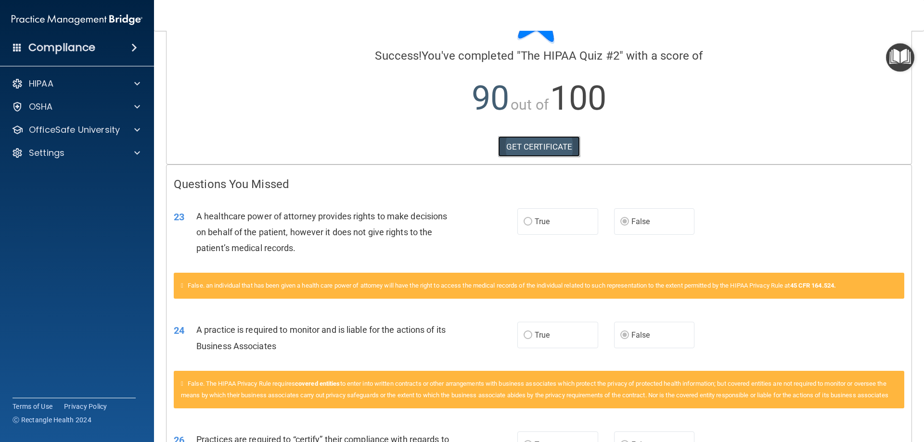
click at [525, 149] on link "GET CERTIFICATE" at bounding box center [539, 146] width 82 height 21
click at [78, 133] on p "OfficeSafe University" at bounding box center [74, 130] width 91 height 12
click at [77, 154] on p "HIPAA Training" at bounding box center [45, 153] width 79 height 10
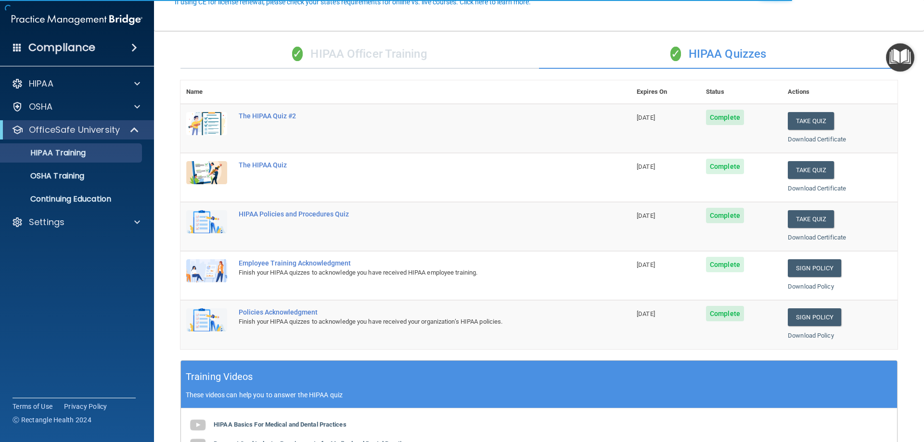
scroll to position [96, 0]
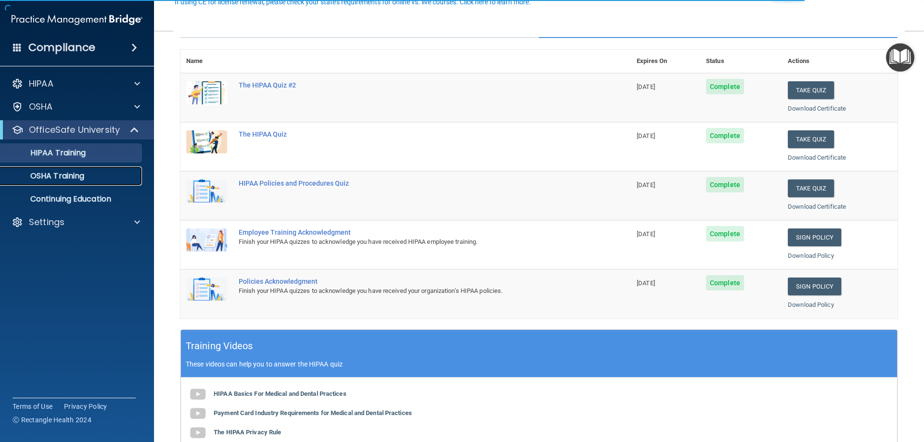
click at [66, 172] on p "OSHA Training" at bounding box center [45, 176] width 78 height 10
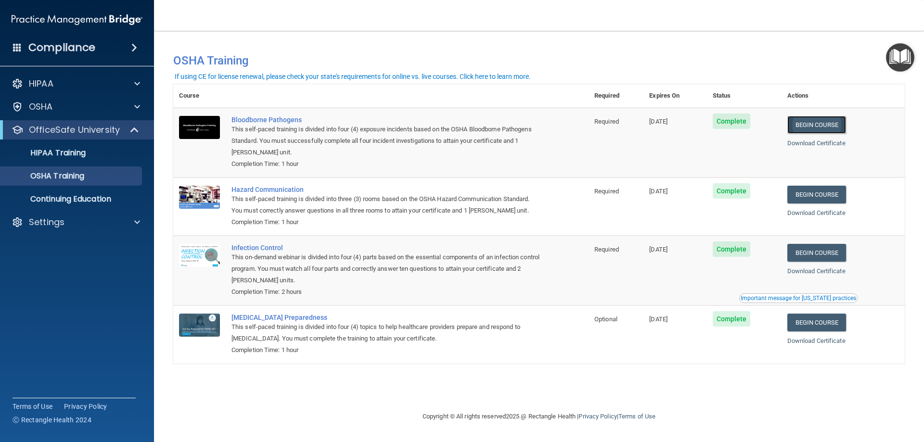
click at [816, 124] on link "Begin Course" at bounding box center [816, 125] width 59 height 18
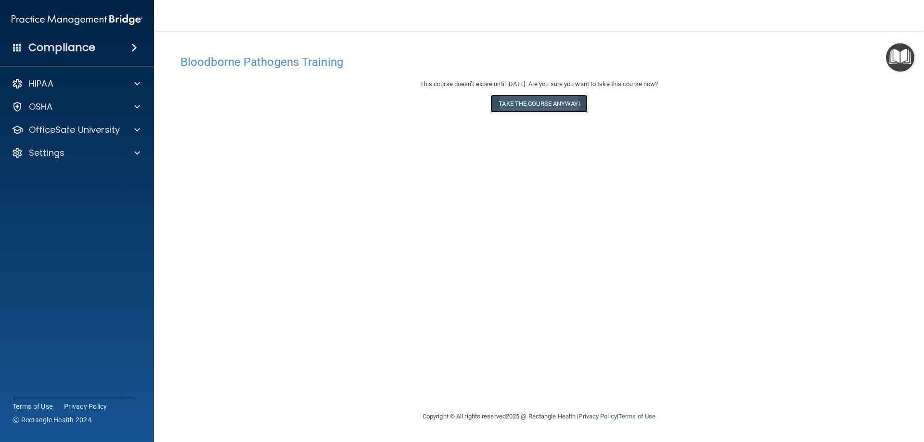
click at [550, 110] on button "Take the course anyway!" at bounding box center [538, 104] width 97 height 18
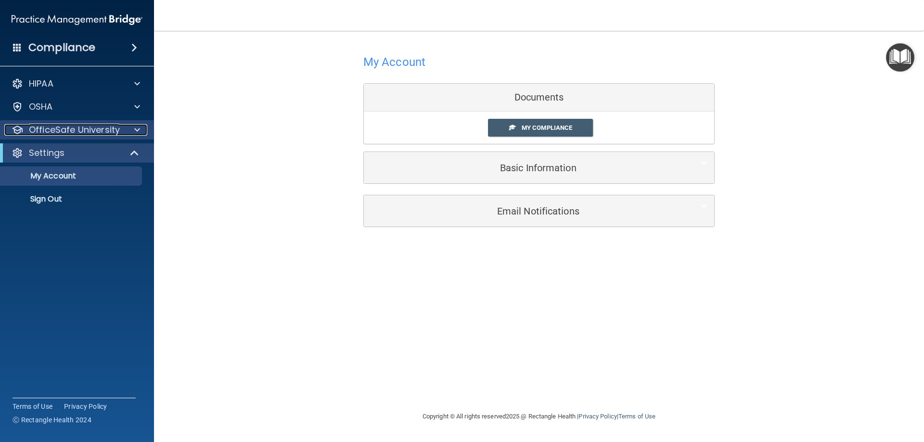
click at [80, 129] on p "OfficeSafe University" at bounding box center [74, 130] width 91 height 12
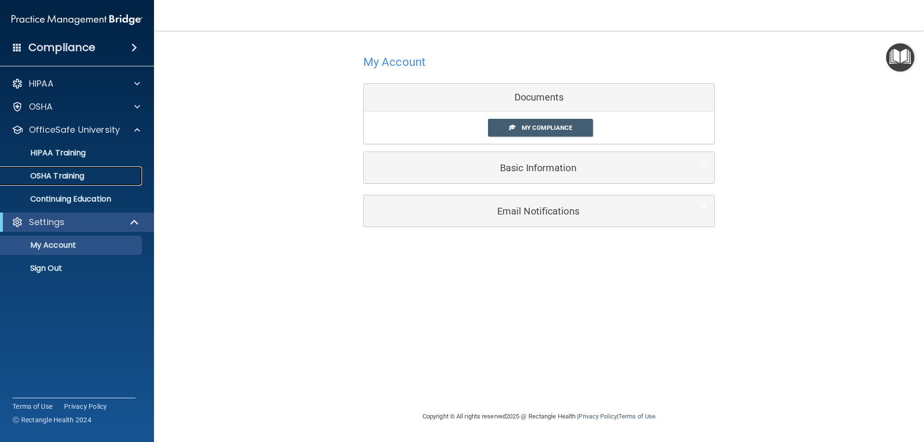
click at [71, 173] on p "OSHA Training" at bounding box center [45, 176] width 78 height 10
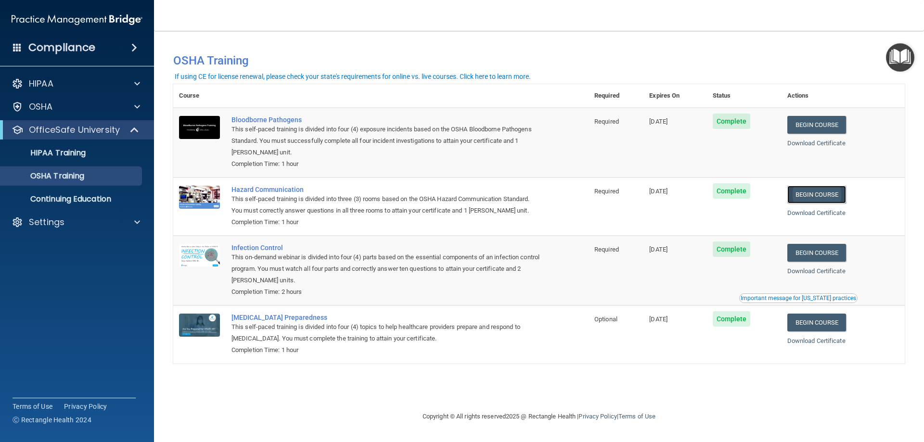
click at [832, 197] on link "Begin Course" at bounding box center [816, 195] width 59 height 18
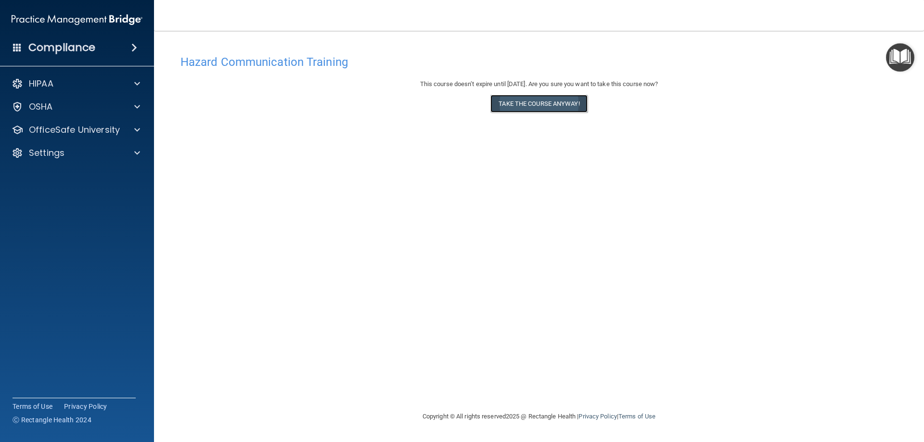
click at [563, 103] on button "Take the course anyway!" at bounding box center [538, 104] width 97 height 18
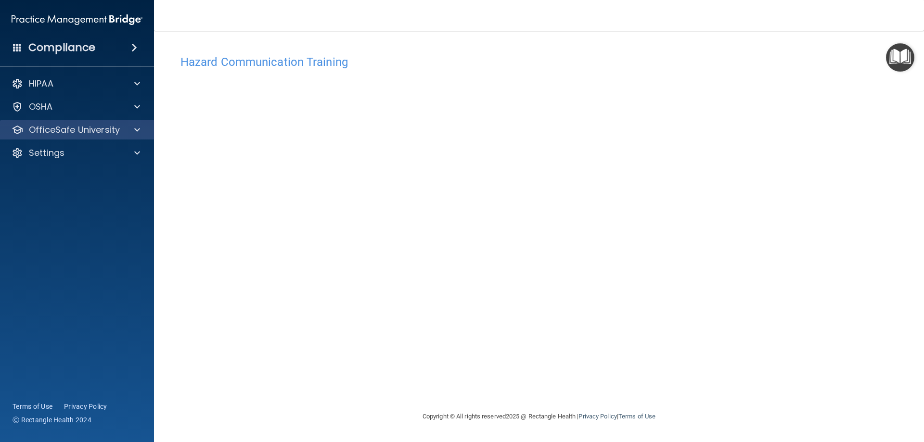
click at [125, 124] on div "OfficeSafe University" at bounding box center [77, 129] width 154 height 19
click at [90, 137] on div "OfficeSafe University" at bounding box center [77, 129] width 154 height 19
click at [127, 125] on div at bounding box center [136, 130] width 24 height 12
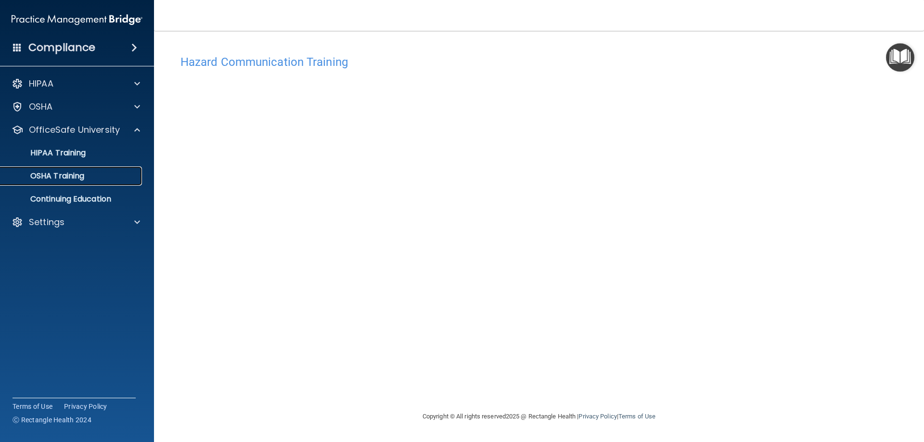
click at [92, 178] on div "OSHA Training" at bounding box center [71, 176] width 131 height 10
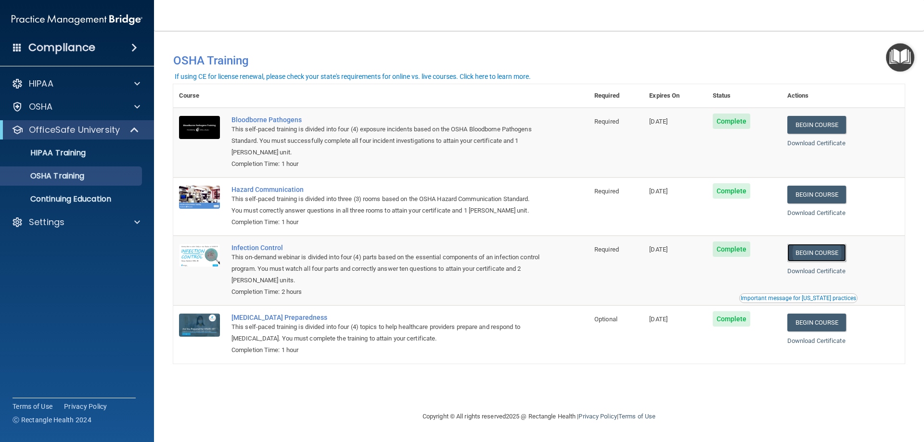
click at [815, 249] on link "Begin Course" at bounding box center [816, 253] width 59 height 18
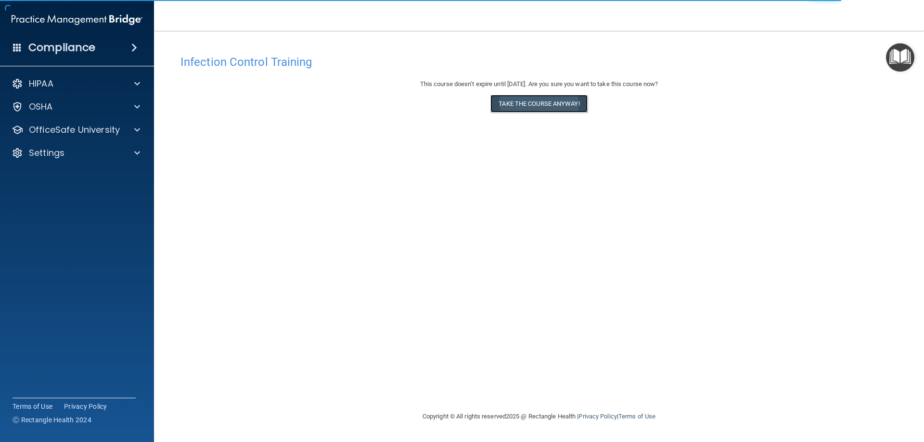
click at [517, 98] on button "Take the course anyway!" at bounding box center [538, 104] width 97 height 18
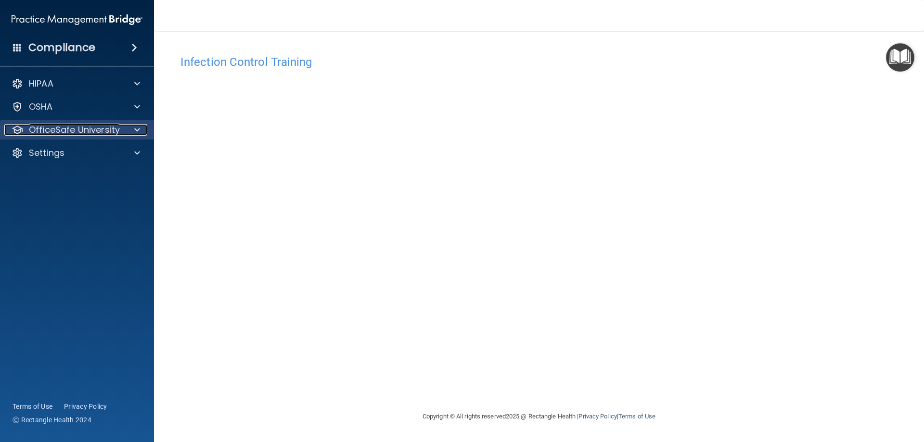
click at [123, 134] on div "OfficeSafe University" at bounding box center [63, 130] width 119 height 12
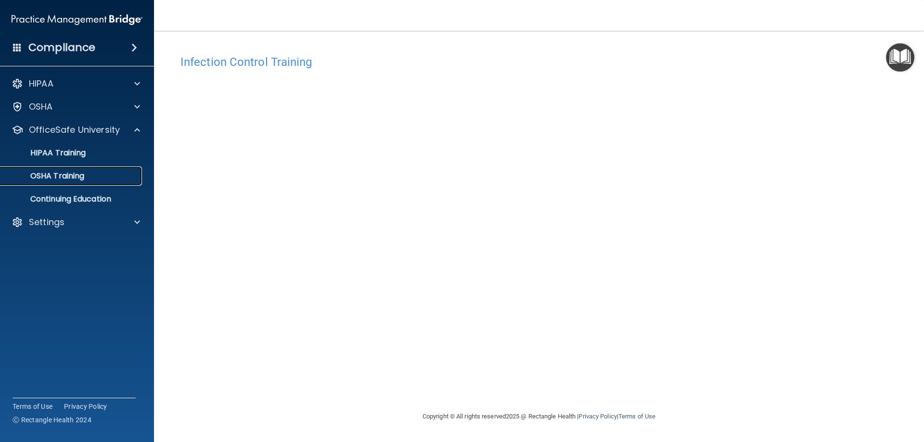
click at [103, 177] on div "OSHA Training" at bounding box center [71, 176] width 131 height 10
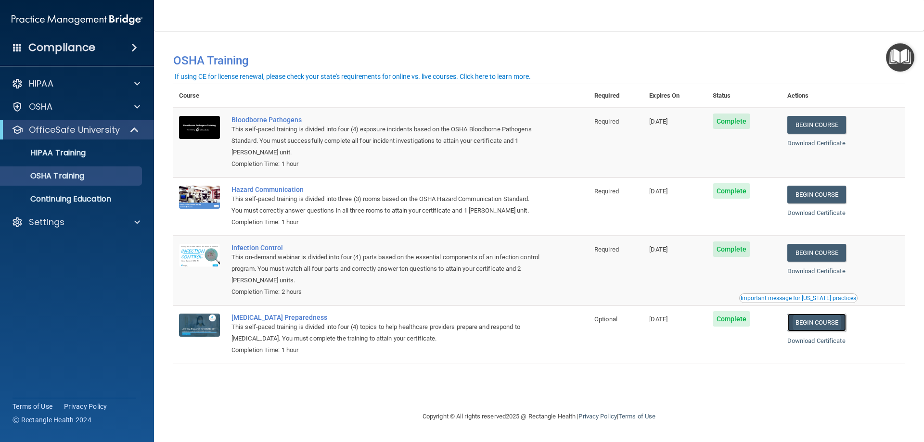
click at [806, 325] on link "Begin Course" at bounding box center [816, 323] width 59 height 18
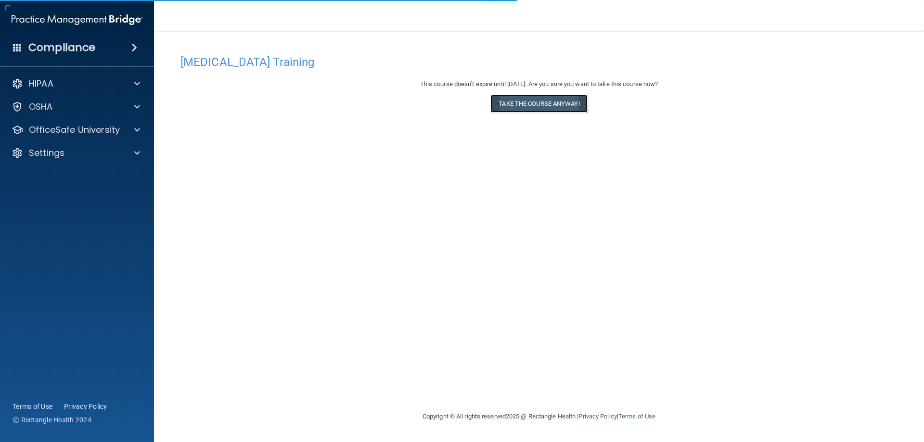
click at [508, 103] on button "Take the course anyway!" at bounding box center [538, 104] width 97 height 18
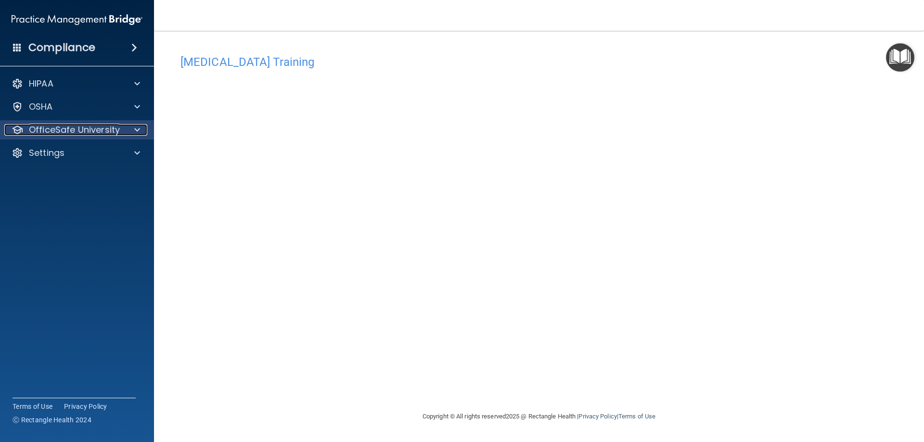
click at [97, 130] on p "OfficeSafe University" at bounding box center [74, 130] width 91 height 12
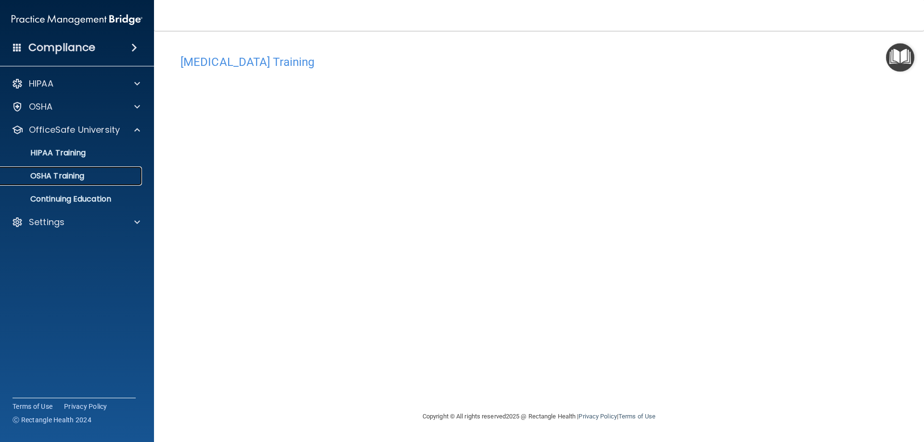
click at [113, 176] on div "OSHA Training" at bounding box center [71, 176] width 131 height 10
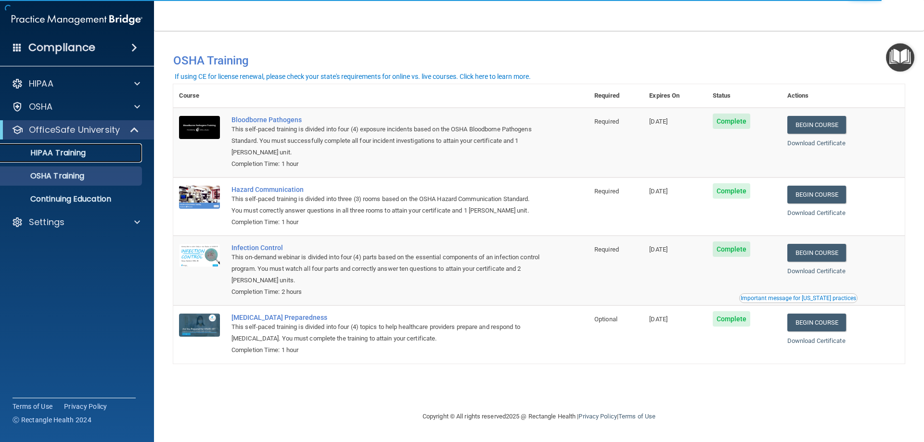
click at [84, 152] on p "HIPAA Training" at bounding box center [45, 153] width 79 height 10
